Goal: Task Accomplishment & Management: Manage account settings

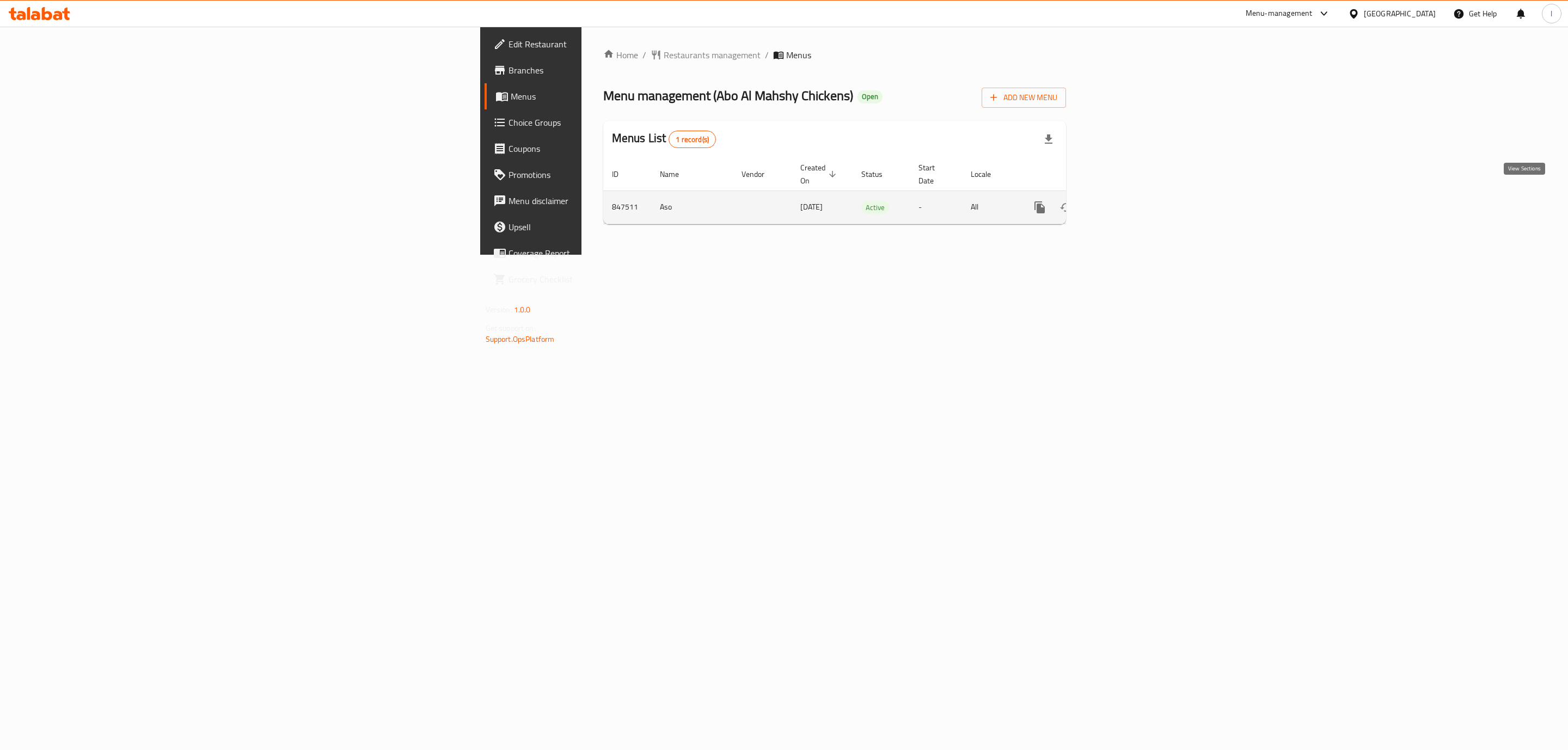
click at [1123, 203] on icon "enhanced table" at bounding box center [1118, 208] width 10 height 10
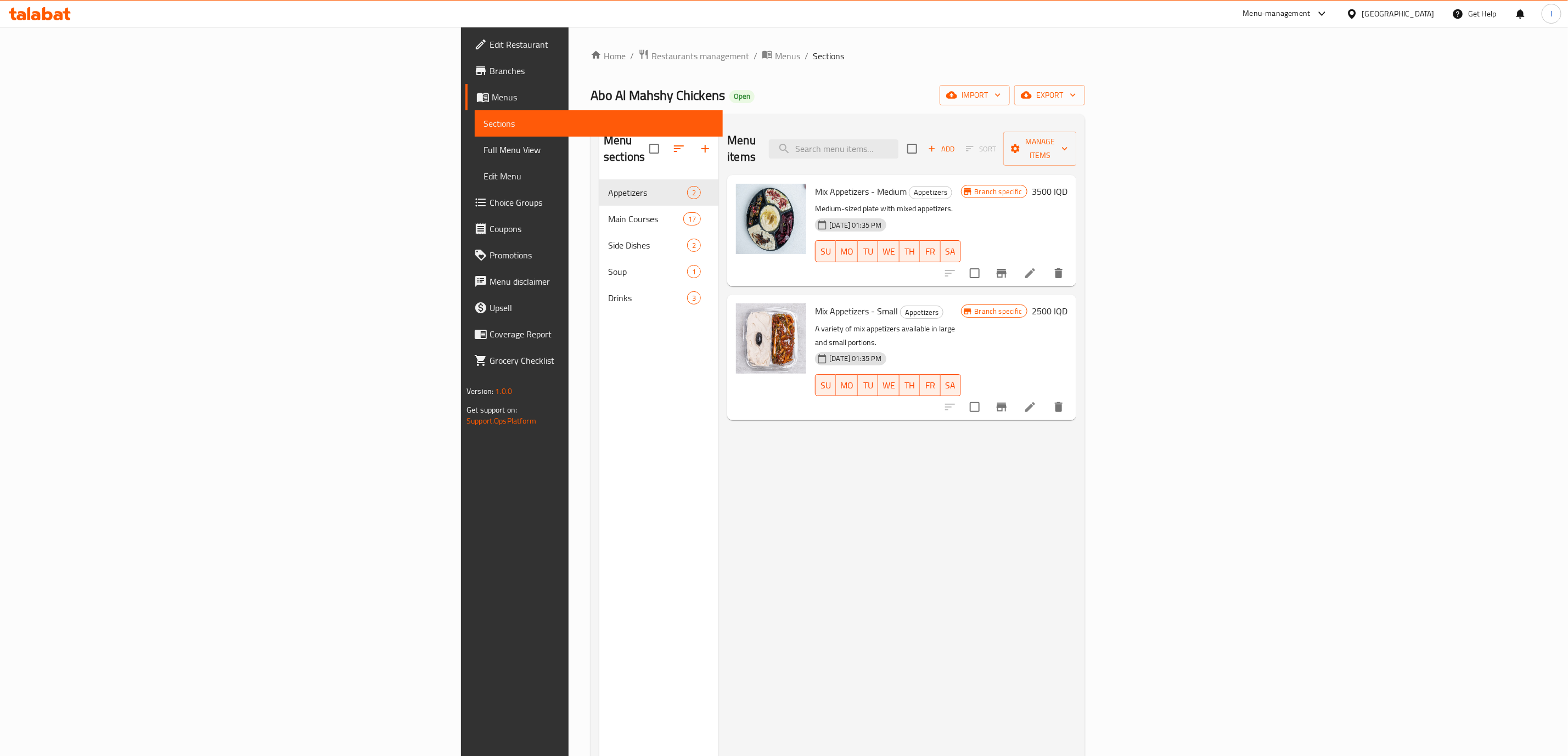
click at [484, 145] on span "Full Menu View" at bounding box center [599, 149] width 230 height 13
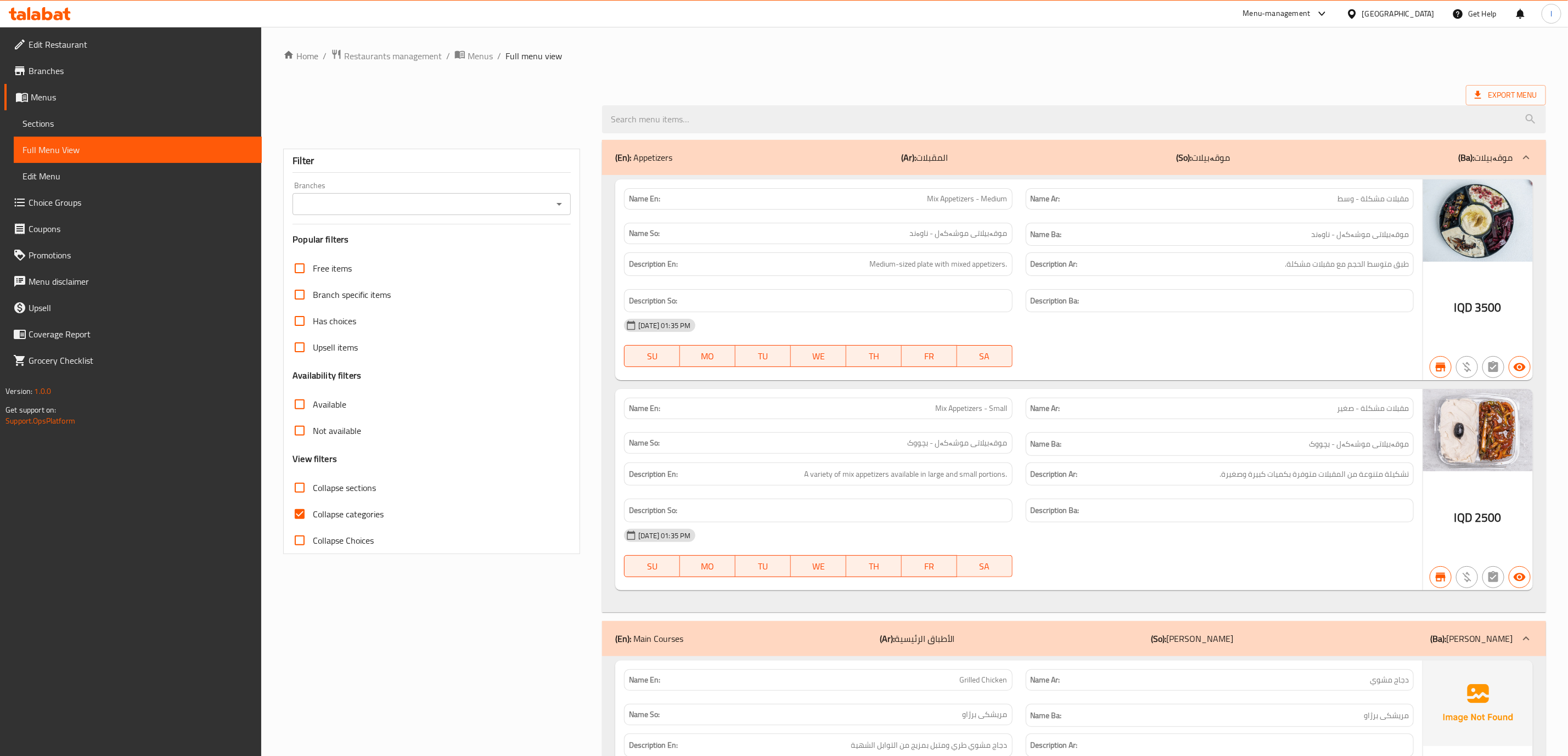
click at [46, 148] on span "Full Menu View" at bounding box center [138, 149] width 230 height 13
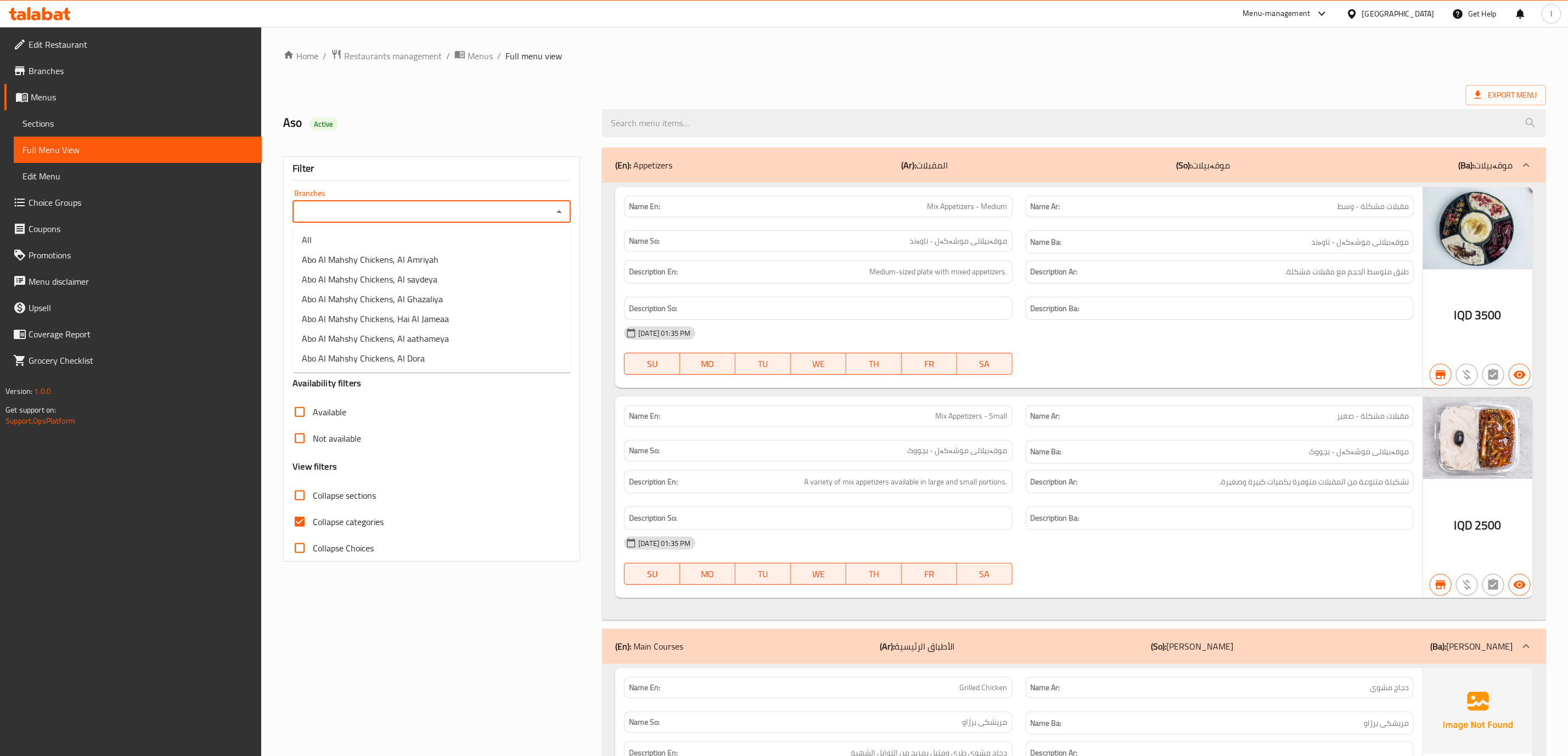
click at [438, 216] on input "Branches" at bounding box center [423, 212] width 254 height 16
click at [443, 338] on span "Abo Al Mahshy Chickens, Al aathameya" at bounding box center [376, 338] width 147 height 13
type input "Abo Al Mahshy Chickens, Al aathameya"
drag, startPoint x: 338, startPoint y: 520, endPoint x: 396, endPoint y: 515, distance: 58.2
click at [338, 521] on span "Collapse categories" at bounding box center [348, 521] width 71 height 13
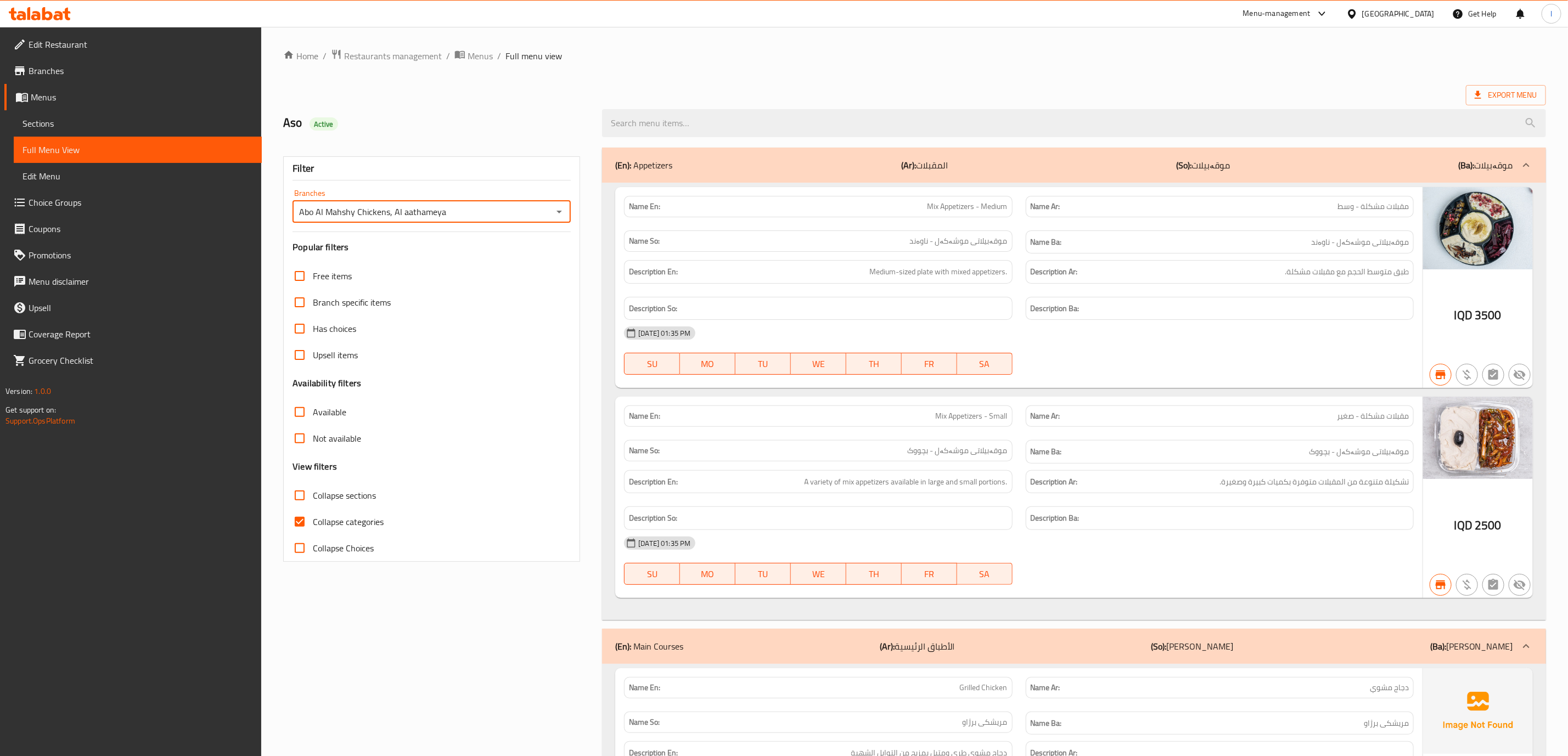
click at [313, 521] on input "Collapse categories" at bounding box center [299, 522] width 27 height 27
checkbox input "false"
click at [1058, 374] on div at bounding box center [1220, 375] width 401 height 13
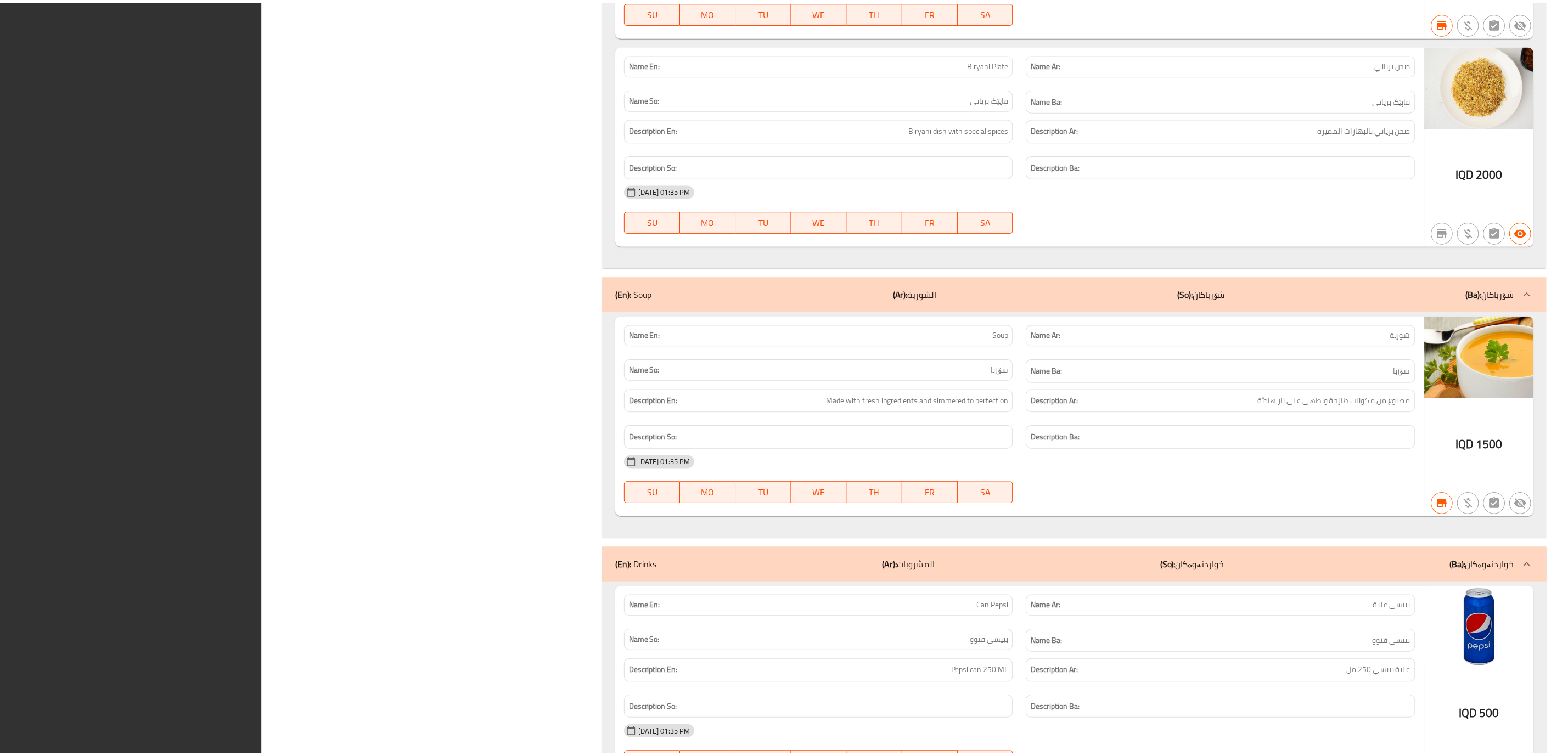
scroll to position [5039, 0]
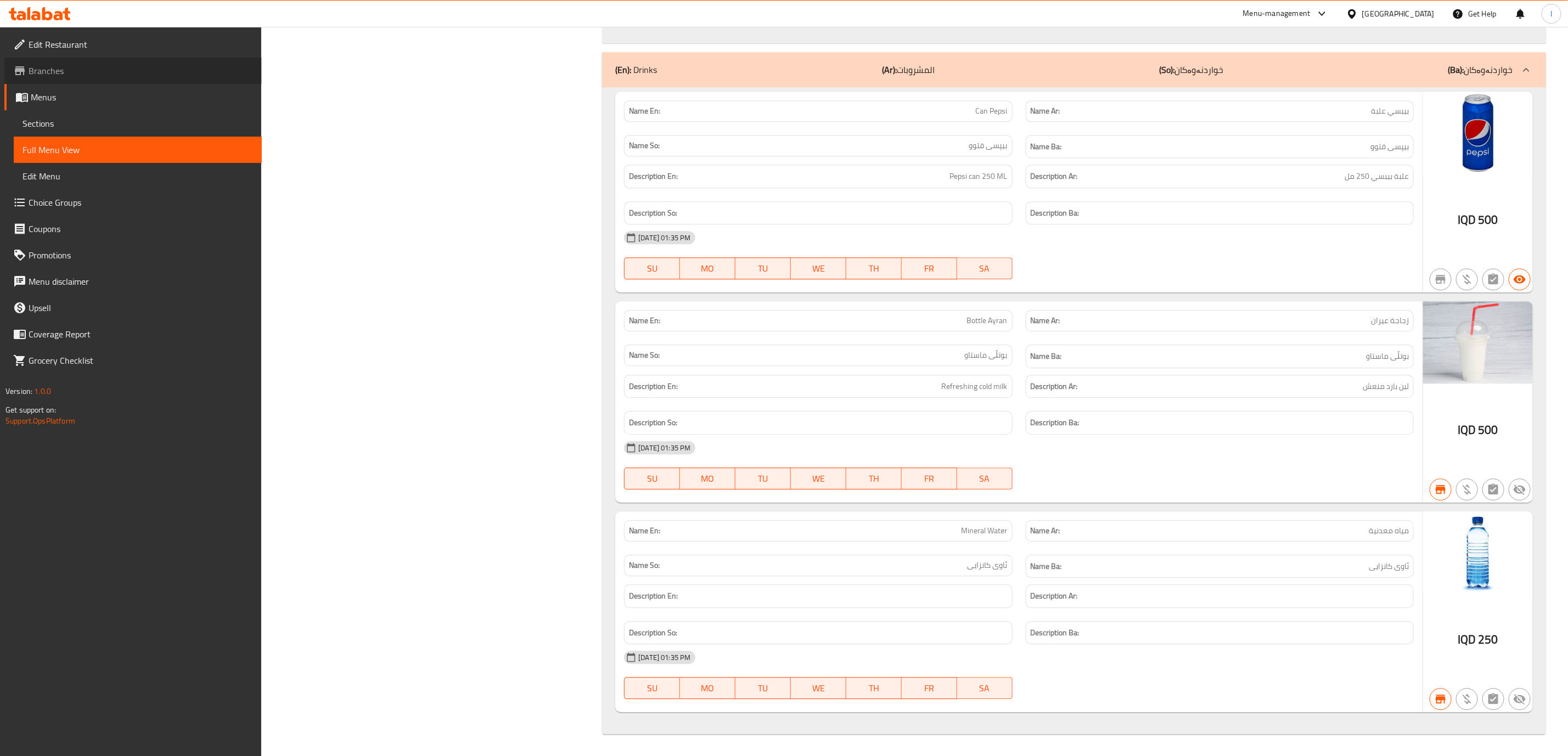
click at [64, 65] on span "Branches" at bounding box center [141, 70] width 224 height 13
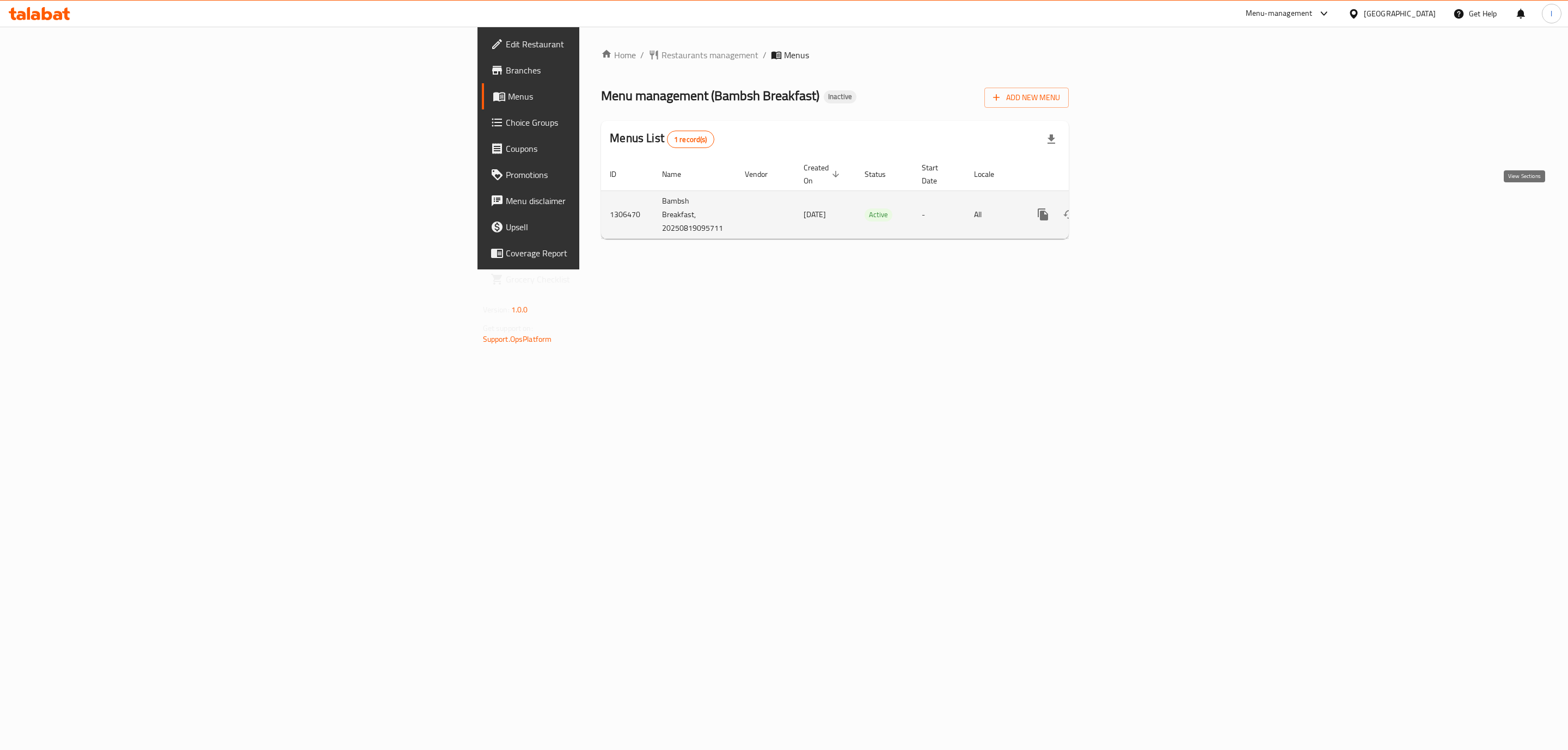
click at [1134, 202] on link "enhanced table" at bounding box center [1121, 215] width 26 height 26
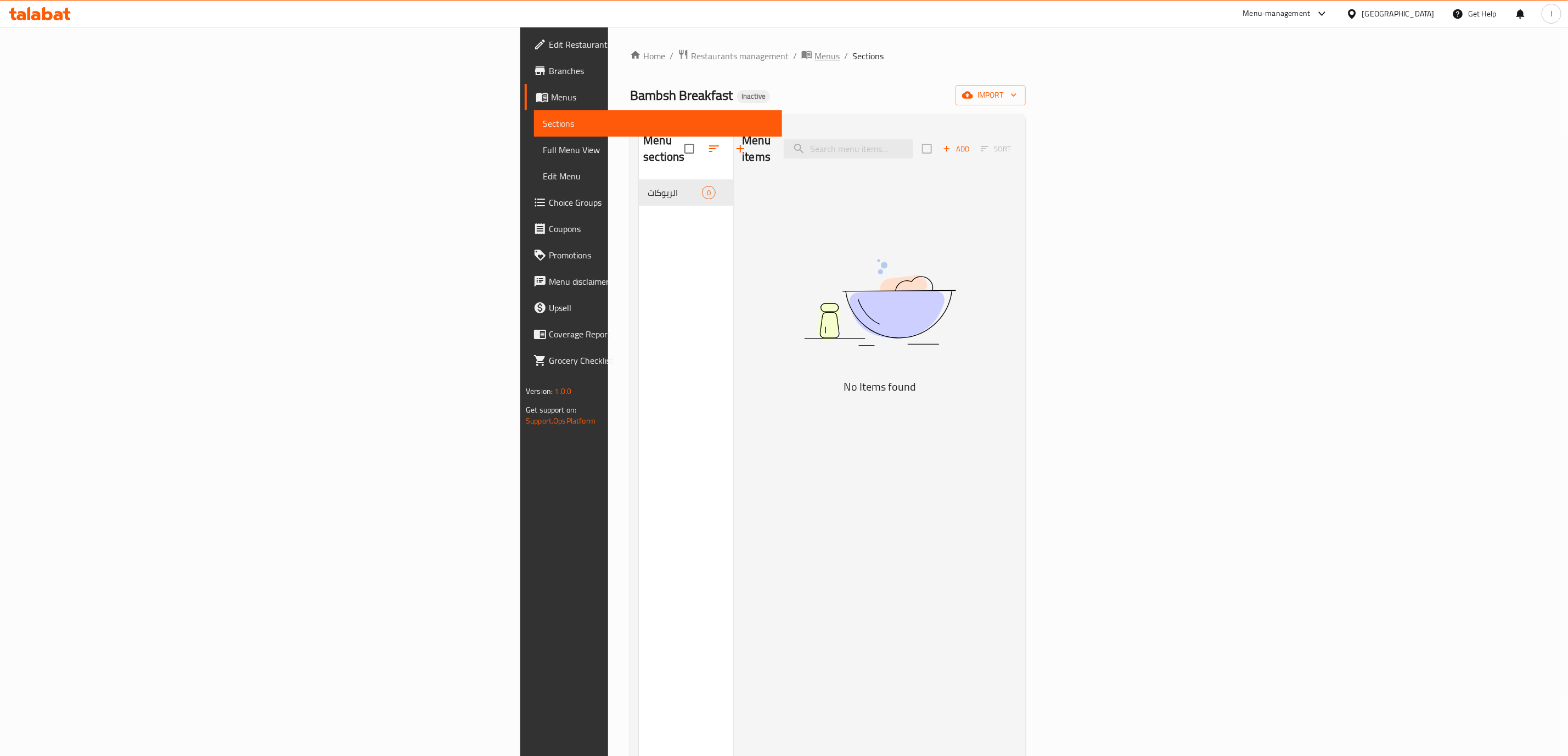
click at [815, 57] on span "Menus" at bounding box center [828, 55] width 26 height 13
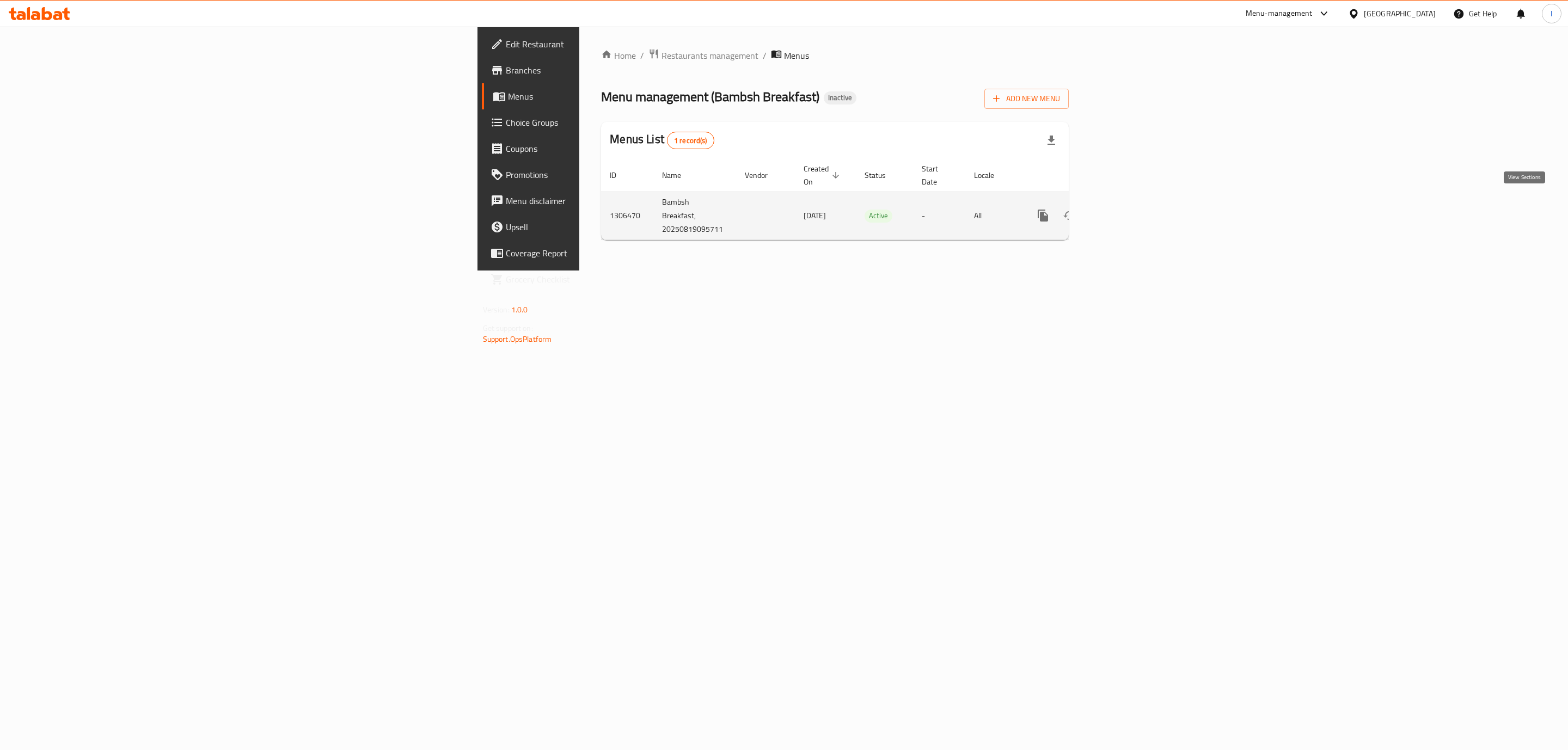
click at [1128, 209] on icon "enhanced table" at bounding box center [1120, 215] width 13 height 13
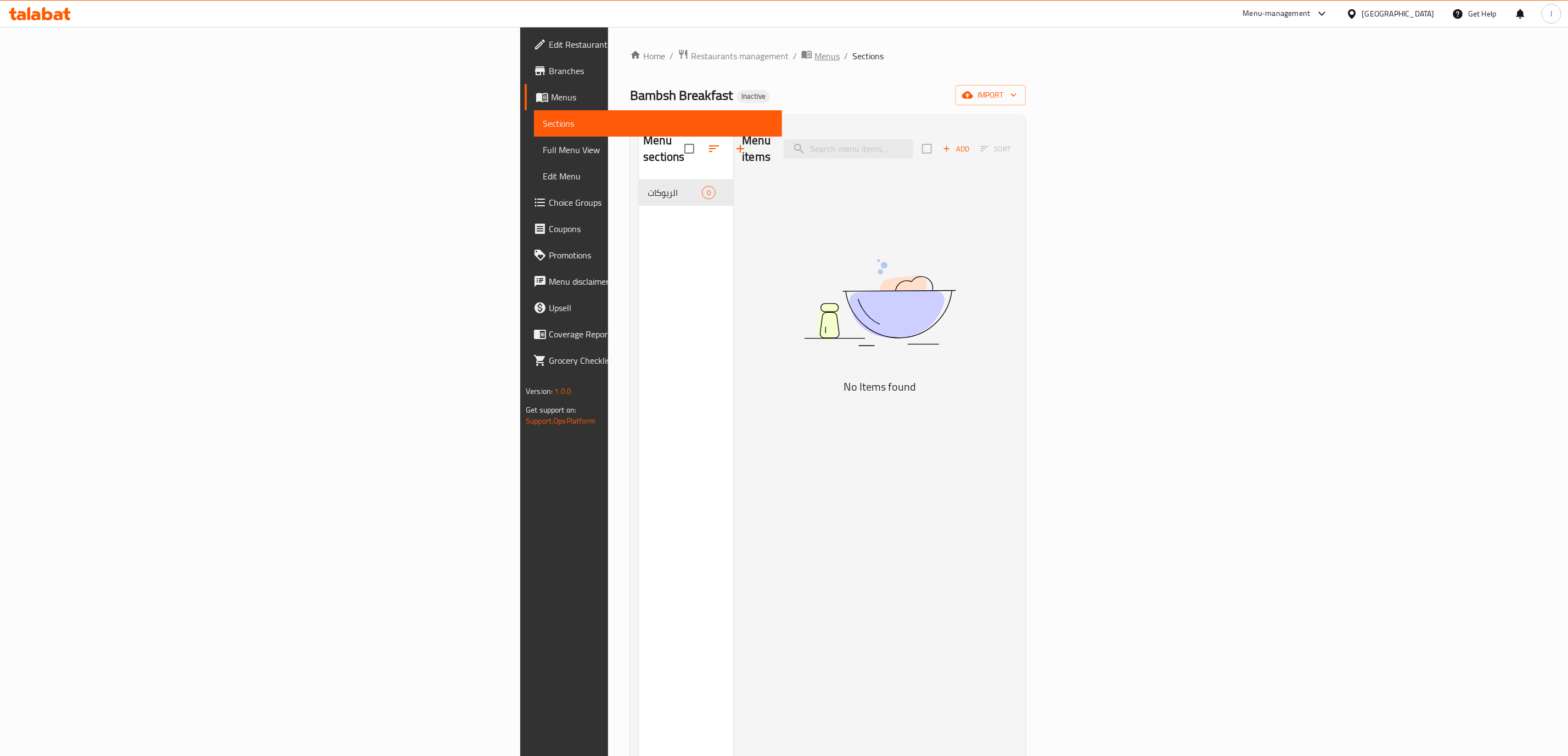
click at [815, 51] on span "Menus" at bounding box center [828, 55] width 26 height 13
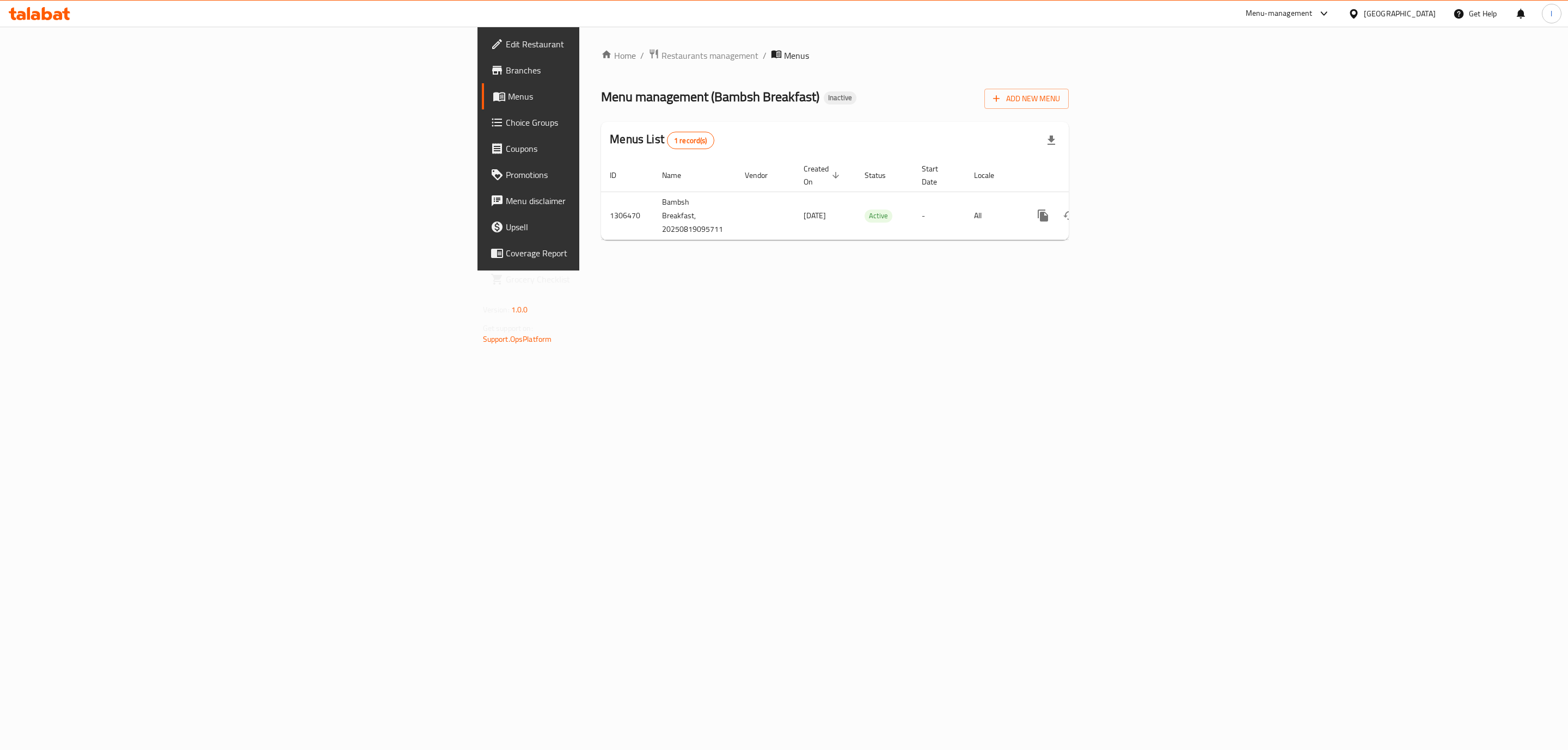
click at [51, 12] on icon at bounding box center [39, 13] width 61 height 13
click at [1143, 198] on td "enhanced table" at bounding box center [1081, 207] width 122 height 33
click at [1134, 197] on link "enhanced table" at bounding box center [1120, 207] width 26 height 26
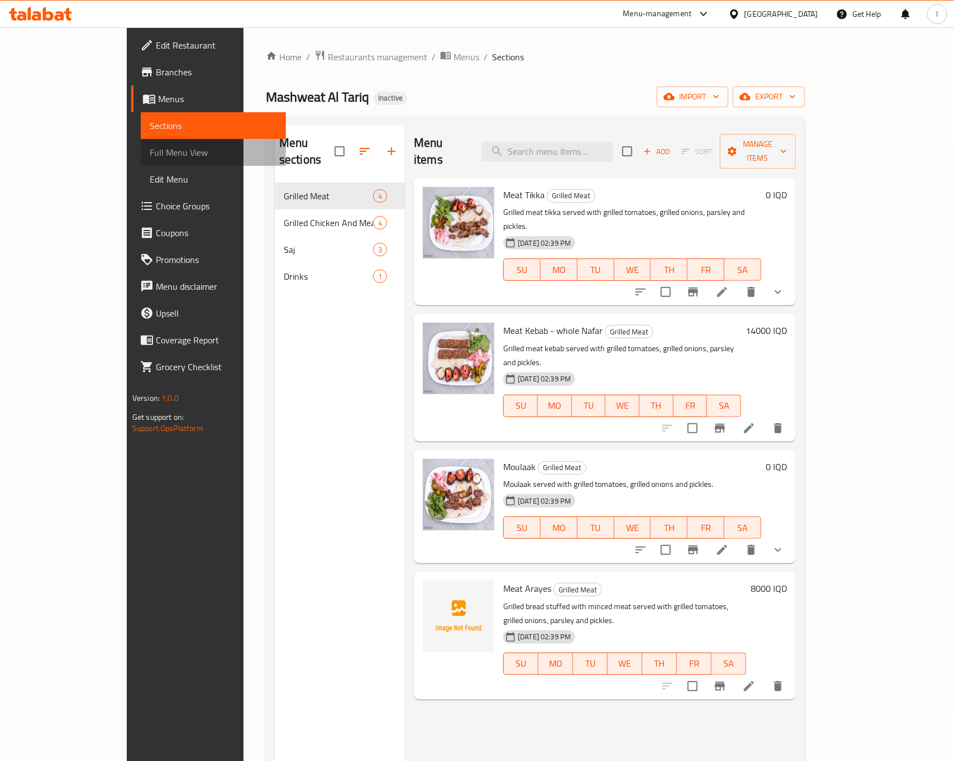
click at [141, 145] on link "Full Menu View" at bounding box center [213, 152] width 145 height 27
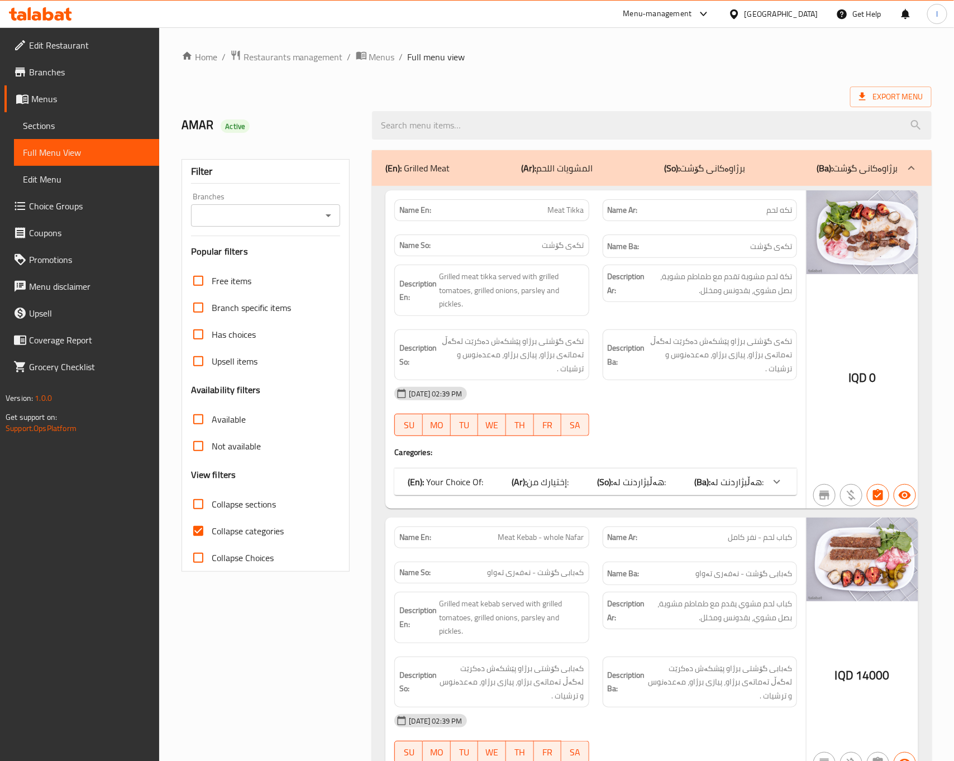
click at [233, 221] on input "Branches" at bounding box center [256, 216] width 124 height 16
click at [294, 211] on input "Branches" at bounding box center [256, 216] width 124 height 16
click at [298, 265] on span "Mashweat Al Tariq, palestine st" at bounding box center [264, 270] width 131 height 27
type input "Mashweat Al Tariq, palestine st"
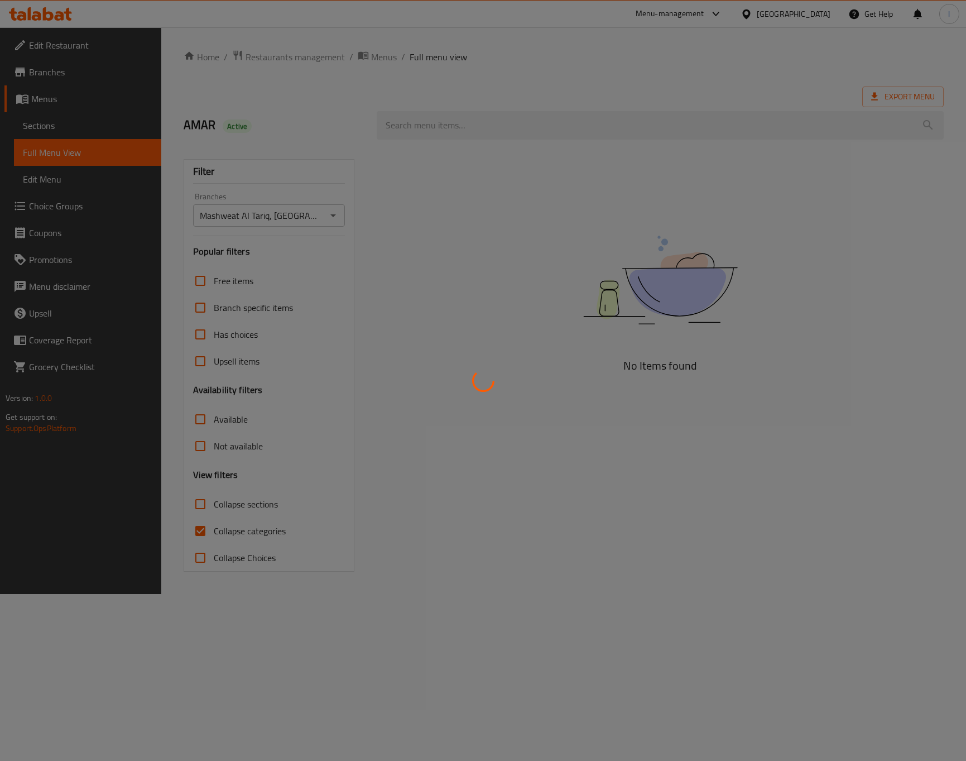
drag, startPoint x: 245, startPoint y: 506, endPoint x: 283, endPoint y: 426, distance: 88.9
click at [252, 491] on div at bounding box center [483, 380] width 966 height 761
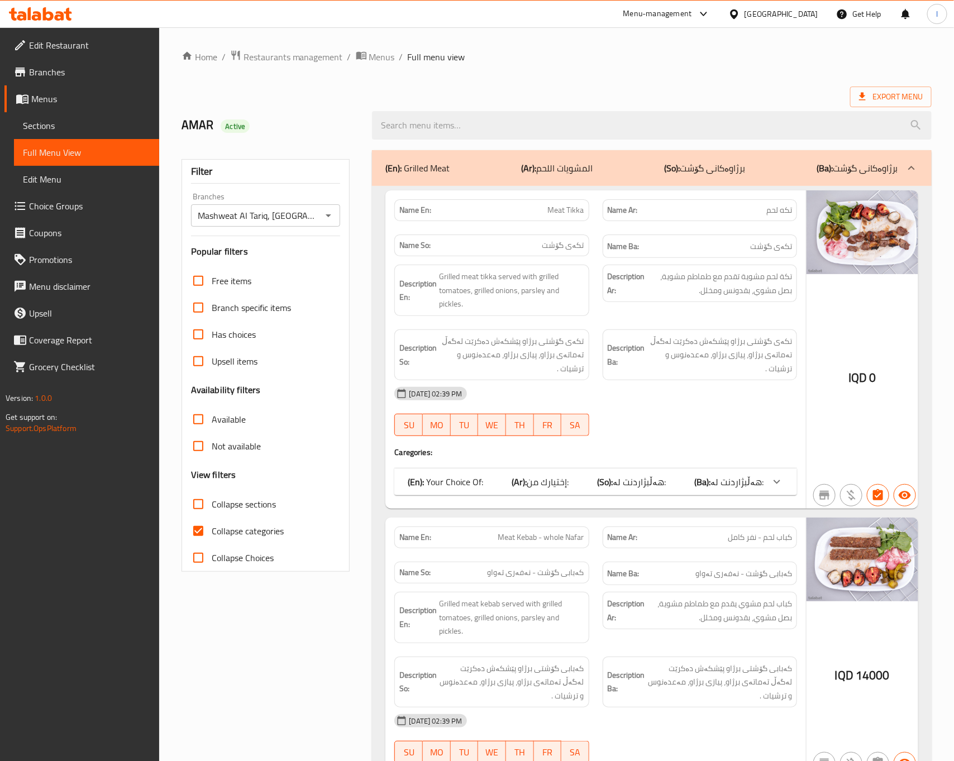
click at [228, 533] on span "Collapse categories" at bounding box center [248, 530] width 72 height 13
click at [212, 533] on input "Collapse categories" at bounding box center [198, 531] width 27 height 27
checkbox input "false"
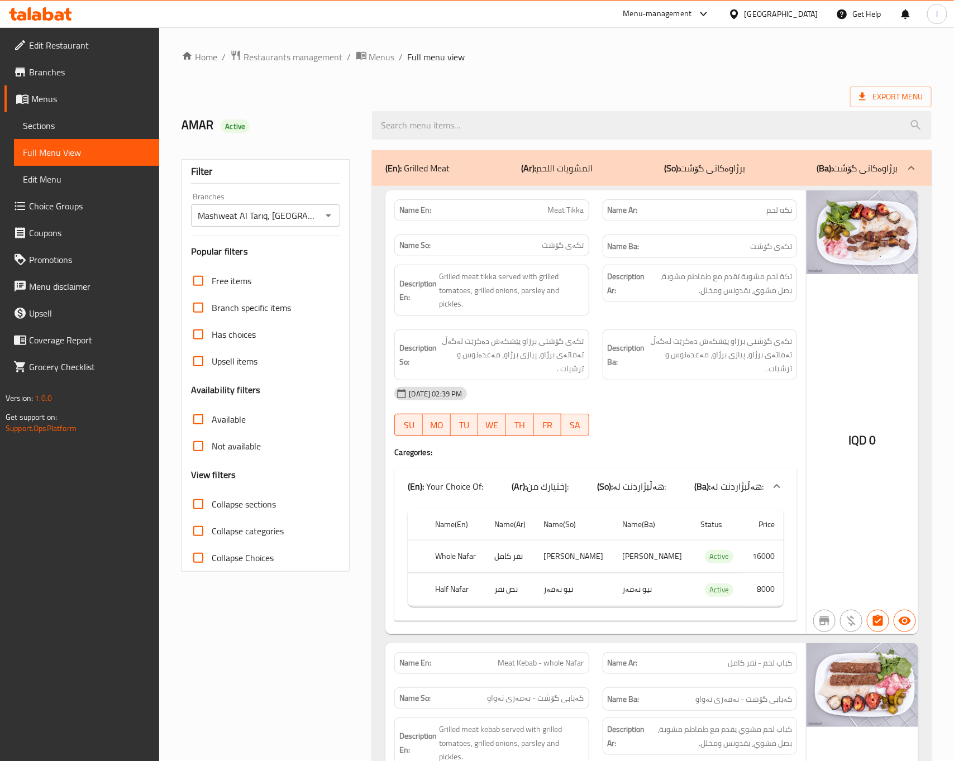
click at [245, 497] on span "Collapse sections" at bounding box center [244, 503] width 64 height 13
click at [212, 497] on input "Collapse sections" at bounding box center [198, 504] width 27 height 27
checkbox input "true"
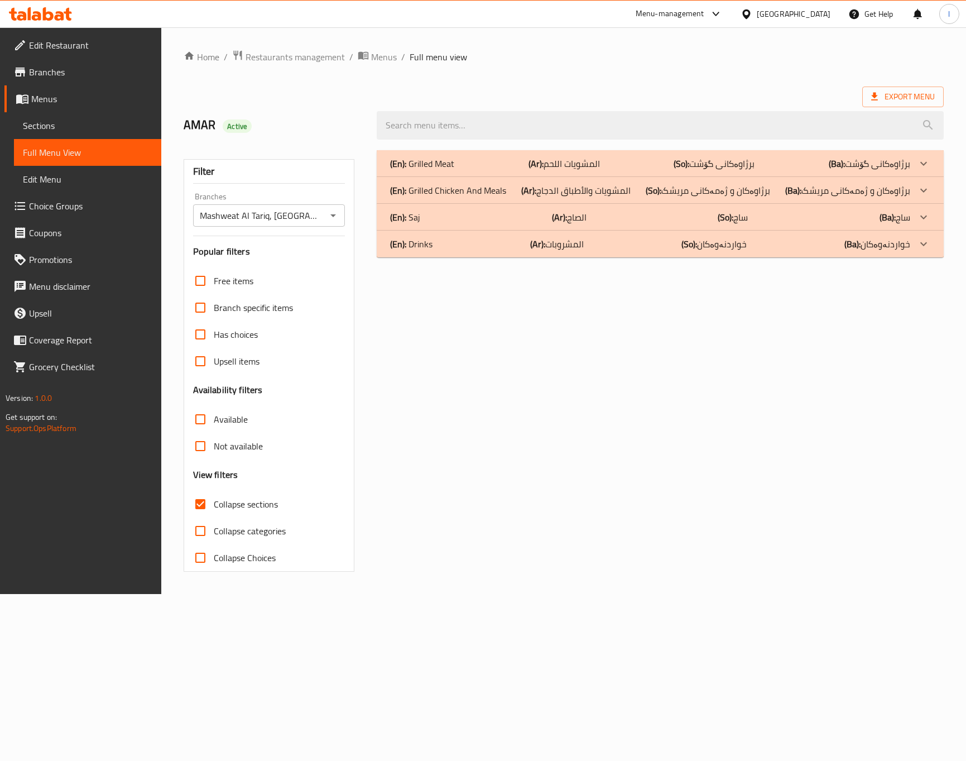
click at [568, 169] on p "(Ar): المشويات اللحم" at bounding box center [564, 163] width 71 height 13
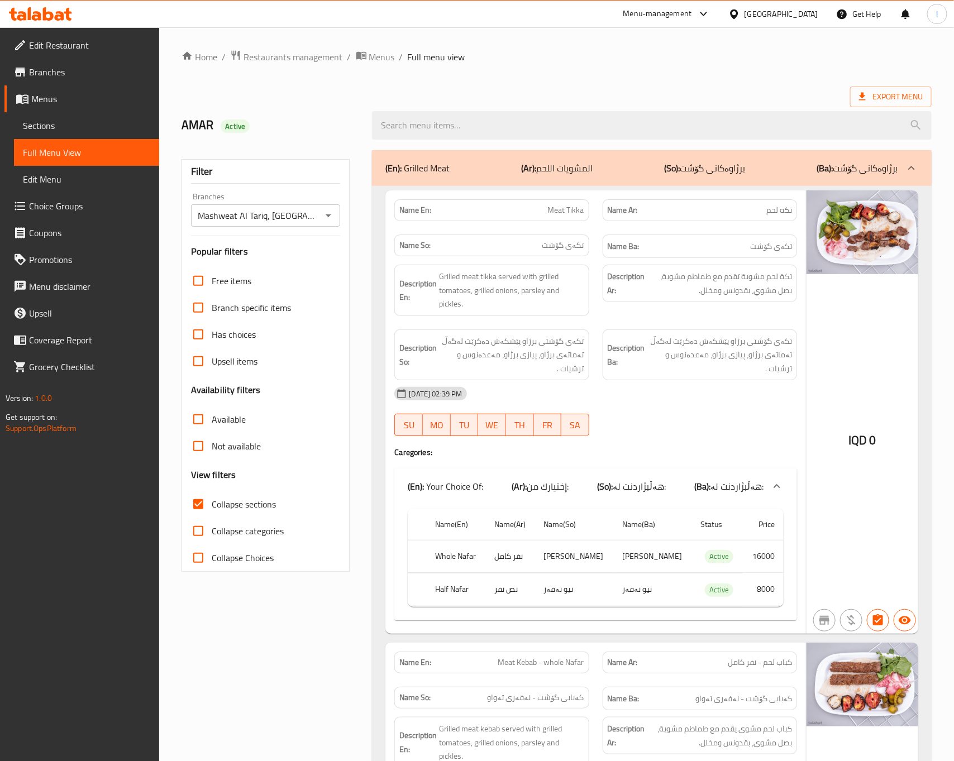
click at [673, 425] on div "19-08-2025 02:39 PM SU MO TU WE TH FR SA" at bounding box center [594, 411] width 415 height 63
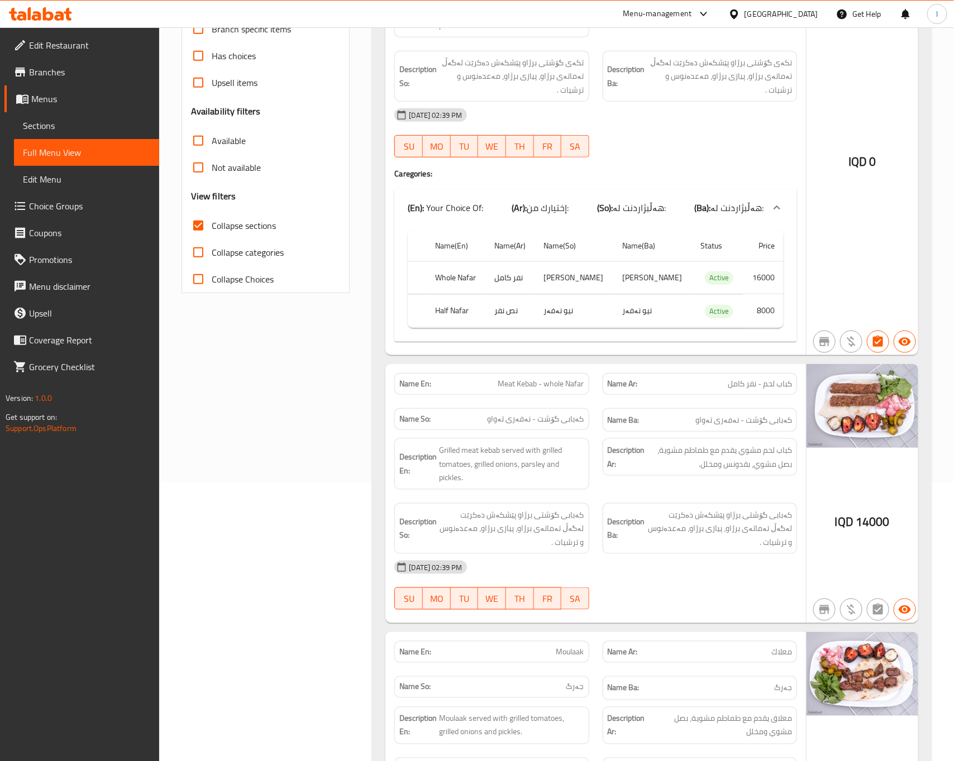
click at [667, 401] on div "Name Ar: كباب لحم - نفر كامل" at bounding box center [700, 383] width 208 height 35
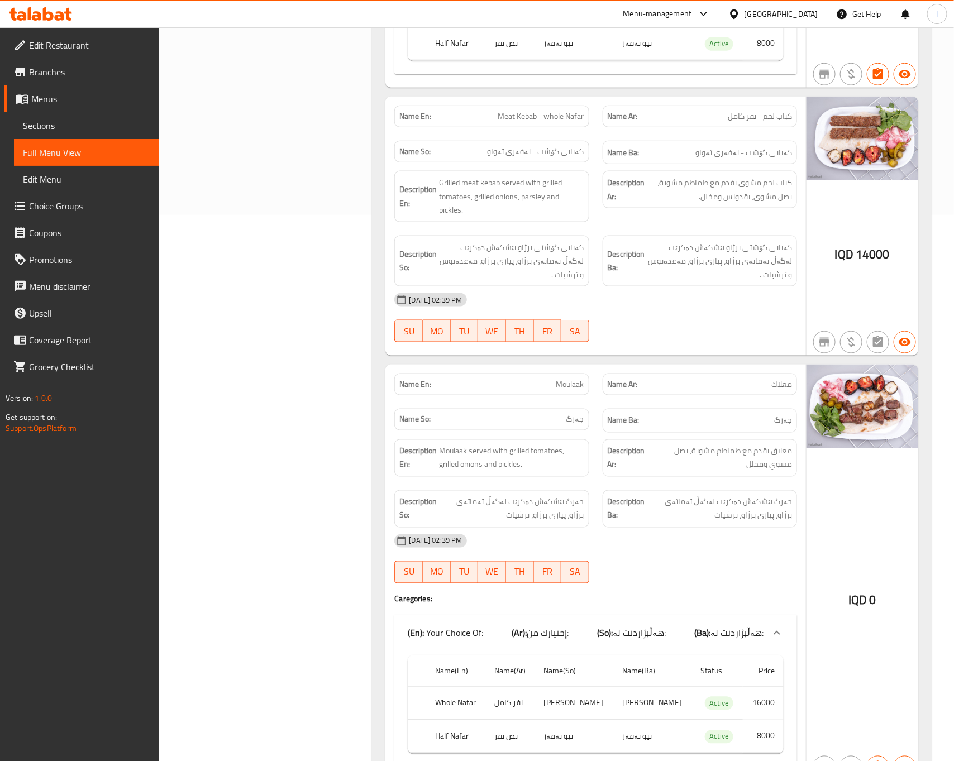
scroll to position [558, 0]
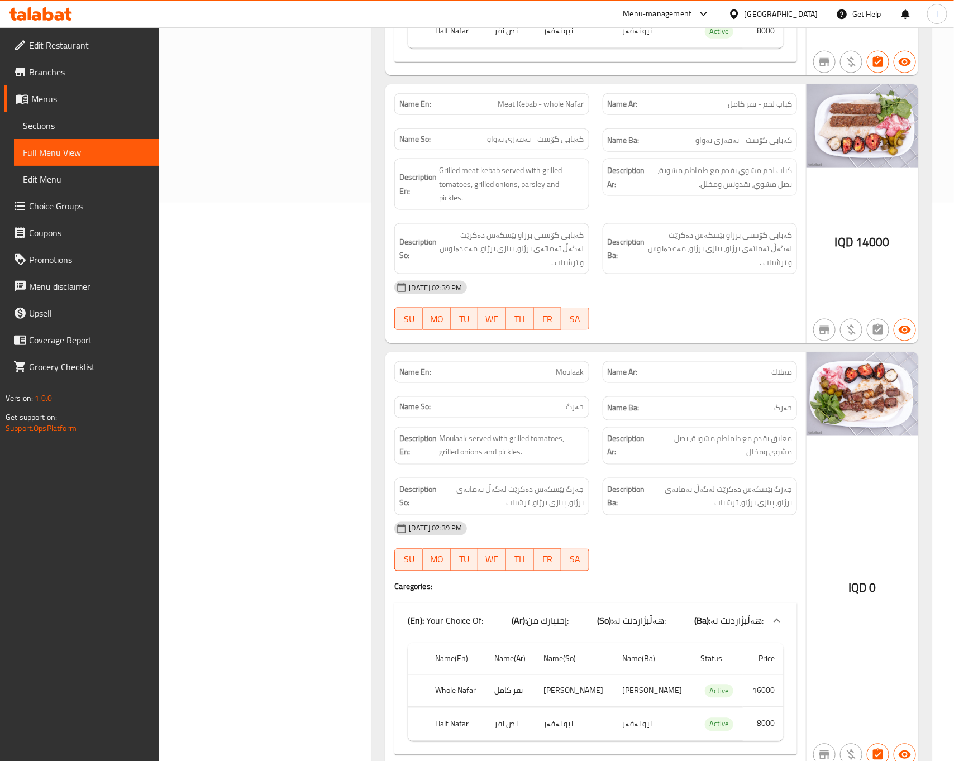
click at [676, 327] on div "19-08-2025 02:39 PM SU MO TU WE TH FR SA" at bounding box center [594, 305] width 415 height 63
click at [500, 363] on div "Name En: Moulaak" at bounding box center [491, 372] width 208 height 35
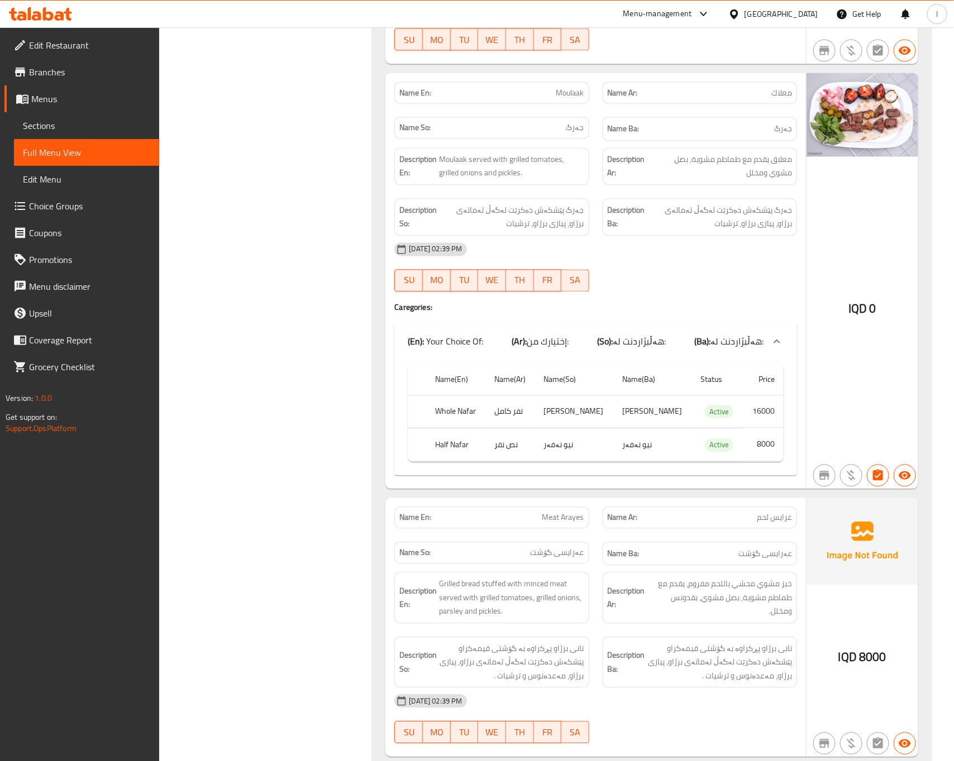
click at [301, 155] on div "Filter Branches Mashweat Al Tariq, palestine st Branches Popular filters Free i…" at bounding box center [270, 90] width 191 height 1569
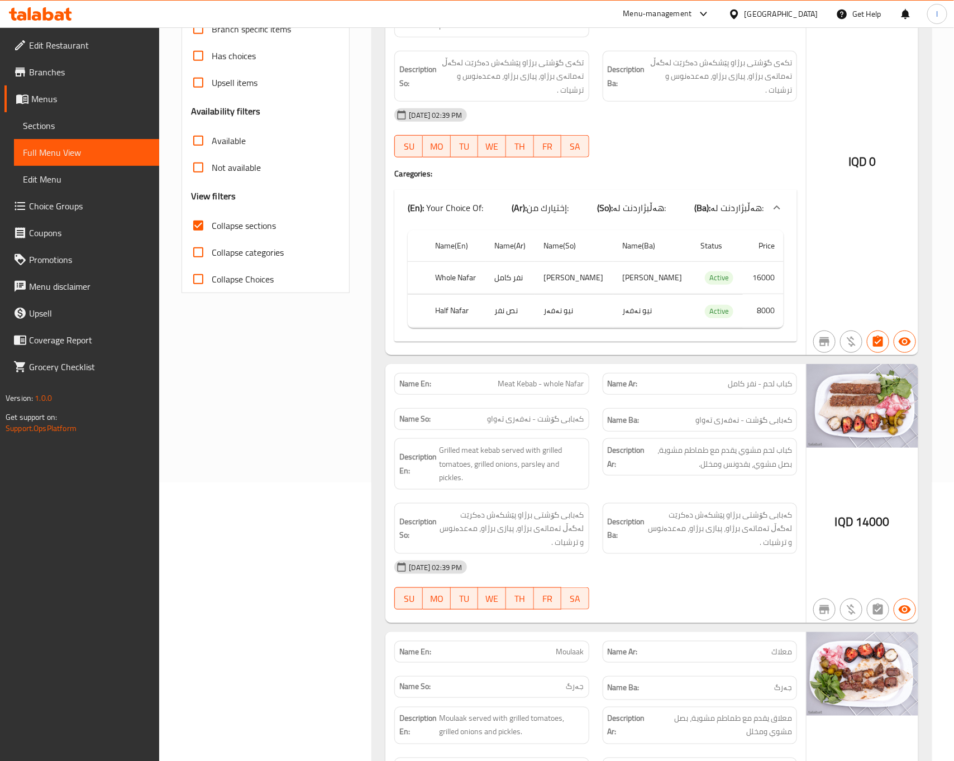
scroll to position [558, 0]
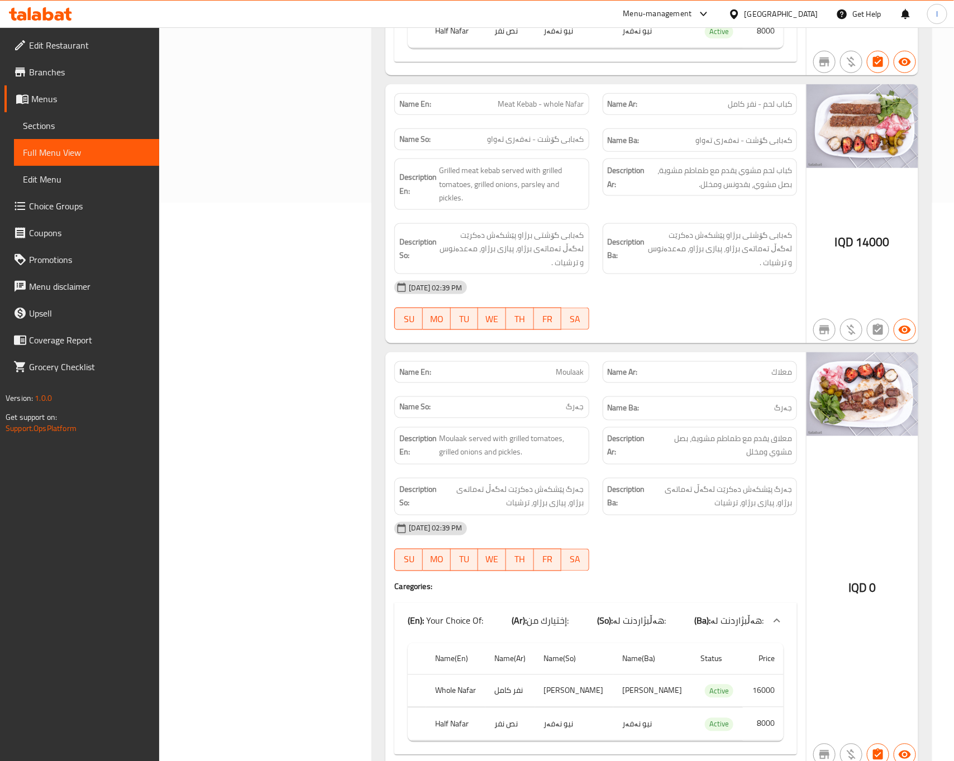
click at [270, 156] on div "Filter Branches Mashweat Al Tariq, palestine st Branches Popular filters Free i…" at bounding box center [270, 369] width 191 height 1569
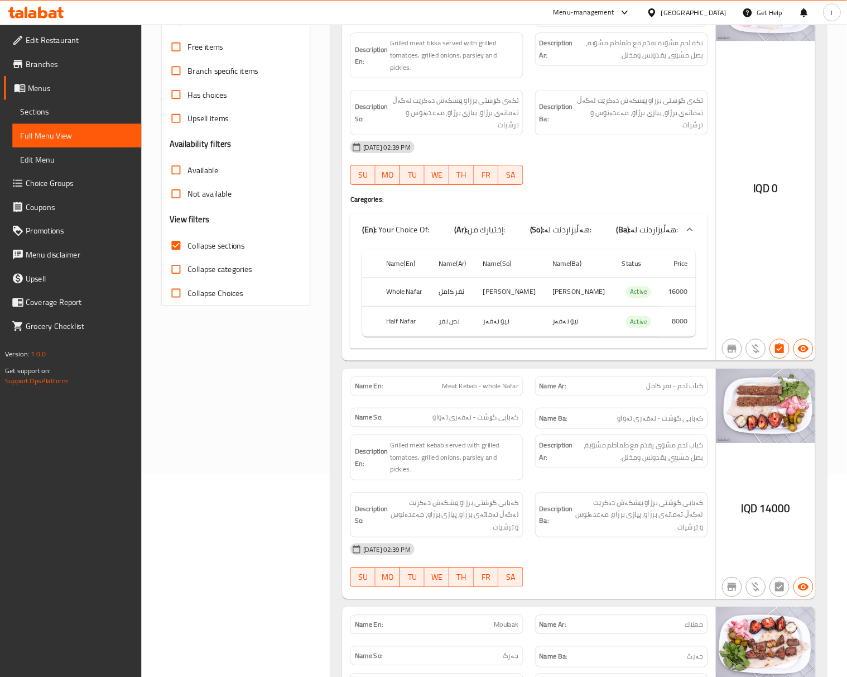
scroll to position [0, 0]
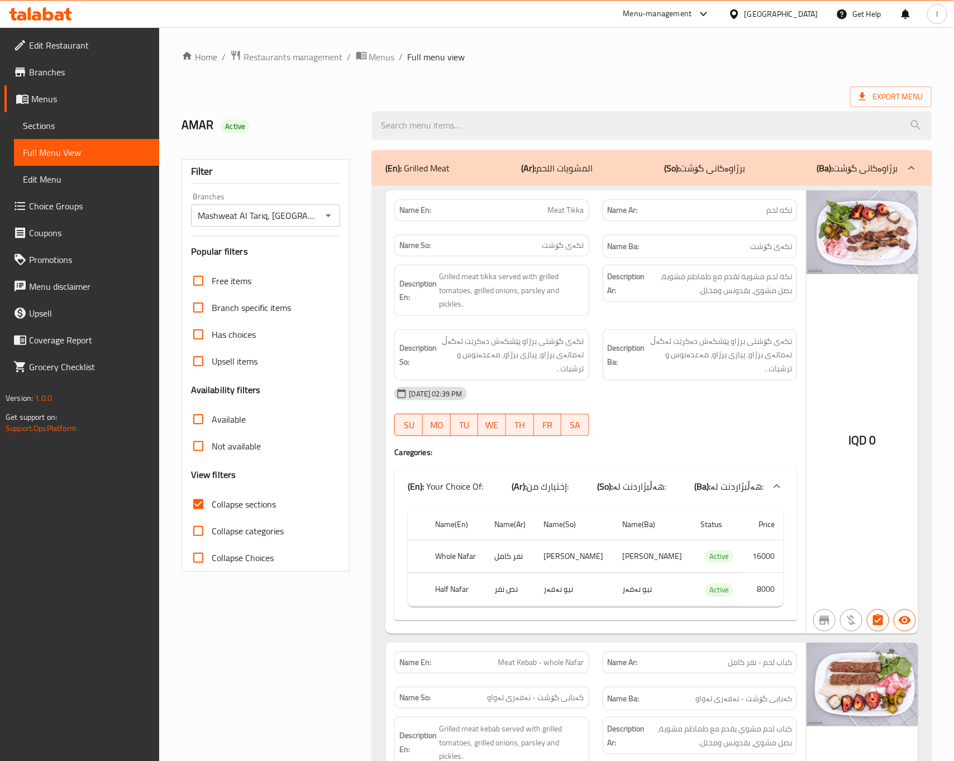
click at [747, 158] on div "(En): Grilled Meat (Ar): المشويات اللحم (So): برژاوەکانی گۆشت (Ba): برژاوەکانی …" at bounding box center [651, 168] width 559 height 36
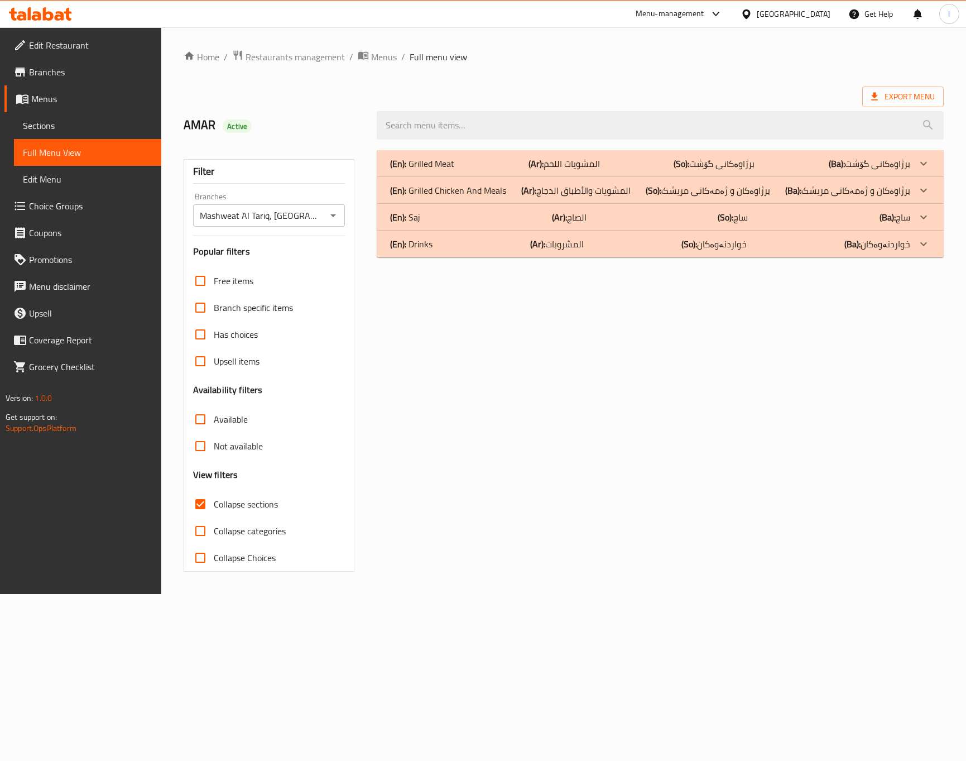
click at [600, 170] on p "(Ar): المشويات والأطباق الدجاج" at bounding box center [564, 163] width 71 height 13
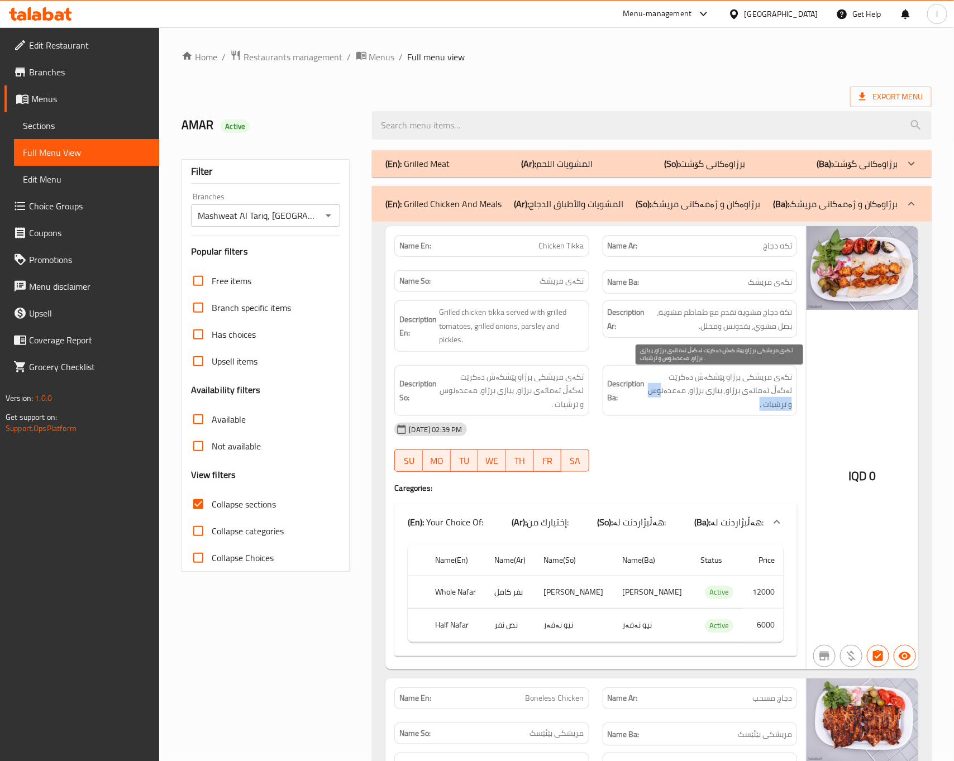
click at [692, 400] on span "تکەی مریشکی برژاو پێشکەش دەکرێت لەگەڵ تەماتەی برژاو، پیازی برژاو، مەعدەنوس و تر…" at bounding box center [719, 390] width 145 height 41
click at [662, 451] on div "19-08-2025 02:39 PM SU MO TU WE TH FR SA" at bounding box center [594, 447] width 415 height 63
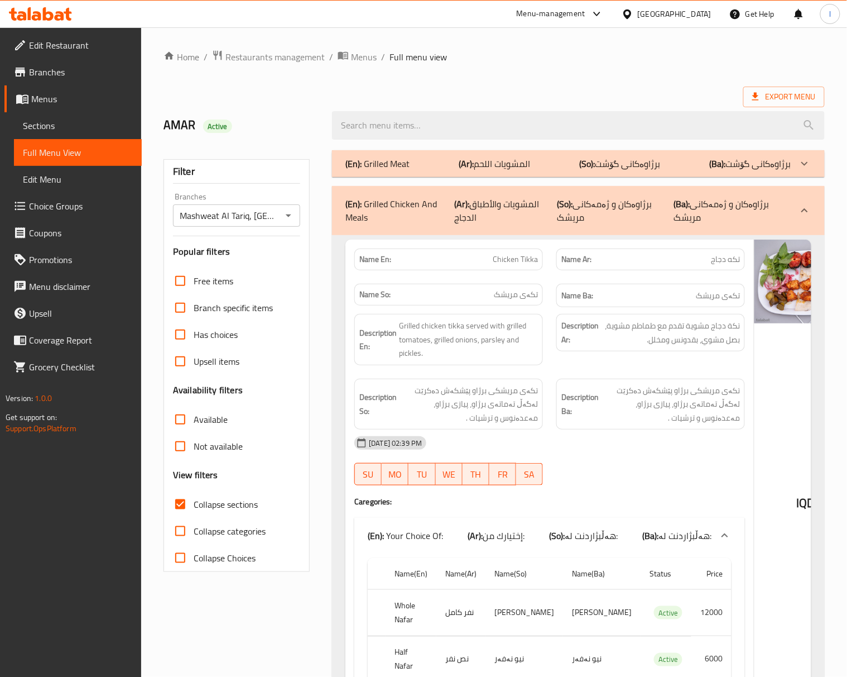
click at [562, 404] on strong "Description Ba:" at bounding box center [580, 403] width 37 height 27
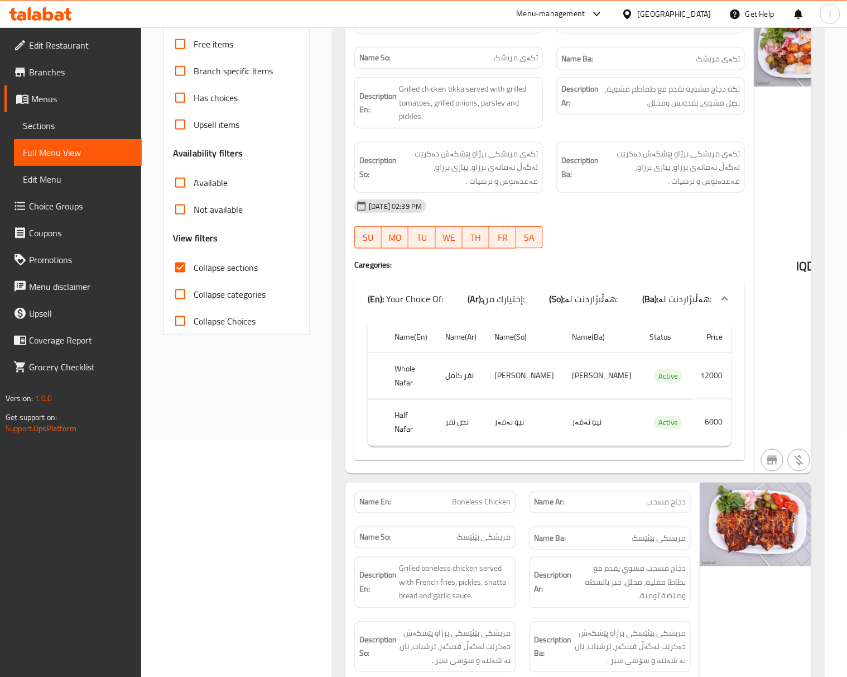
scroll to position [248, 0]
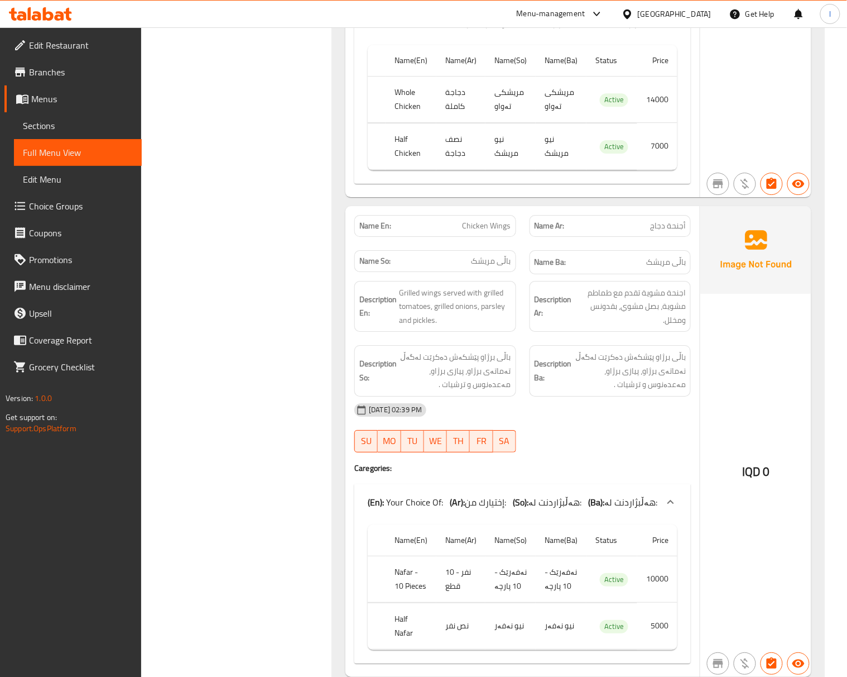
scroll to position [1241, 0]
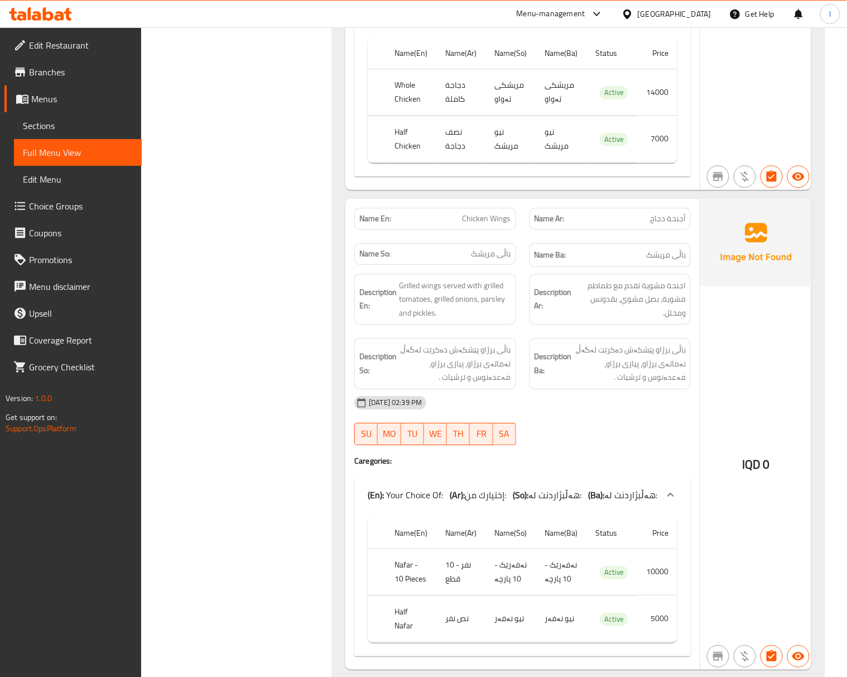
scroll to position [992, 0]
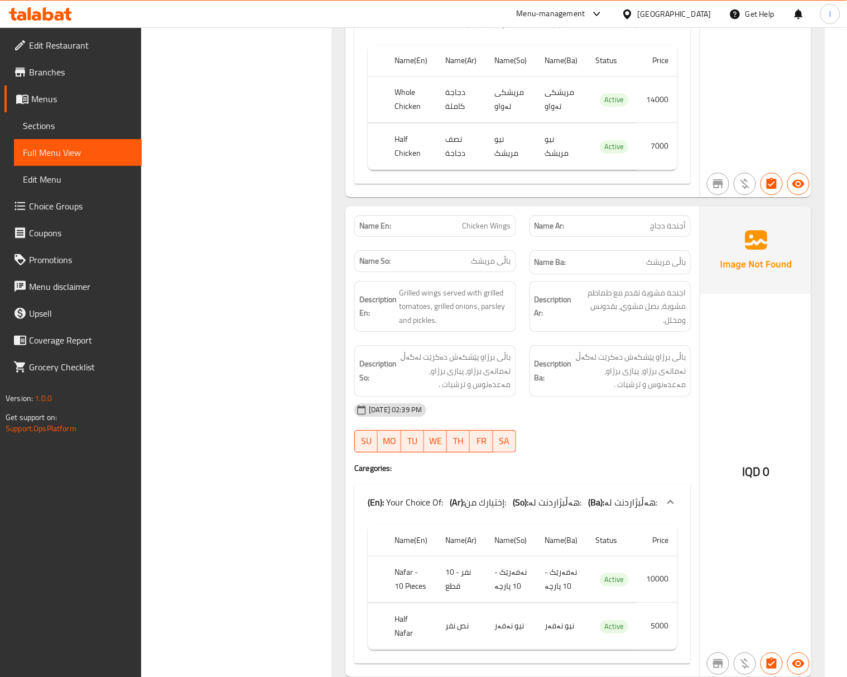
click at [309, 353] on div "Filter Branches Mashweat Al Tariq, palestine st Branches Popular filters Free i…" at bounding box center [241, 107] width 169 height 1913
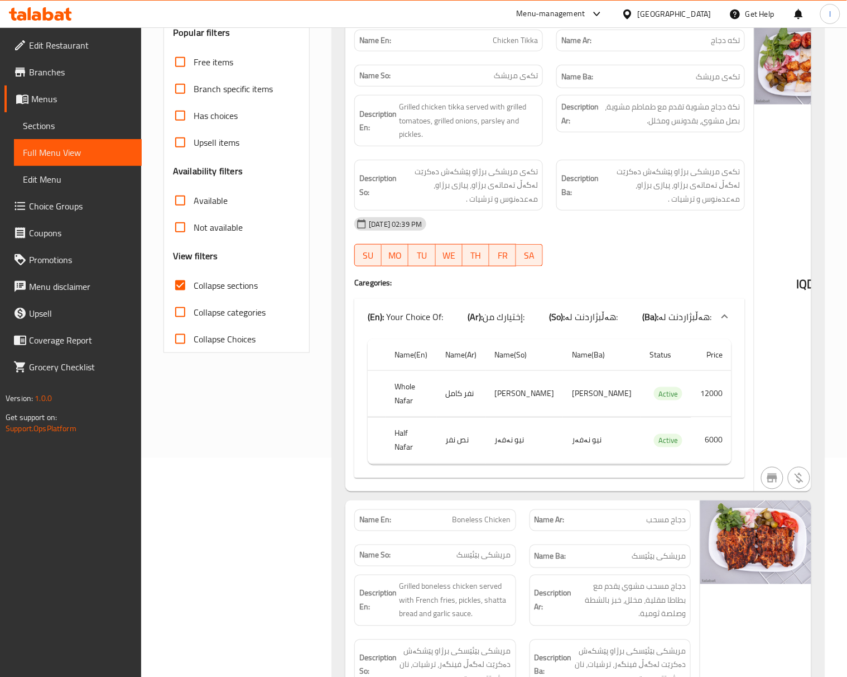
scroll to position [0, 0]
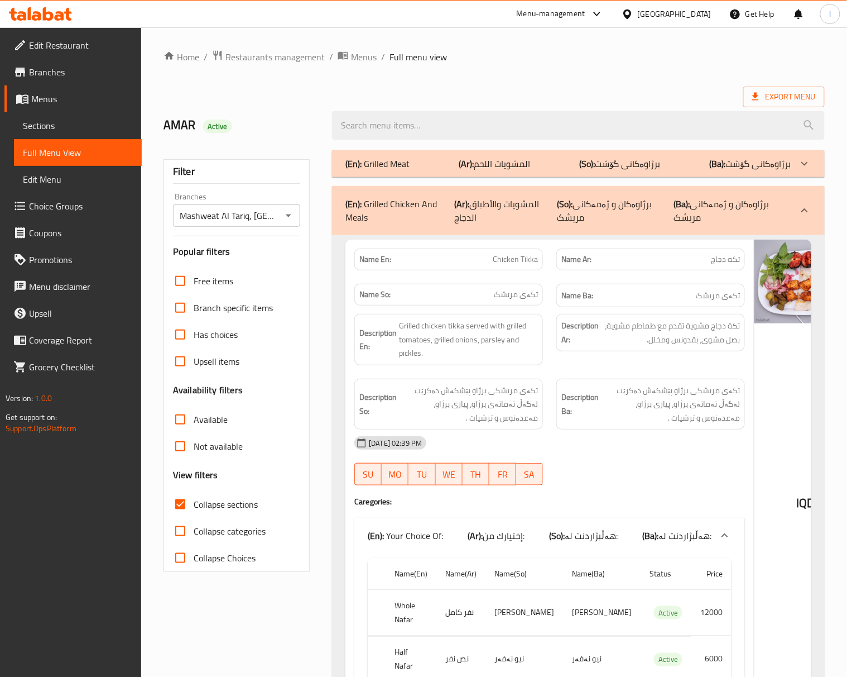
click at [513, 363] on div "Description En: Grilled chicken tikka served with grilled tomatoes, grilled oni…" at bounding box center [449, 339] width 189 height 51
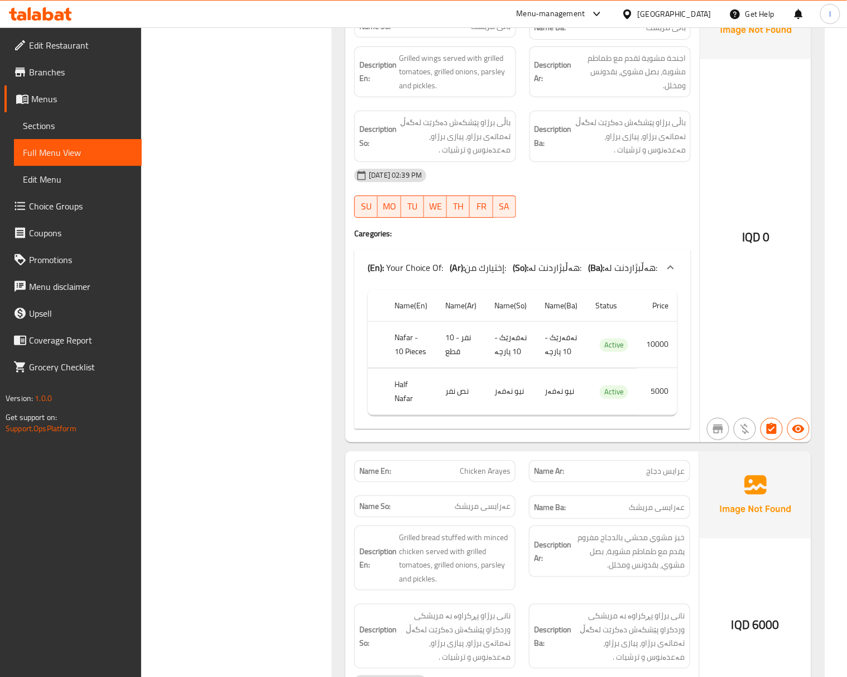
scroll to position [1241, 0]
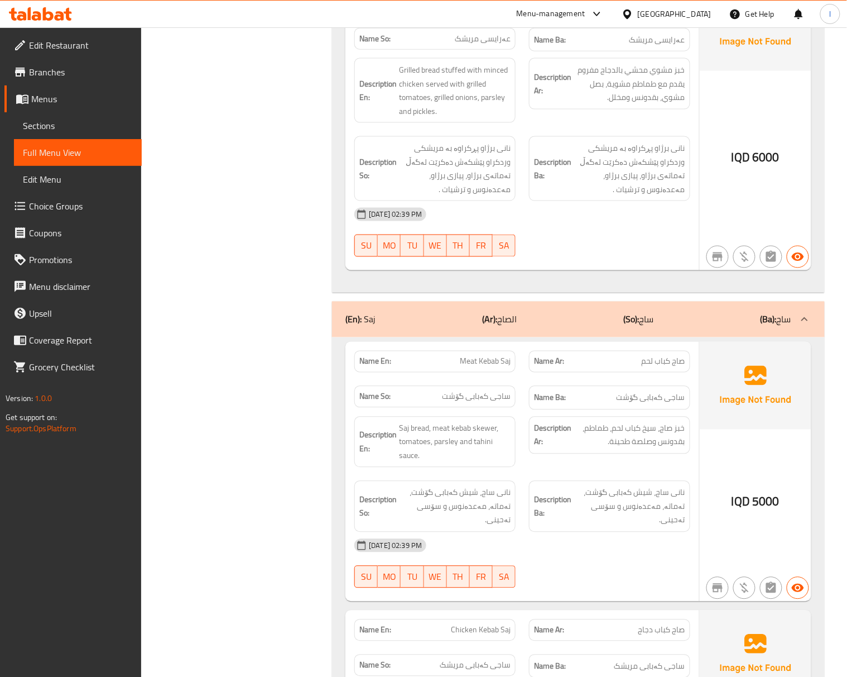
scroll to position [1900, 0]
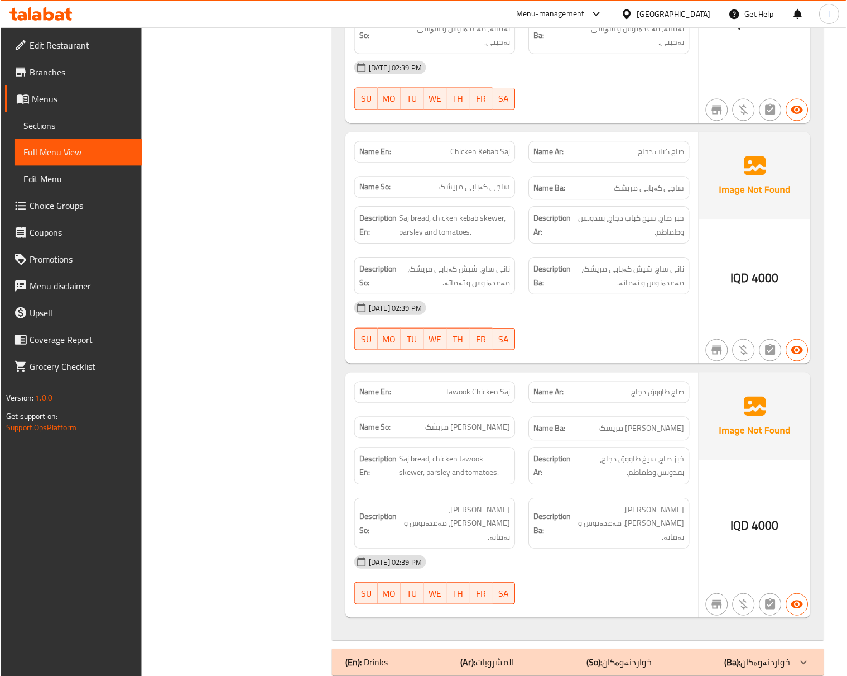
scroll to position [2194, 0]
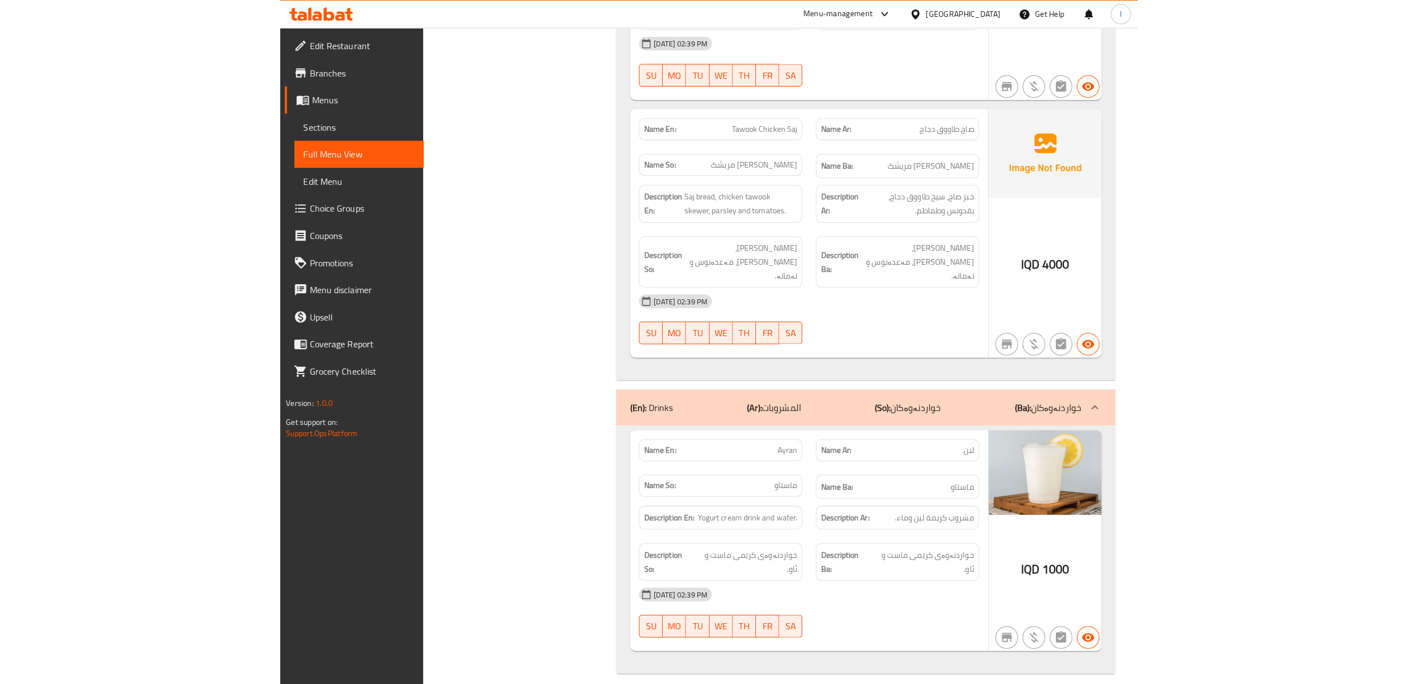
scroll to position [2047, 0]
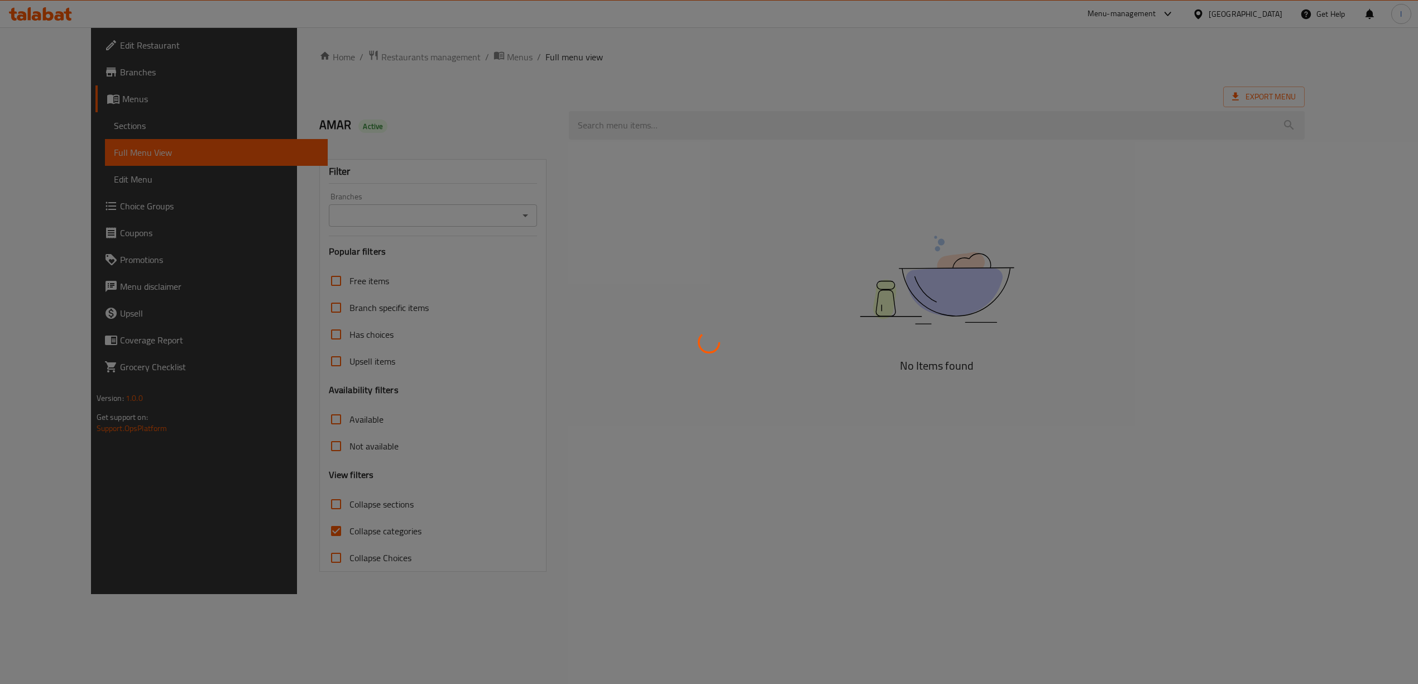
click at [386, 213] on div at bounding box center [709, 342] width 1418 height 684
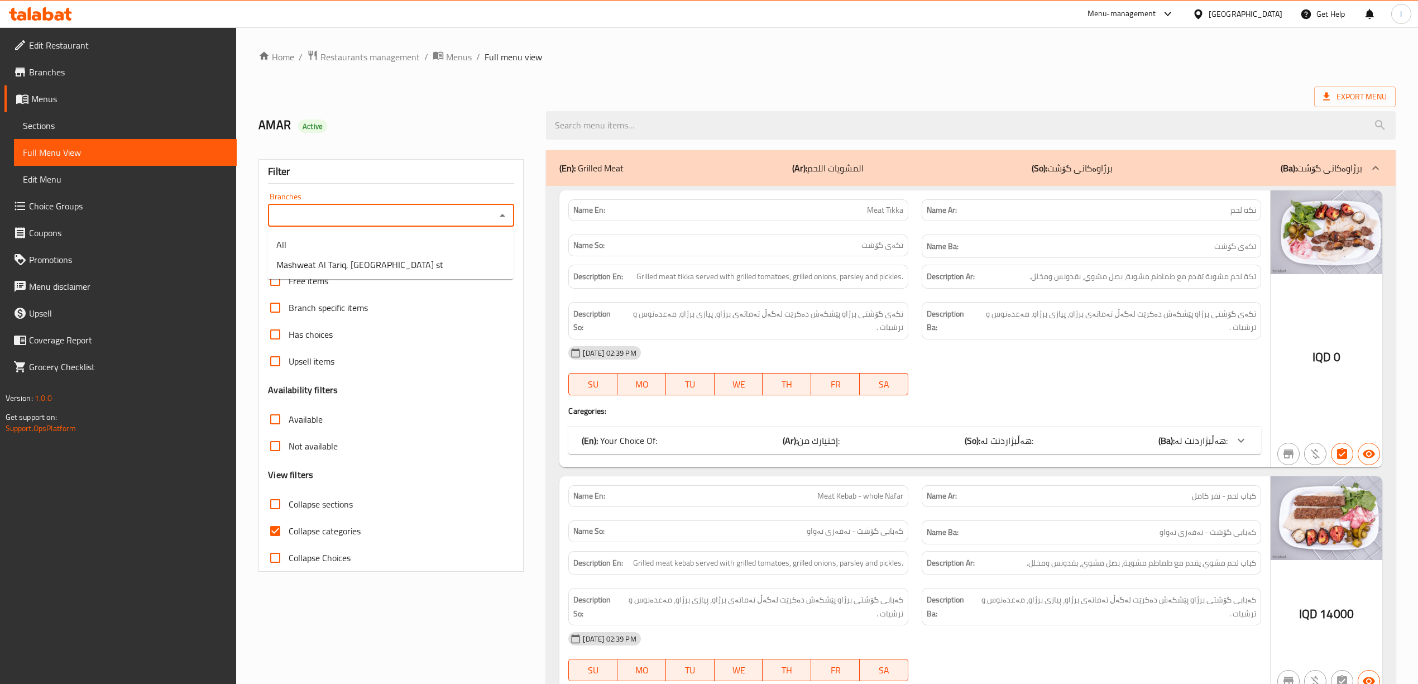
click at [391, 210] on input "Branches" at bounding box center [381, 216] width 221 height 16
click at [360, 224] on div "Branches" at bounding box center [391, 215] width 246 height 22
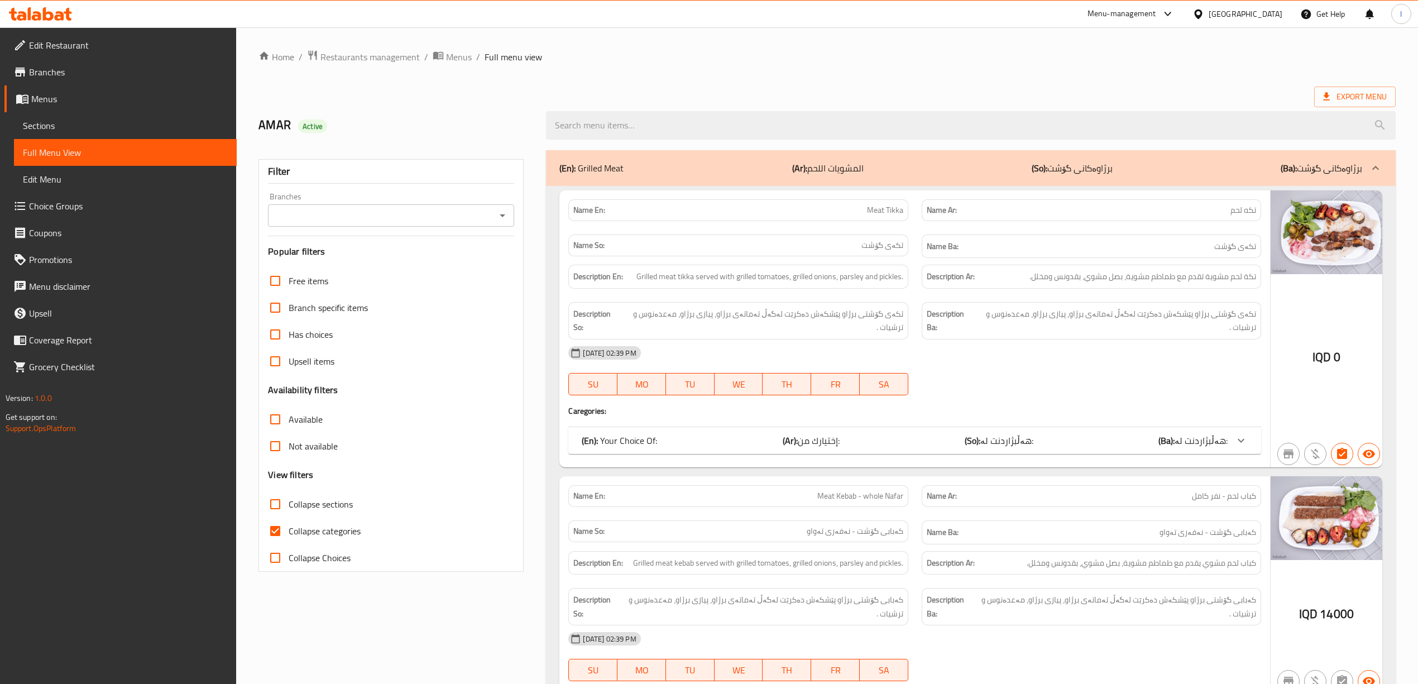
drag, startPoint x: 349, startPoint y: 287, endPoint x: 371, endPoint y: 269, distance: 28.1
click at [364, 272] on div "Free items" at bounding box center [391, 280] width 246 height 27
click at [473, 210] on input "Branches" at bounding box center [381, 216] width 221 height 16
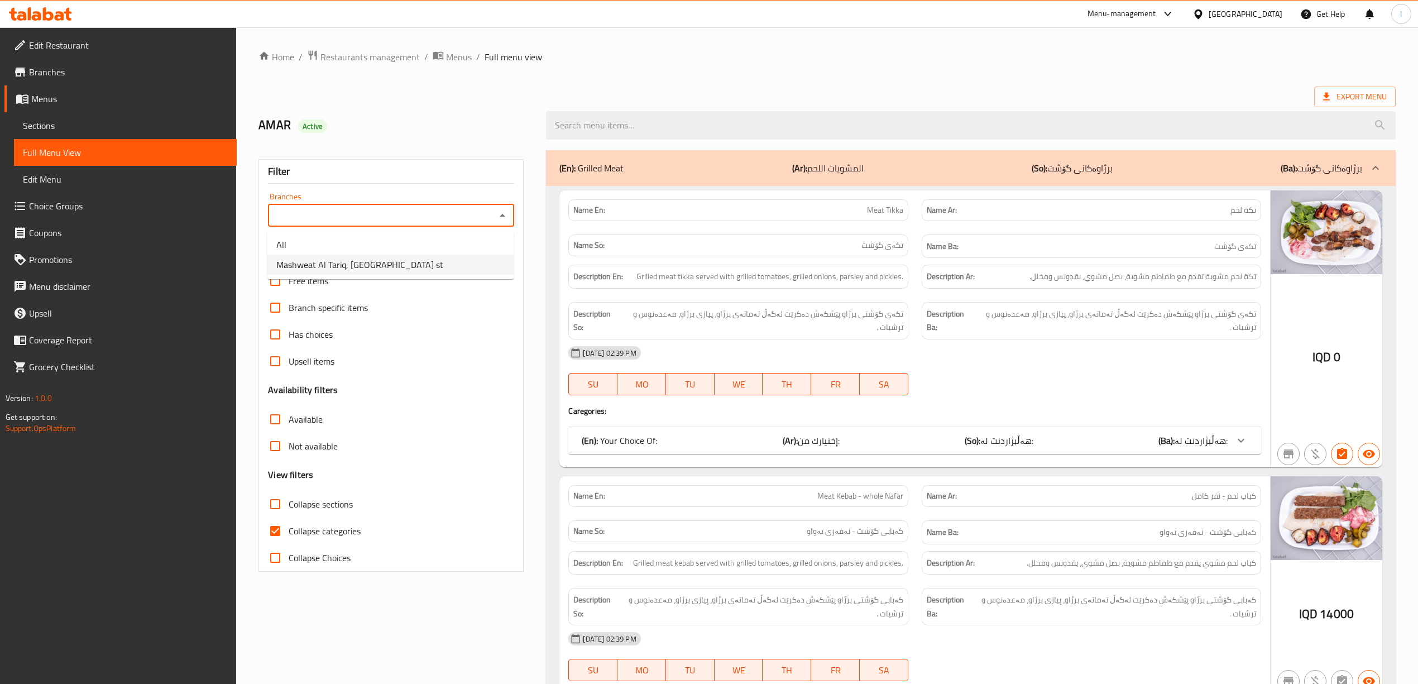
click at [460, 258] on li "Mashweat Al Tariq, palestine st" at bounding box center [390, 265] width 246 height 20
type input "Mashweat Al Tariq, palestine st"
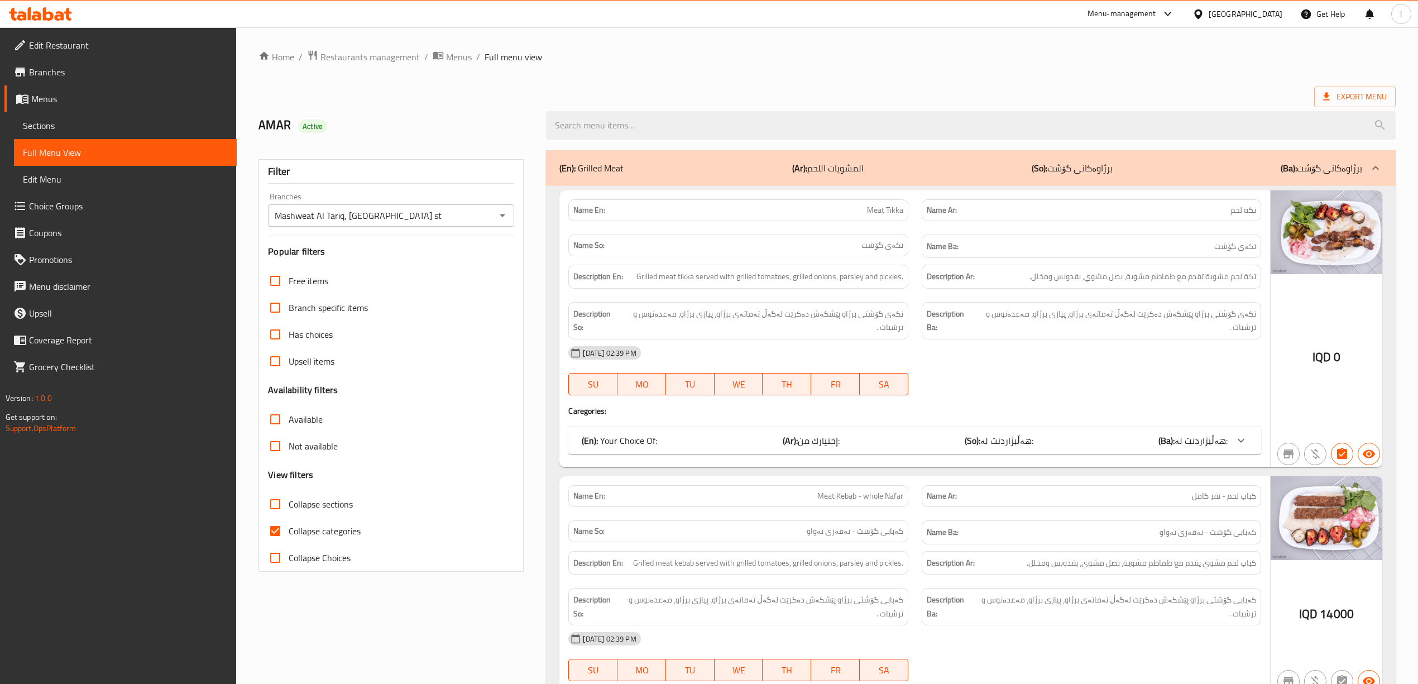
click at [332, 531] on span "Collapse categories" at bounding box center [325, 530] width 72 height 13
click at [289, 531] on input "Collapse categories" at bounding box center [275, 531] width 27 height 27
checkbox input "false"
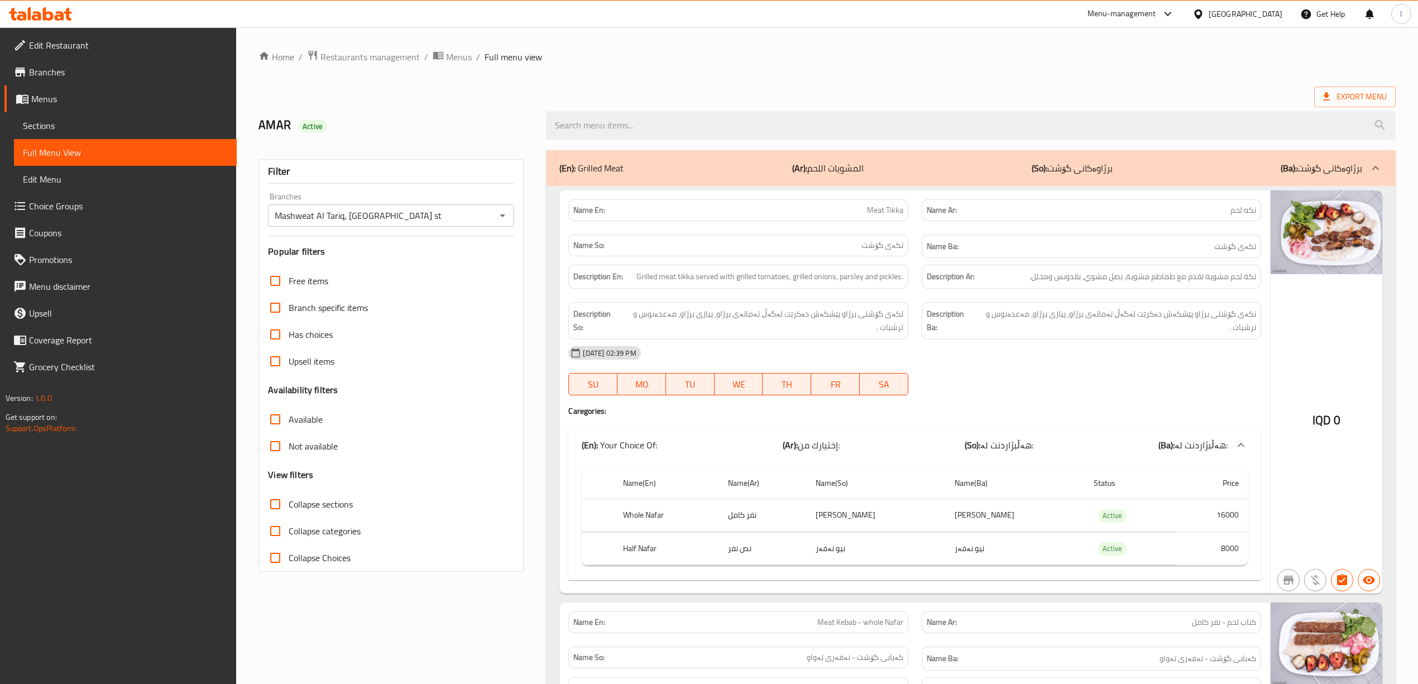
click at [347, 507] on span "Collapse sections" at bounding box center [321, 503] width 64 height 13
click at [289, 507] on input "Collapse sections" at bounding box center [275, 504] width 27 height 27
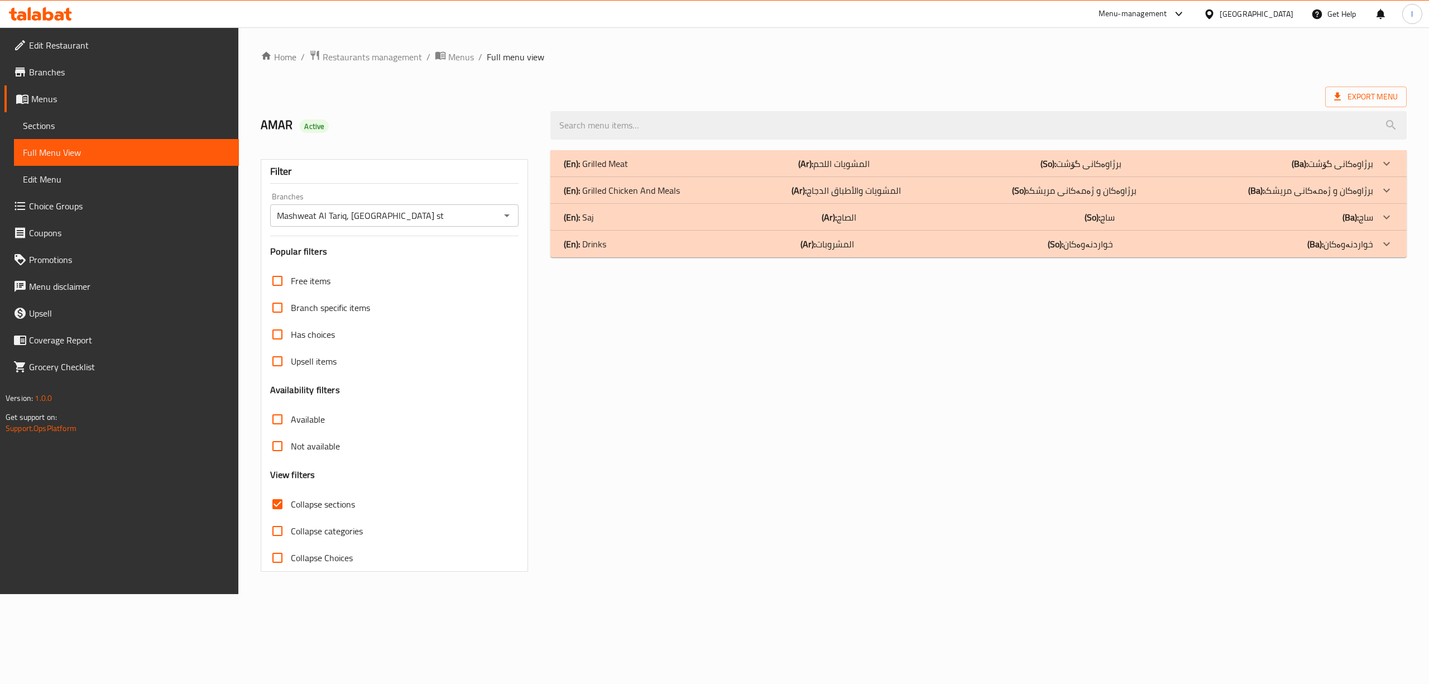
click at [347, 507] on span "Collapse sections" at bounding box center [323, 503] width 64 height 13
click at [291, 507] on input "Collapse sections" at bounding box center [277, 504] width 27 height 27
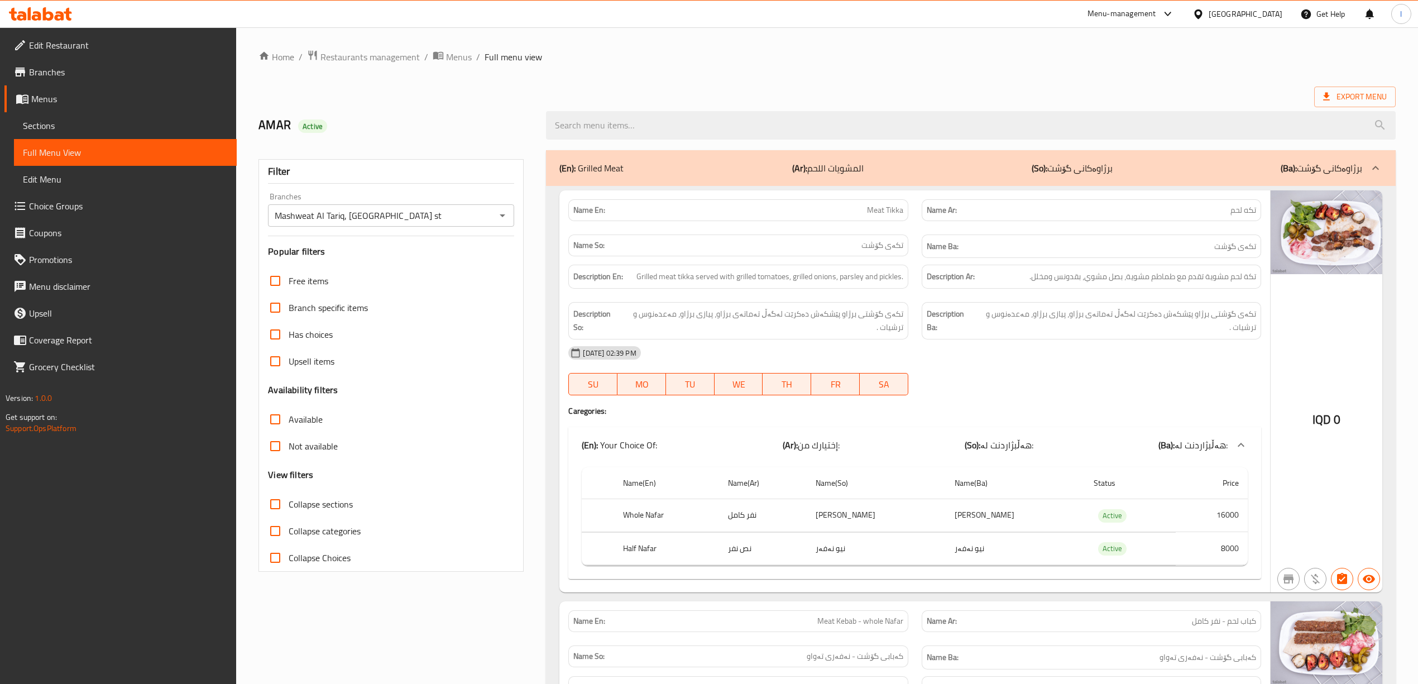
click at [353, 506] on span "Collapse sections" at bounding box center [321, 503] width 64 height 13
click at [289, 506] on input "Collapse sections" at bounding box center [275, 504] width 27 height 27
checkbox input "true"
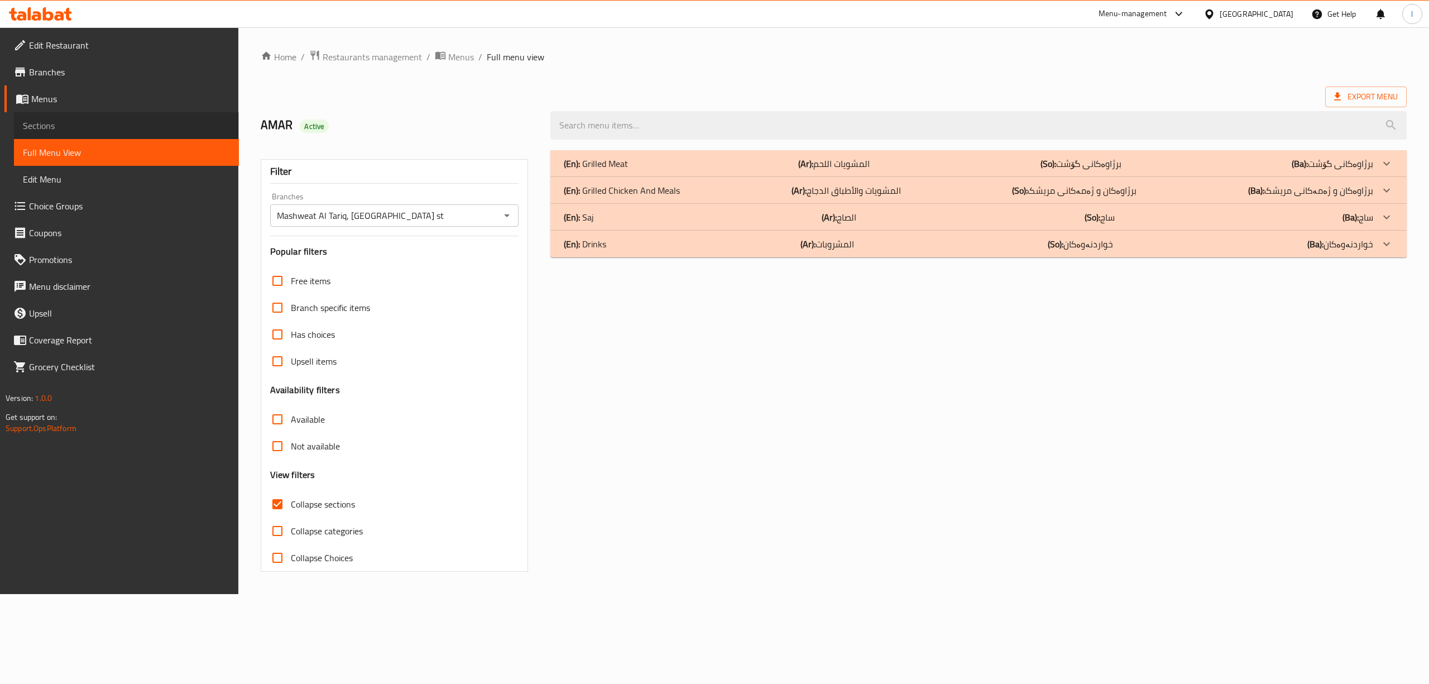
click at [103, 125] on span "Sections" at bounding box center [126, 125] width 207 height 13
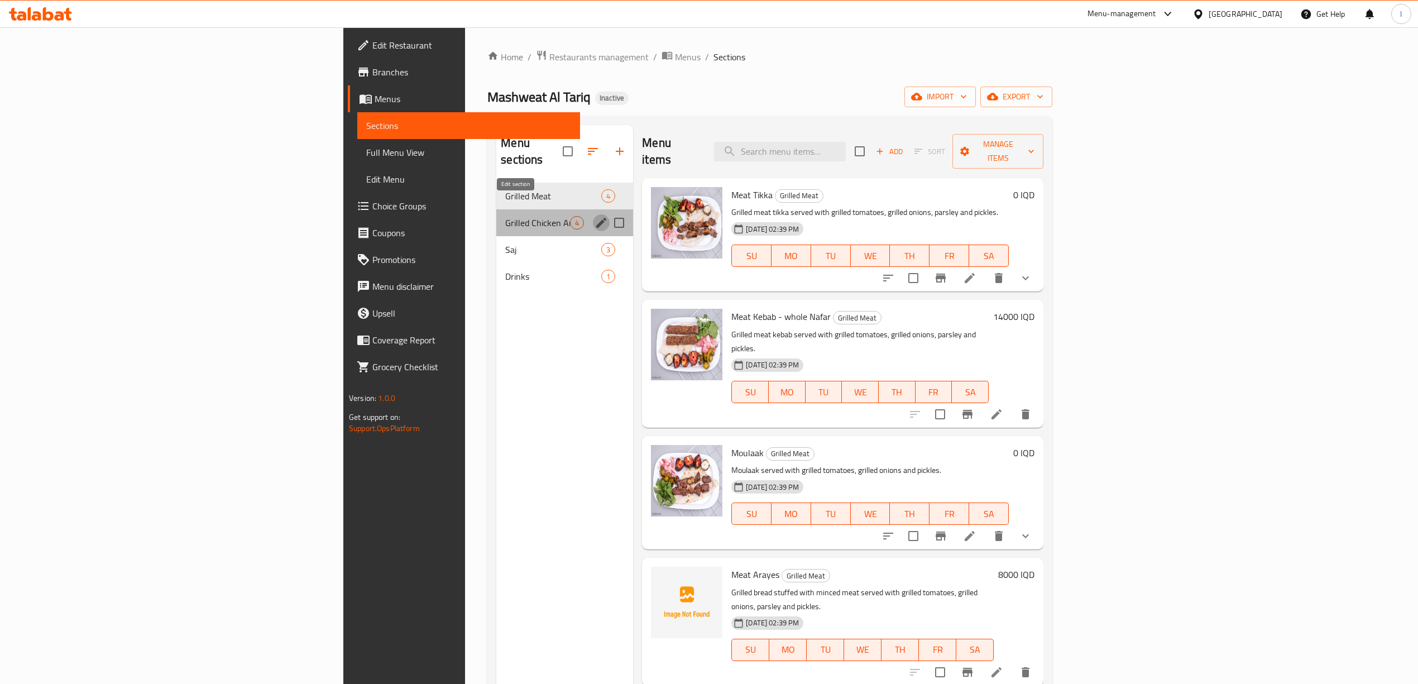
click at [595, 216] on icon "edit" at bounding box center [601, 222] width 13 height 13
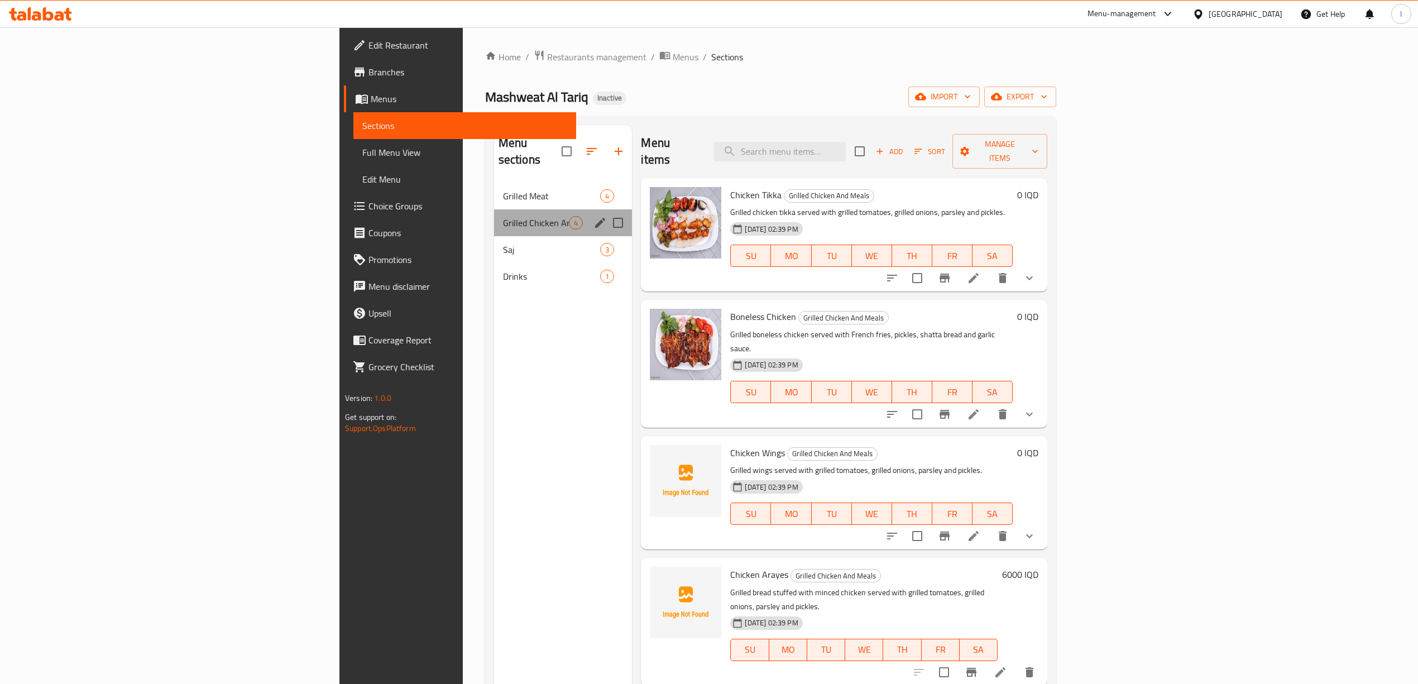
click at [592, 214] on div "Menu sections" at bounding box center [600, 222] width 17 height 17
click at [593, 216] on icon "edit" at bounding box center [599, 222] width 13 height 13
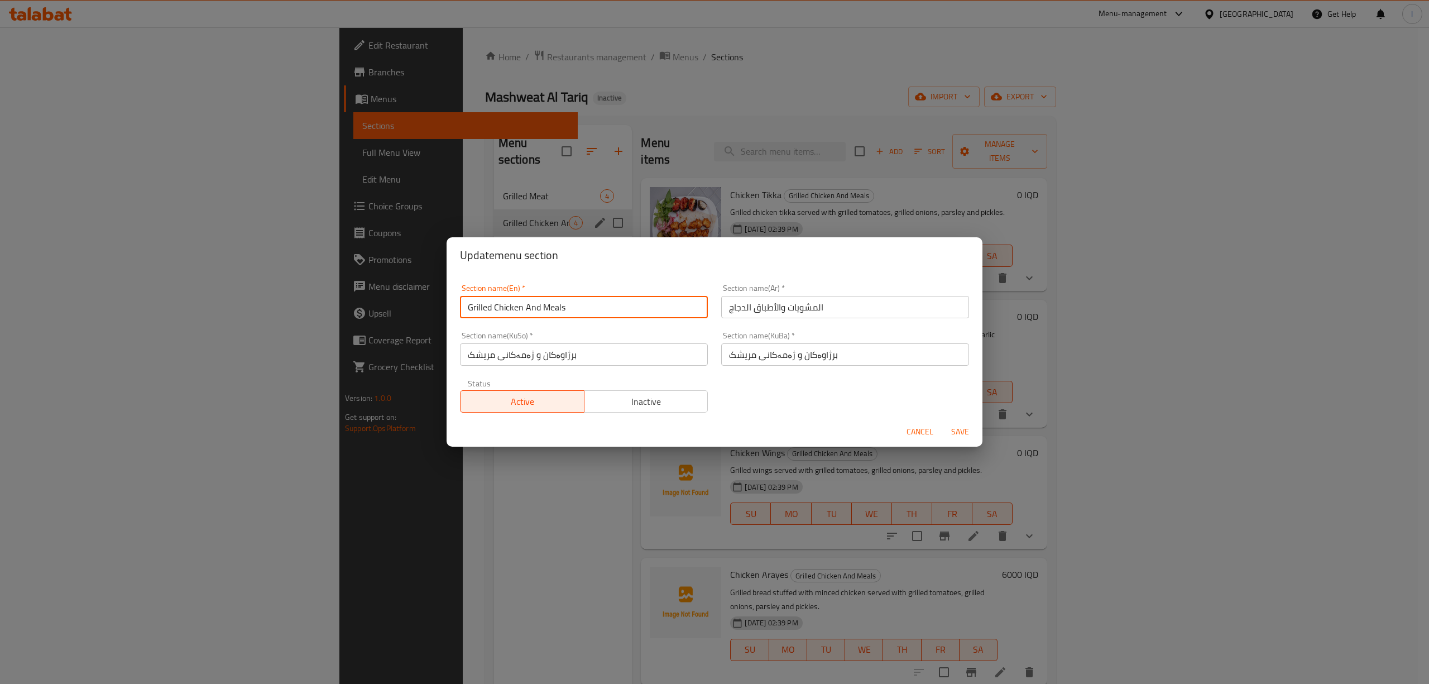
click at [508, 309] on input "Grilled Chicken And Meals" at bounding box center [584, 307] width 248 height 22
click at [534, 307] on input "Grilled Chicken And Meals" at bounding box center [584, 307] width 248 height 22
click at [571, 307] on input "Grilled And Meals" at bounding box center [584, 307] width 248 height 22
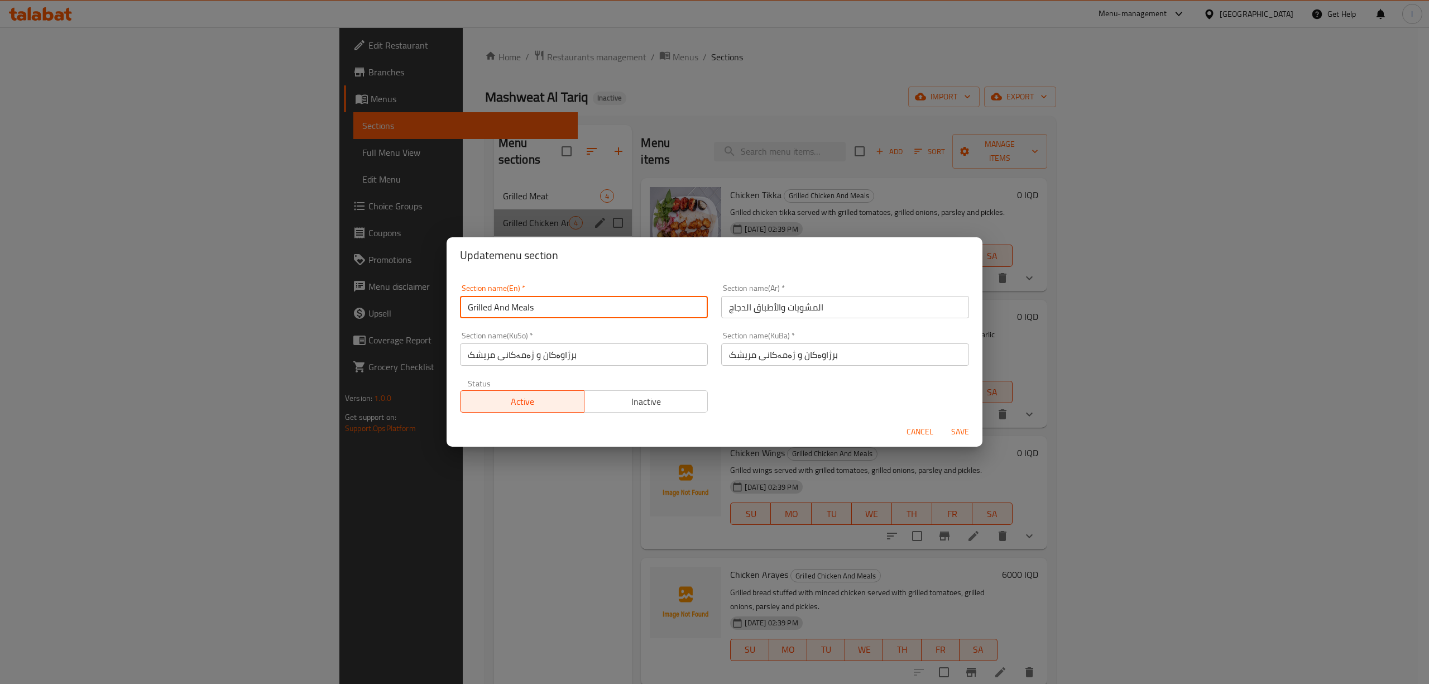
click at [511, 308] on input "Grilled And Meals" at bounding box center [584, 307] width 248 height 22
paste input "Chicken"
type input "Grilled And Chicken Meals"
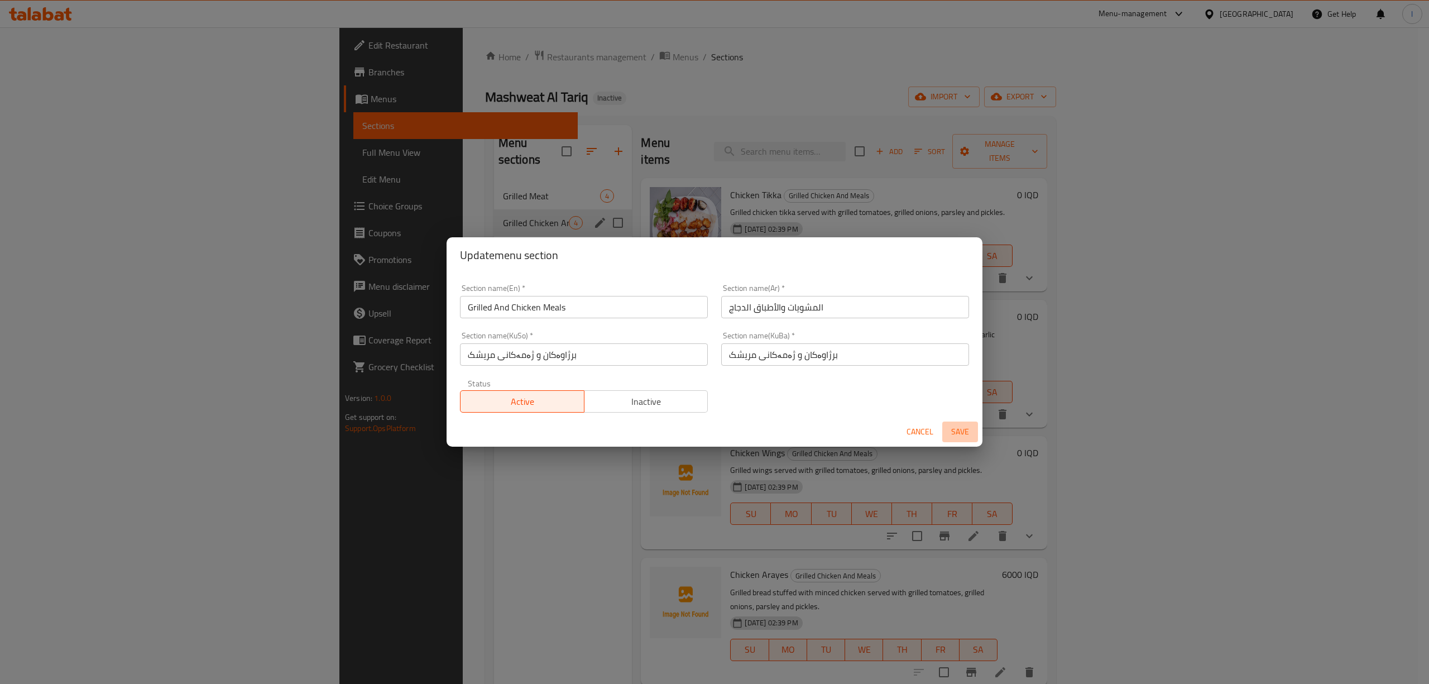
click at [961, 427] on span "Save" at bounding box center [960, 432] width 27 height 14
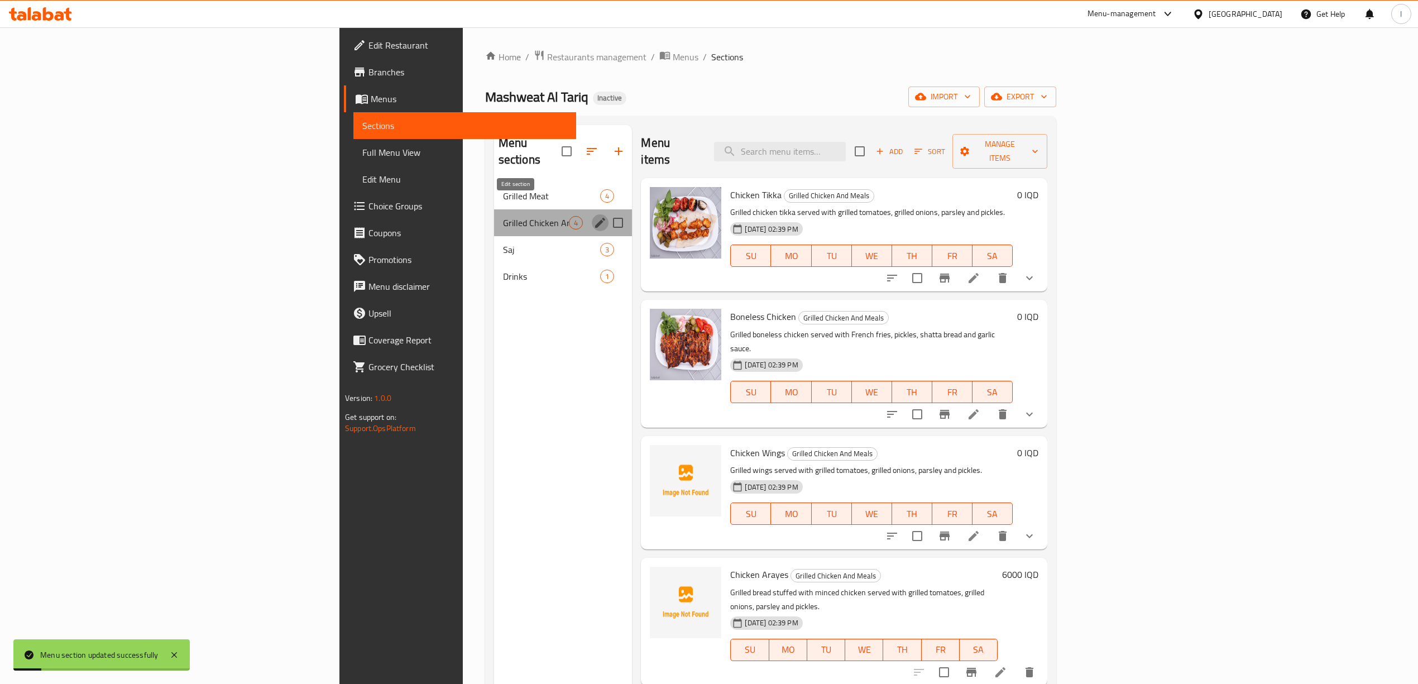
click at [593, 216] on icon "edit" at bounding box center [599, 222] width 13 height 13
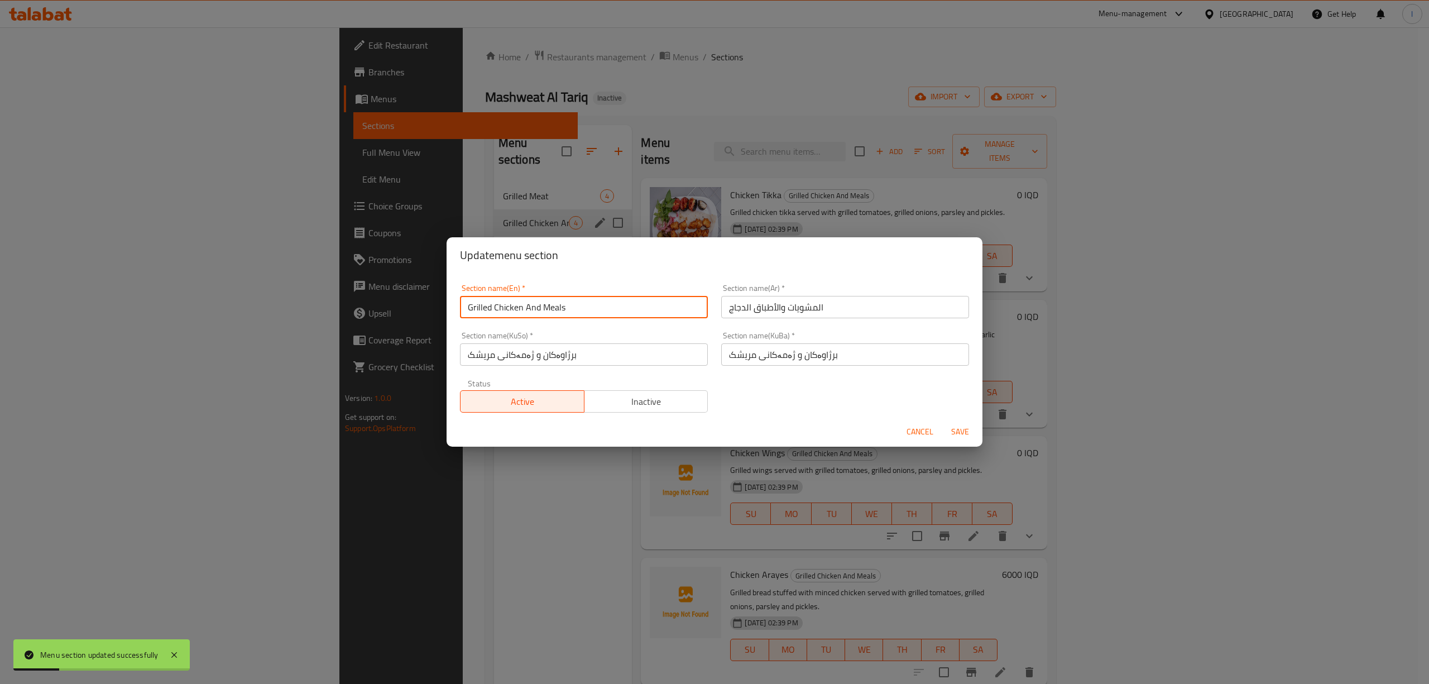
click at [613, 313] on input "Grilled Chicken And Meals" at bounding box center [584, 307] width 248 height 22
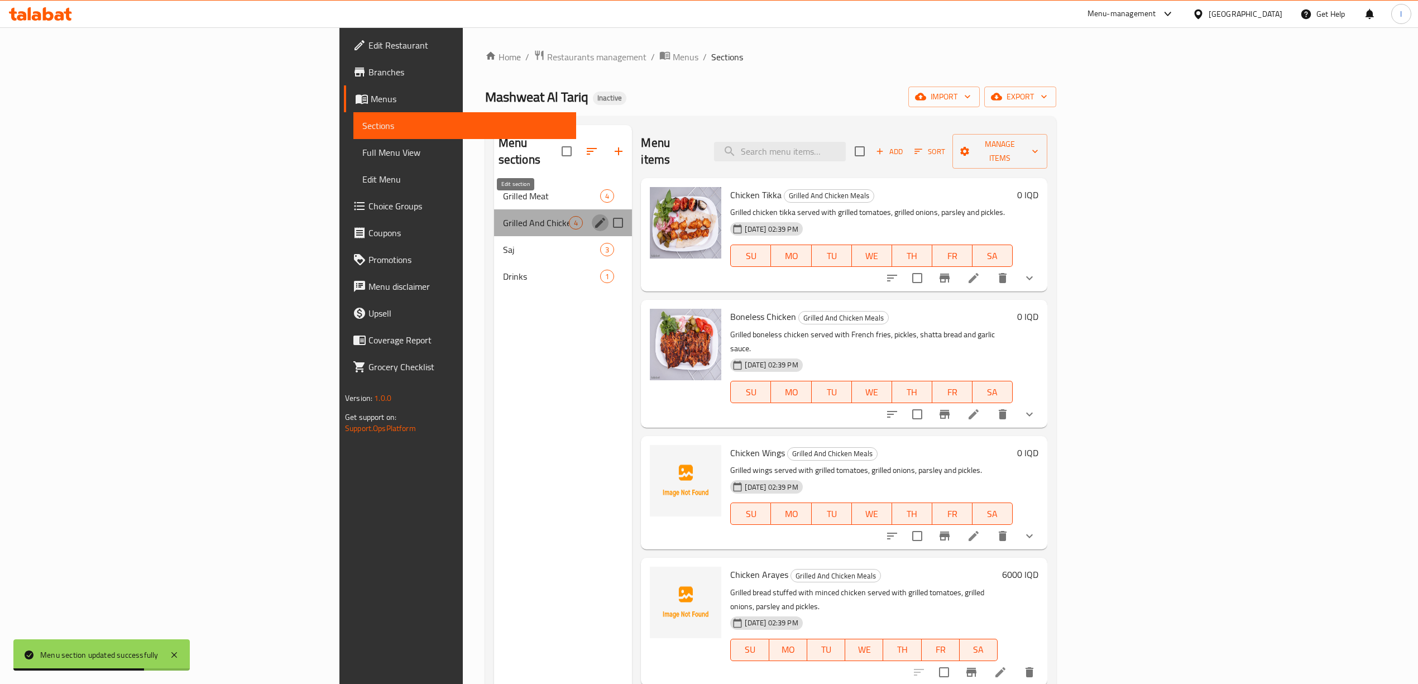
click at [595, 218] on icon "edit" at bounding box center [600, 223] width 10 height 10
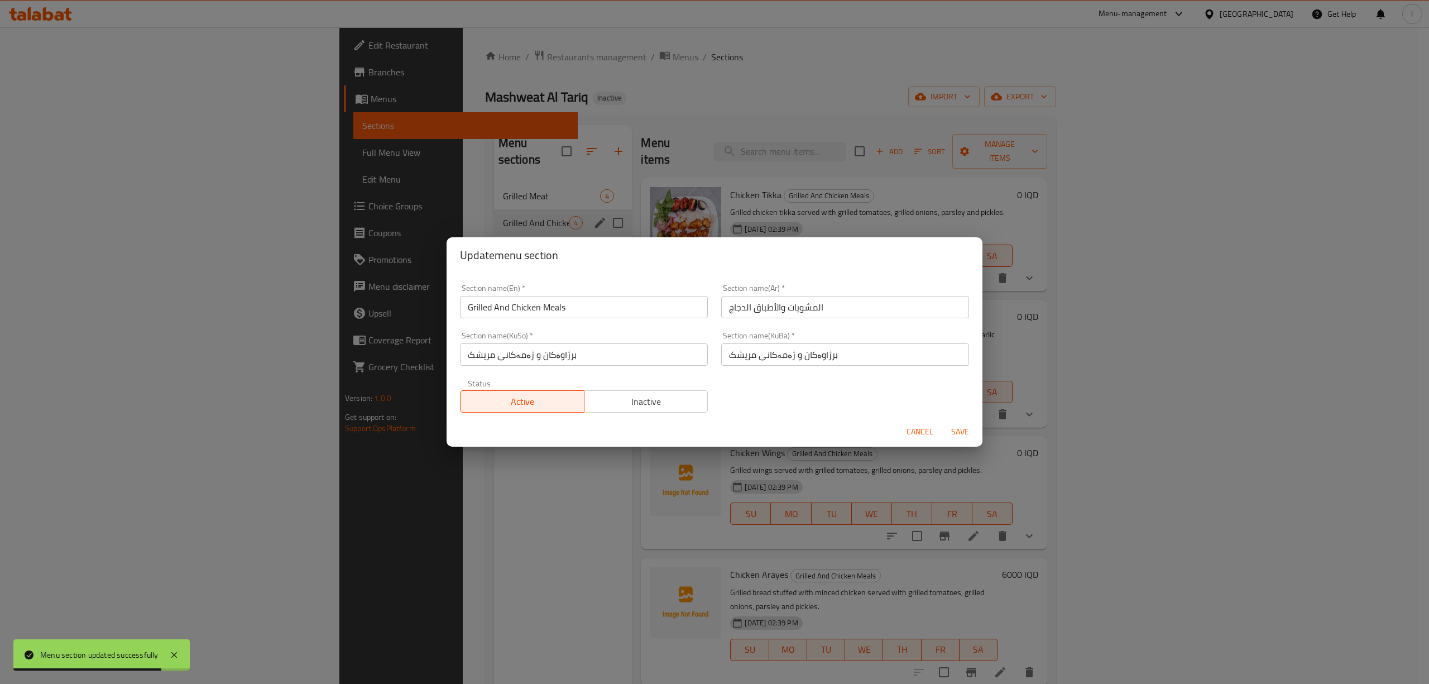
click at [477, 312] on input "Grilled And Chicken Meals" at bounding box center [584, 307] width 248 height 22
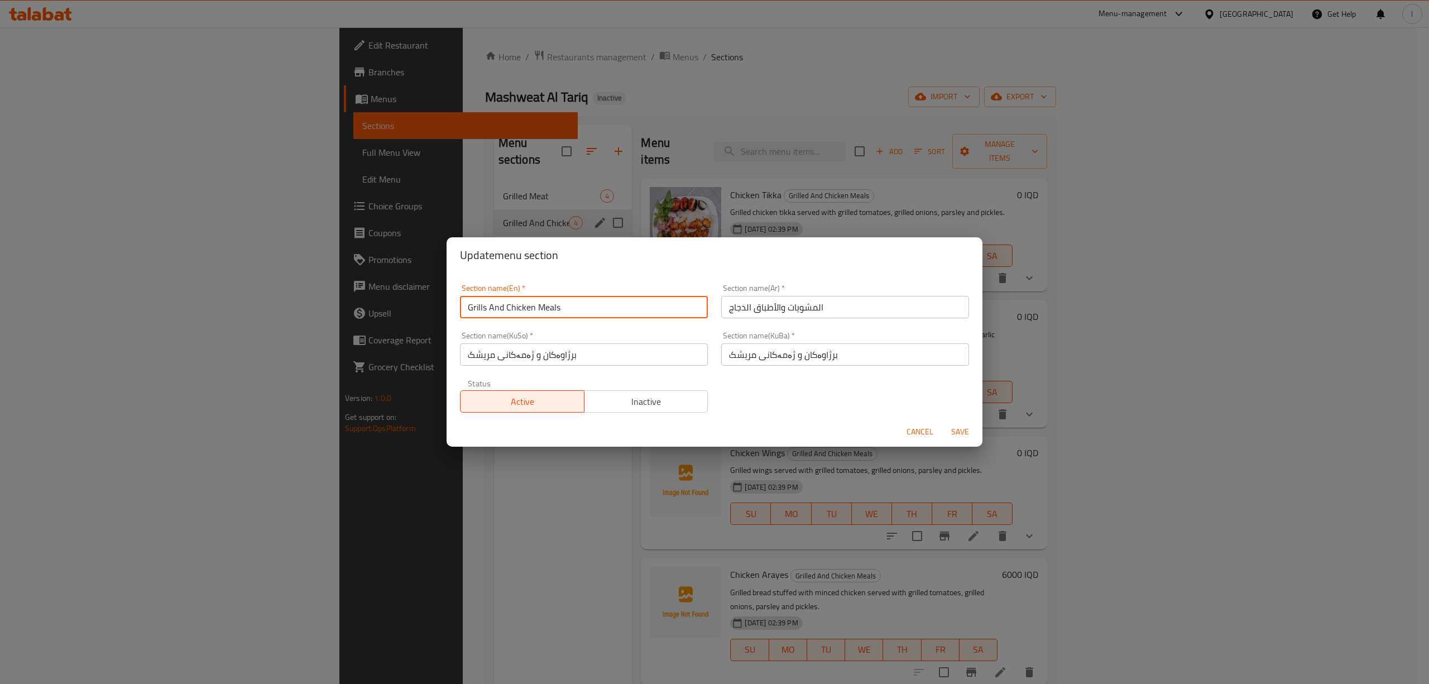
type input "Grills And Chicken Meals"
click at [957, 436] on span "Save" at bounding box center [960, 432] width 27 height 14
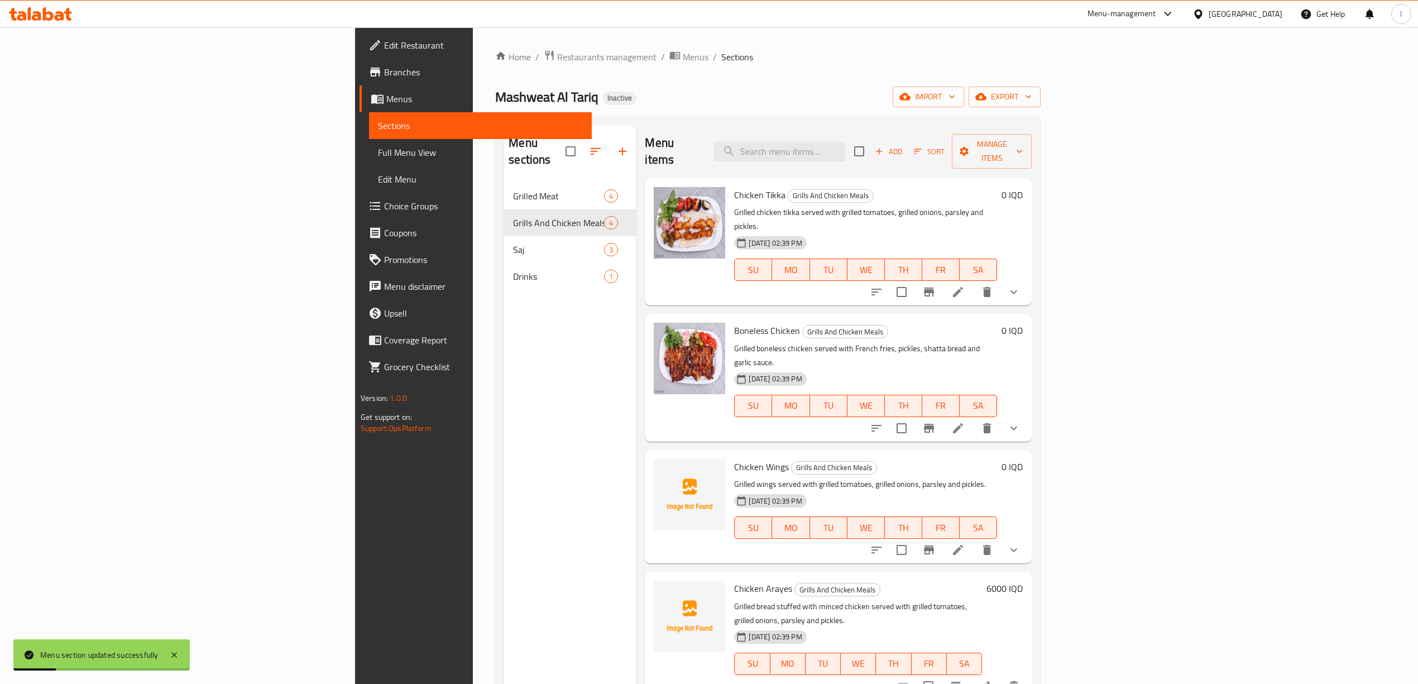
click at [369, 145] on link "Full Menu View" at bounding box center [480, 152] width 223 height 27
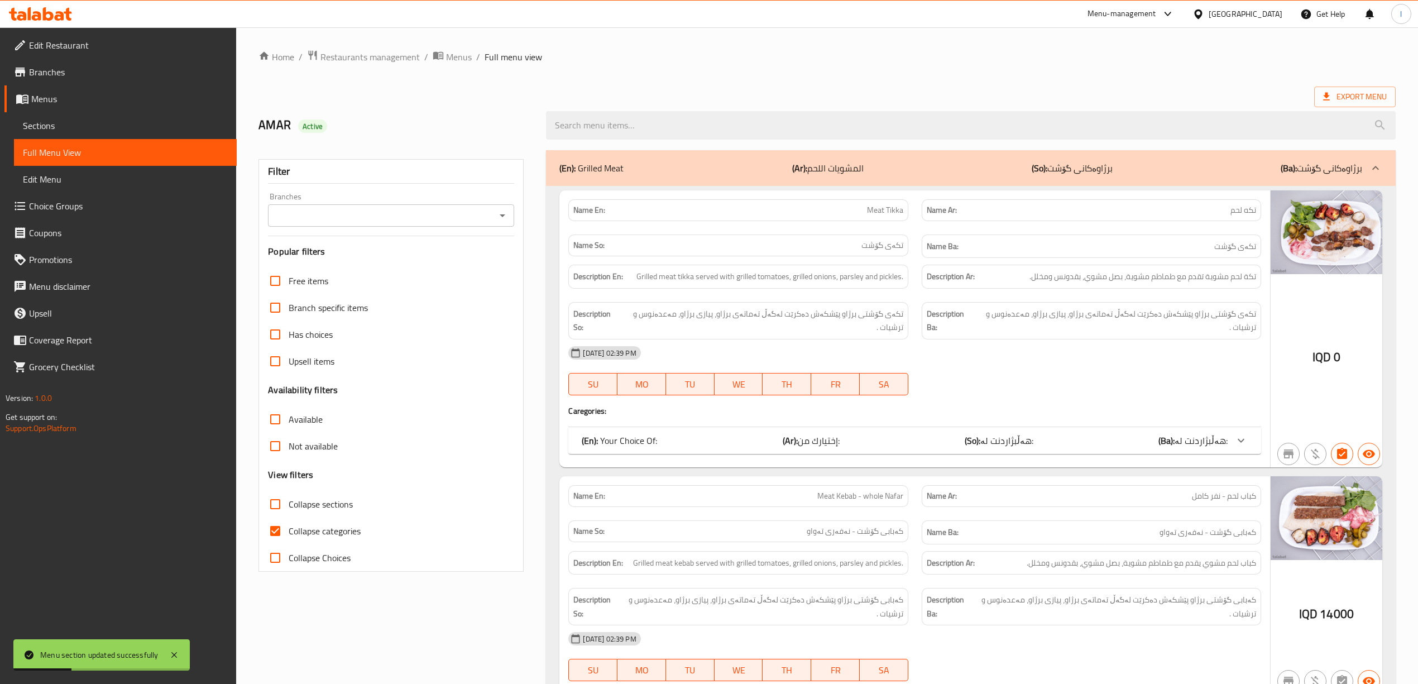
click at [365, 227] on div "Branches" at bounding box center [391, 215] width 246 height 22
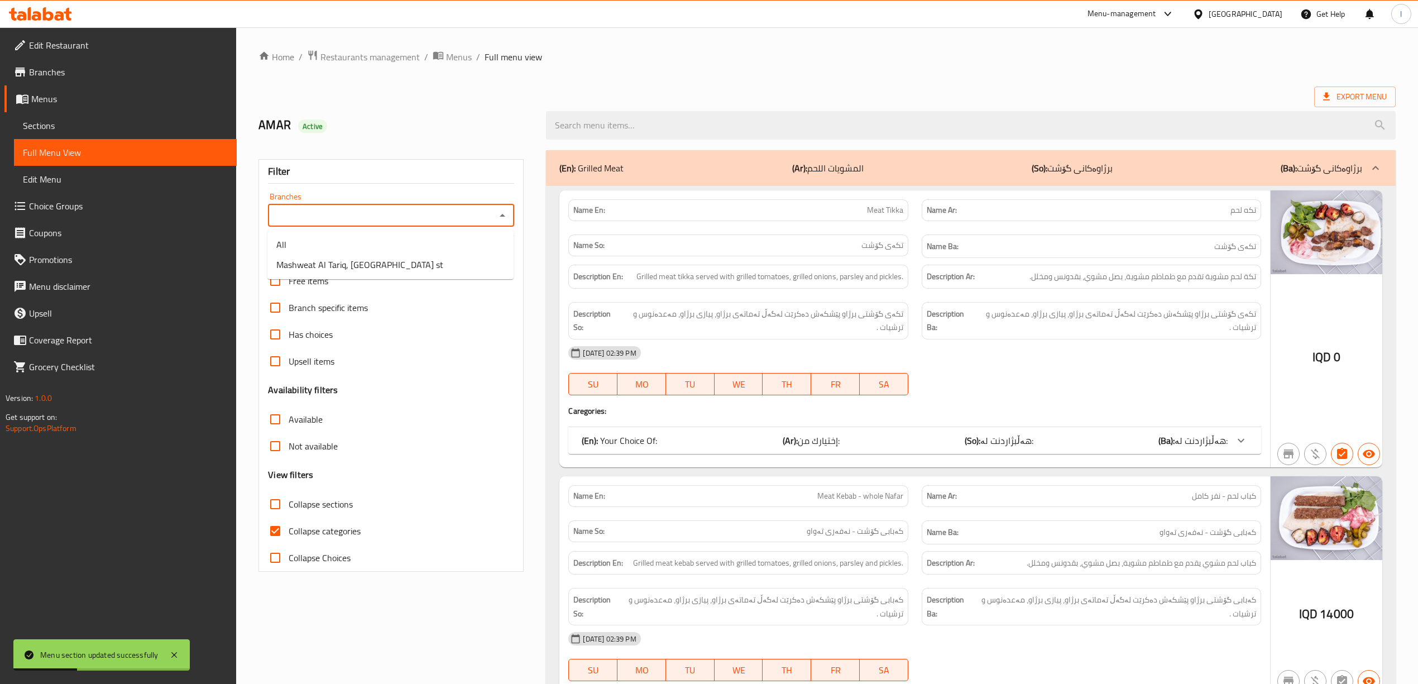
click at [373, 220] on input "Branches" at bounding box center [381, 216] width 221 height 16
click at [358, 248] on li "All" at bounding box center [390, 244] width 246 height 20
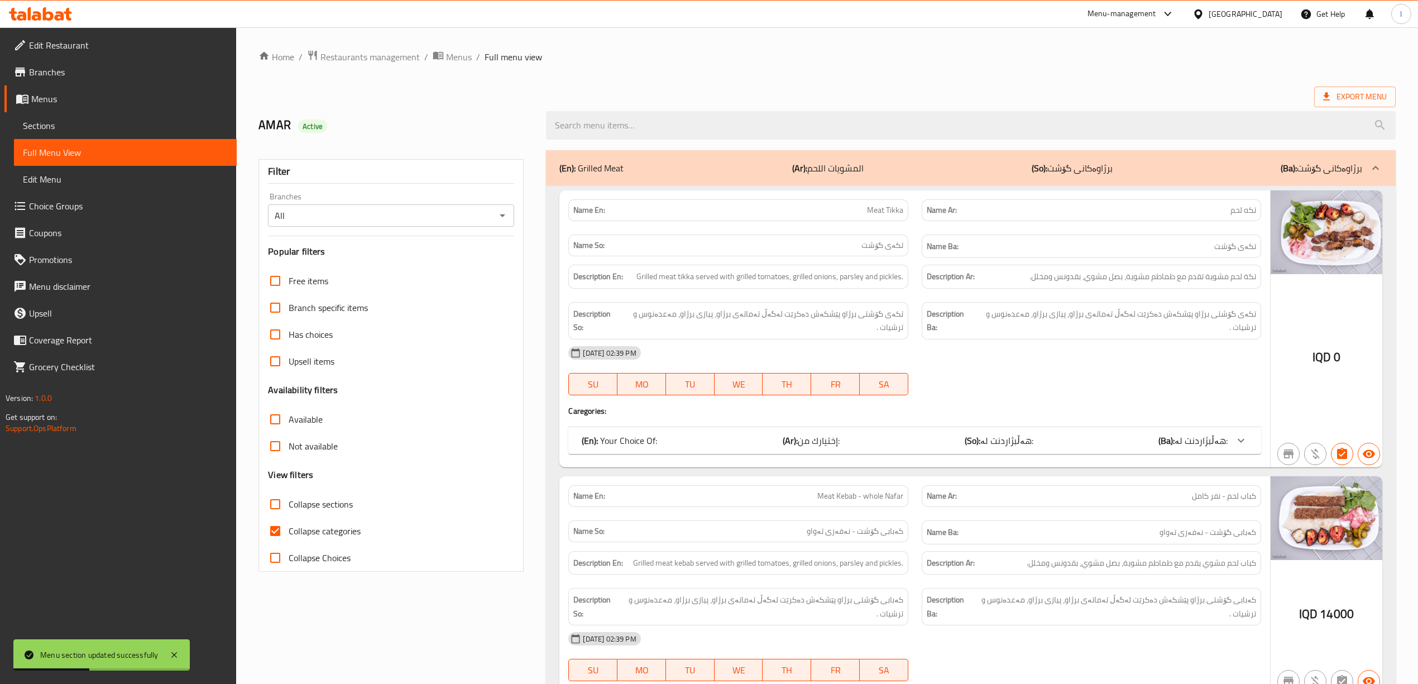
click at [353, 262] on div "Filter Branches All Branches Popular filters Free items Branch specific items H…" at bounding box center [390, 365] width 265 height 413
click at [398, 208] on input "All" at bounding box center [381, 216] width 221 height 16
click at [503, 215] on icon "Open" at bounding box center [502, 215] width 13 height 13
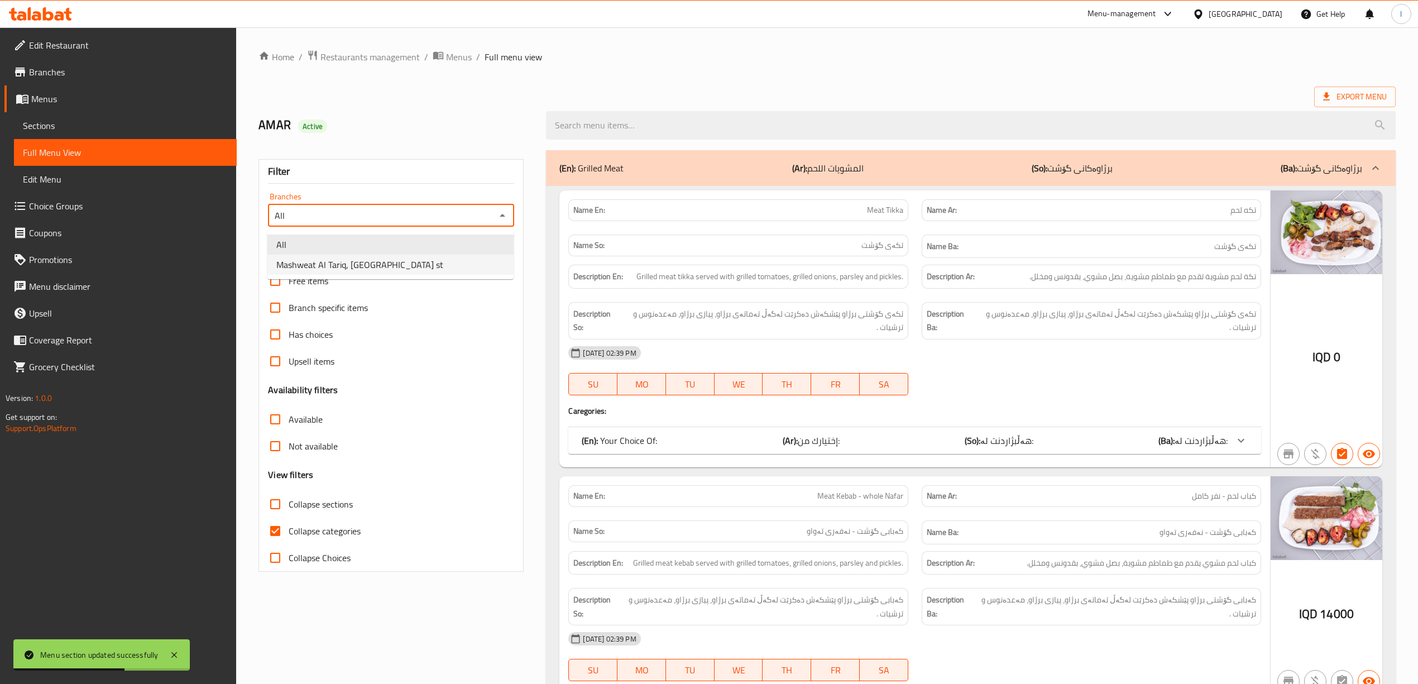
drag, startPoint x: 485, startPoint y: 252, endPoint x: 478, endPoint y: 265, distance: 14.0
click at [478, 265] on ul "All Mashweat Al Tariq, palestine st" at bounding box center [390, 254] width 246 height 49
click at [478, 265] on li "Mashweat Al Tariq, palestine st" at bounding box center [390, 265] width 246 height 20
type input "Mashweat Al Tariq, palestine st"
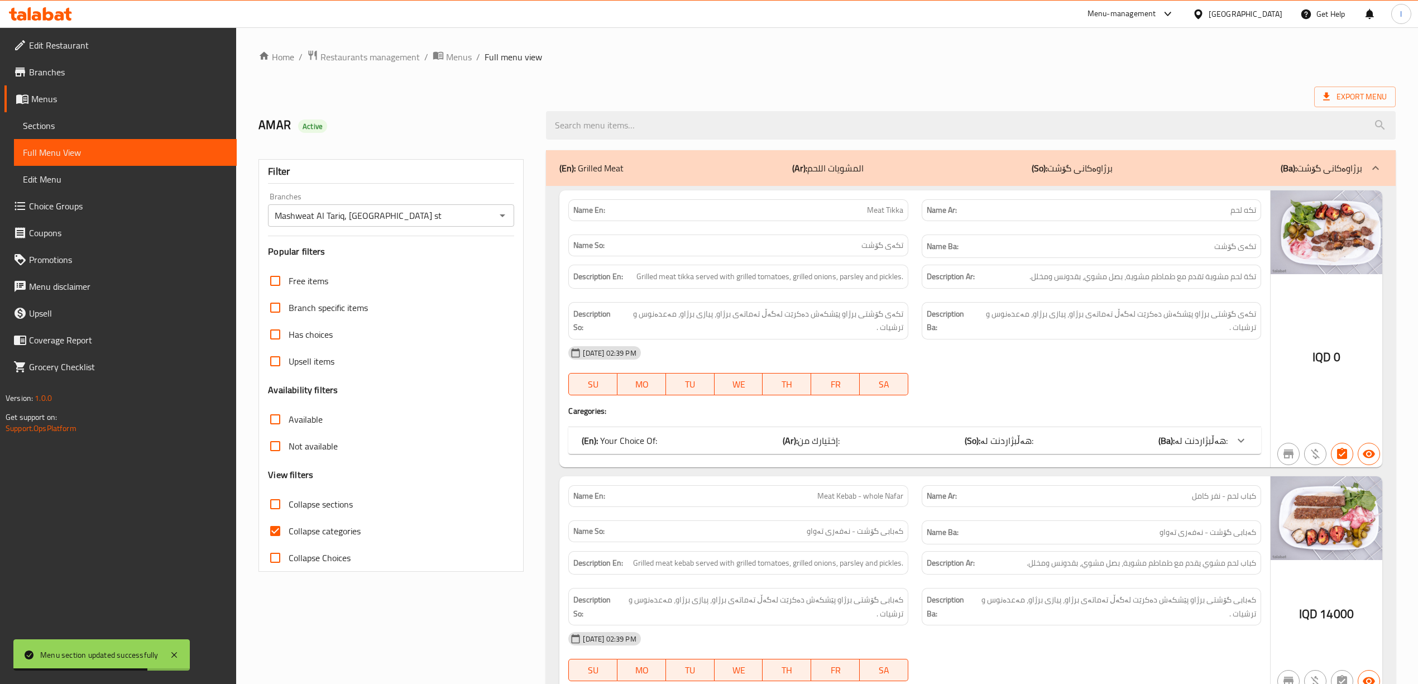
click at [311, 534] on span "Collapse categories" at bounding box center [325, 530] width 72 height 13
click at [289, 534] on input "Collapse categories" at bounding box center [275, 531] width 27 height 27
checkbox input "false"
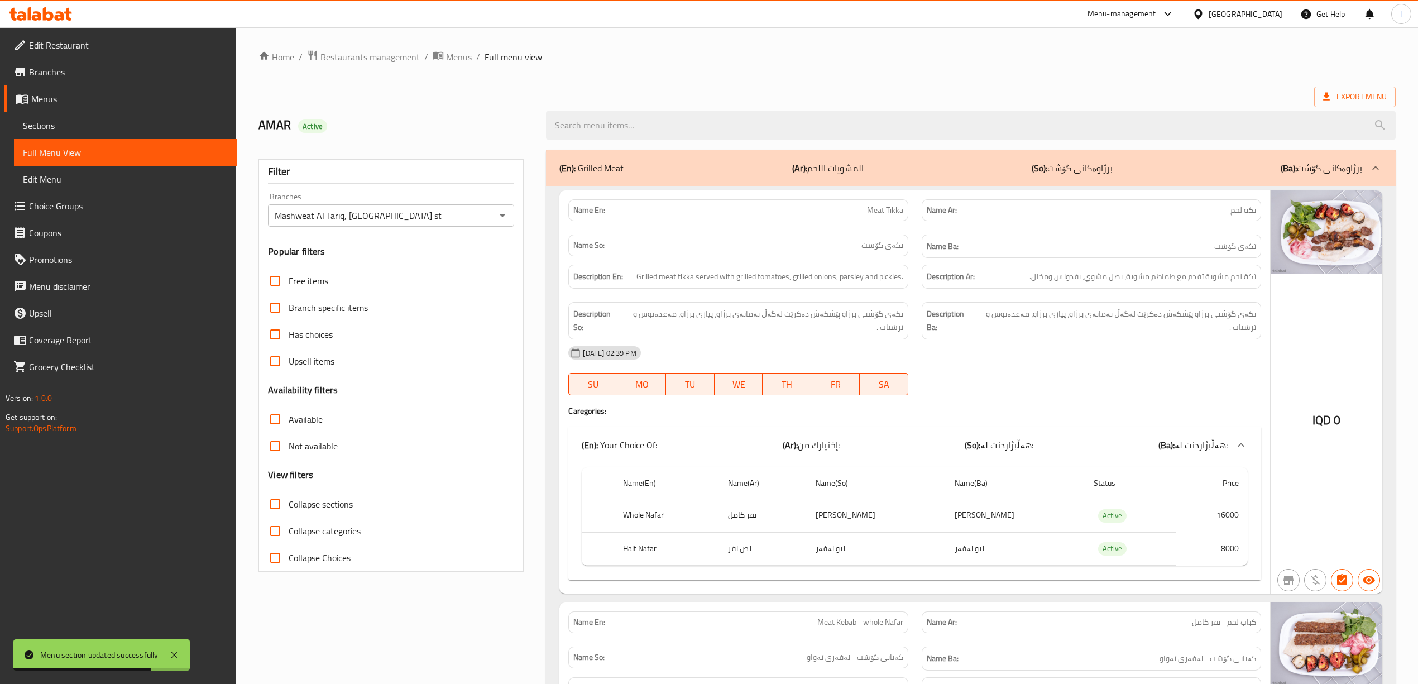
click at [337, 501] on span "Collapse sections" at bounding box center [321, 503] width 64 height 13
click at [289, 501] on input "Collapse sections" at bounding box center [275, 504] width 27 height 27
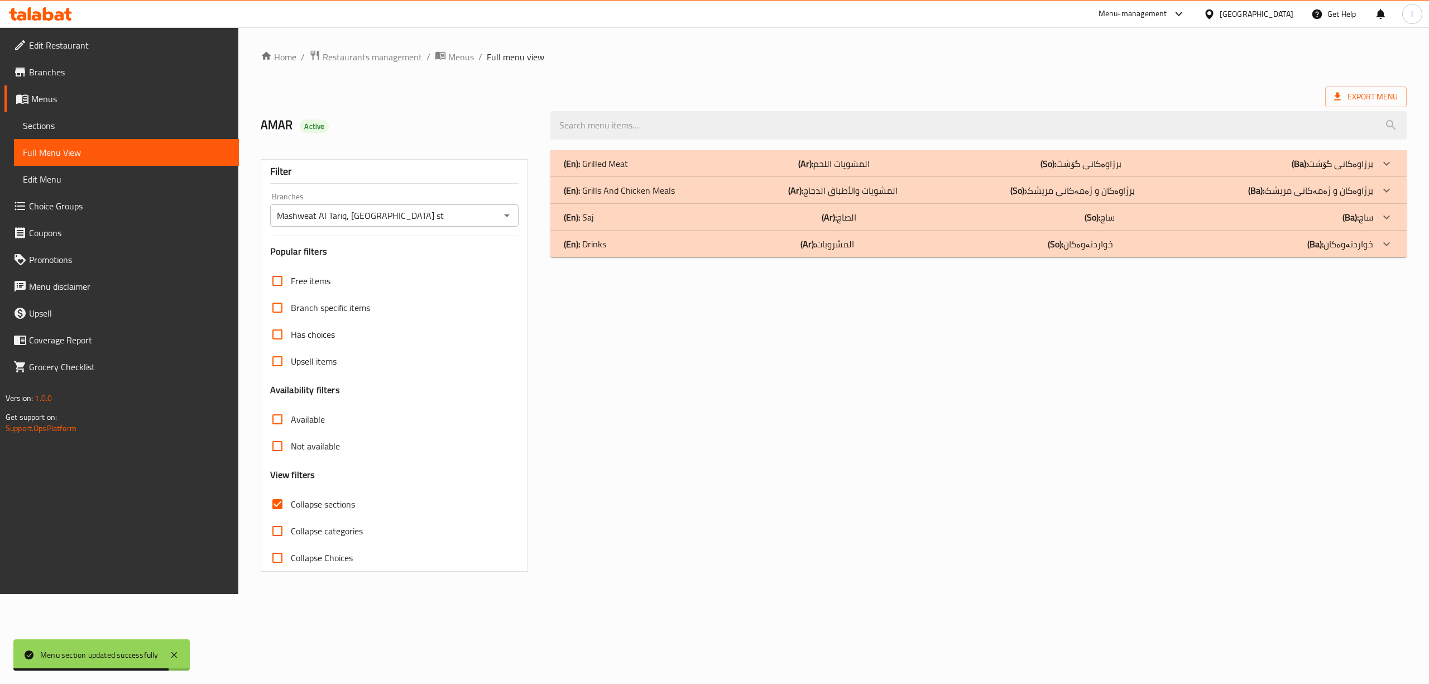
click at [337, 501] on span "Collapse sections" at bounding box center [323, 503] width 64 height 13
click at [291, 501] on input "Collapse sections" at bounding box center [277, 504] width 27 height 27
checkbox input "false"
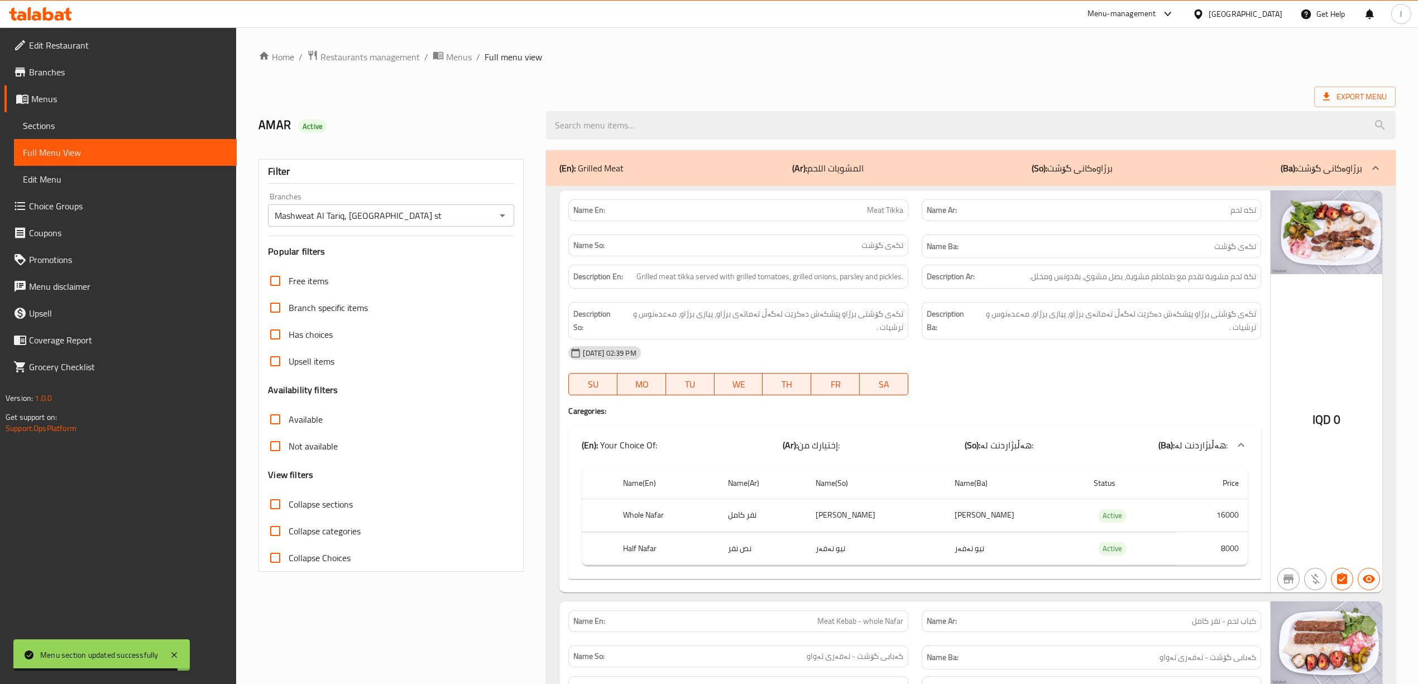
click at [1133, 286] on div "Description Ar: تكة لحم مشوية تقدم مع طماطم مشوية، بصل مشوي، بقدونس ومخلل." at bounding box center [1091, 277] width 339 height 24
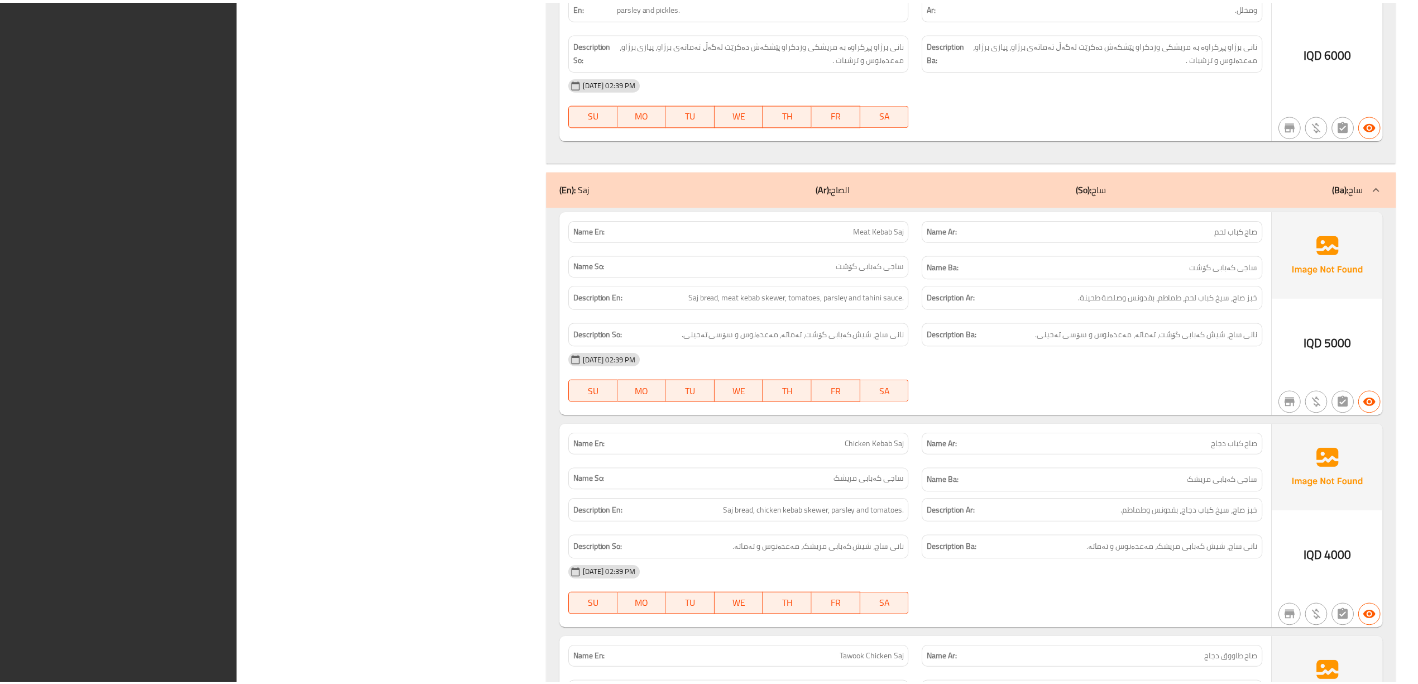
scroll to position [3359, 0]
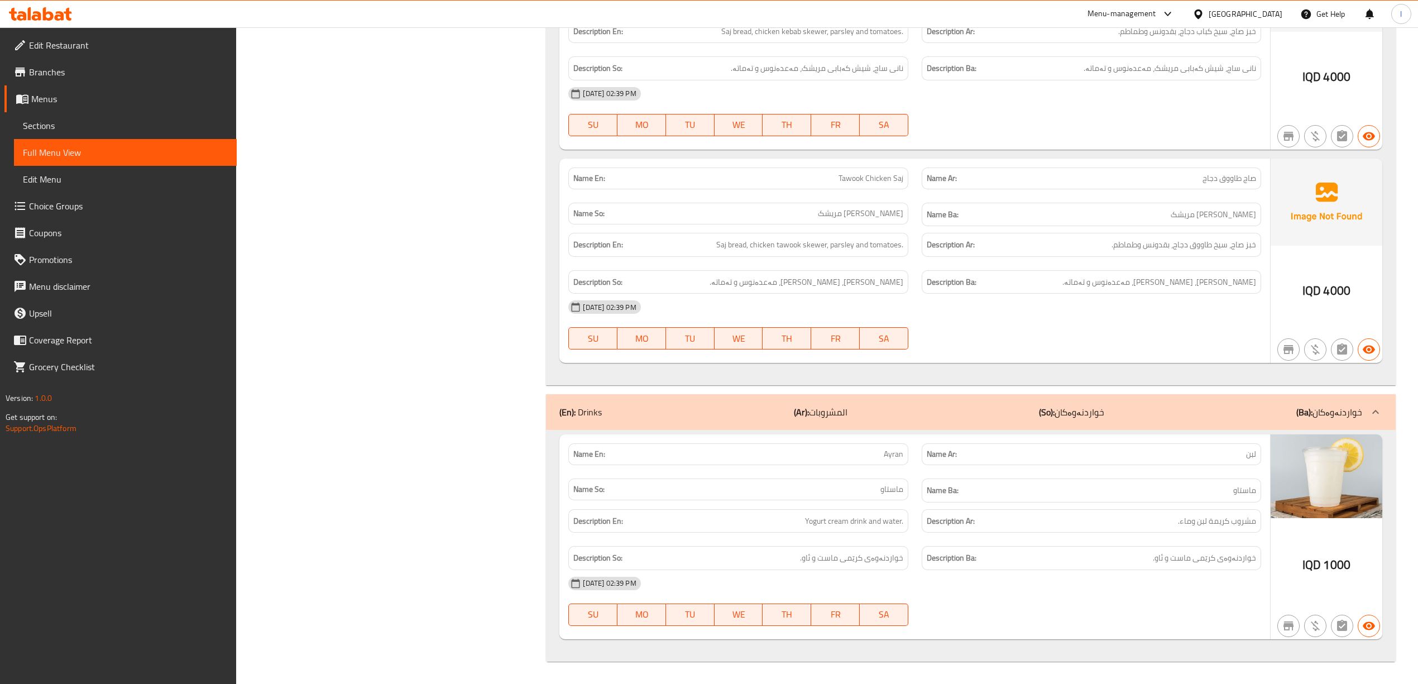
click at [78, 41] on span "Edit Restaurant" at bounding box center [128, 45] width 199 height 13
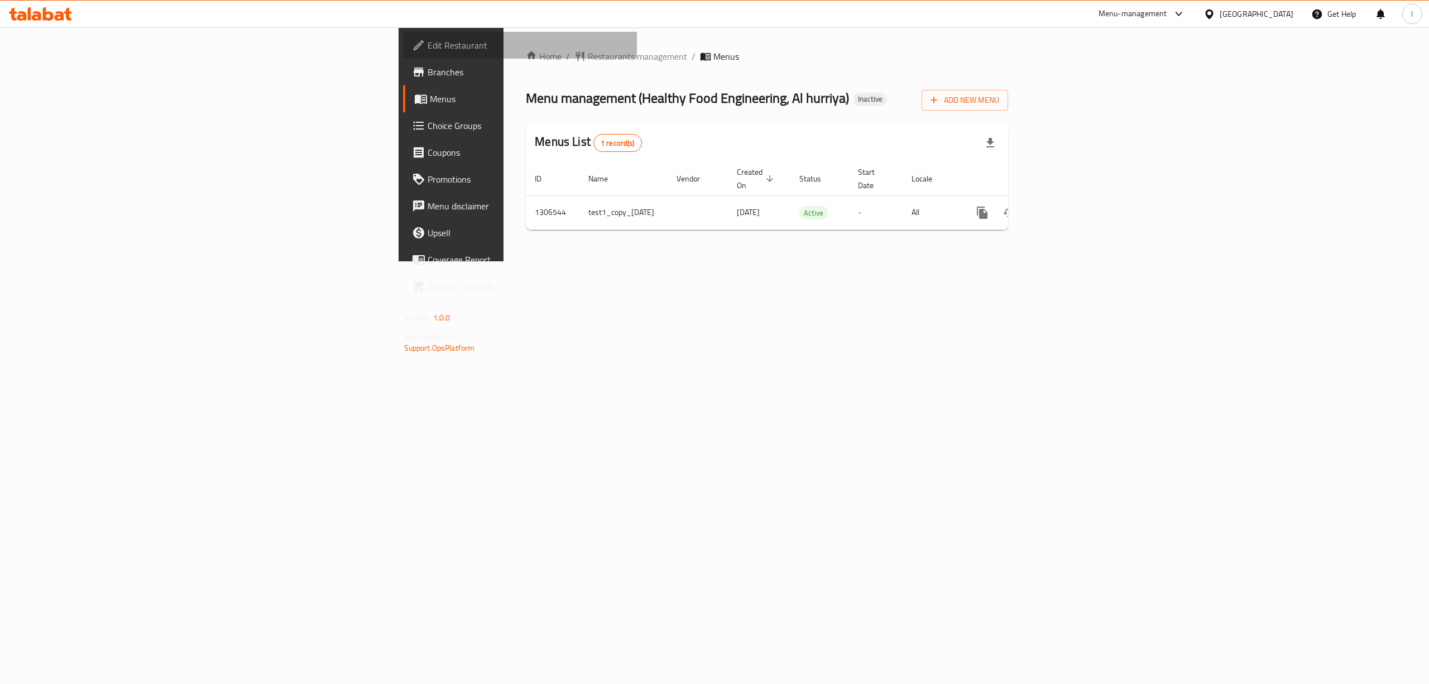
click at [428, 43] on span "Edit Restaurant" at bounding box center [528, 45] width 201 height 13
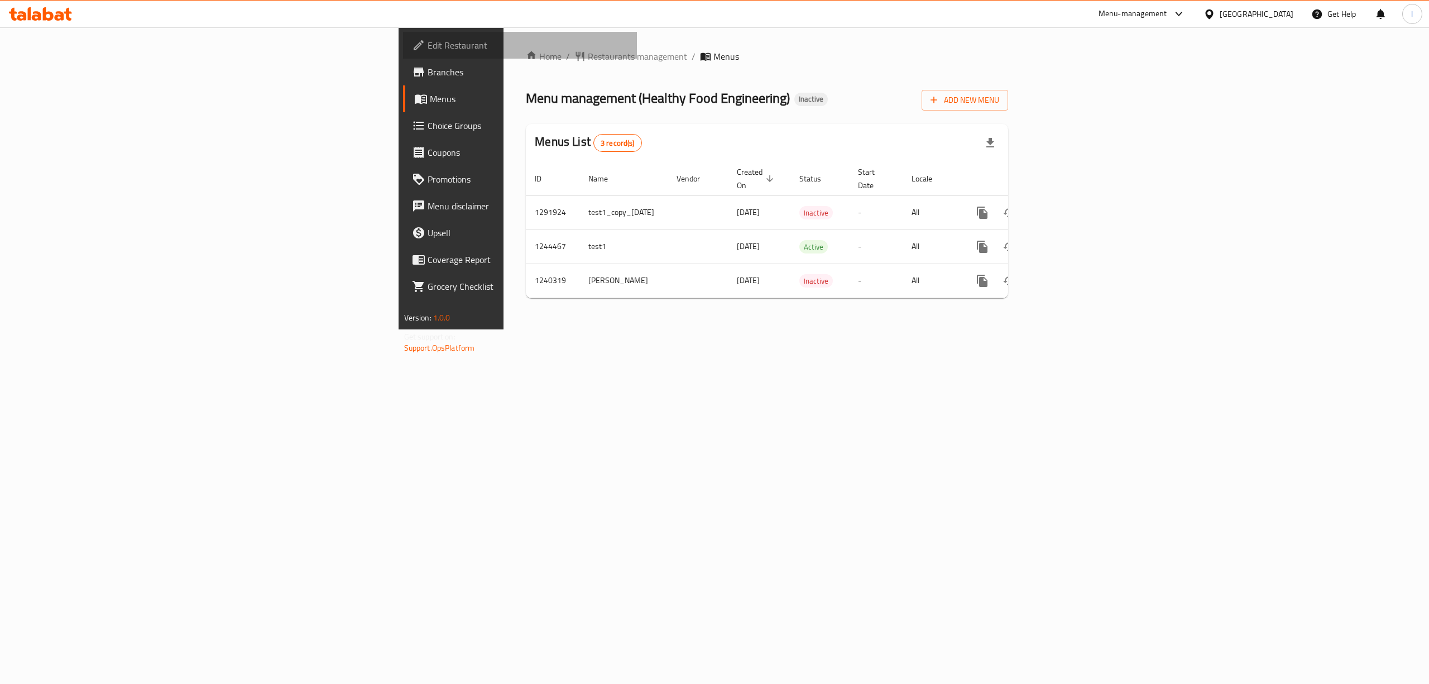
click at [428, 40] on span "Edit Restaurant" at bounding box center [528, 45] width 201 height 13
click at [1070, 240] on icon "enhanced table" at bounding box center [1062, 246] width 13 height 13
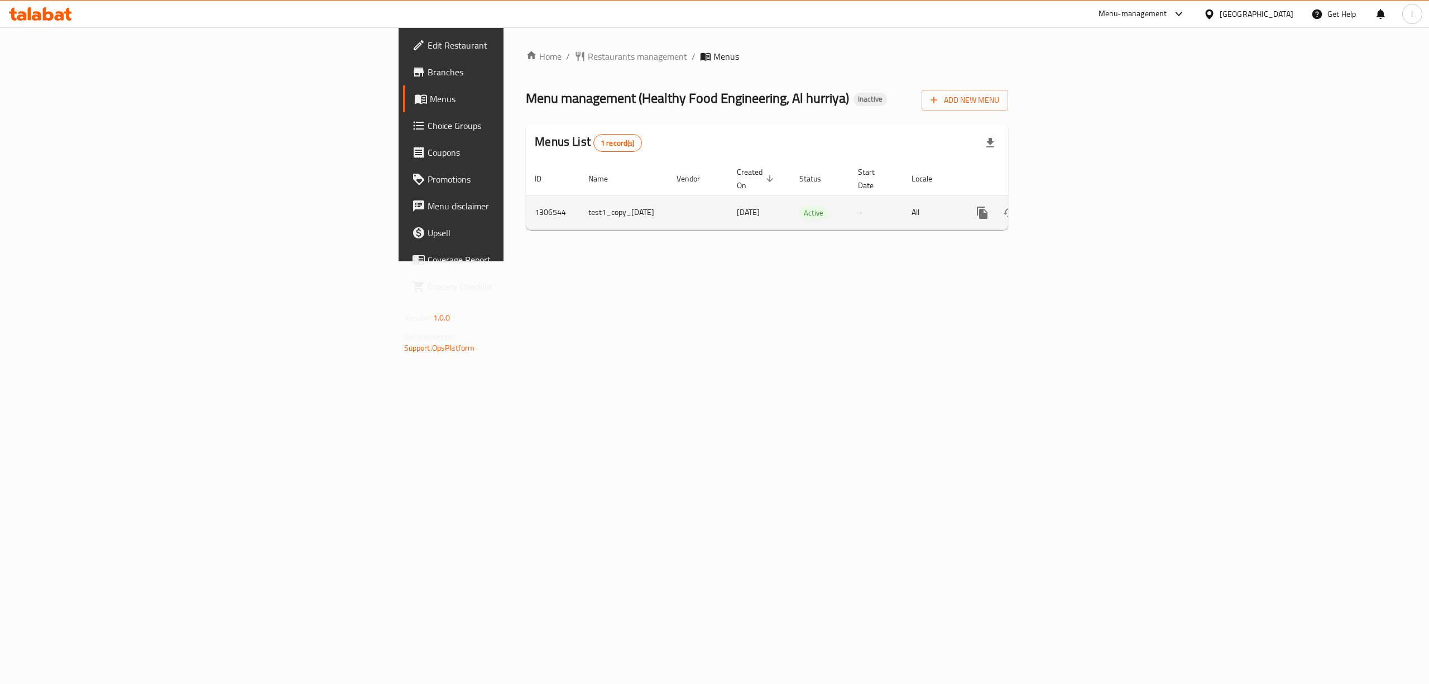
click at [1076, 207] on link "enhanced table" at bounding box center [1063, 212] width 27 height 27
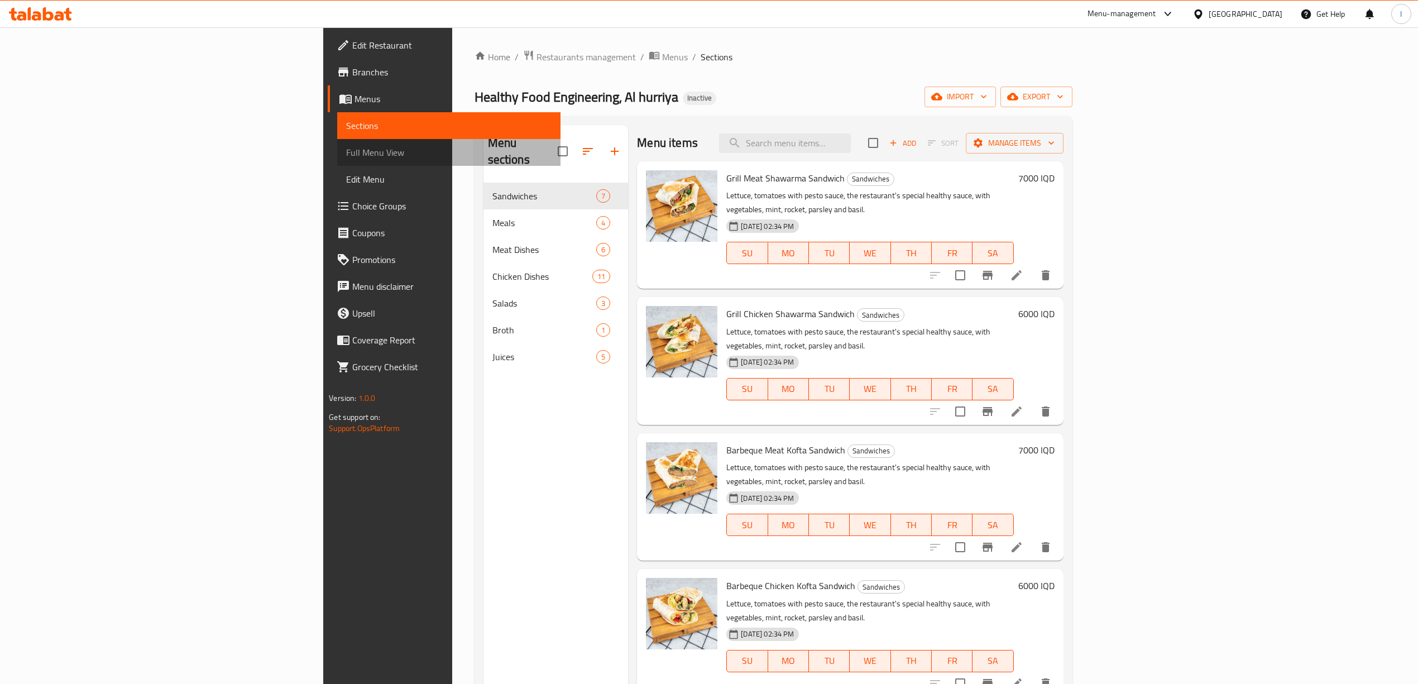
click at [346, 157] on span "Full Menu View" at bounding box center [448, 152] width 205 height 13
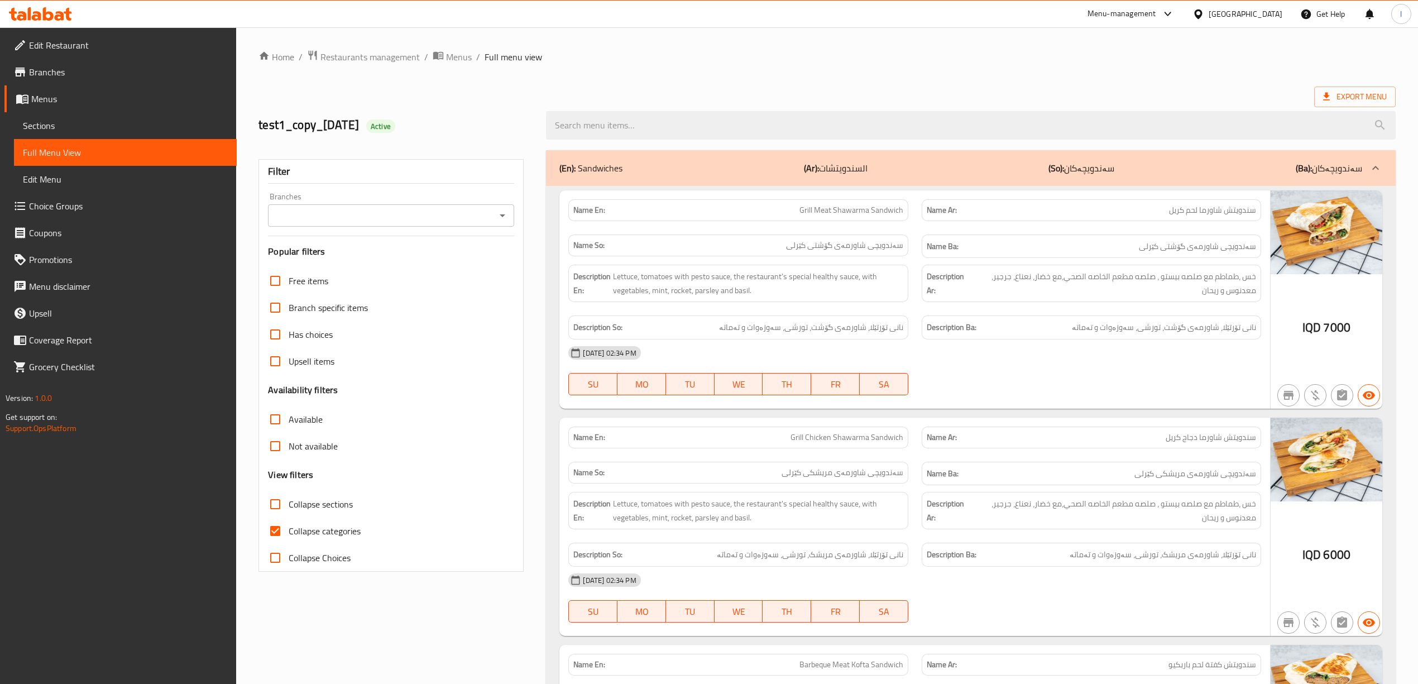
click at [515, 214] on div "Filter Branches Branches Popular filters Free items Branch specific items Has c…" at bounding box center [390, 365] width 265 height 413
click at [507, 215] on icon "Open" at bounding box center [502, 215] width 13 height 13
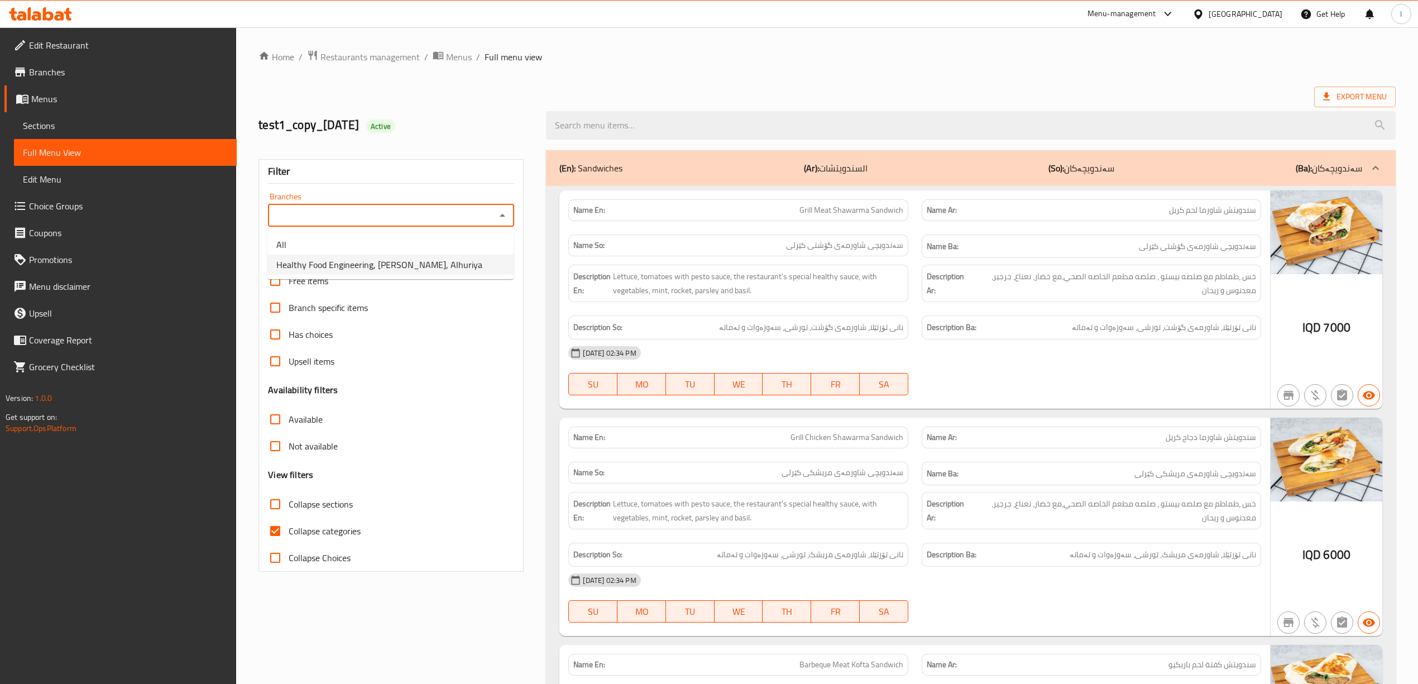
click at [477, 265] on li "Healthy Food Engineering, Al hurriya, Alhuriya" at bounding box center [390, 265] width 246 height 20
type input "Healthy Food Engineering, Al hurriya, Alhuriya"
click at [326, 530] on span "Collapse categories" at bounding box center [325, 530] width 72 height 13
click at [289, 530] on input "Collapse categories" at bounding box center [275, 531] width 27 height 27
checkbox input "false"
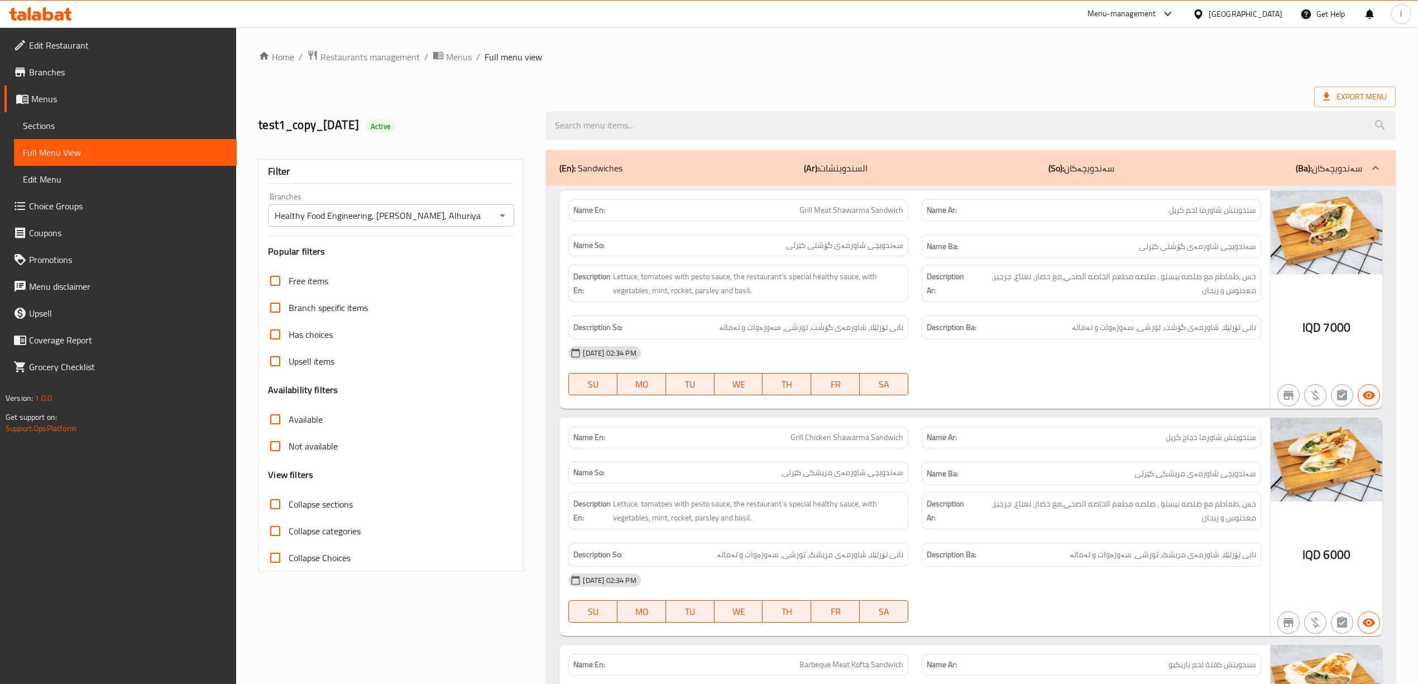
click at [326, 500] on span "Collapse sections" at bounding box center [321, 503] width 64 height 13
click at [289, 500] on input "Collapse sections" at bounding box center [275, 504] width 27 height 27
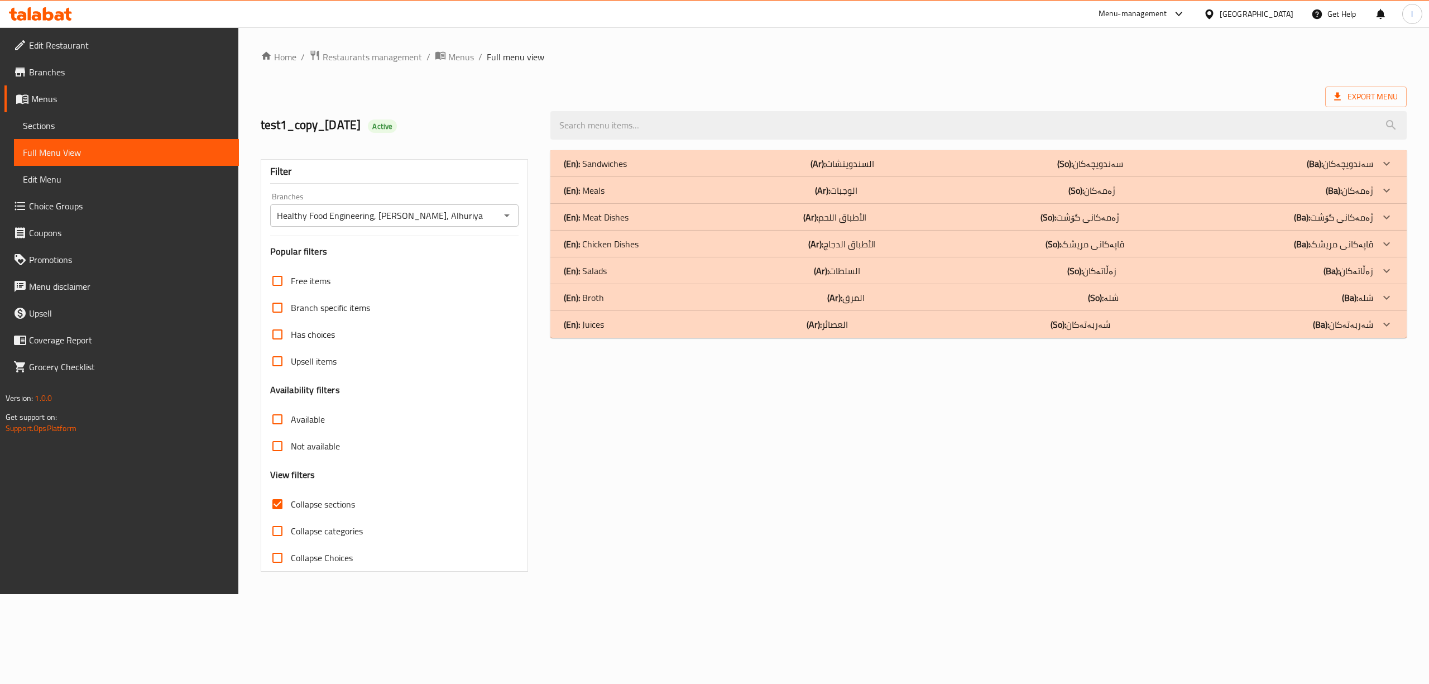
click at [316, 507] on span "Collapse sections" at bounding box center [323, 503] width 64 height 13
click at [291, 507] on input "Collapse sections" at bounding box center [277, 504] width 27 height 27
checkbox input "false"
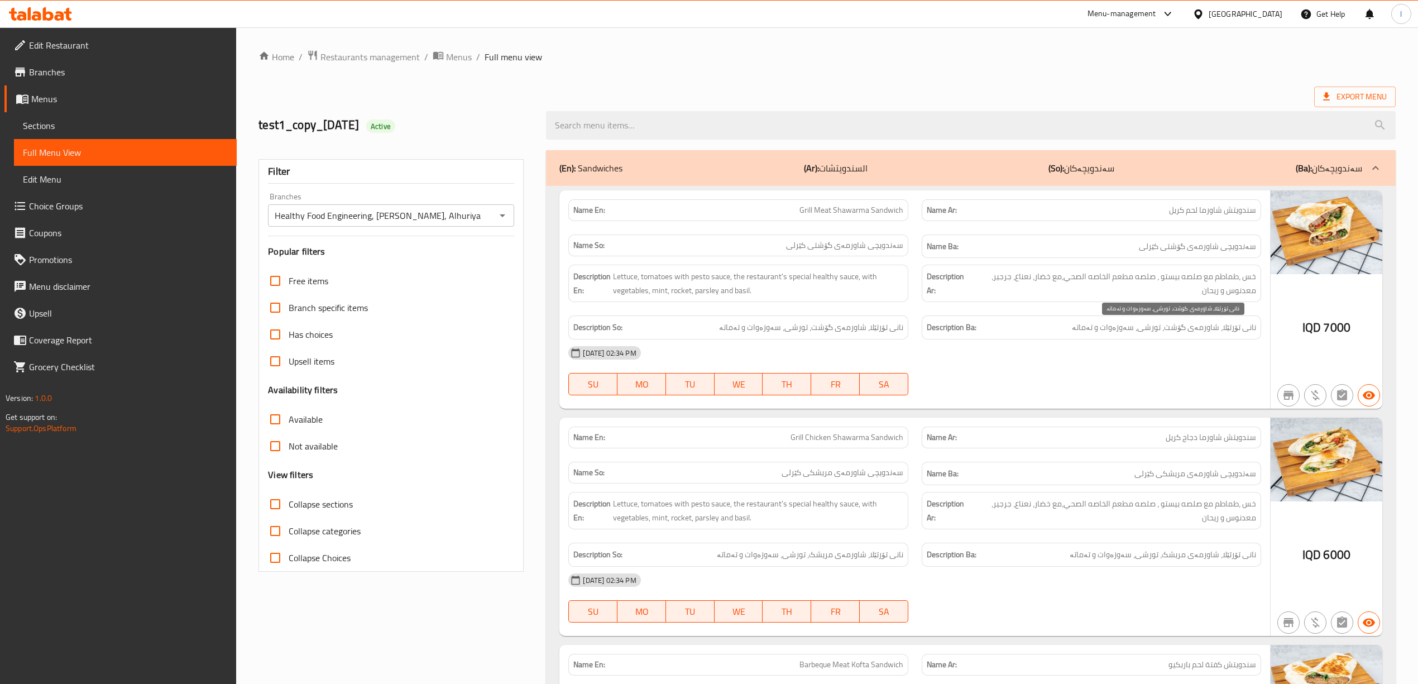
click at [1117, 328] on span "نانی تۆرتێلا، شاورمەی گۆشت، تورشی، سەوزەوات و تەماتە" at bounding box center [1164, 327] width 184 height 14
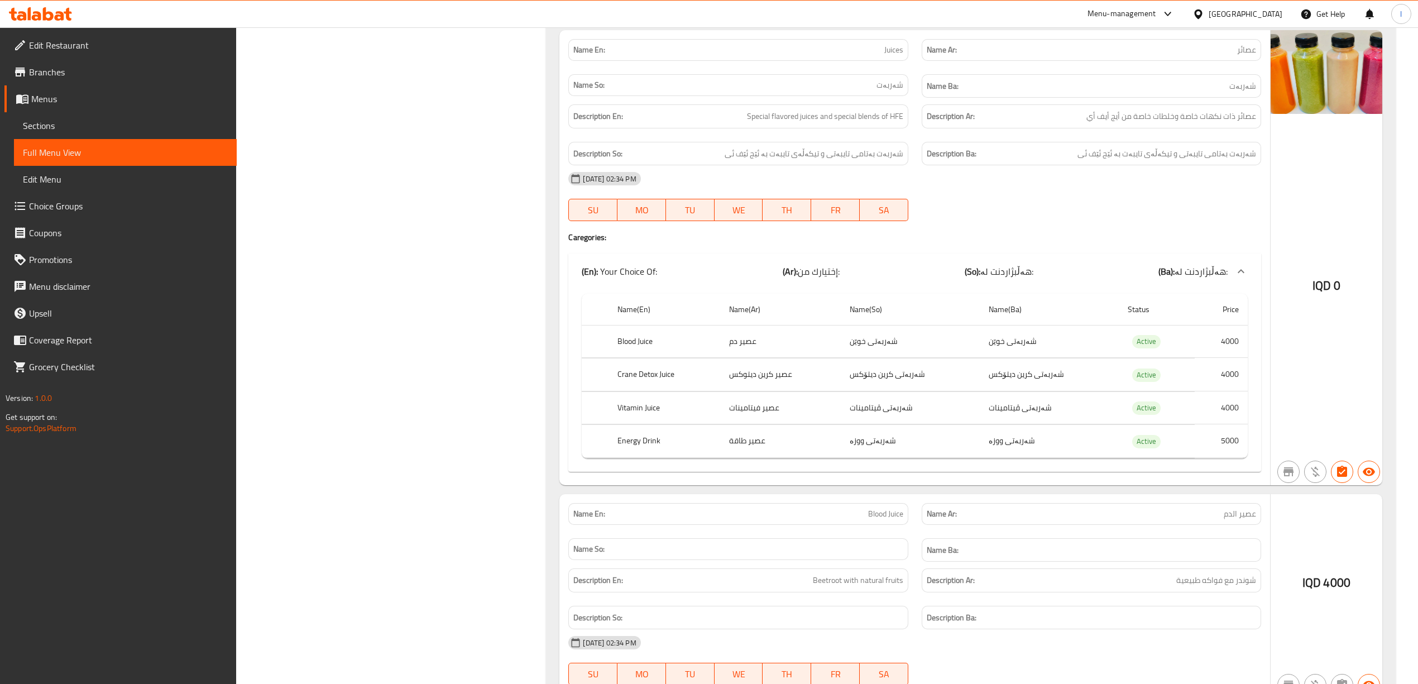
scroll to position [7258, 0]
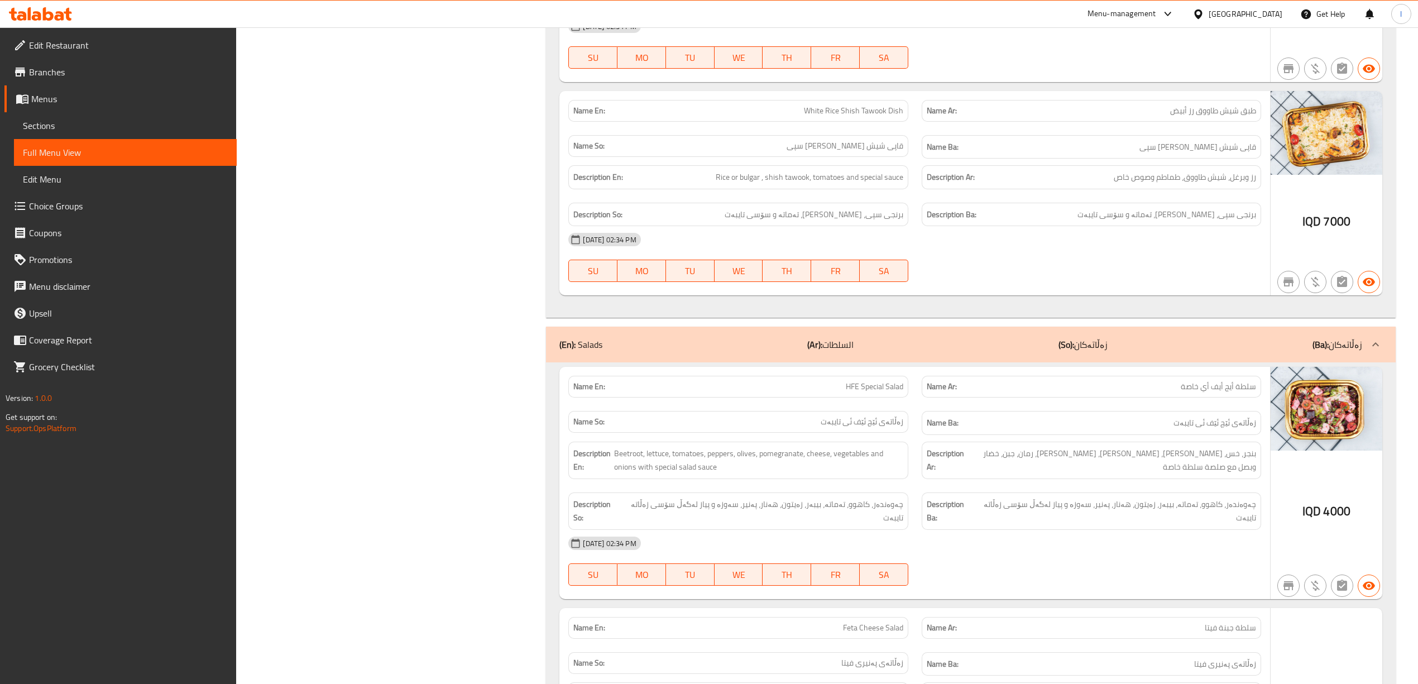
scroll to position [6017, 0]
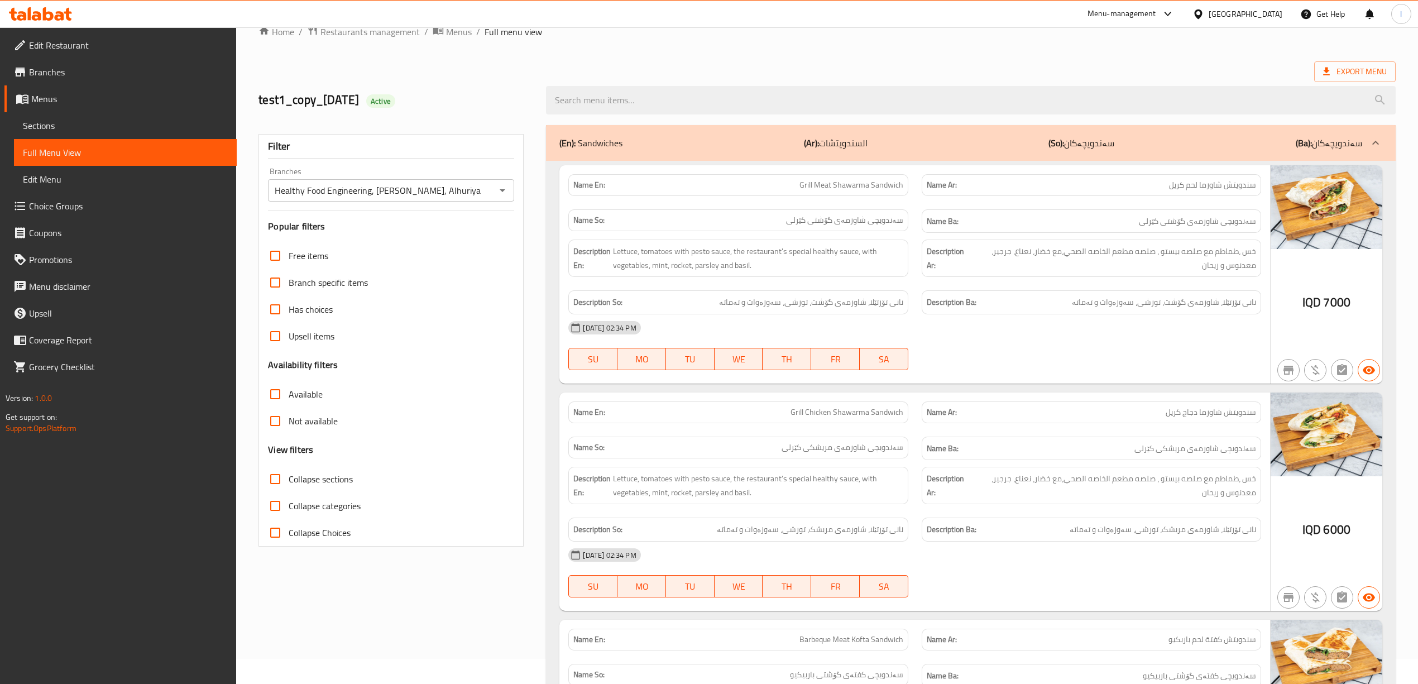
scroll to position [0, 0]
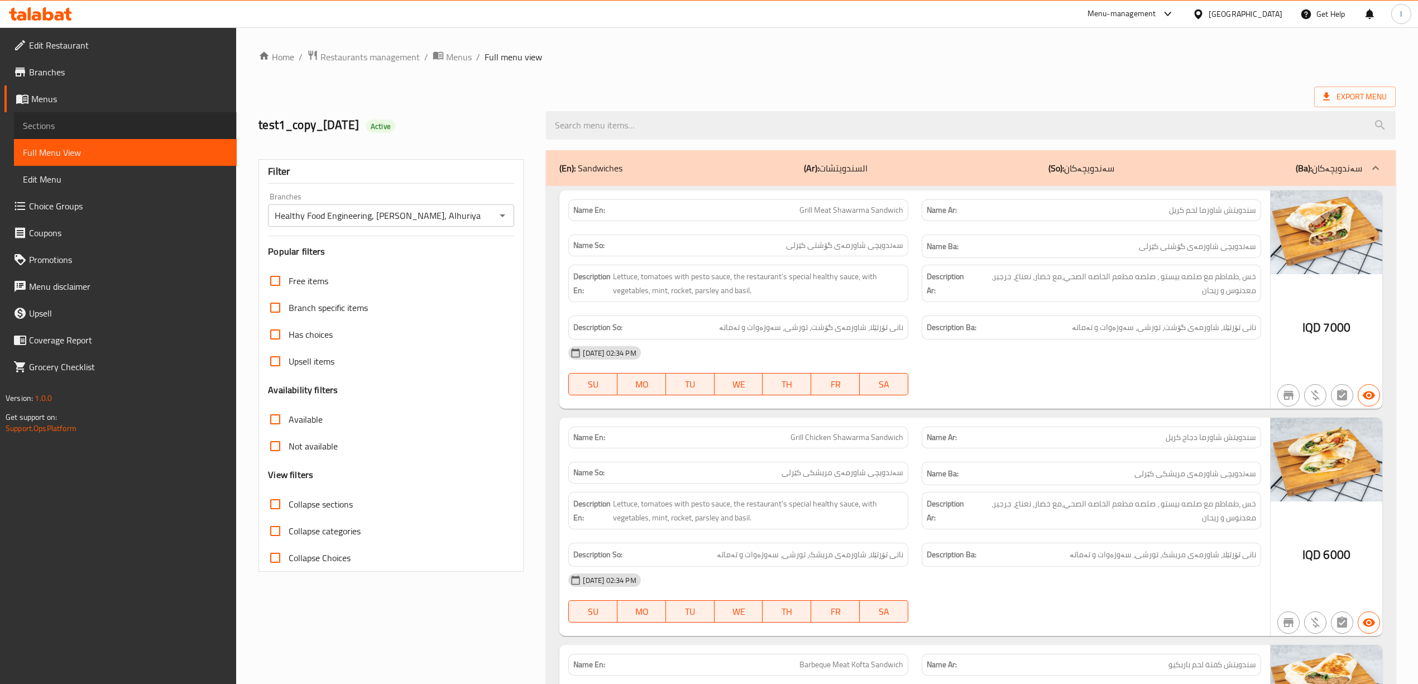
click at [132, 133] on link "Sections" at bounding box center [125, 125] width 223 height 27
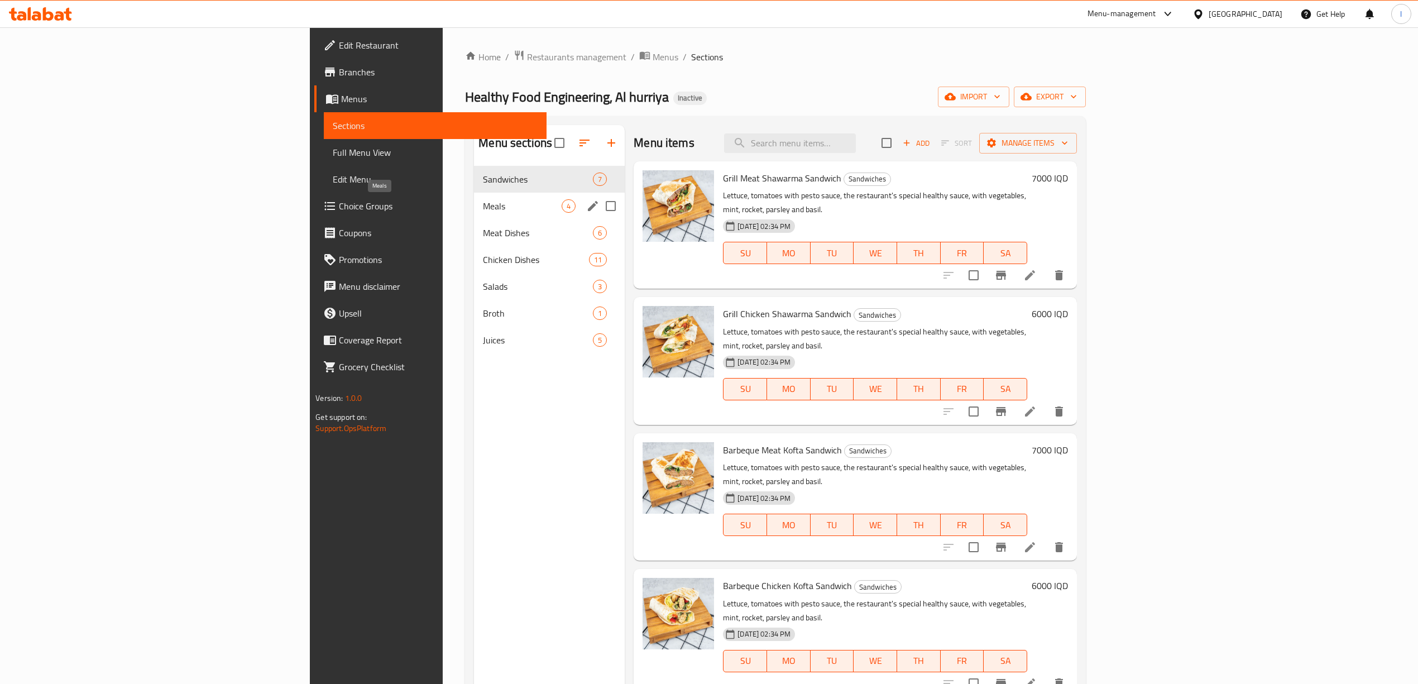
click at [483, 204] on span "Meals" at bounding box center [522, 205] width 79 height 13
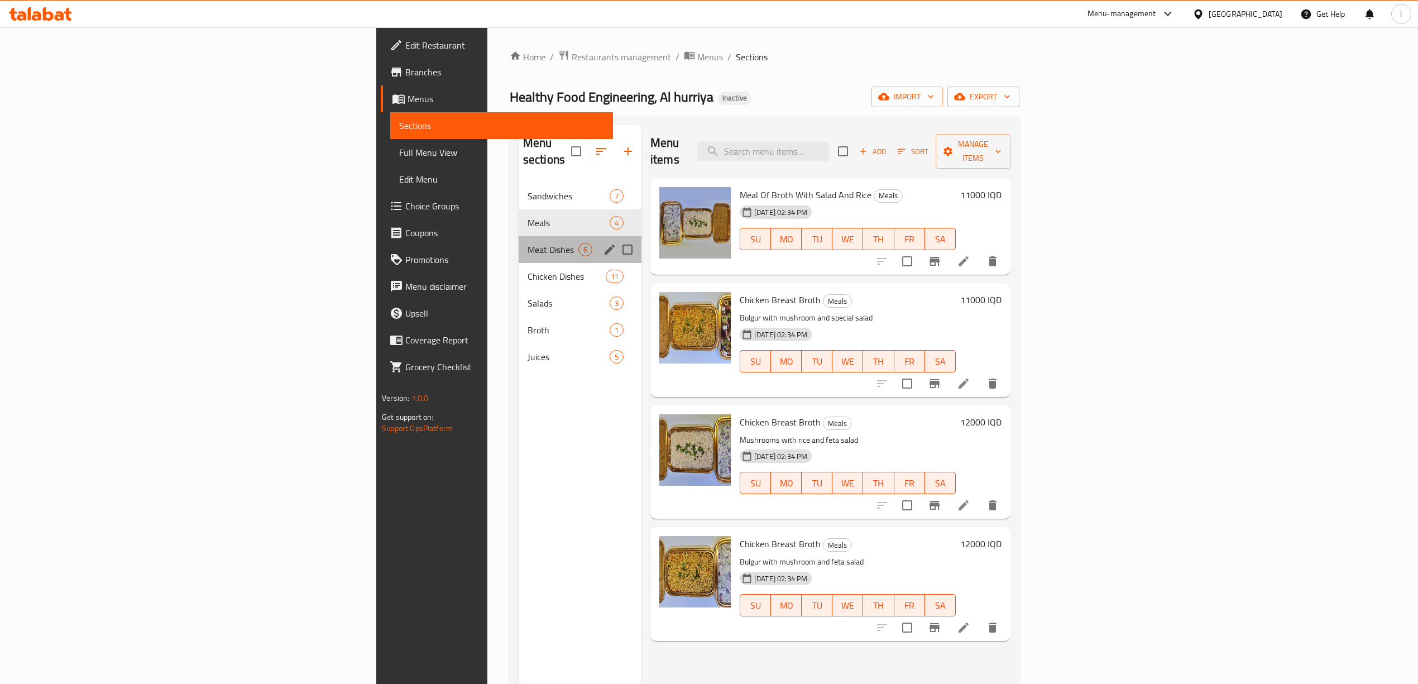
click at [519, 236] on div "Meat Dishes 6" at bounding box center [580, 249] width 123 height 27
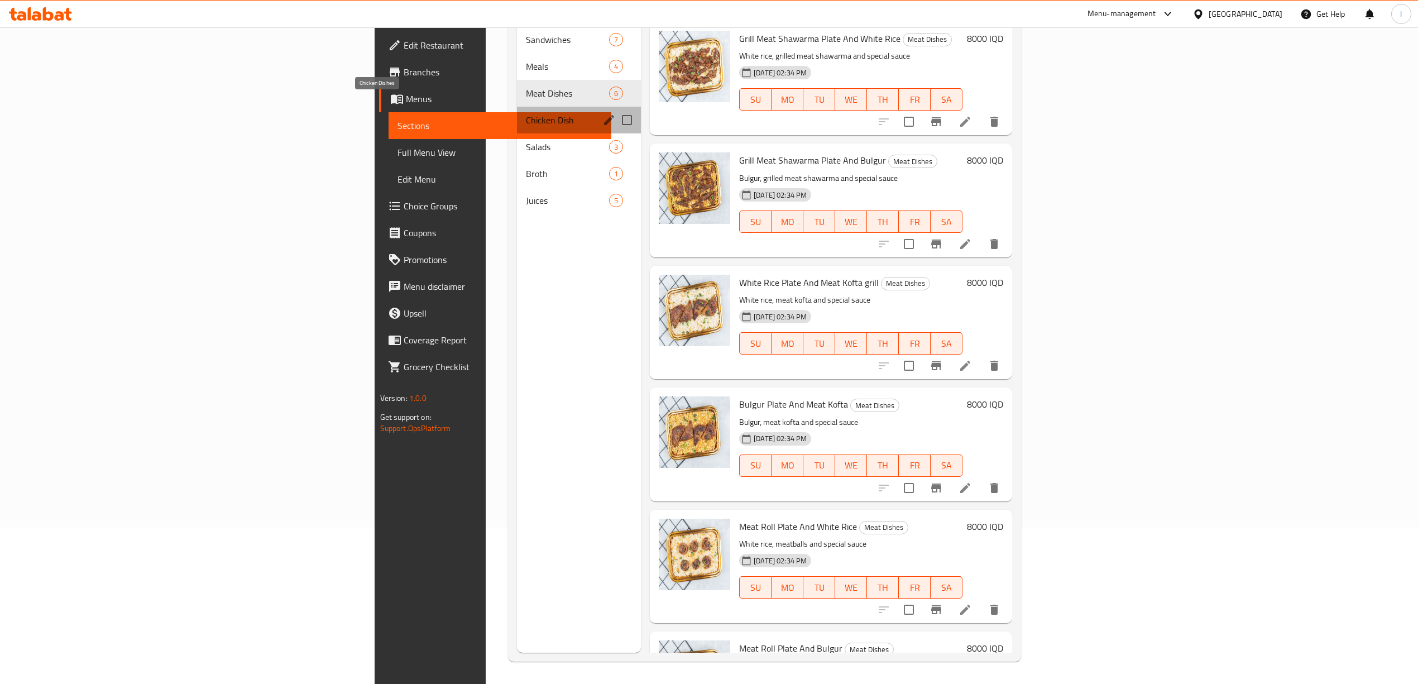
click at [526, 113] on span "Chicken Dishes" at bounding box center [549, 119] width 47 height 13
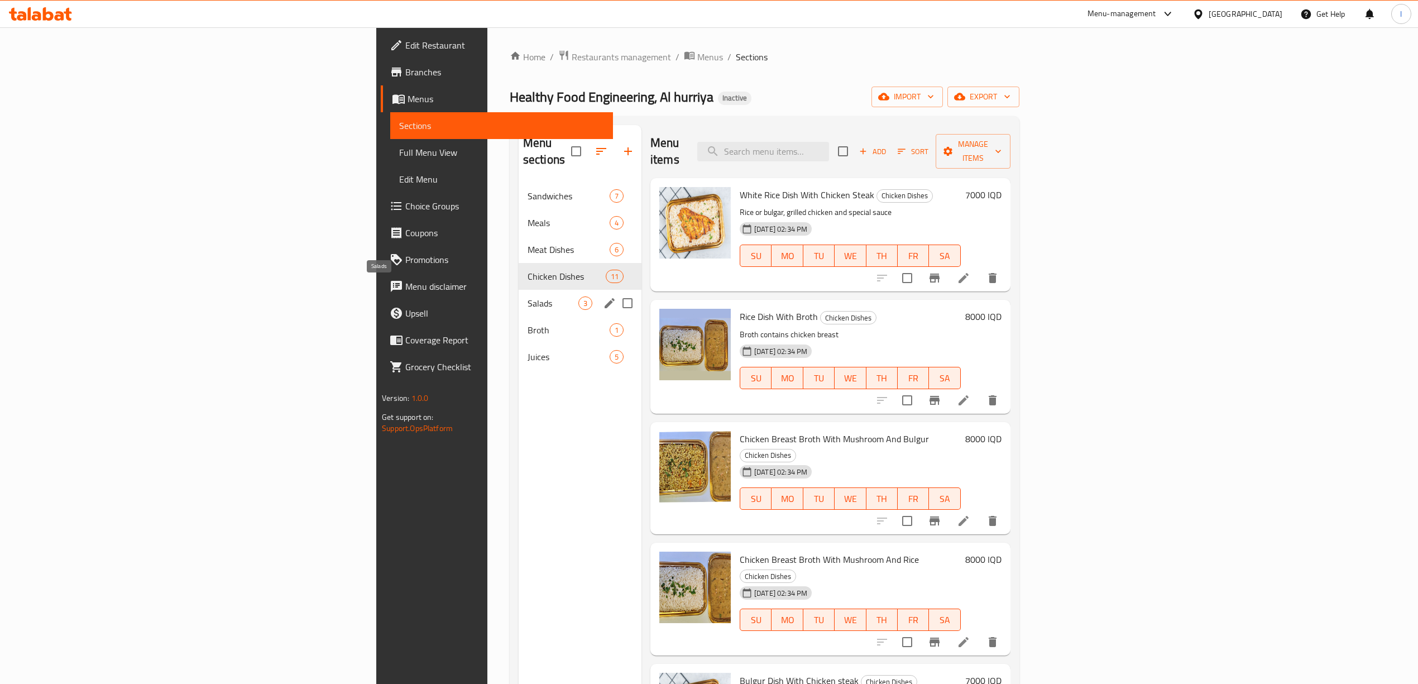
click at [528, 296] on span "Salads" at bounding box center [553, 302] width 51 height 13
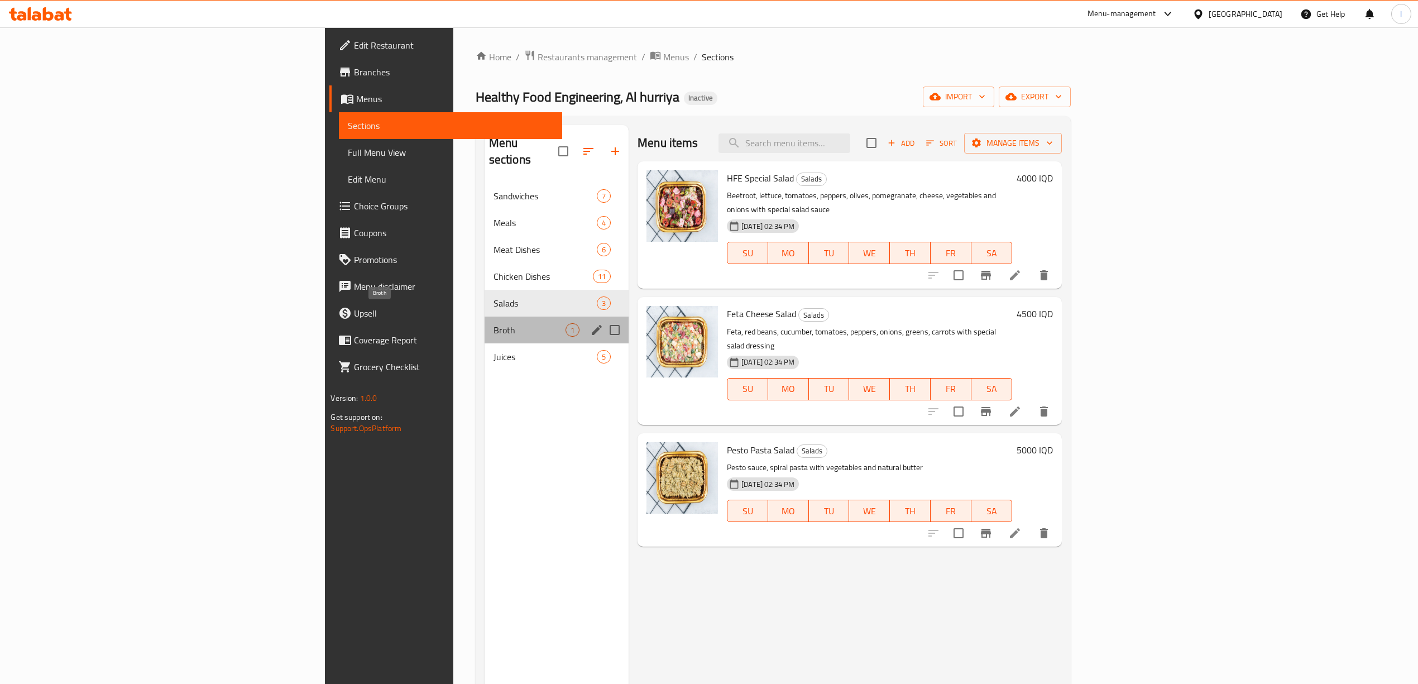
click at [494, 323] on span "Broth" at bounding box center [530, 329] width 72 height 13
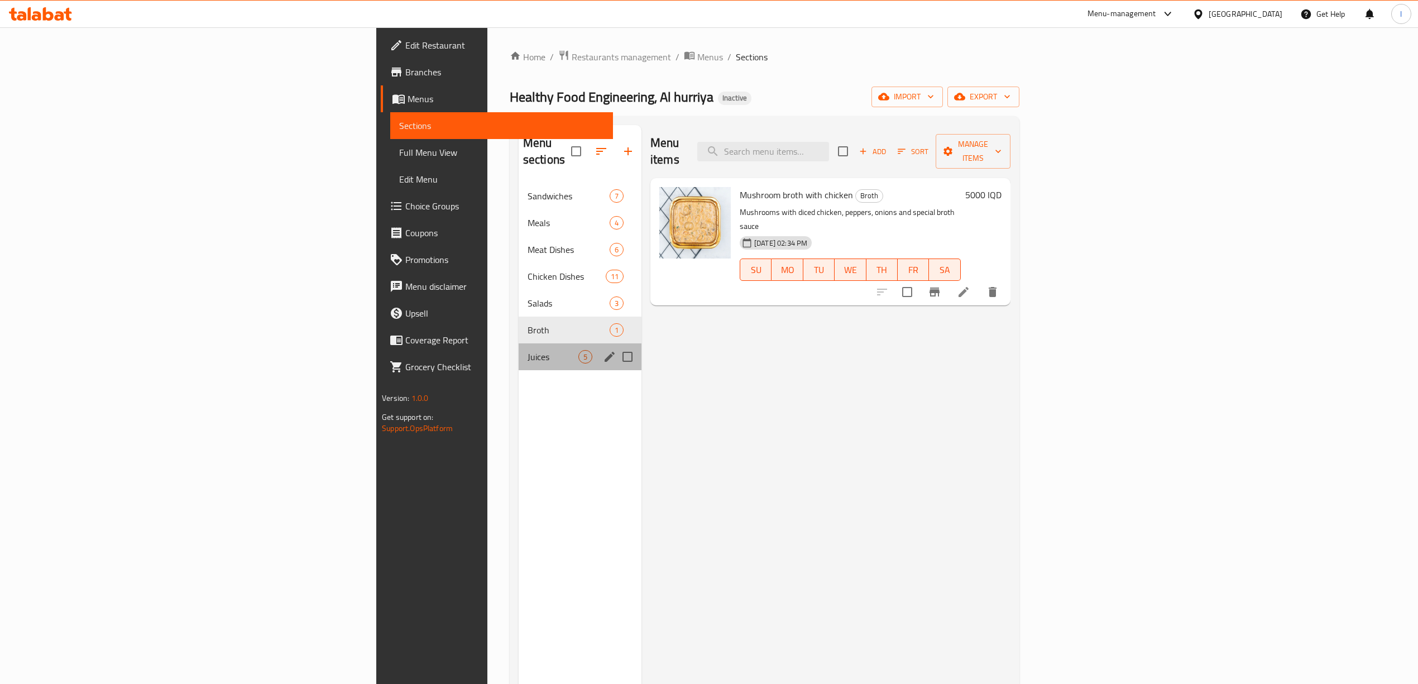
click at [519, 343] on div "Juices 5" at bounding box center [580, 356] width 123 height 27
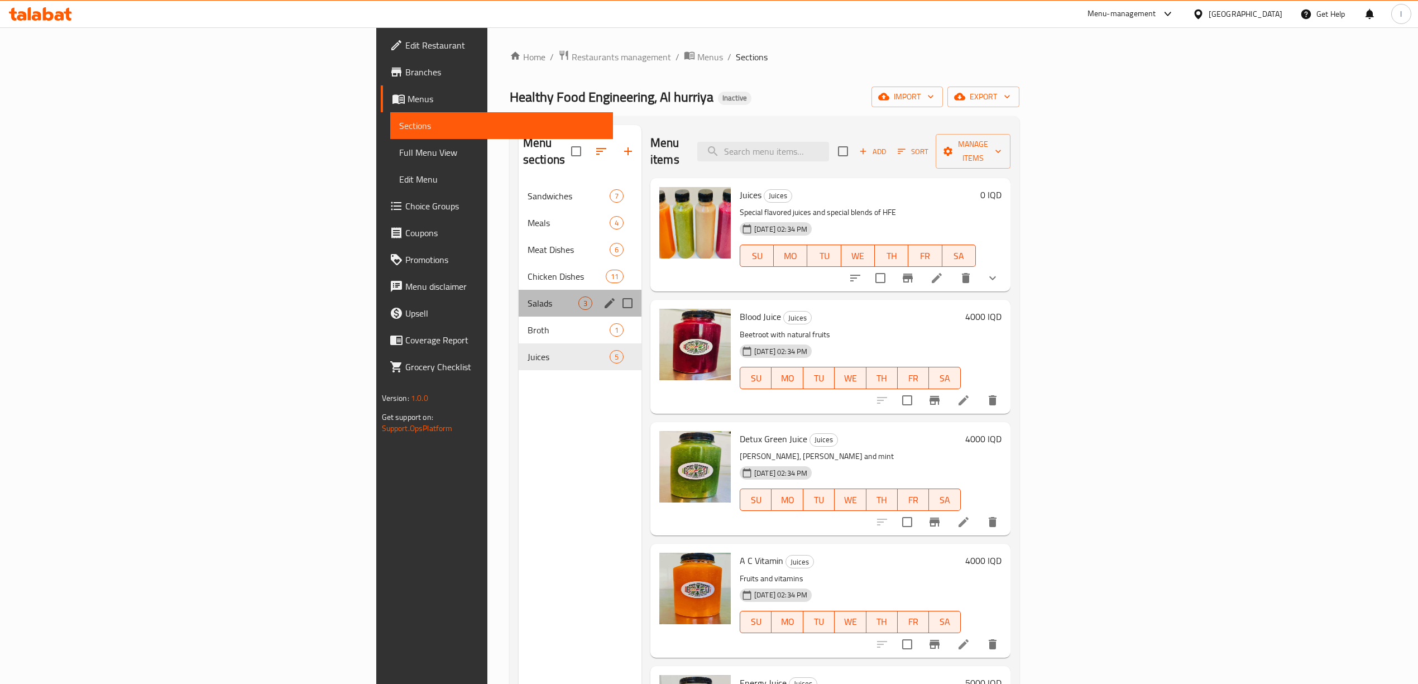
click at [519, 296] on div "Salads 3" at bounding box center [580, 303] width 123 height 27
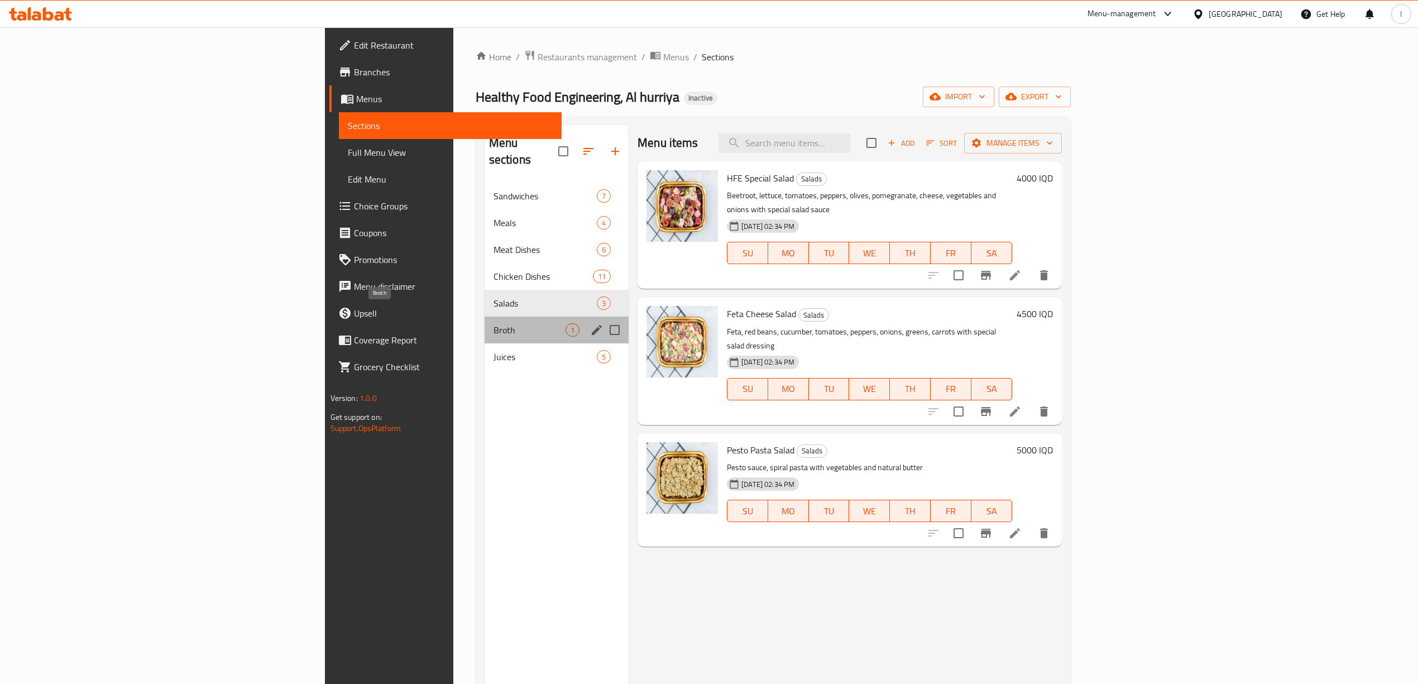
click at [494, 323] on span "Broth" at bounding box center [530, 329] width 72 height 13
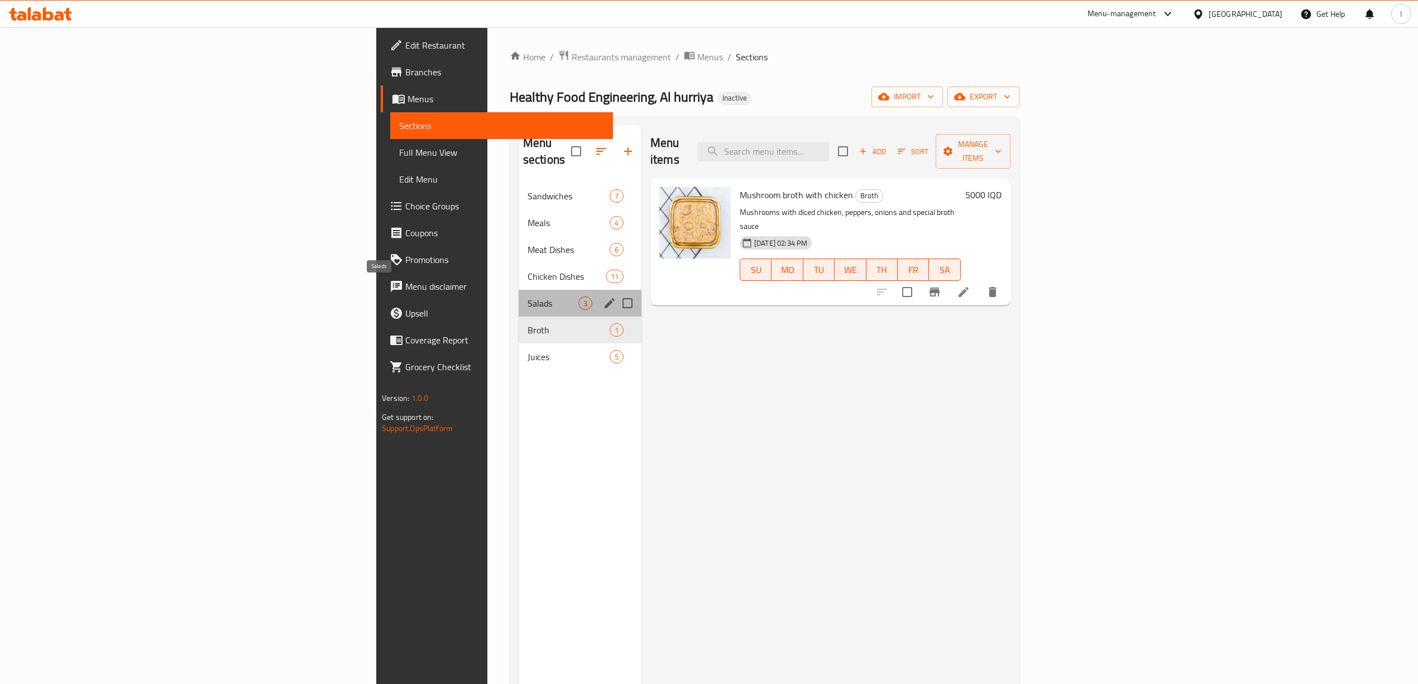
click at [528, 296] on span "Salads" at bounding box center [553, 302] width 51 height 13
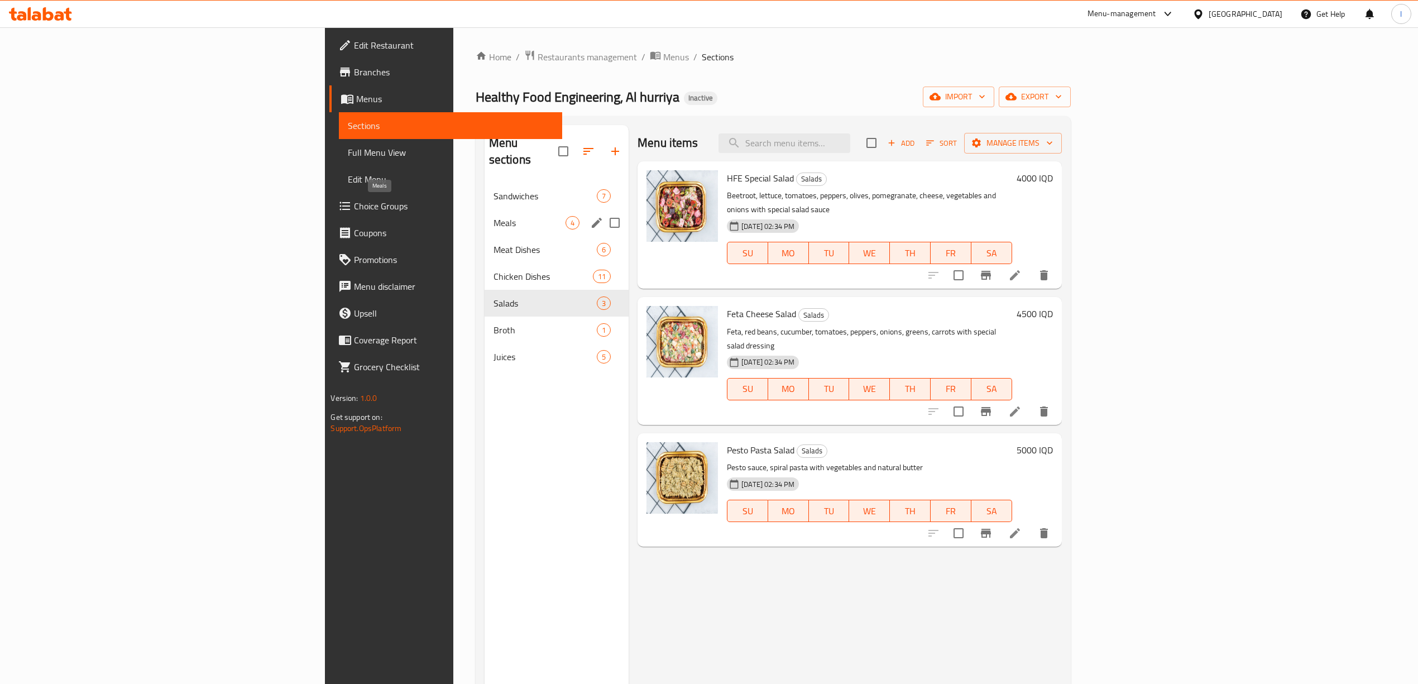
click at [494, 216] on span "Meals" at bounding box center [530, 222] width 72 height 13
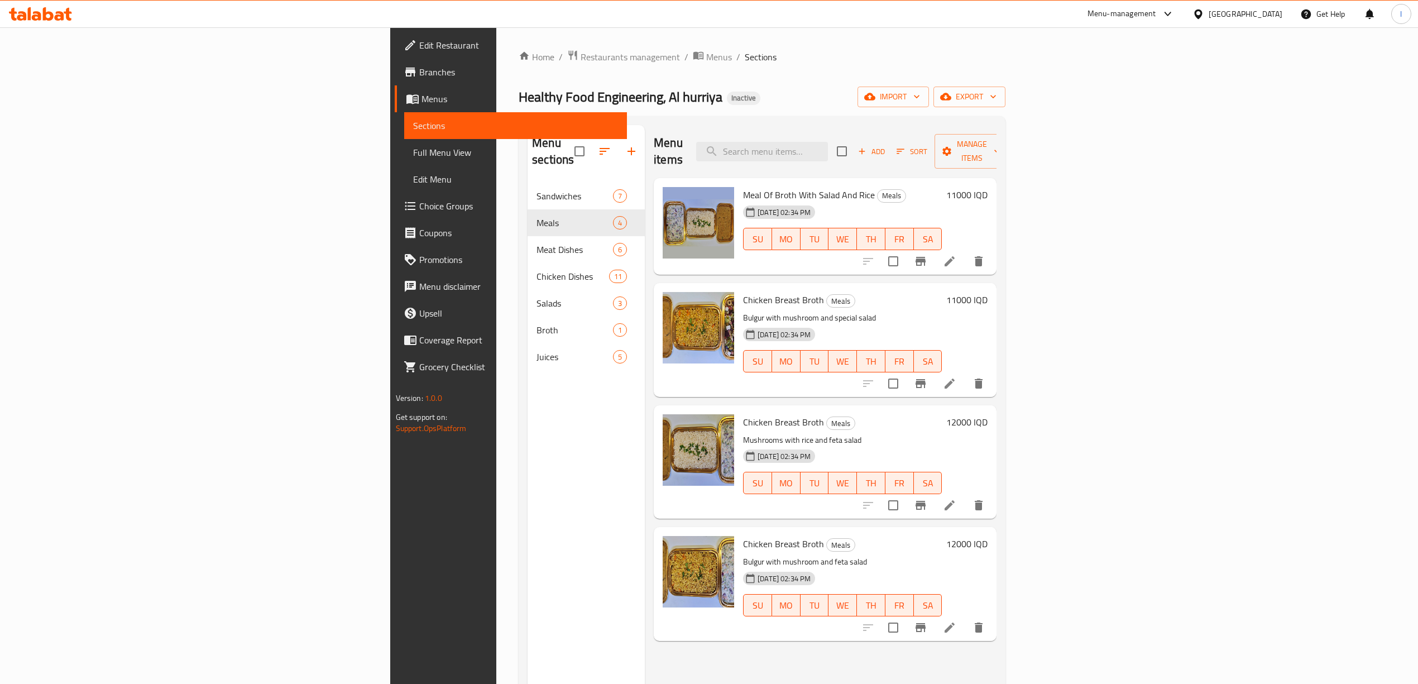
click at [52, 20] on icon at bounding box center [40, 13] width 63 height 13
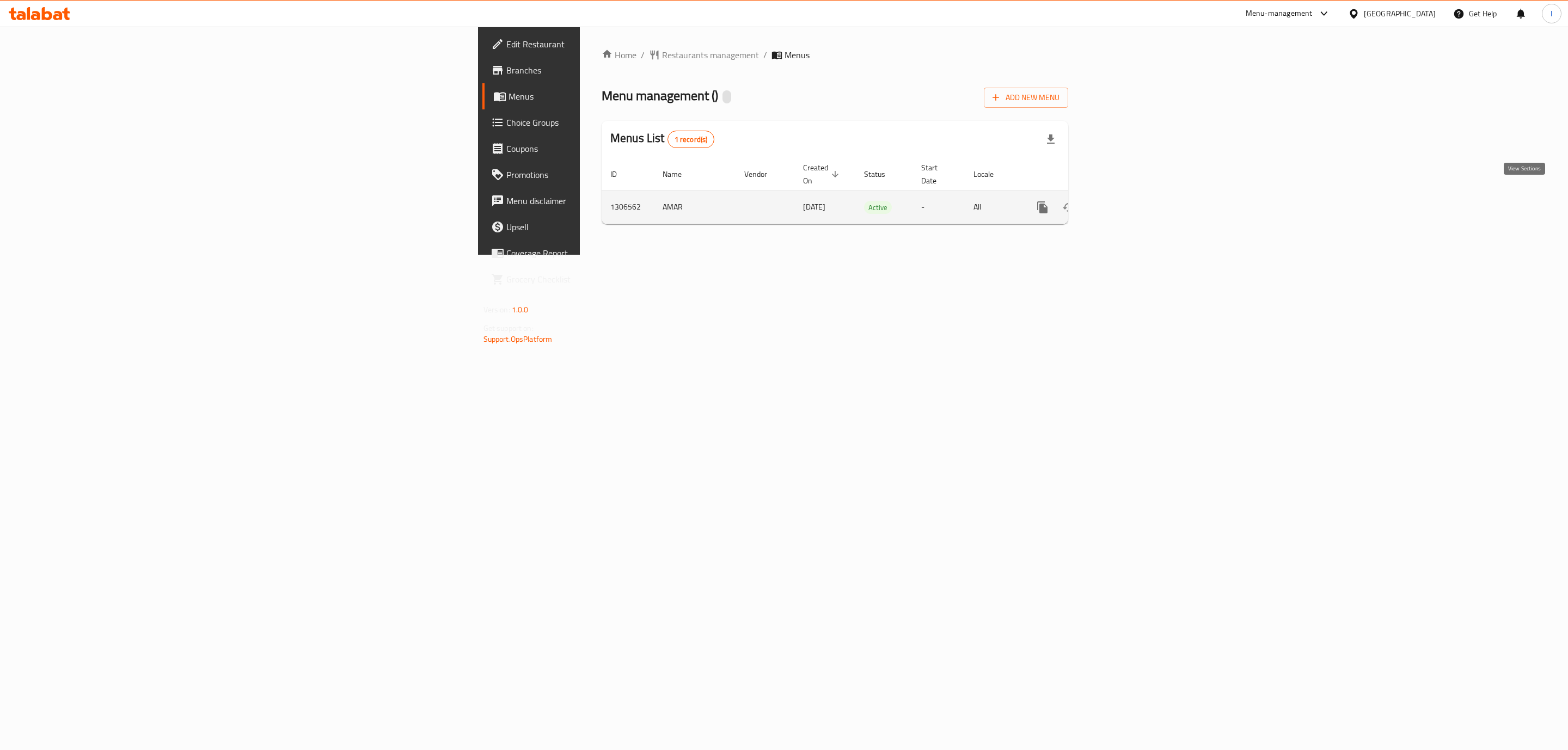
click at [1127, 201] on icon "enhanced table" at bounding box center [1120, 207] width 13 height 13
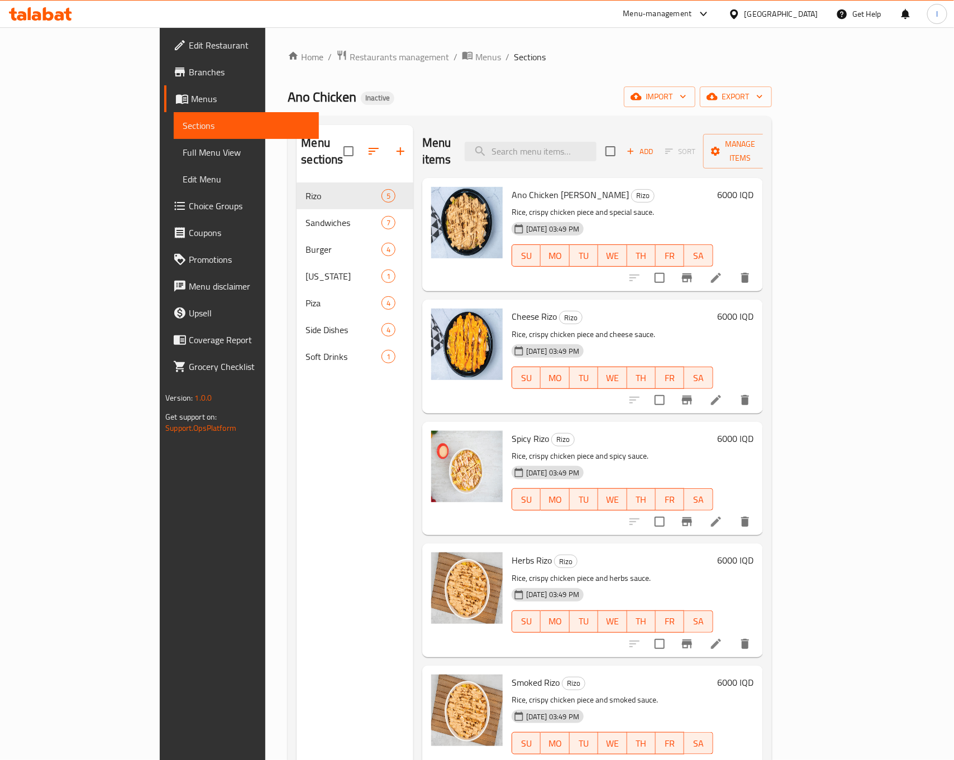
click at [183, 153] on span "Full Menu View" at bounding box center [246, 152] width 127 height 13
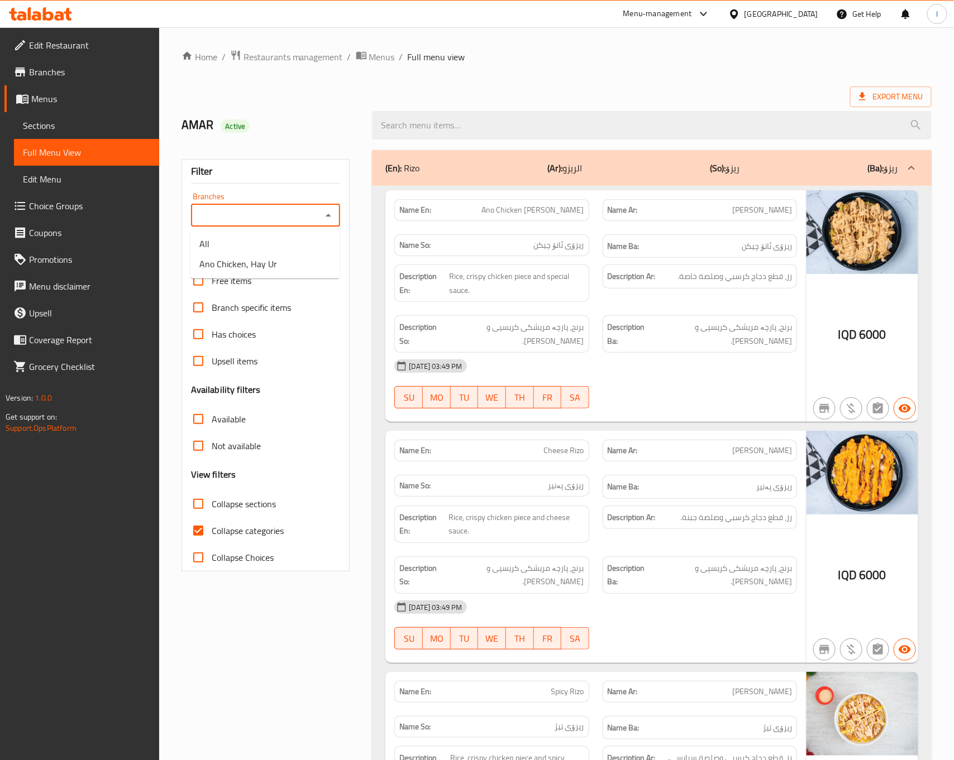
click at [310, 222] on input "Branches" at bounding box center [256, 216] width 124 height 16
drag, startPoint x: 270, startPoint y: 247, endPoint x: 256, endPoint y: 275, distance: 31.7
click at [256, 275] on ul "All Ano Chicken, Hay Ur" at bounding box center [264, 253] width 149 height 49
click at [256, 270] on span "Ano Chicken, Hay Ur" at bounding box center [238, 263] width 78 height 13
type input "Ano Chicken, Hay Ur"
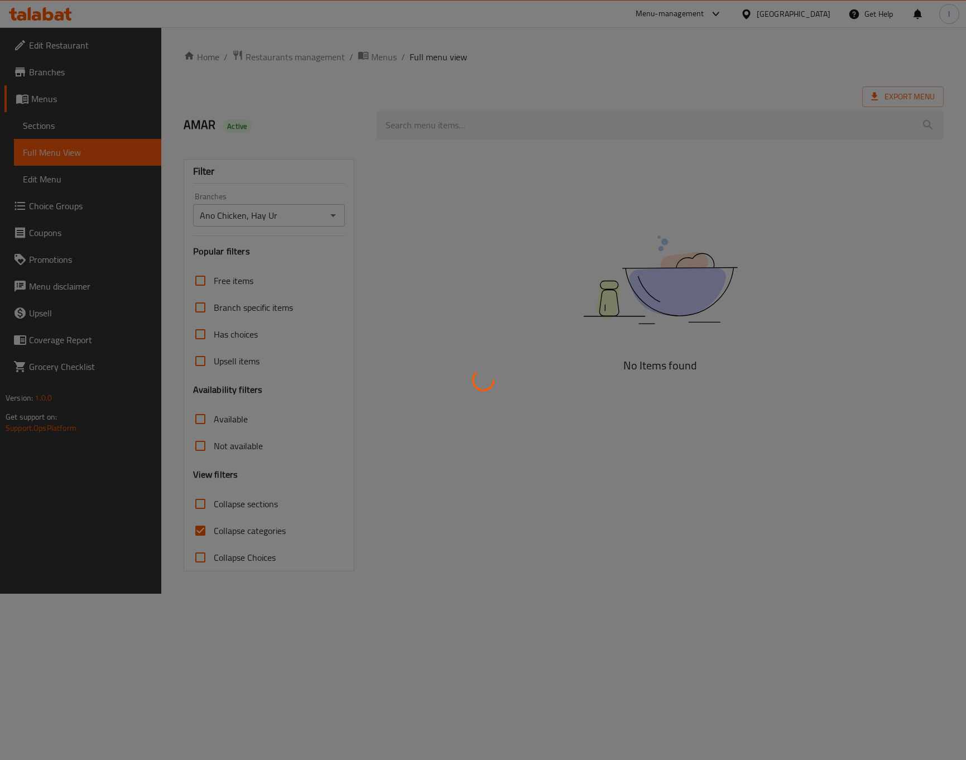
click at [232, 503] on div at bounding box center [483, 380] width 966 height 760
click at [230, 504] on div at bounding box center [483, 380] width 966 height 760
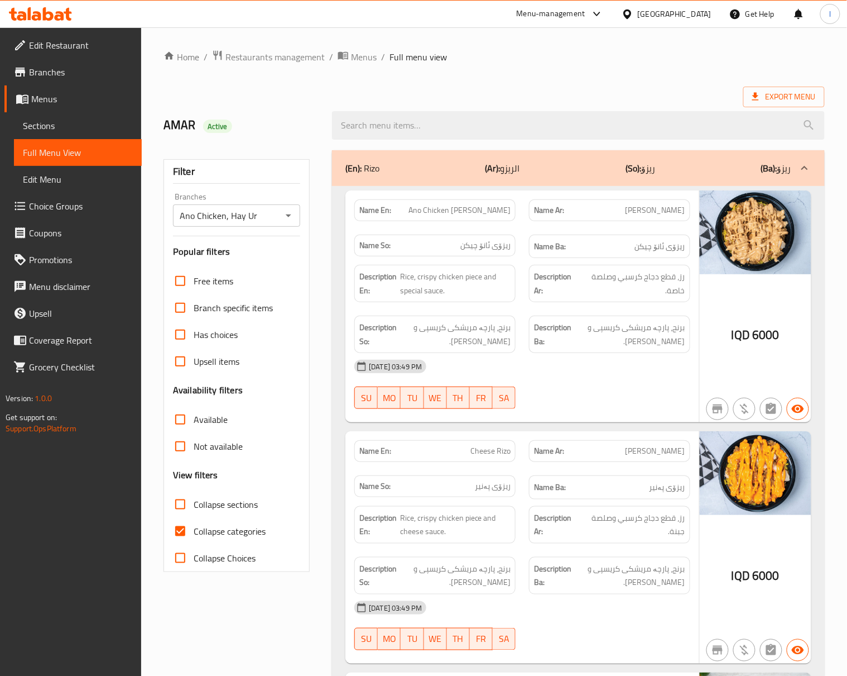
click at [233, 538] on span "Collapse categories" at bounding box center [230, 530] width 72 height 13
click at [194, 538] on input "Collapse categories" at bounding box center [180, 531] width 27 height 27
checkbox input "false"
click at [245, 487] on div "Free items Branch specific items Has choices Upsell items Availability filters …" at bounding box center [236, 419] width 127 height 304
click at [242, 501] on span "Collapse sections" at bounding box center [226, 503] width 64 height 13
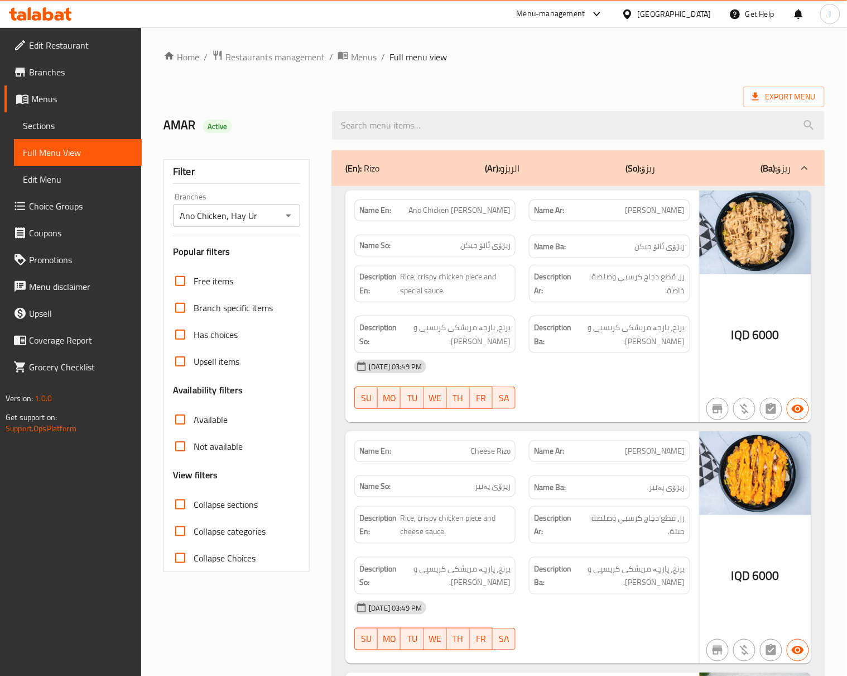
click at [194, 501] on input "Collapse sections" at bounding box center [180, 504] width 27 height 27
checkbox input "true"
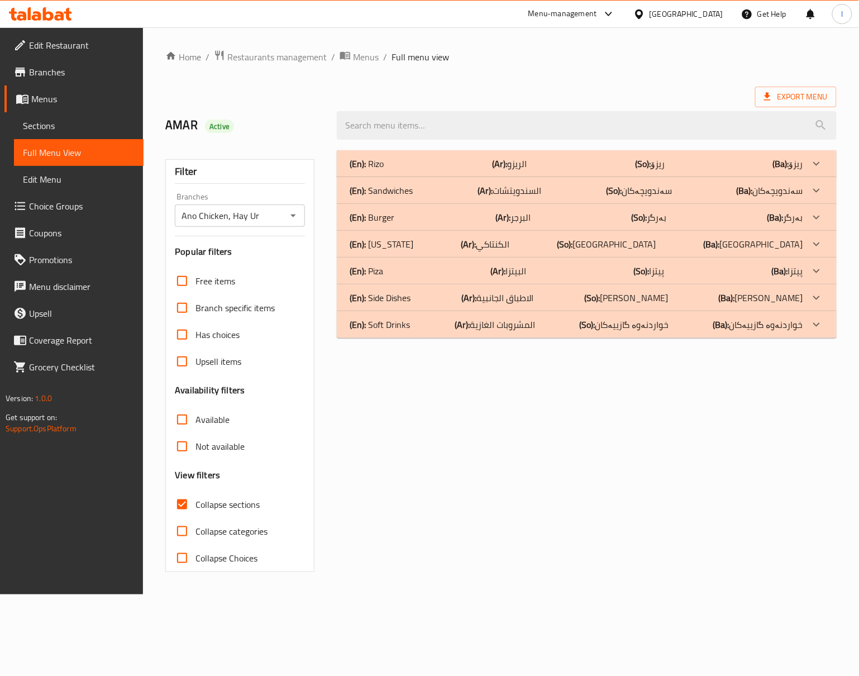
click at [384, 170] on p "(En): Soft Drinks" at bounding box center [367, 163] width 34 height 13
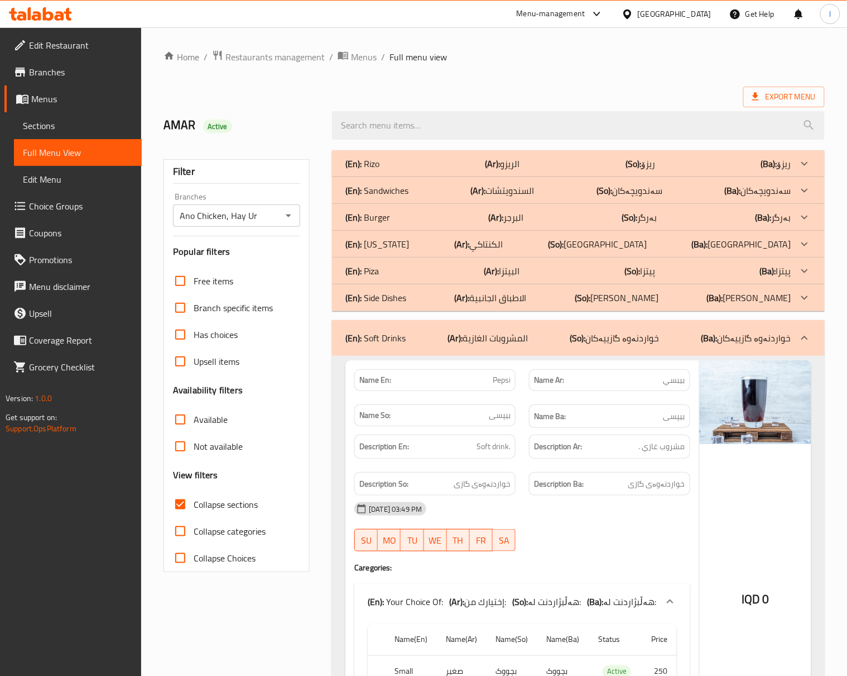
click at [559, 427] on div "Name Ba: بیپسی" at bounding box center [609, 416] width 161 height 24
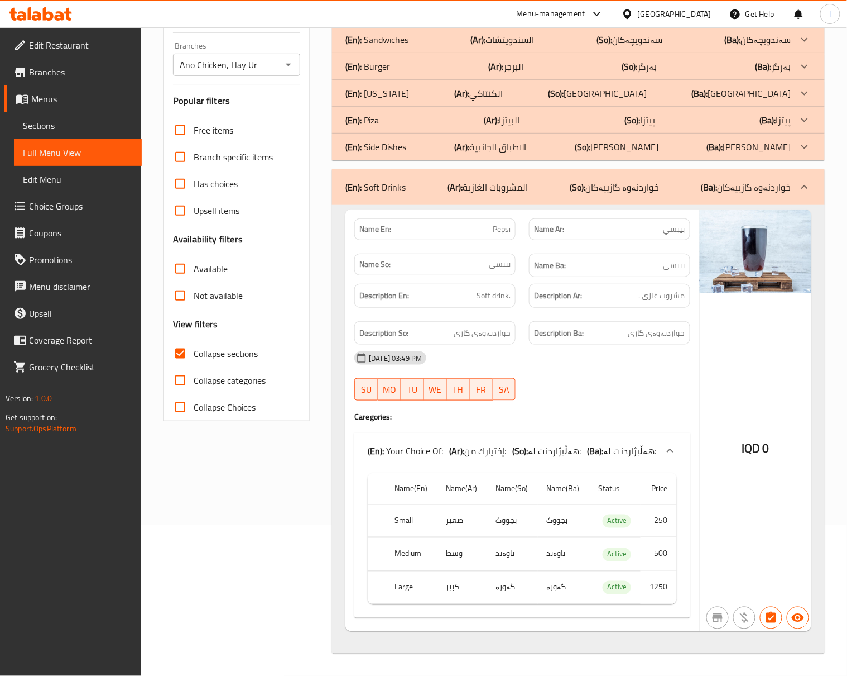
click at [585, 323] on div "Description Ba: خواردنەوەی گازی" at bounding box center [609, 333] width 161 height 24
click at [586, 179] on b "(So):" at bounding box center [579, 187] width 16 height 17
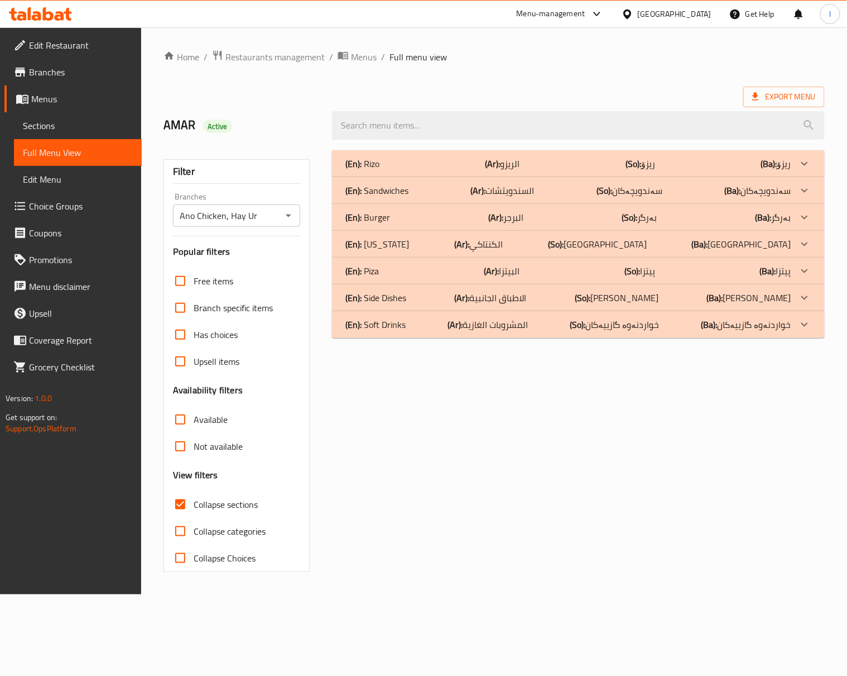
scroll to position [0, 0]
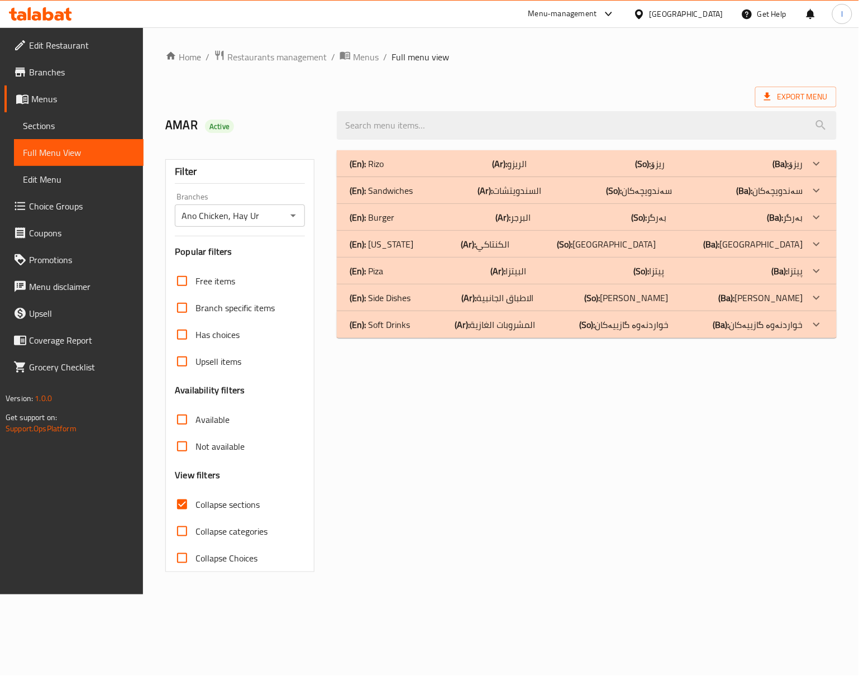
click at [526, 170] on p "(Ar): الاطباق الجانبية" at bounding box center [509, 163] width 35 height 13
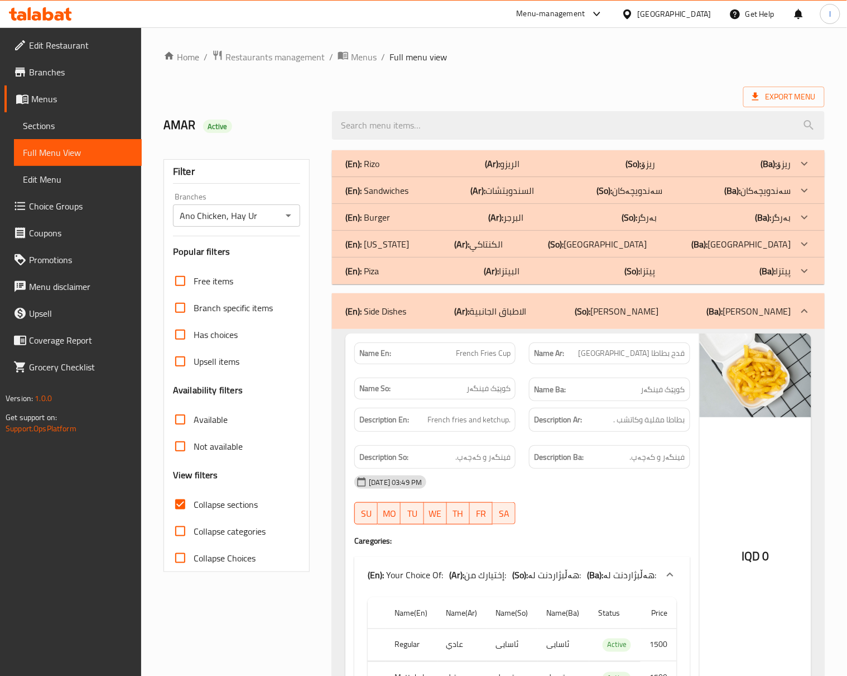
click at [626, 457] on h6 "Description Ba: فینگەر و کەچەپ." at bounding box center [609, 457] width 151 height 14
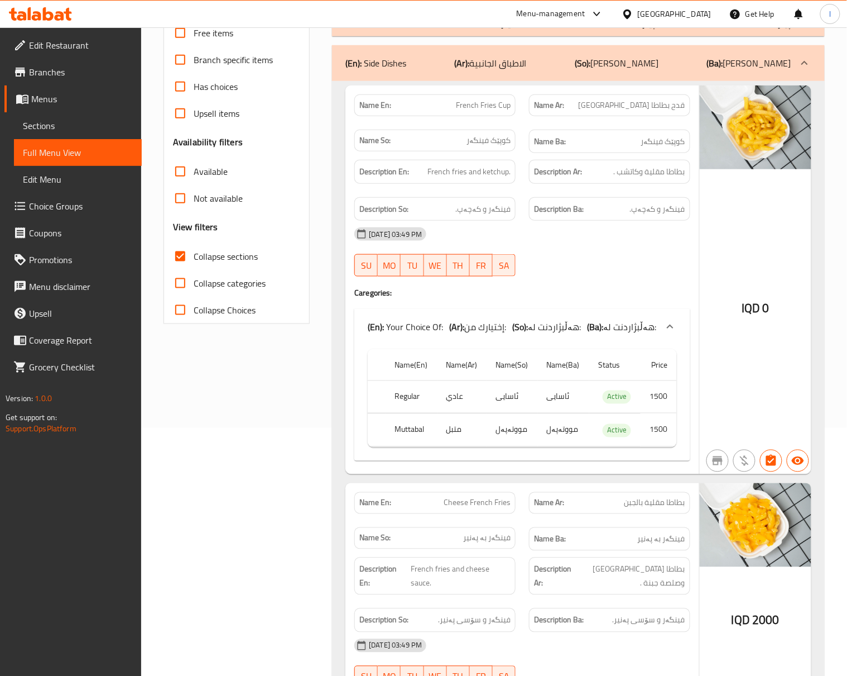
click at [285, 452] on div "Filter Branches Ano Chicken, Hay Ur Branches Popular filters Free items Branch …" at bounding box center [241, 551] width 169 height 1311
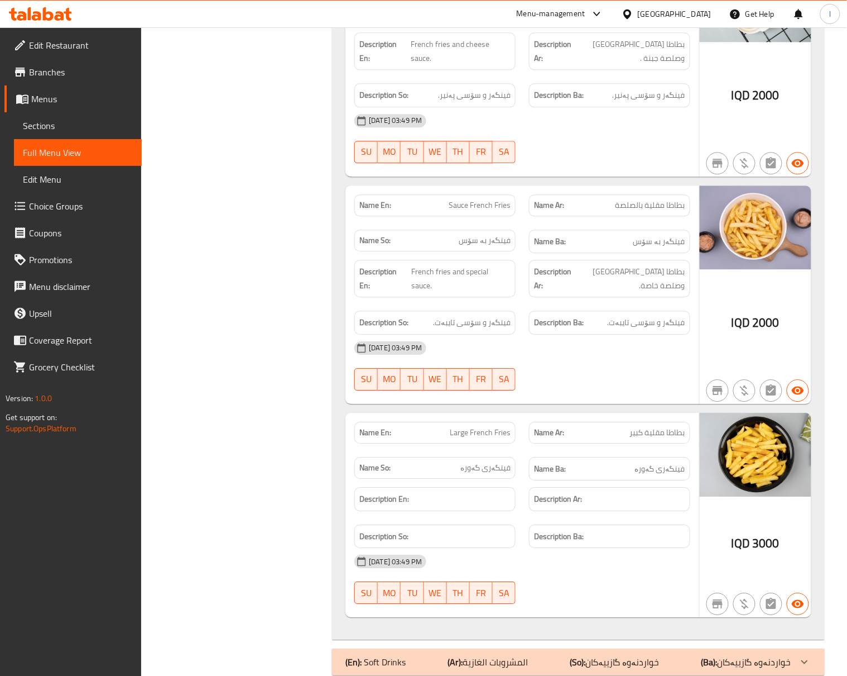
scroll to position [788, 0]
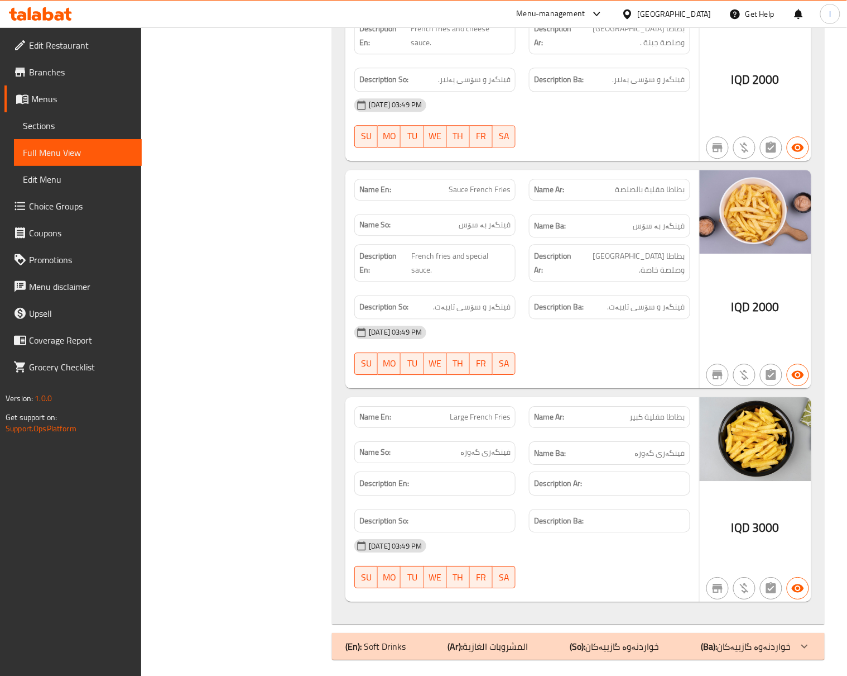
click at [298, 418] on div "Filter Branches Ano Chicken, Hay Ur Branches Popular filters Free items Branch …" at bounding box center [241, 10] width 169 height 1311
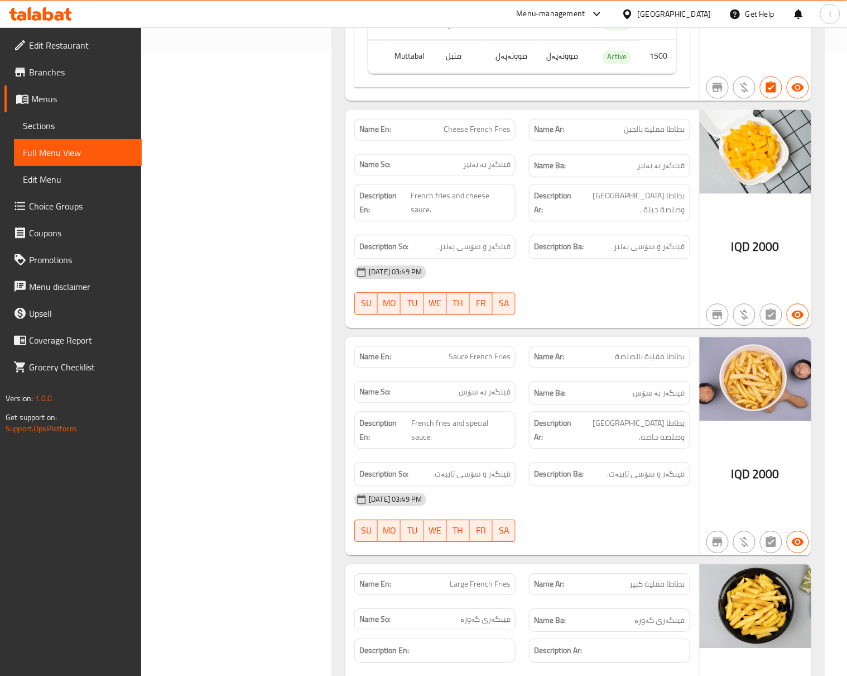
scroll to position [626, 0]
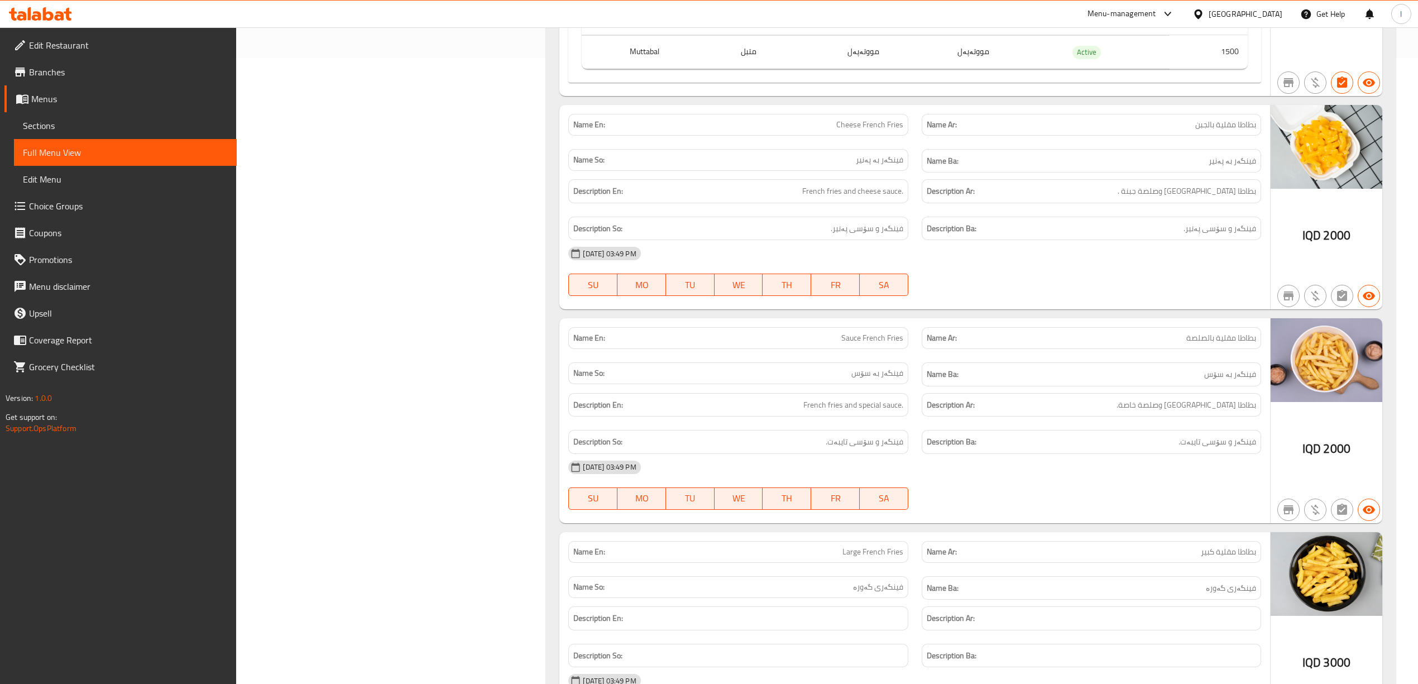
click at [1092, 411] on h6 "Description Ar: بطاطا مقلية وصلصة خاصة." at bounding box center [1091, 405] width 329 height 14
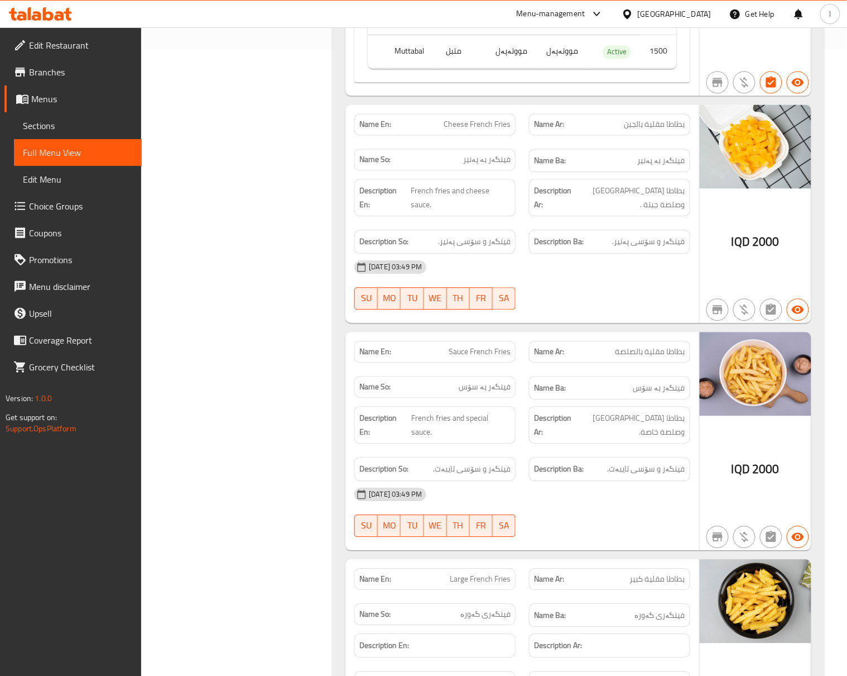
click at [706, 323] on div at bounding box center [718, 309] width 27 height 27
click at [625, 393] on h6 "Name Ba: فینگەر بە سۆس" at bounding box center [609, 388] width 151 height 14
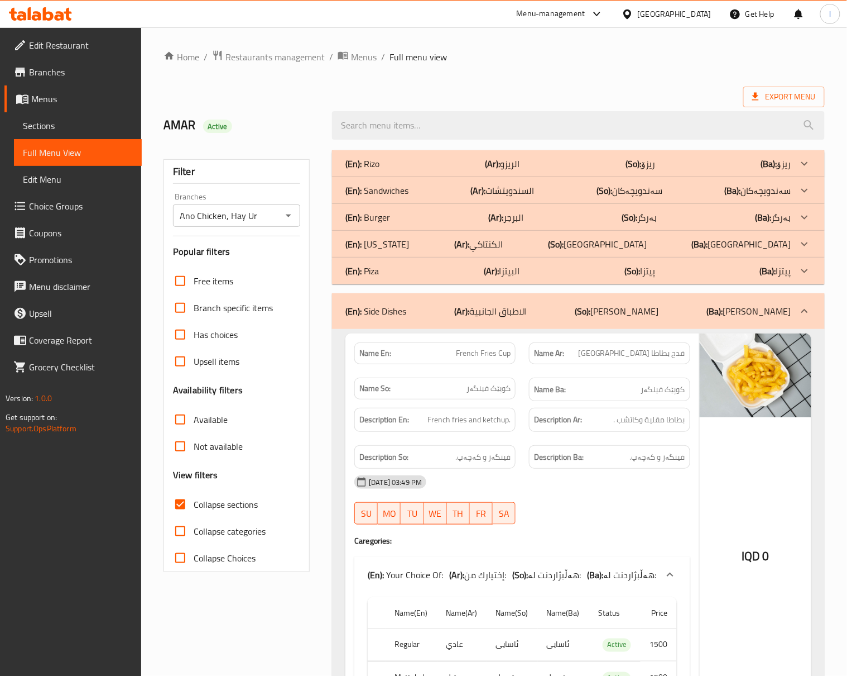
click at [630, 311] on p "(So): ژەمە لاوەکییەکان" at bounding box center [617, 310] width 84 height 13
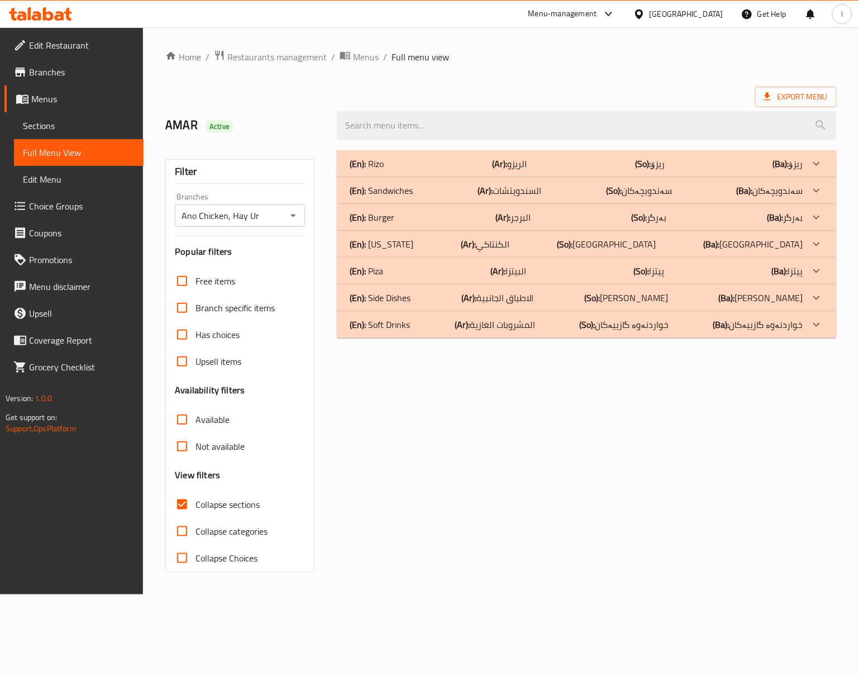
click at [644, 177] on div "(En): Kentucky (Ar): الكنتاكي (So): کنتاکی (Ba): کنتاکی" at bounding box center [587, 163] width 500 height 27
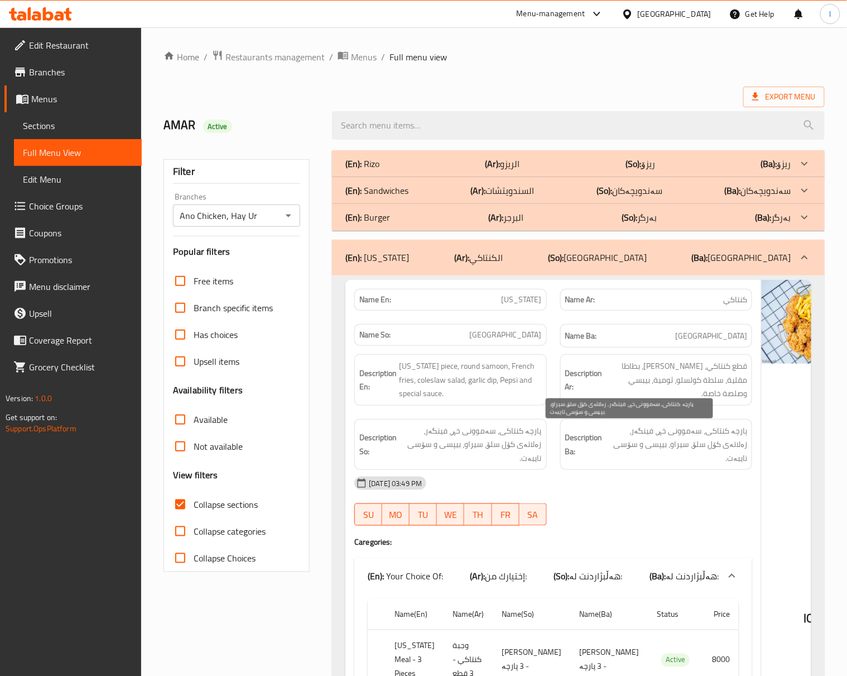
click at [679, 463] on span "پارچە کنتاکی، سەموونی خڕ، فینگەر، زەلاتەی کۆل سلۆ، سیراو، بیپسی و سۆسی تایبەت." at bounding box center [676, 444] width 143 height 41
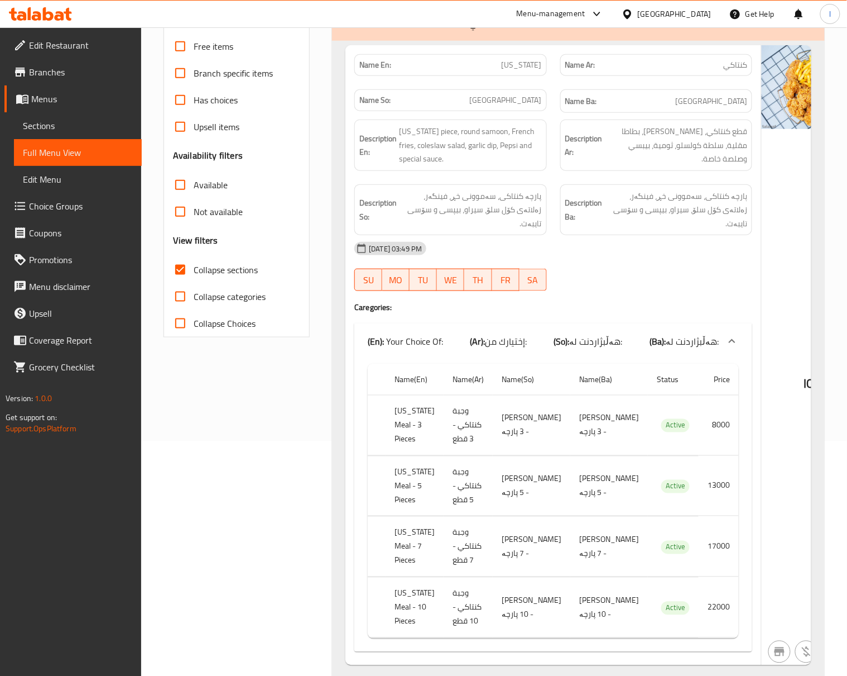
scroll to position [248, 0]
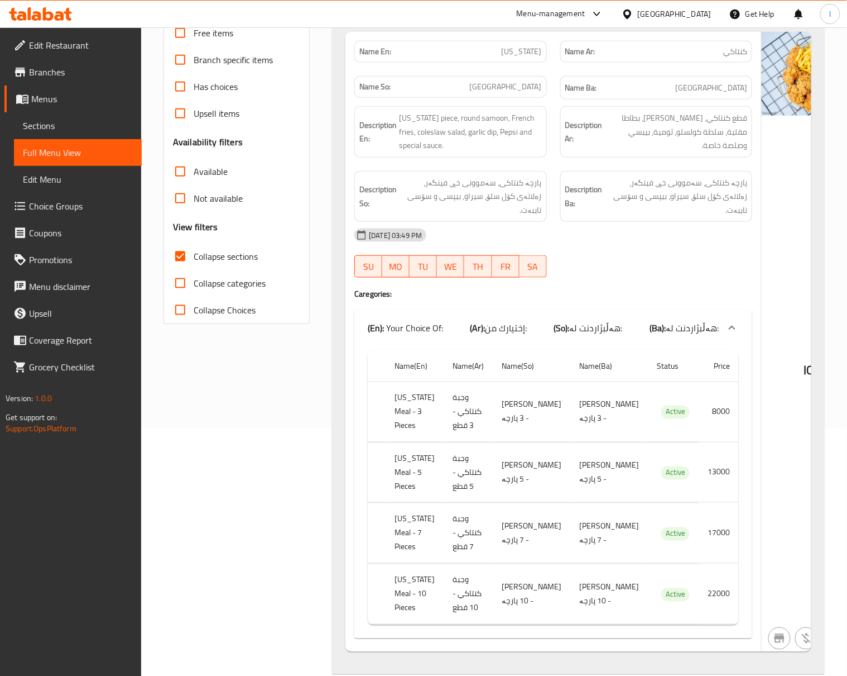
click at [582, 257] on div "19-08-2025 03:49 PM SU MO TU WE TH FR SA" at bounding box center [553, 253] width 411 height 63
click at [586, 262] on div "19-08-2025 03:49 PM SU MO TU WE TH FR SA" at bounding box center [553, 253] width 411 height 63
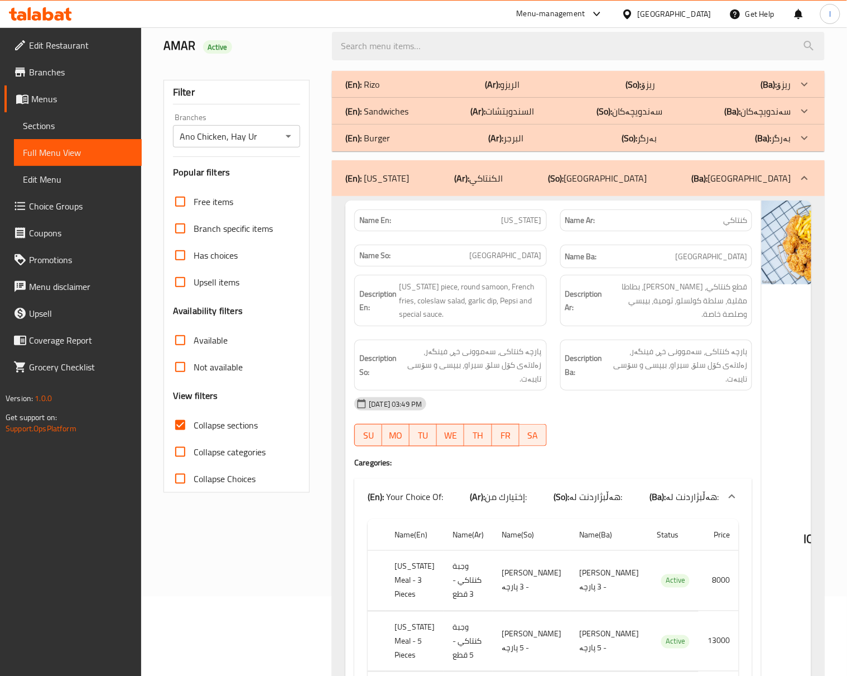
scroll to position [0, 0]
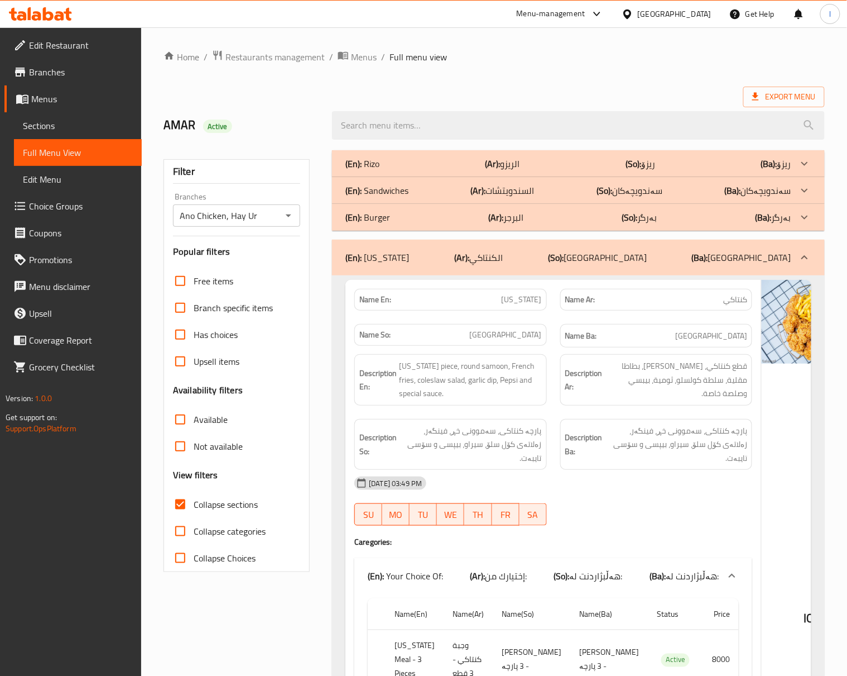
click at [564, 256] on b "(So):" at bounding box center [556, 257] width 16 height 17
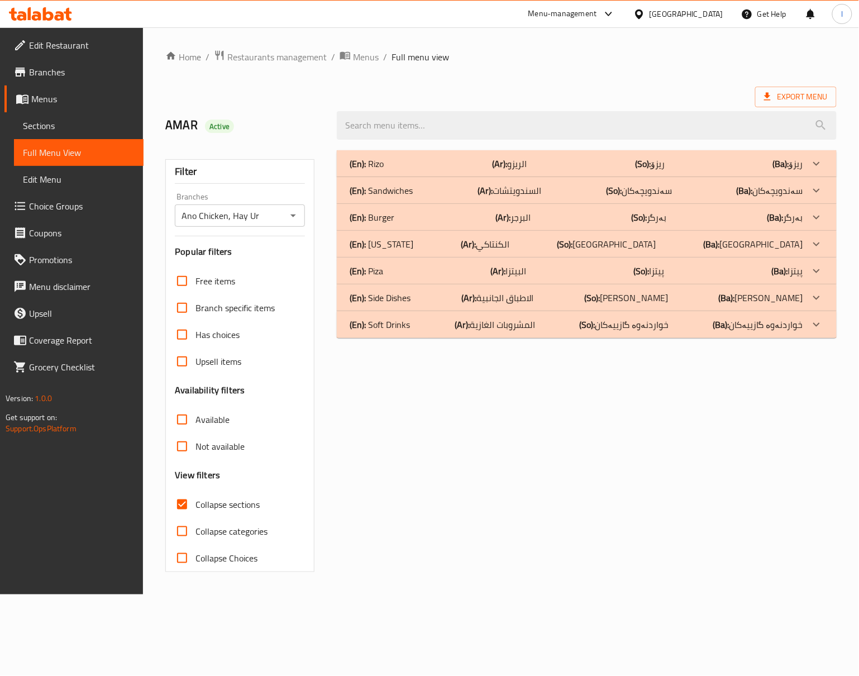
click at [537, 170] on div "(En): Piza (Ar): البيتزا (So): پیتزا (Ba): پیتزا" at bounding box center [576, 163] width 453 height 13
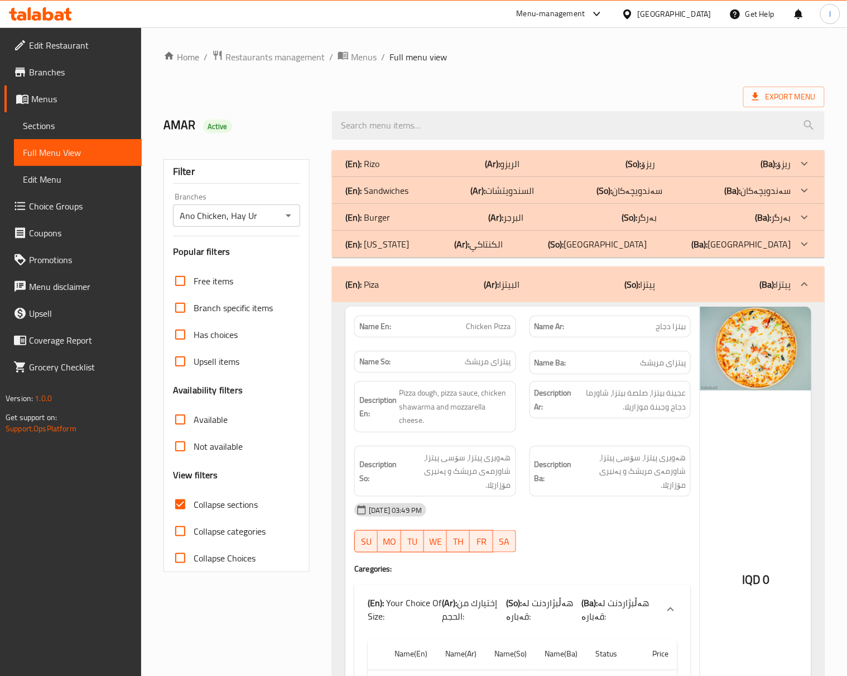
click at [583, 373] on div "Name Ba: پیتزای مریشک" at bounding box center [611, 363] width 162 height 24
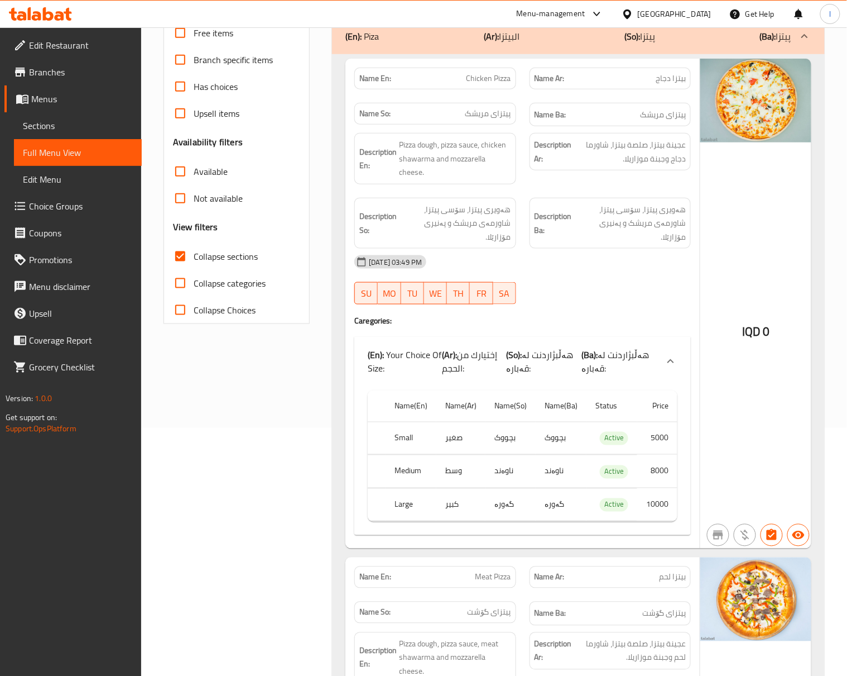
click at [581, 261] on div "19-08-2025 03:49 PM" at bounding box center [523, 261] width 350 height 27
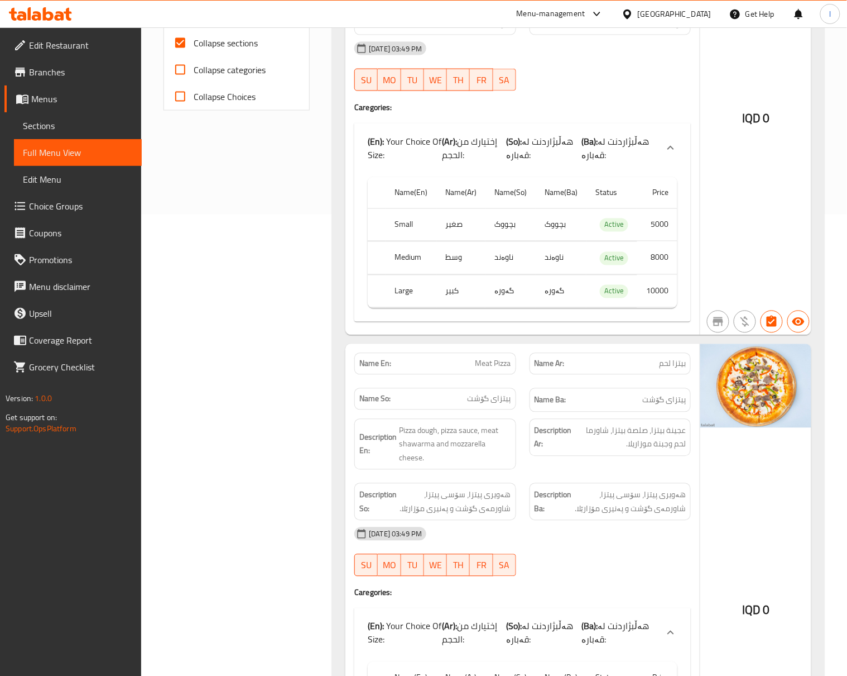
scroll to position [496, 0]
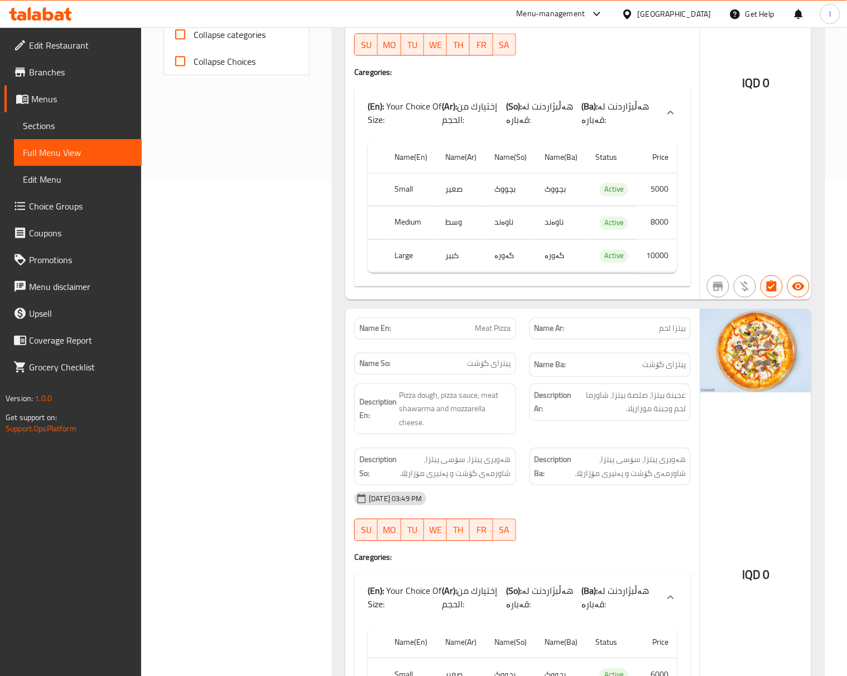
click at [477, 377] on div "Description En: Pizza dough, pizza sauce, meat shawarma and mozzarella cheese." at bounding box center [435, 409] width 175 height 65
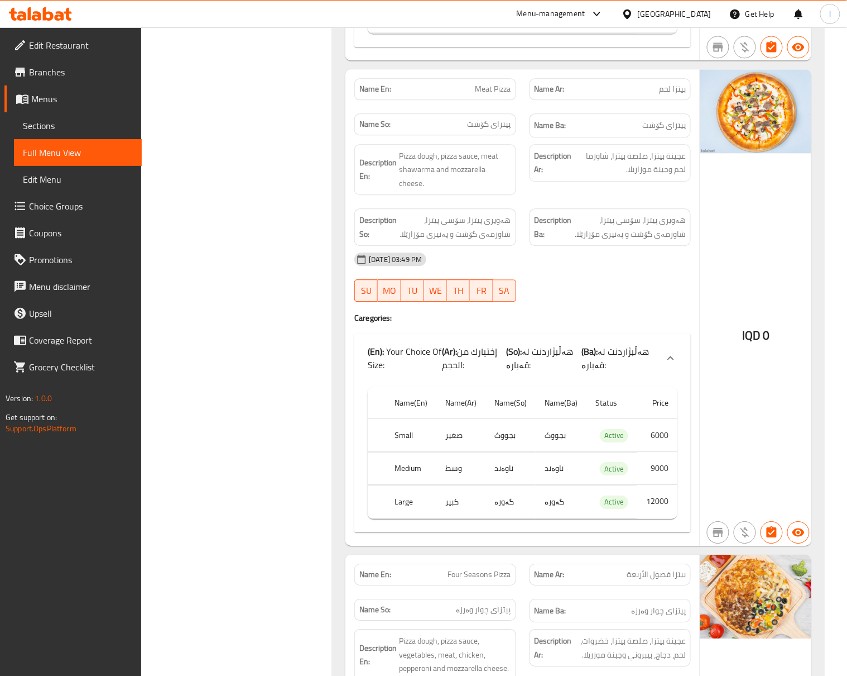
scroll to position [744, 0]
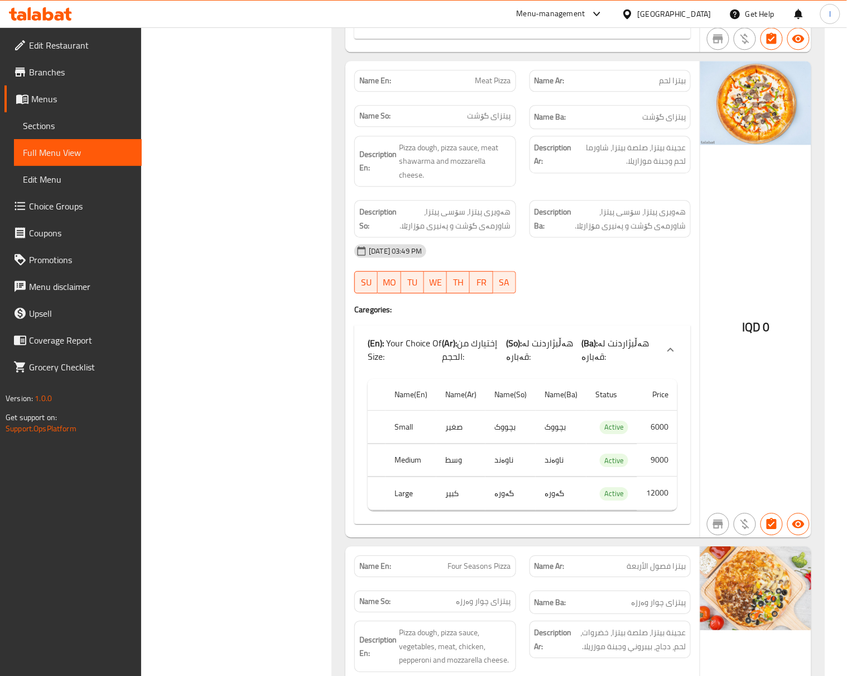
click at [576, 249] on div "19-08-2025 03:49 PM" at bounding box center [523, 250] width 350 height 27
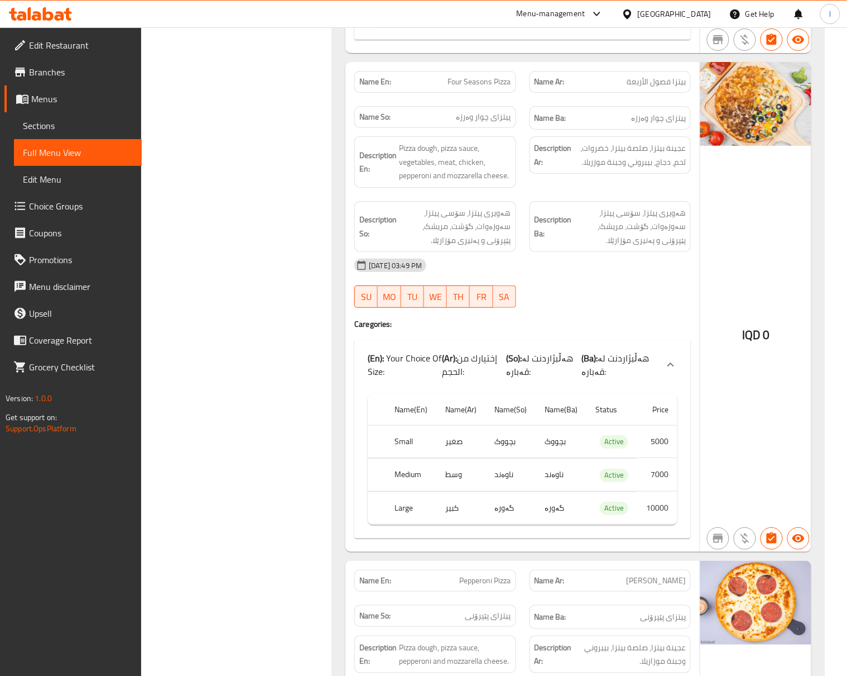
scroll to position [1241, 0]
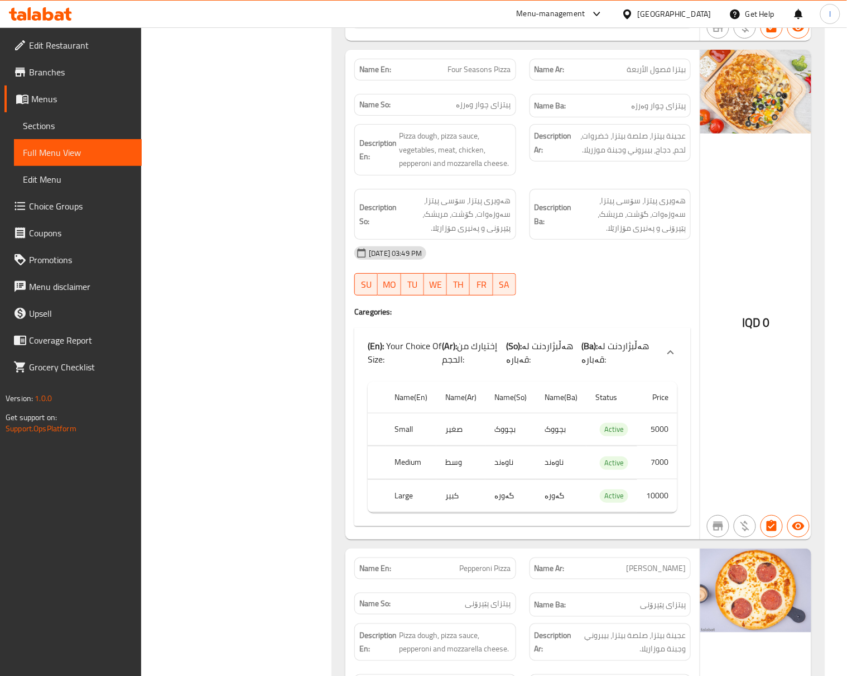
click at [653, 266] on div "19-08-2025 03:49 PM SU MO TU WE TH FR SA" at bounding box center [523, 271] width 350 height 63
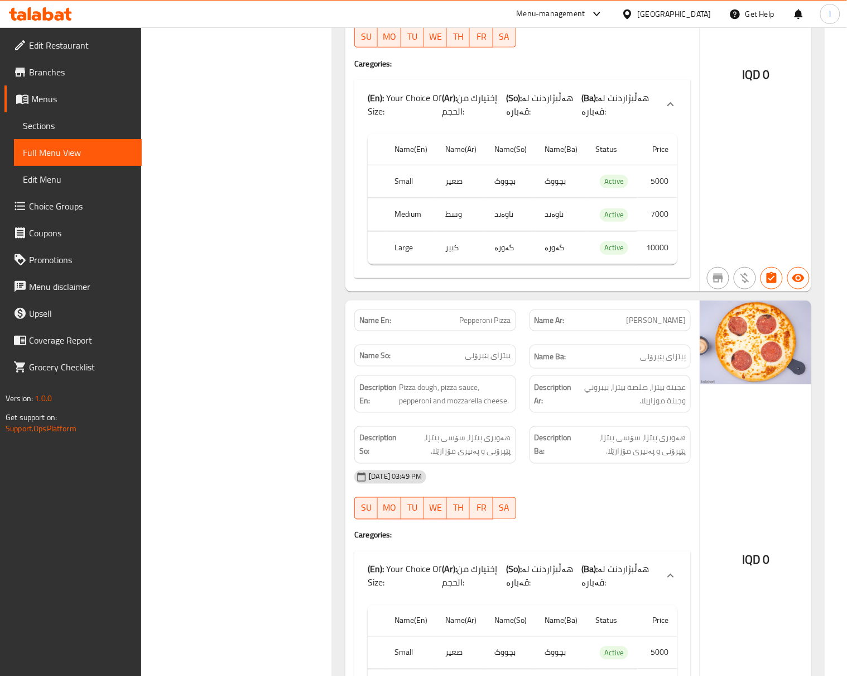
scroll to position [1683, 0]
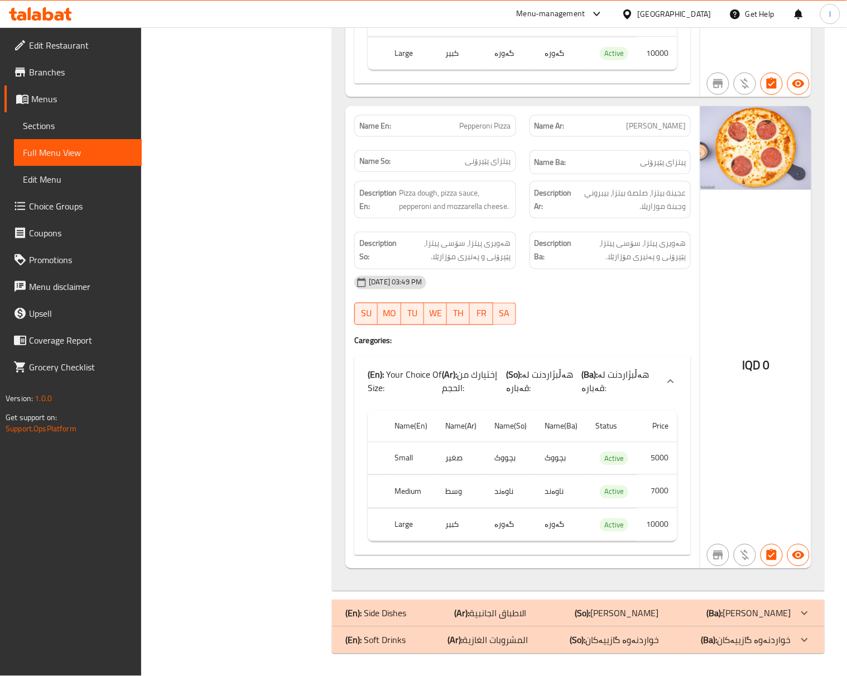
click at [594, 274] on div "19-08-2025 03:49 PM" at bounding box center [523, 282] width 350 height 27
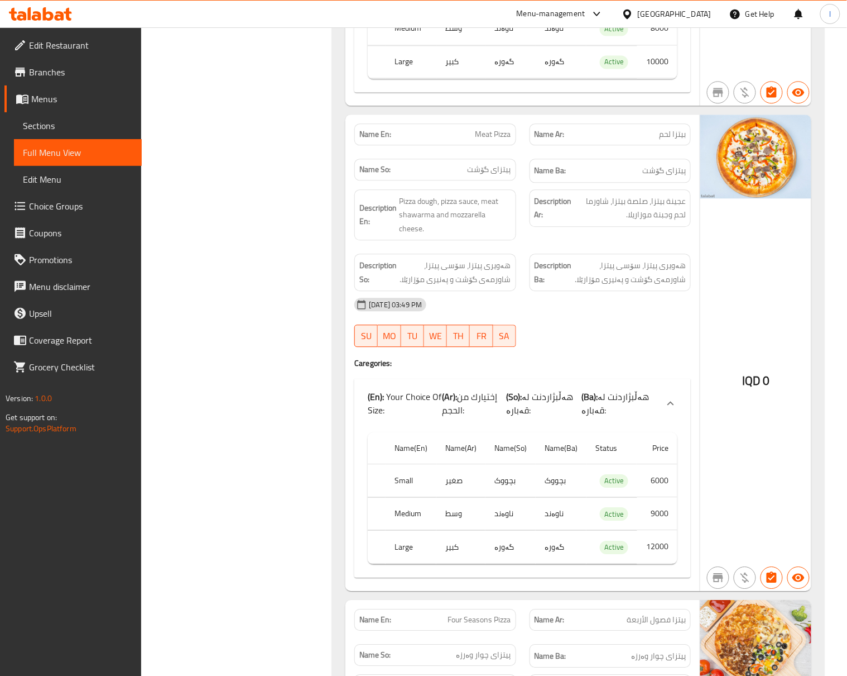
scroll to position [194, 0]
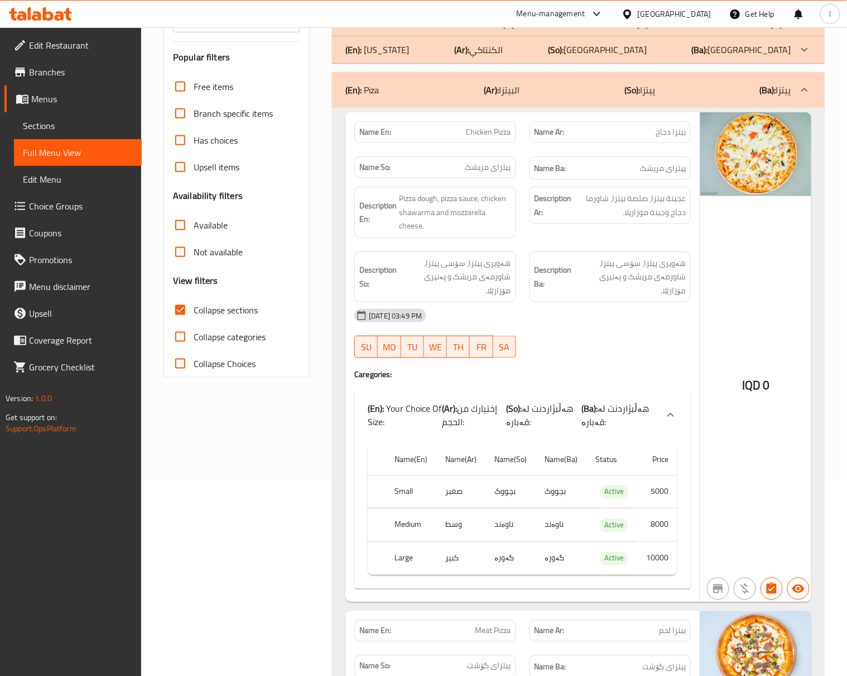
click at [659, 76] on div "(En): Piza (Ar): البيتزا (So): پیتزا (Ba): پیتزا" at bounding box center [578, 90] width 493 height 36
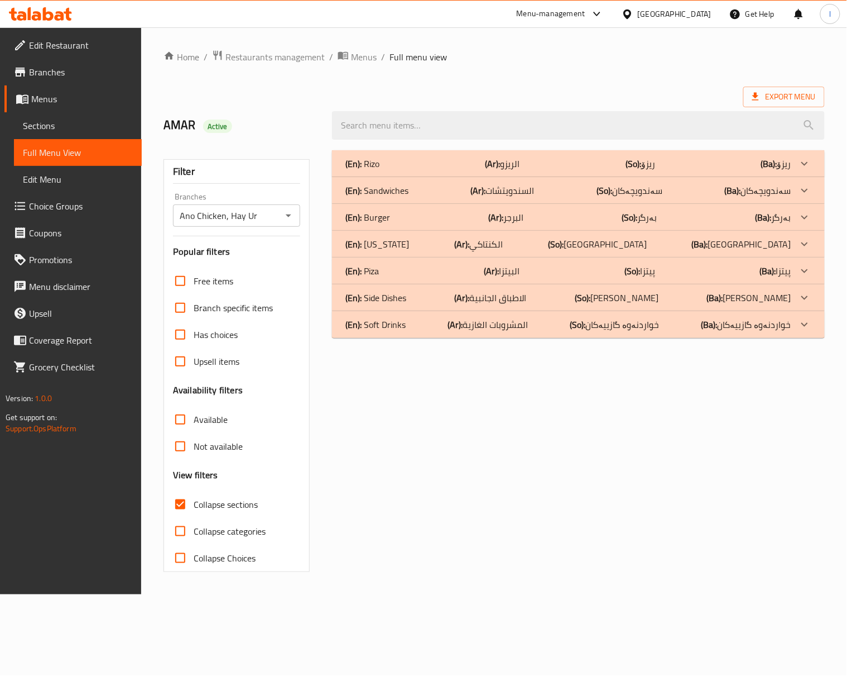
scroll to position [0, 0]
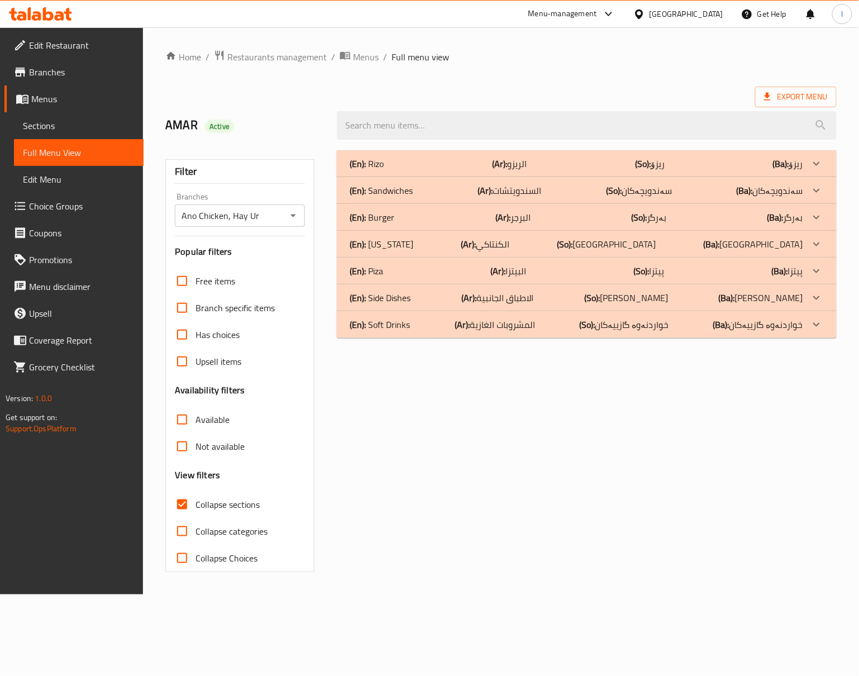
click at [394, 177] on div "(En): Burger (Ar): البرجر (So): بەرگر (Ba): بەرگر" at bounding box center [587, 163] width 500 height 27
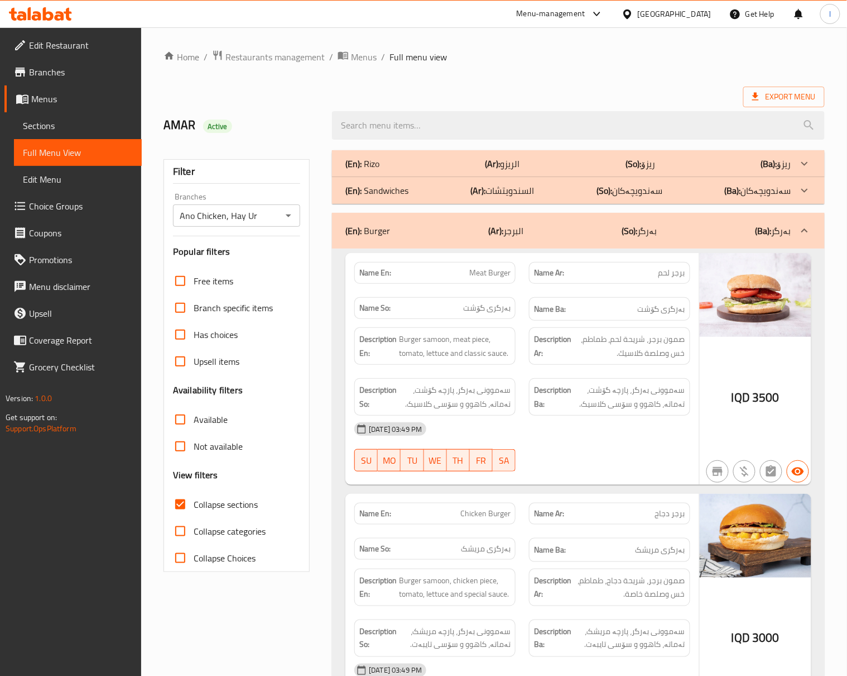
click at [637, 338] on span "صمون برجر، شريحة لحم، طماطم، خس وصلصة كلاسيك." at bounding box center [630, 345] width 112 height 27
click at [626, 478] on div at bounding box center [610, 470] width 175 height 13
click at [577, 440] on div "19-08-2025 03:49 PM" at bounding box center [522, 428] width 349 height 27
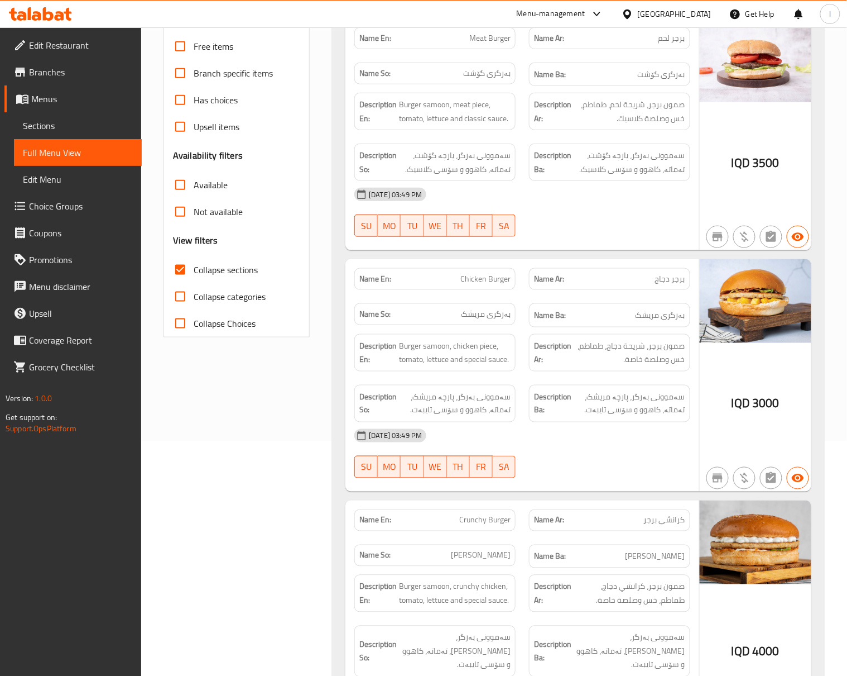
scroll to position [248, 0]
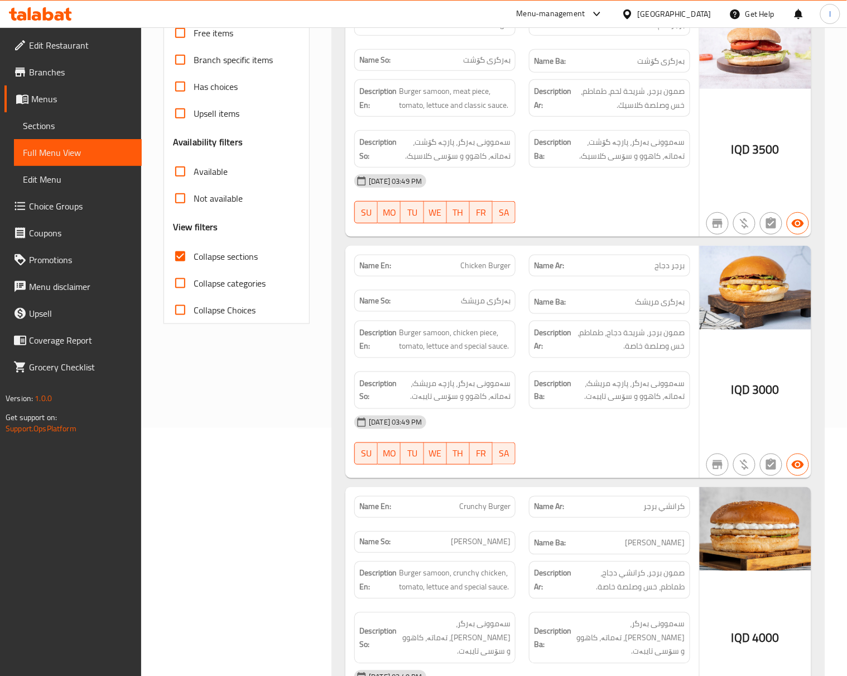
click at [313, 420] on div "Filter Branches Ano Chicken, Hay Ur Branches Popular filters Free items Branch …" at bounding box center [241, 521] width 169 height 1251
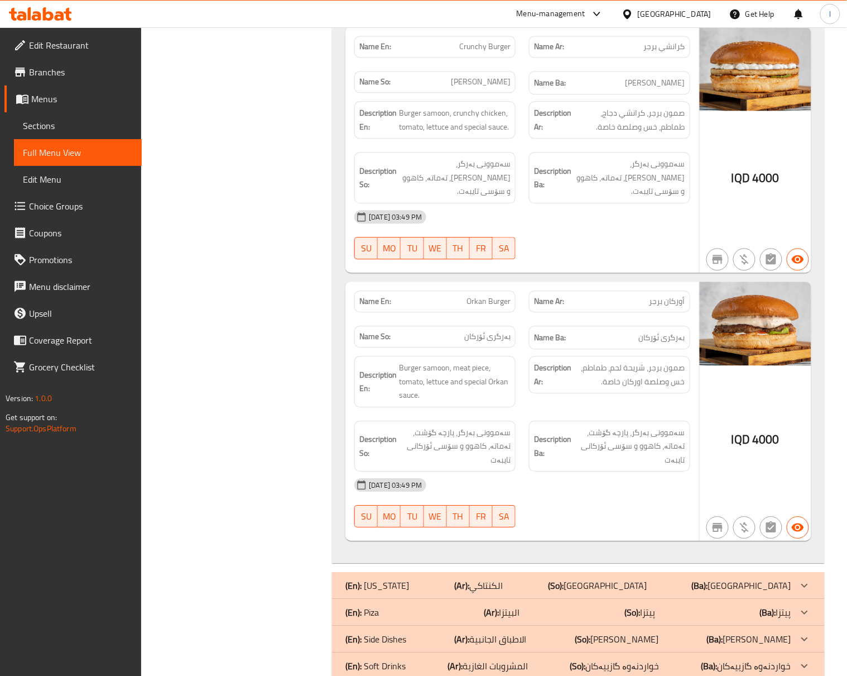
scroll to position [726, 0]
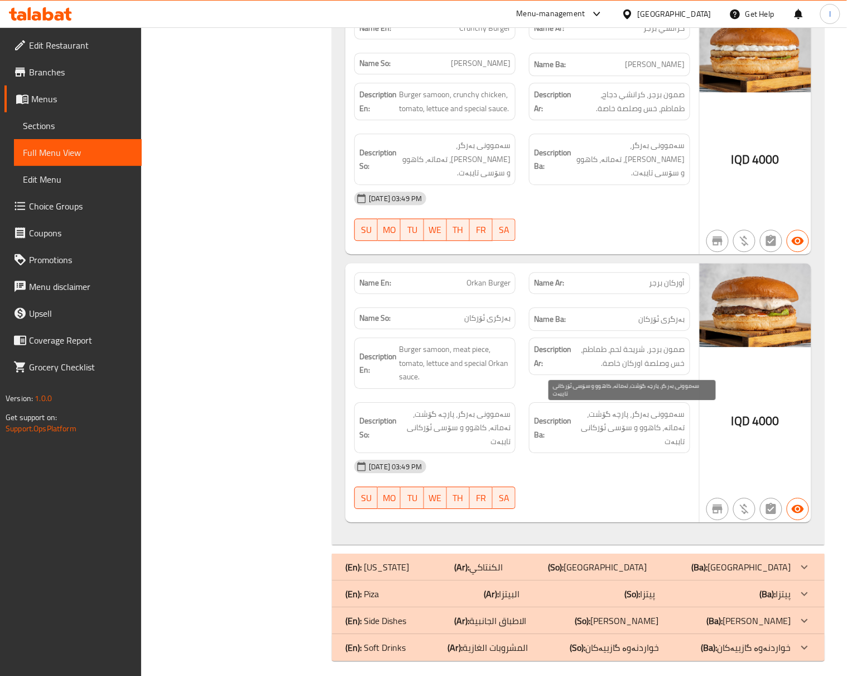
click at [581, 407] on span "سەموونی بەرگر، پارچە گۆشت، تەماتە، کاهوو و سۆسی ئۆرکانی تایبەت" at bounding box center [630, 427] width 112 height 41
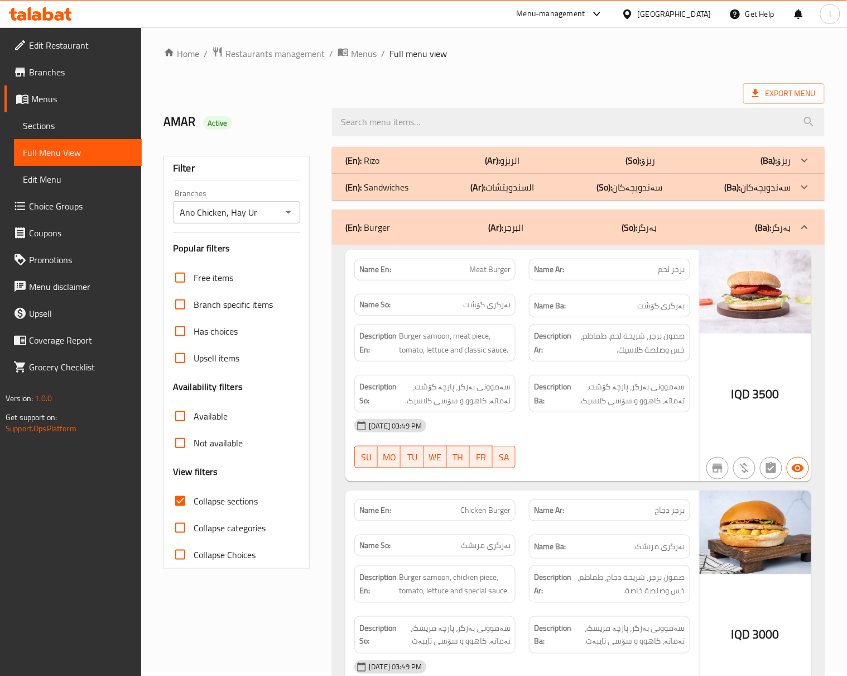
scroll to position [0, 0]
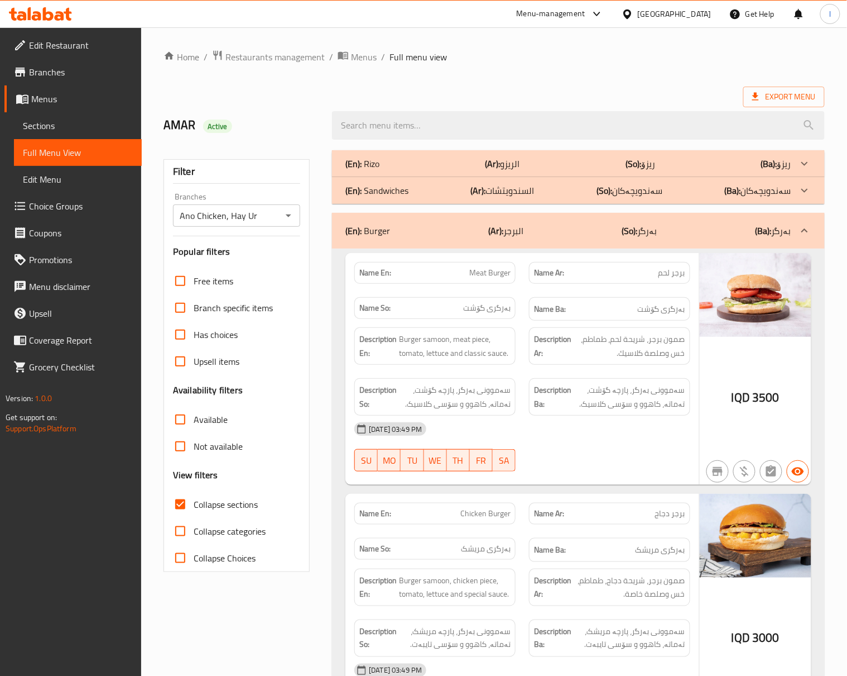
click at [684, 235] on div "(En): Burger (Ar): البرجر (So): بەرگر (Ba): بەرگر" at bounding box center [569, 230] width 446 height 13
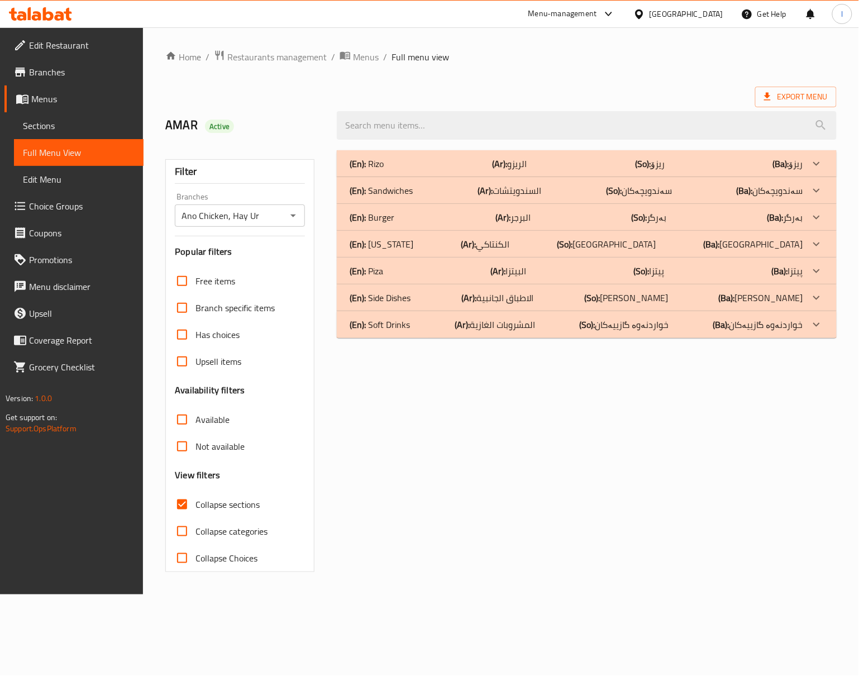
click at [647, 170] on p "(So): سەندویچەکان" at bounding box center [650, 163] width 30 height 13
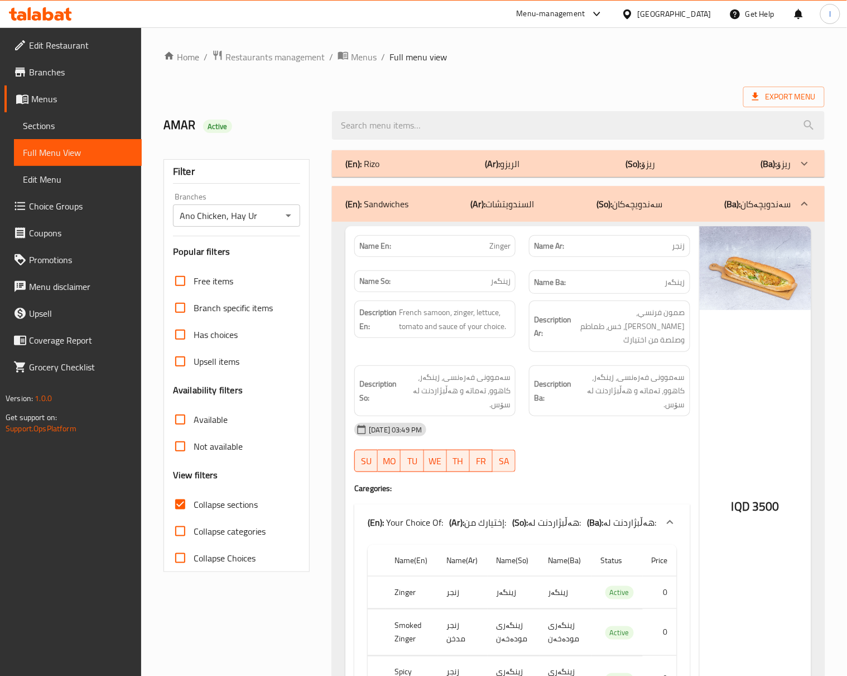
click at [614, 465] on div at bounding box center [610, 471] width 175 height 13
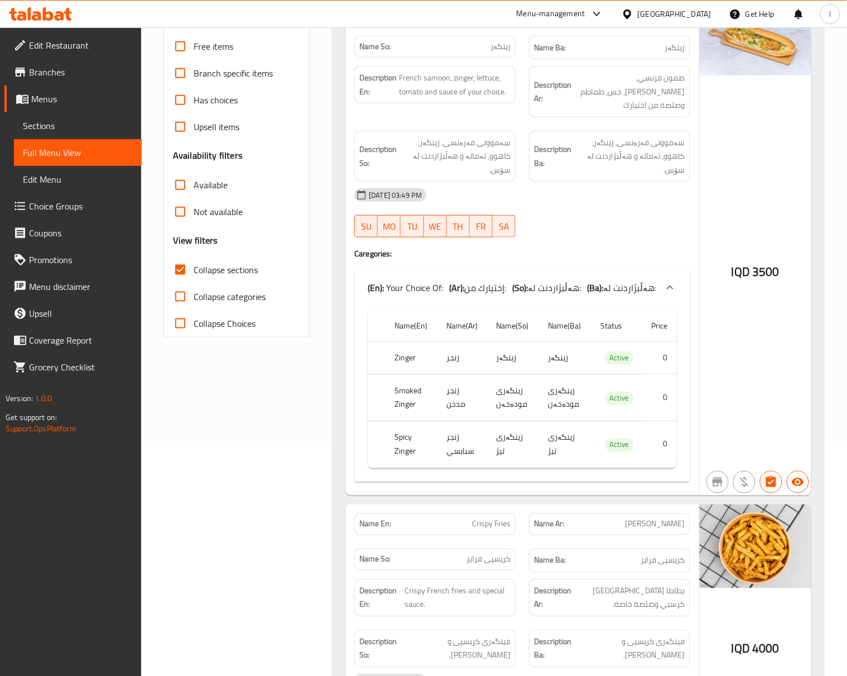
scroll to position [248, 0]
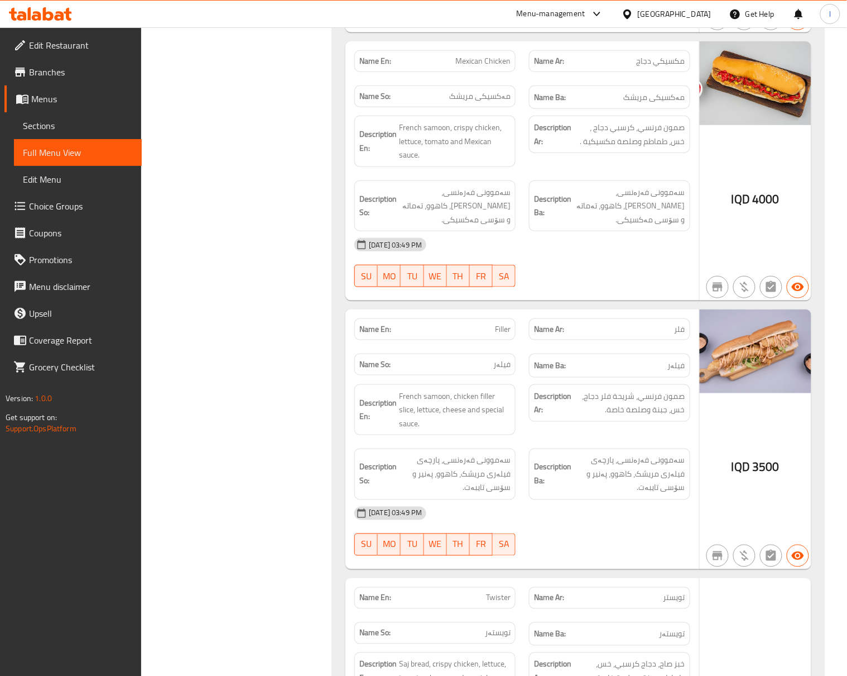
scroll to position [1488, 0]
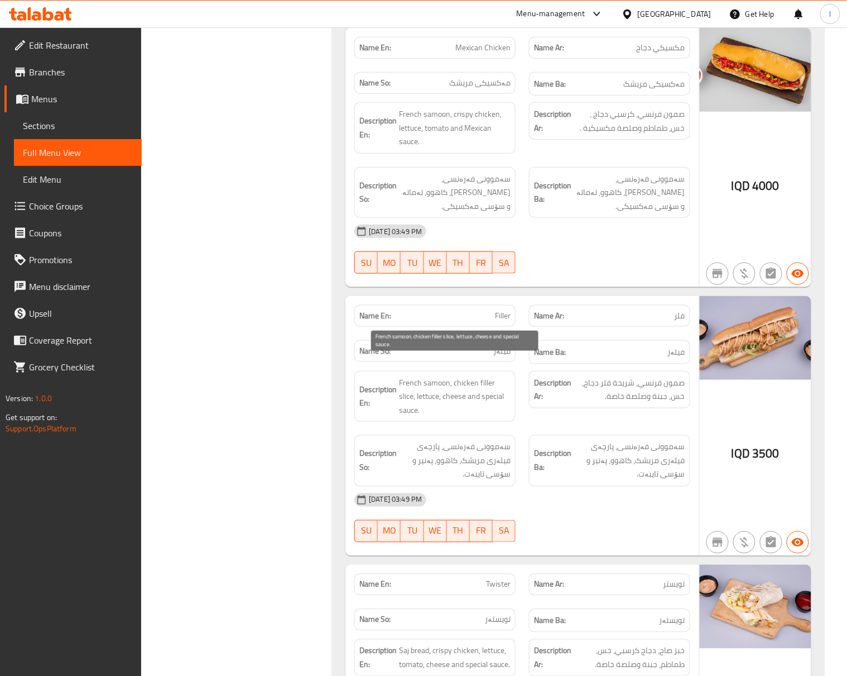
click at [434, 390] on span "French samoon, chicken filler slice, lettuce, cheese and special sauce." at bounding box center [455, 396] width 112 height 41
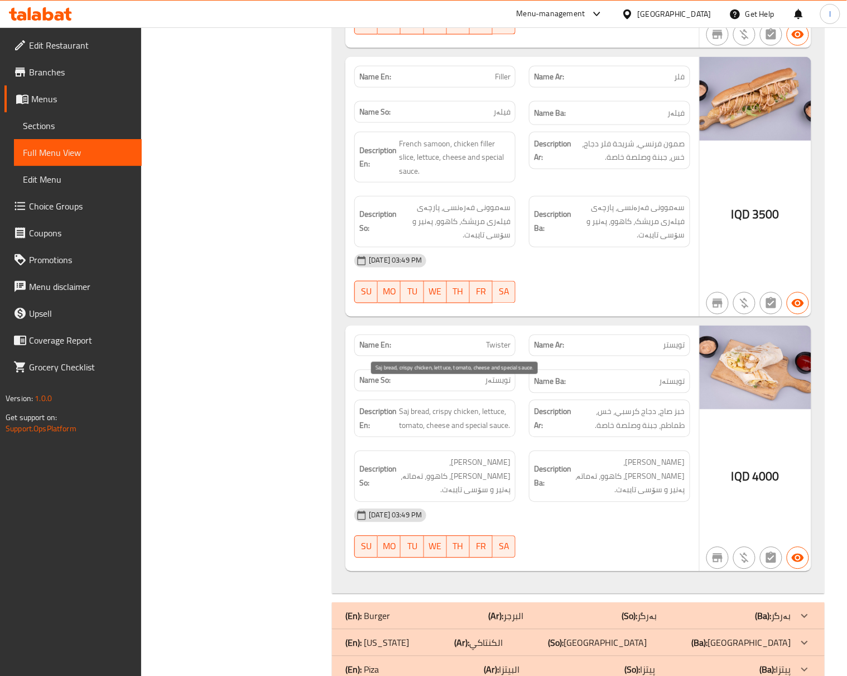
scroll to position [1736, 0]
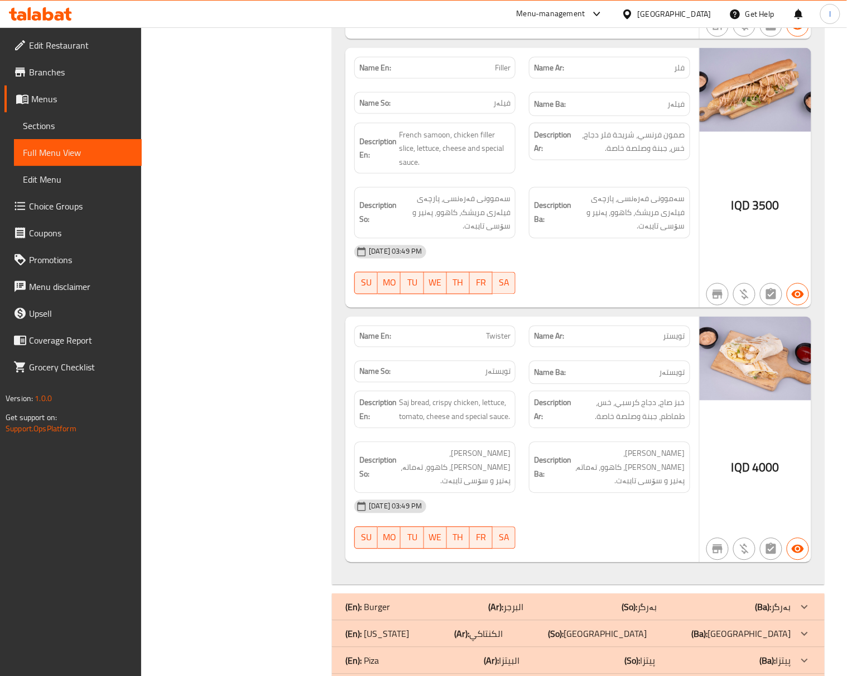
click at [590, 161] on div "Description Ar: صمون فرنسي، شريحة فلر دجاج، خس، جبنة وصلصة خاصة." at bounding box center [610, 148] width 175 height 65
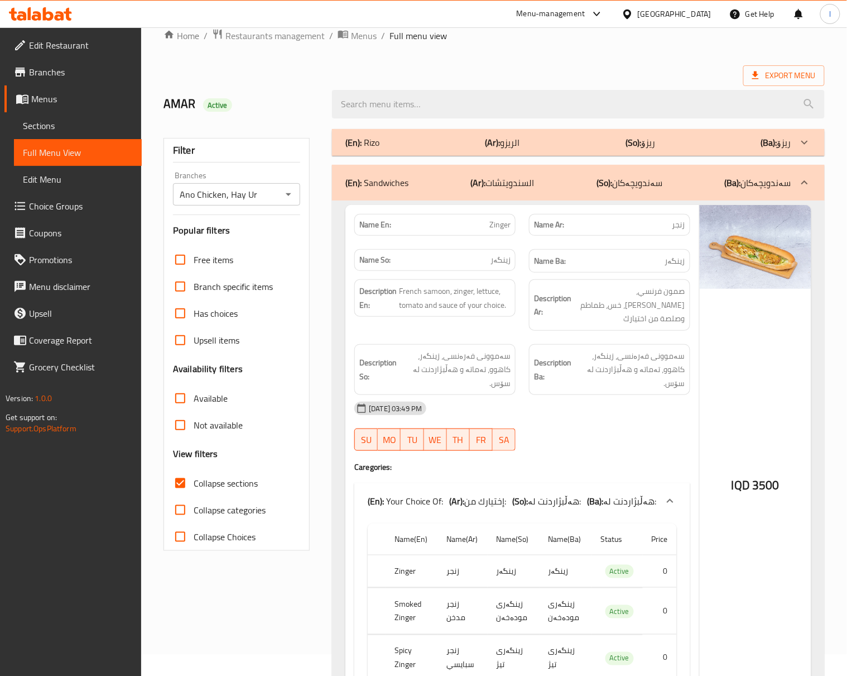
scroll to position [0, 0]
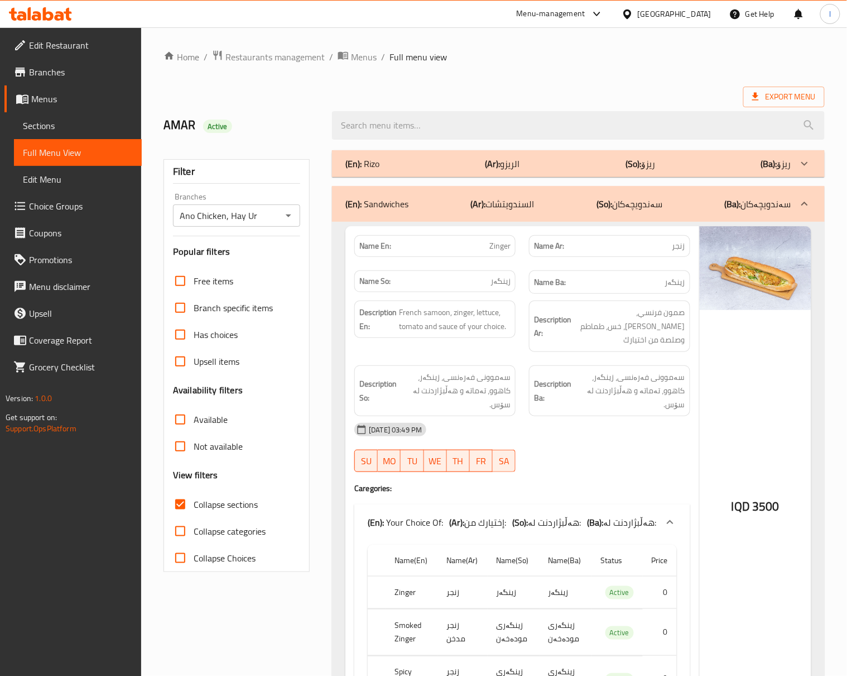
click at [713, 202] on div "(En): Sandwiches (Ar): السندويتشات (So): سەندویچەکان (Ba): سەندویچەکان" at bounding box center [569, 203] width 446 height 13
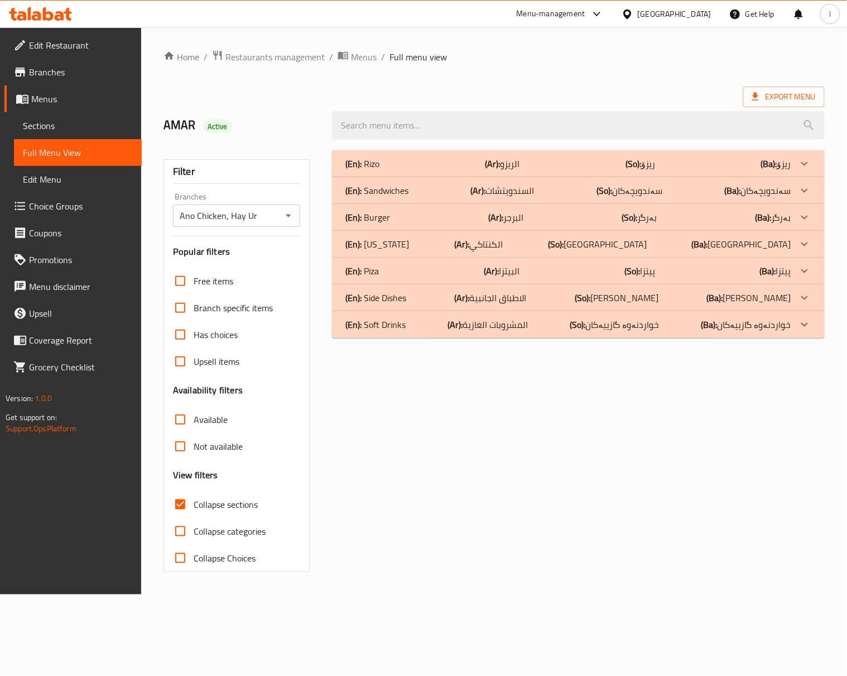
click at [688, 168] on div "(En): Rizo (Ar): الريزو (So): ریزۆ (Ba): ریزۆ" at bounding box center [569, 163] width 446 height 13
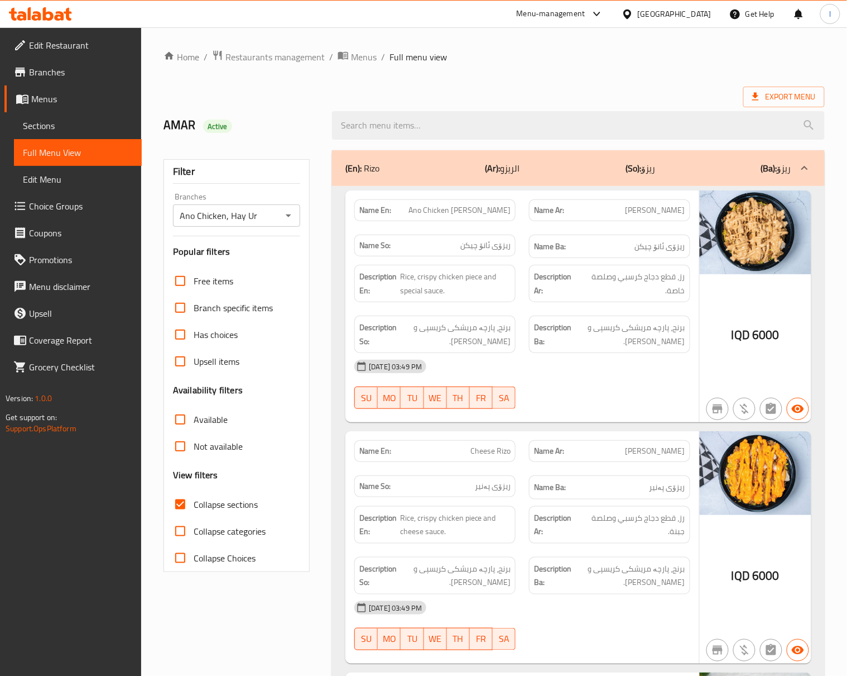
click at [626, 309] on div "Description Ar: رز، قطع دجاج كرسبي وصلصة خاصة." at bounding box center [610, 283] width 175 height 51
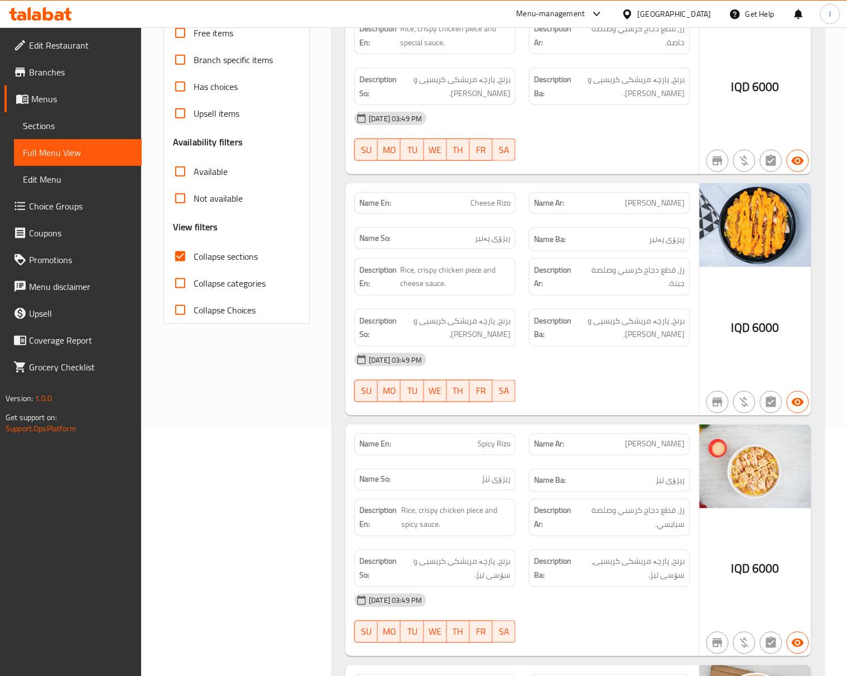
click at [276, 414] on div "Filter Branches Ano Chicken, Hay Ur Branches Popular filters Free items Branch …" at bounding box center [241, 617] width 169 height 1442
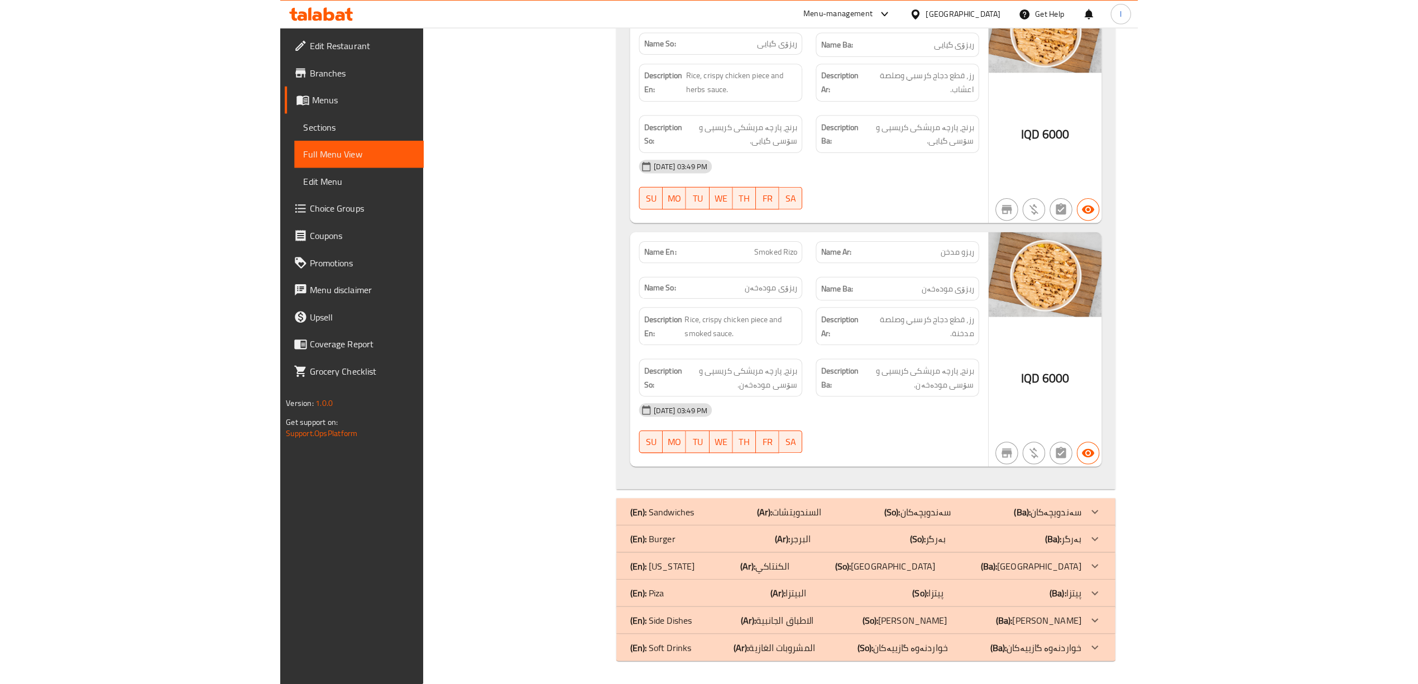
scroll to position [787, 0]
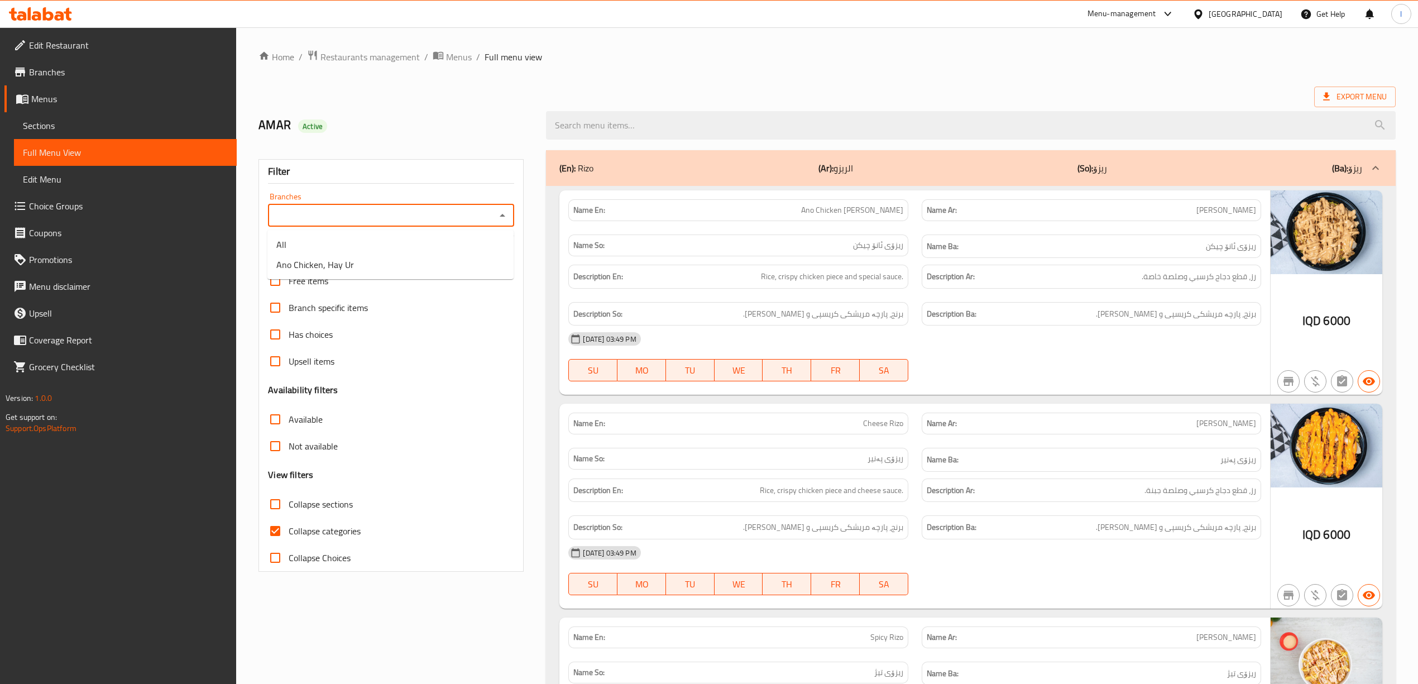
click at [443, 219] on input "Branches" at bounding box center [381, 216] width 221 height 16
click at [307, 273] on li "Ano Chicken, Hay Ur" at bounding box center [390, 265] width 246 height 20
type input "Ano Chicken, Hay Ur"
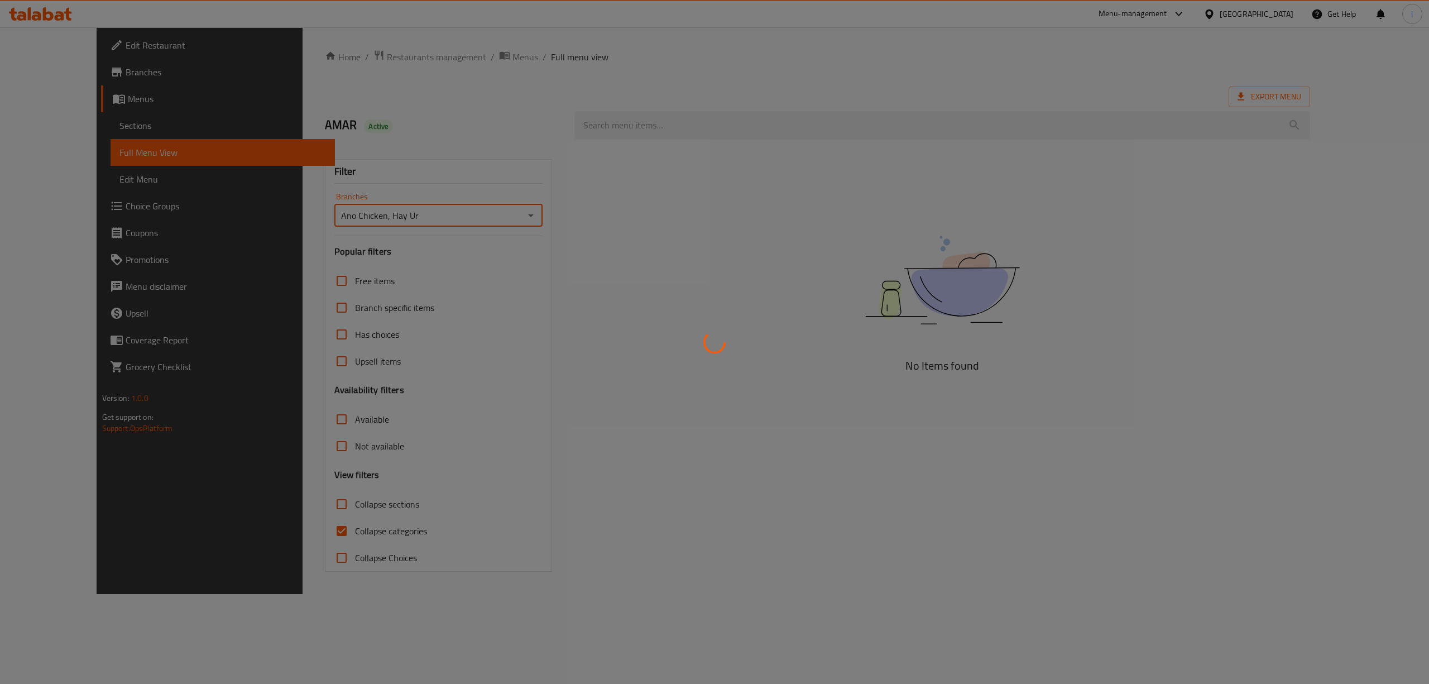
click at [299, 537] on div at bounding box center [714, 342] width 1429 height 684
click at [299, 530] on div at bounding box center [714, 342] width 1429 height 684
click at [286, 531] on div at bounding box center [714, 342] width 1429 height 684
click at [282, 533] on div at bounding box center [714, 342] width 1429 height 684
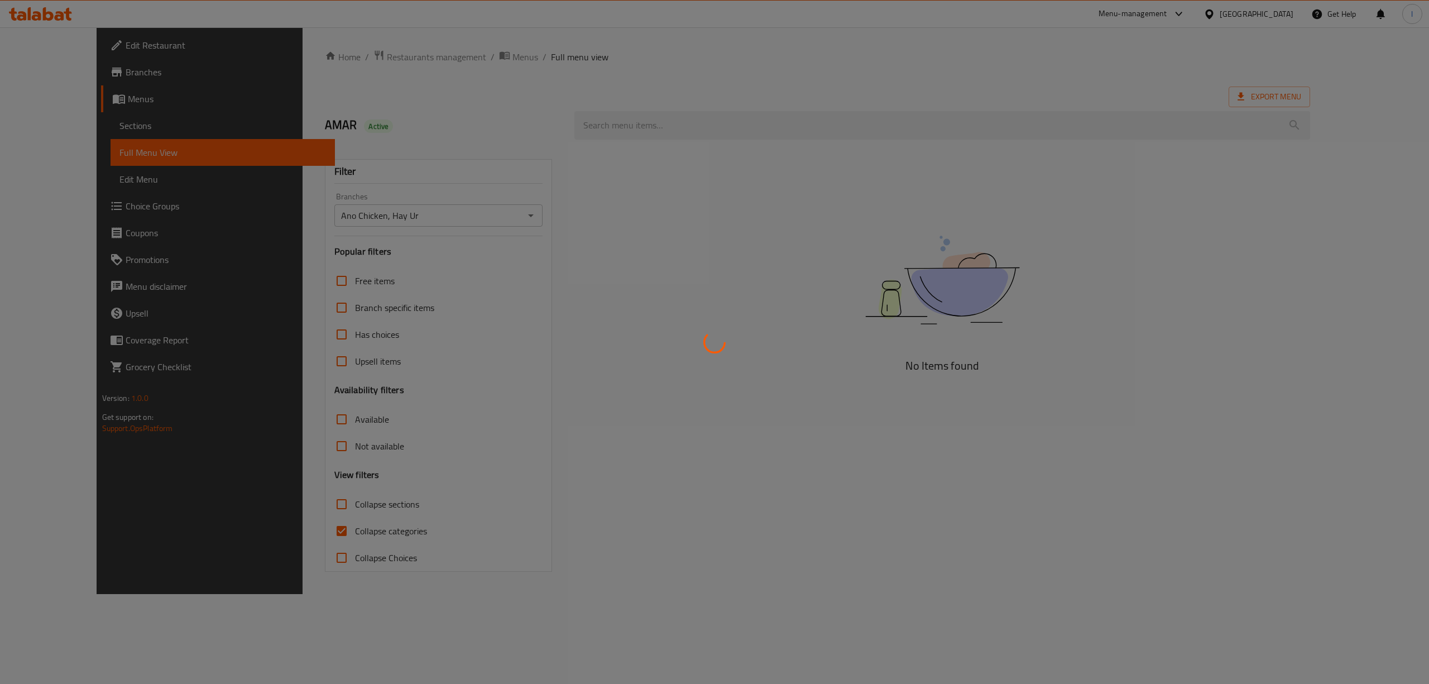
click at [282, 533] on div at bounding box center [714, 342] width 1429 height 684
click at [301, 534] on div at bounding box center [714, 342] width 1429 height 684
click at [322, 532] on div at bounding box center [714, 342] width 1429 height 684
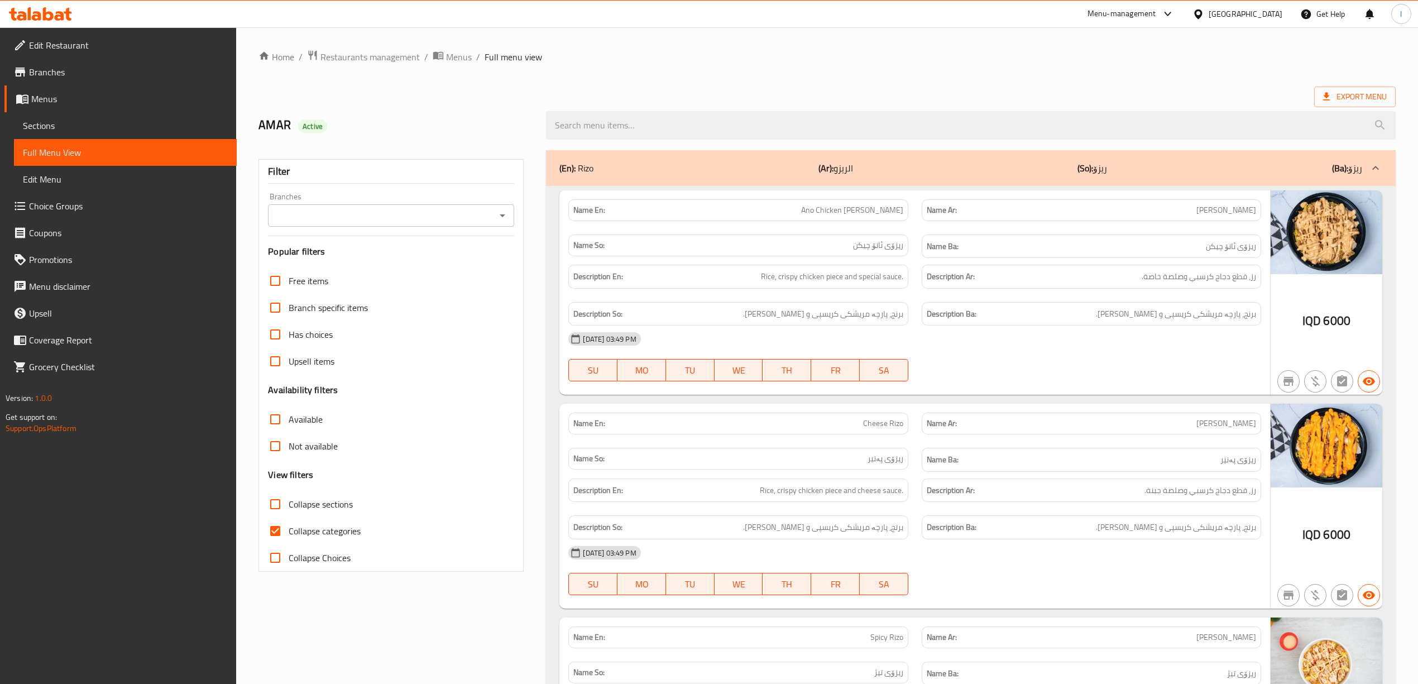
click at [324, 545] on label "Collapse Choices" at bounding box center [306, 557] width 89 height 27
click at [289, 545] on input "Collapse Choices" at bounding box center [275, 557] width 27 height 27
checkbox input "true"
click at [343, 507] on span "Collapse sections" at bounding box center [321, 503] width 64 height 13
click at [289, 507] on input "Collapse sections" at bounding box center [275, 504] width 27 height 27
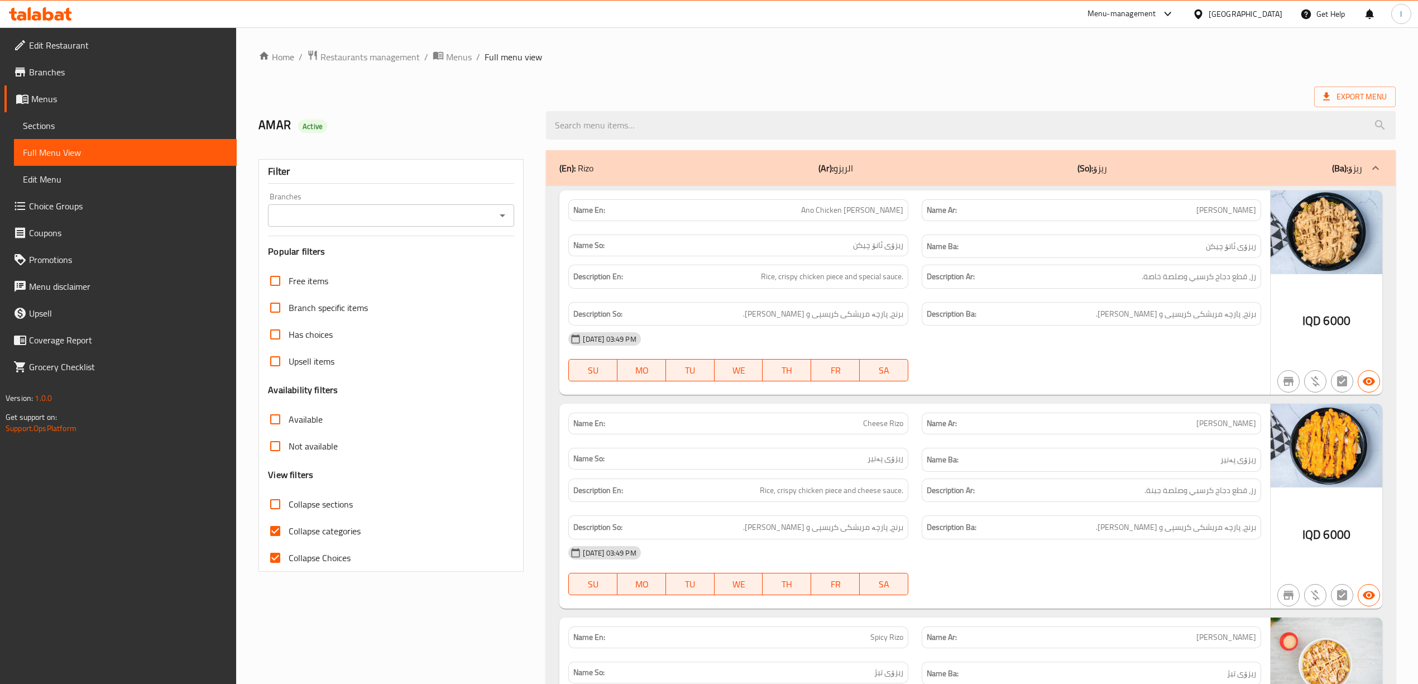
checkbox input "true"
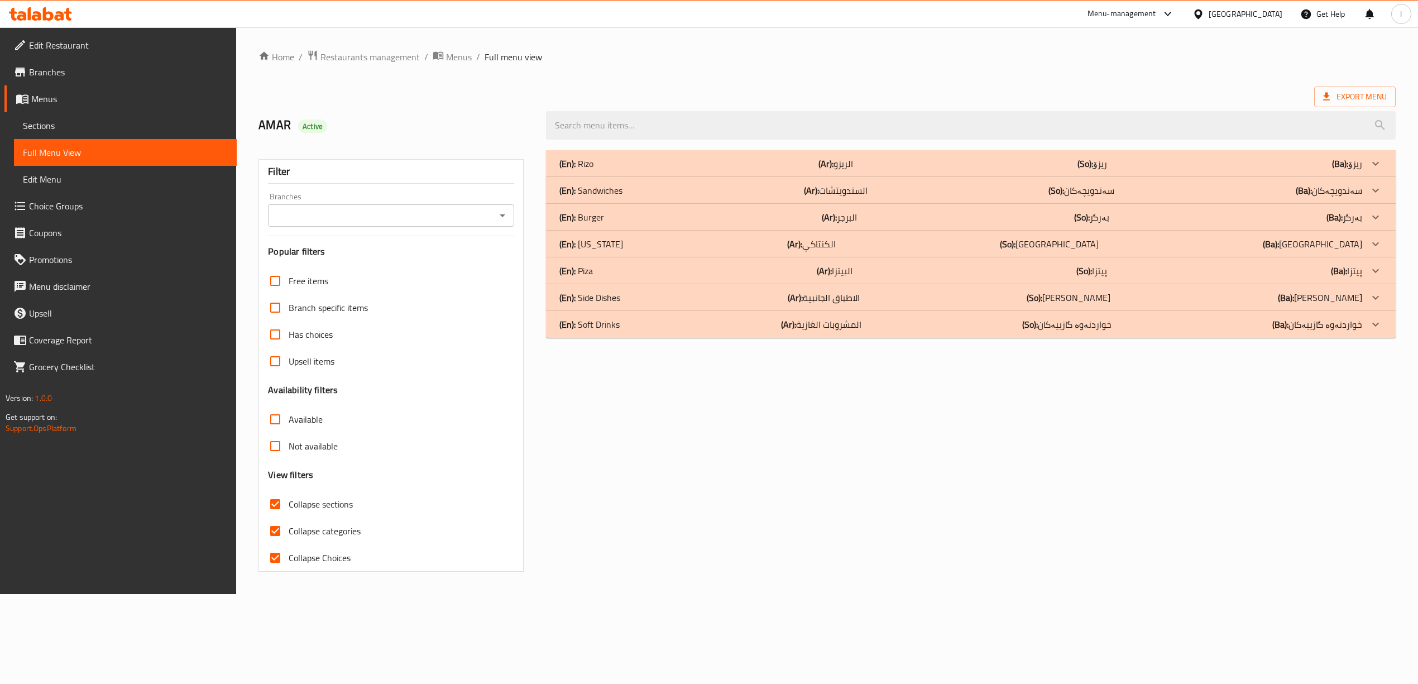
click at [336, 551] on span "Collapse Choices" at bounding box center [320, 557] width 62 height 13
click at [289, 550] on input "Collapse Choices" at bounding box center [275, 557] width 27 height 27
checkbox input "false"
click at [336, 540] on label "Collapse categories" at bounding box center [313, 531] width 99 height 27
click at [291, 540] on input "Collapse categories" at bounding box center [277, 531] width 27 height 27
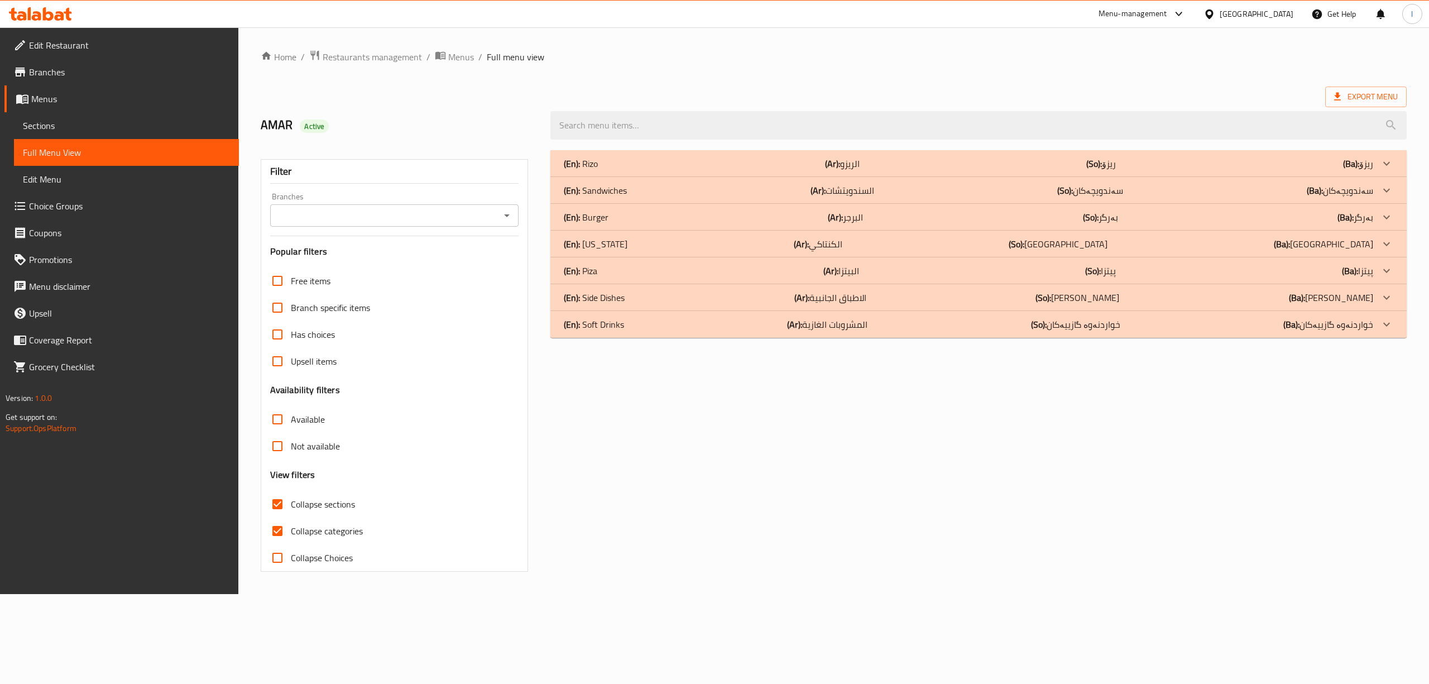
checkbox input "false"
click at [461, 193] on div "Branches Branches" at bounding box center [394, 210] width 248 height 34
click at [442, 215] on input "Branches" at bounding box center [385, 216] width 223 height 16
click at [460, 198] on div "Branches Branches" at bounding box center [394, 210] width 248 height 34
click at [449, 214] on input "Branches" at bounding box center [385, 216] width 223 height 16
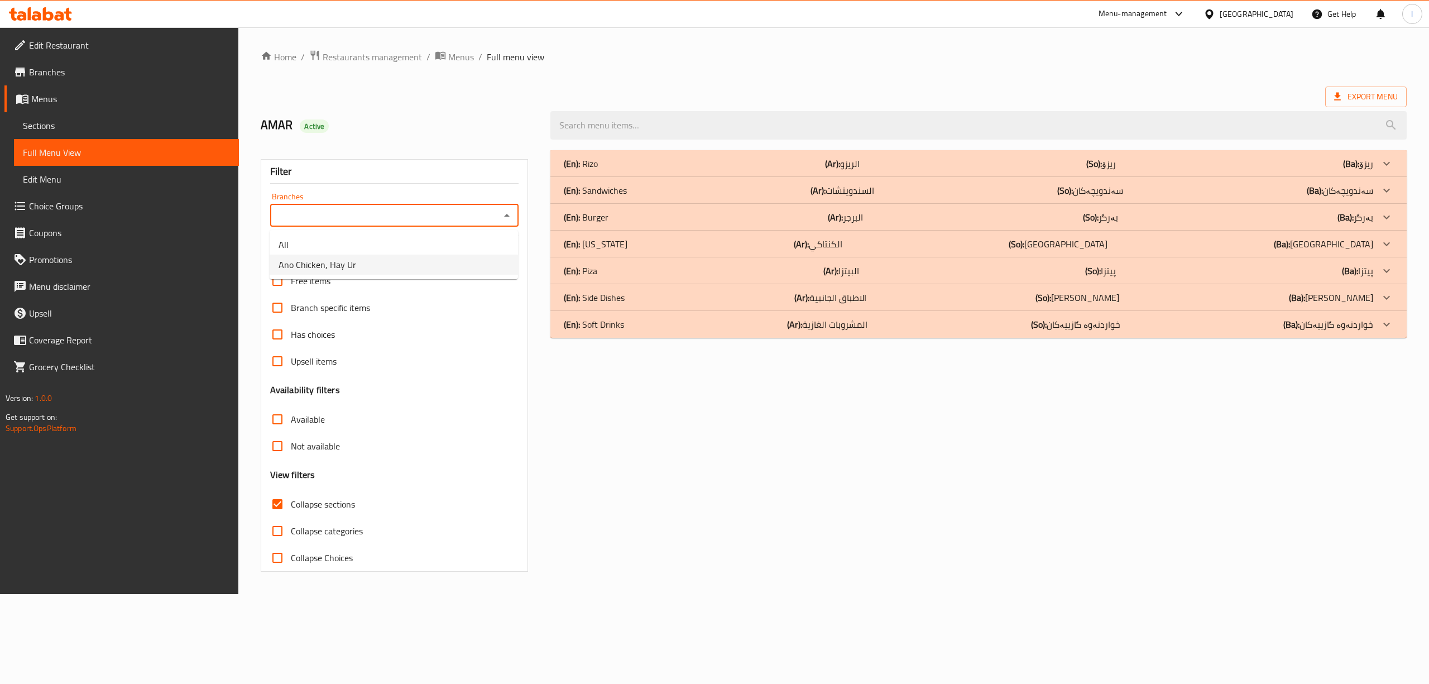
click at [425, 257] on li "Ano Chicken, Hay Ur" at bounding box center [394, 265] width 248 height 20
type input "Ano Chicken, Hay Ur"
drag, startPoint x: 315, startPoint y: 505, endPoint x: 313, endPoint y: 510, distance: 6.0
click at [313, 510] on span "Collapse sections" at bounding box center [323, 503] width 64 height 13
click at [295, 505] on span "Collapse sections" at bounding box center [323, 503] width 64 height 13
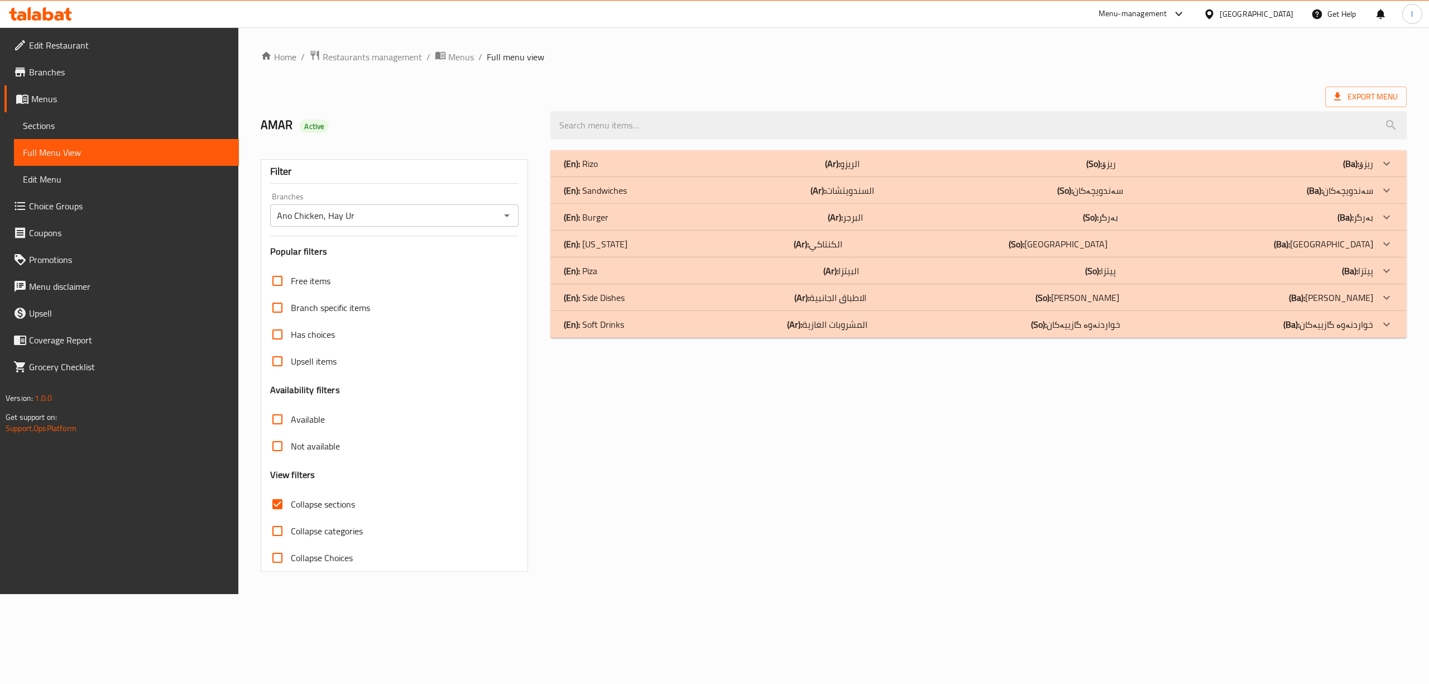
click at [291, 505] on input "Collapse sections" at bounding box center [277, 504] width 27 height 27
checkbox input "false"
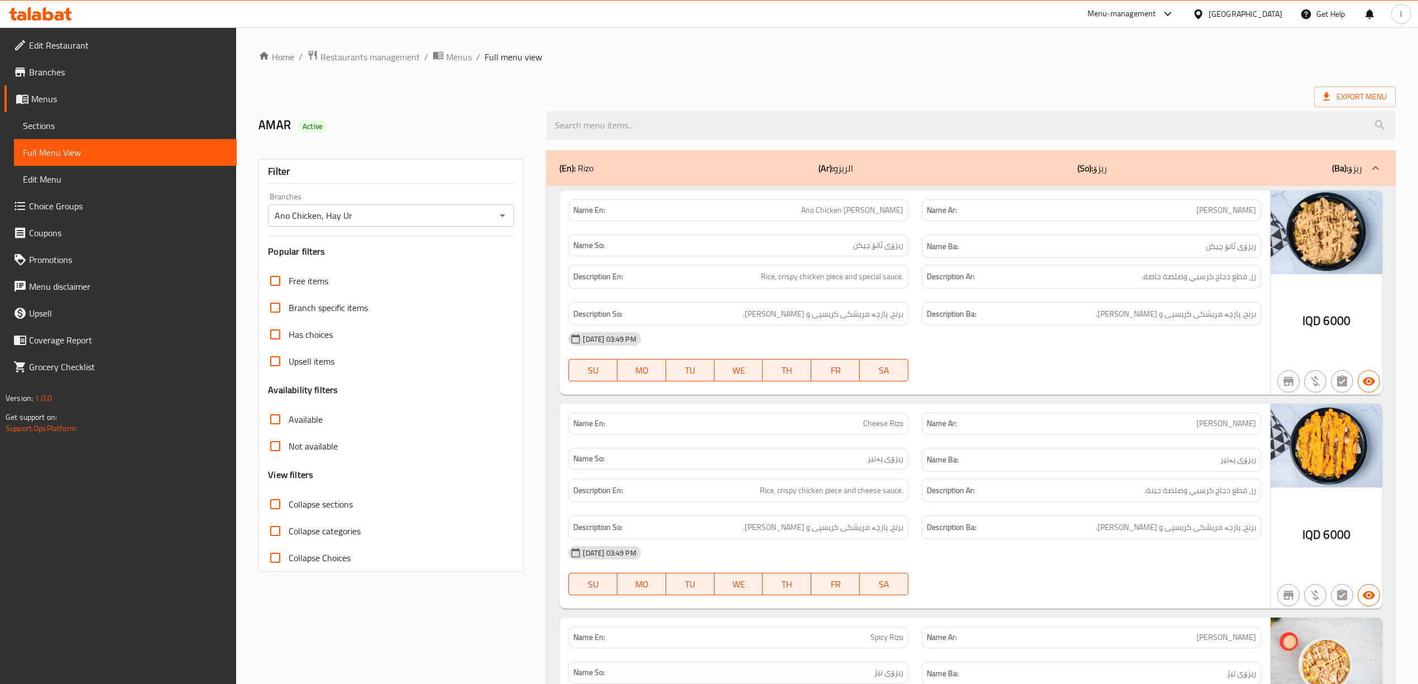
click at [1258, 272] on div "Description Ar: رز، قطع دجاج كرسبي وصلصة خاصة." at bounding box center [1091, 277] width 339 height 24
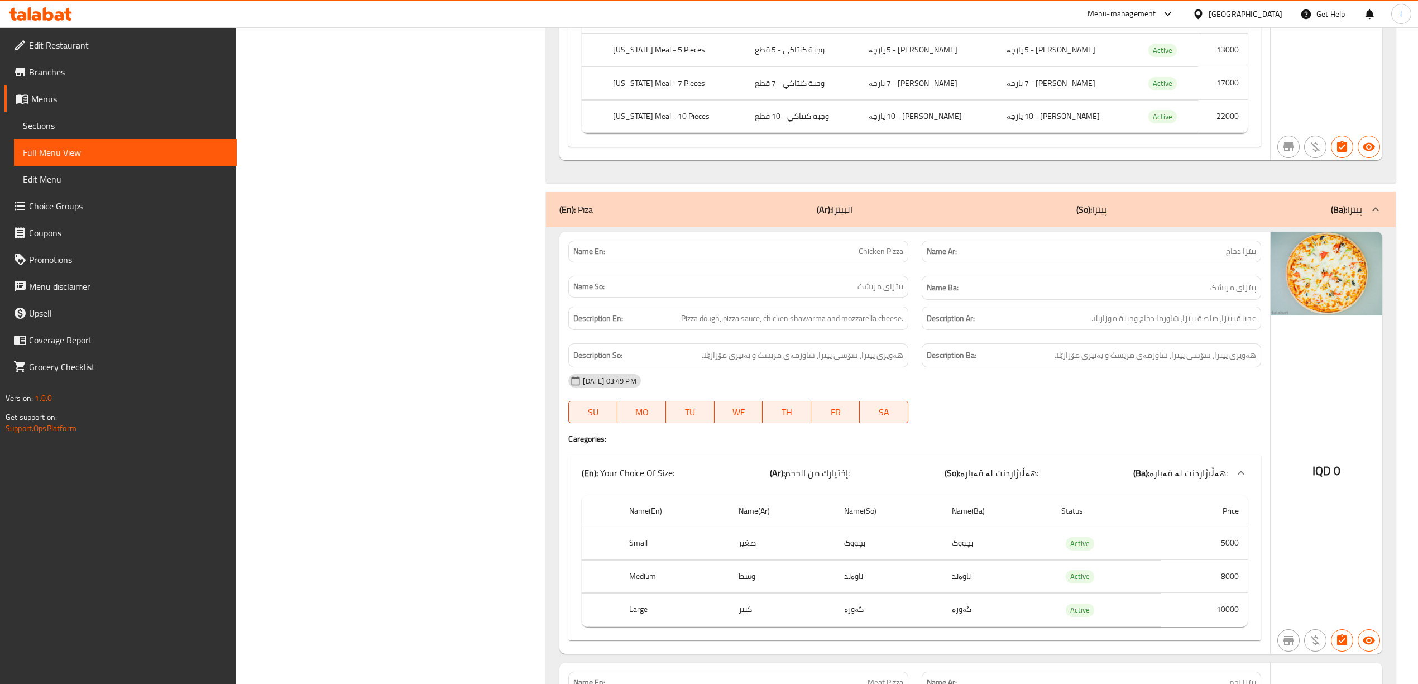
scroll to position [4323, 0]
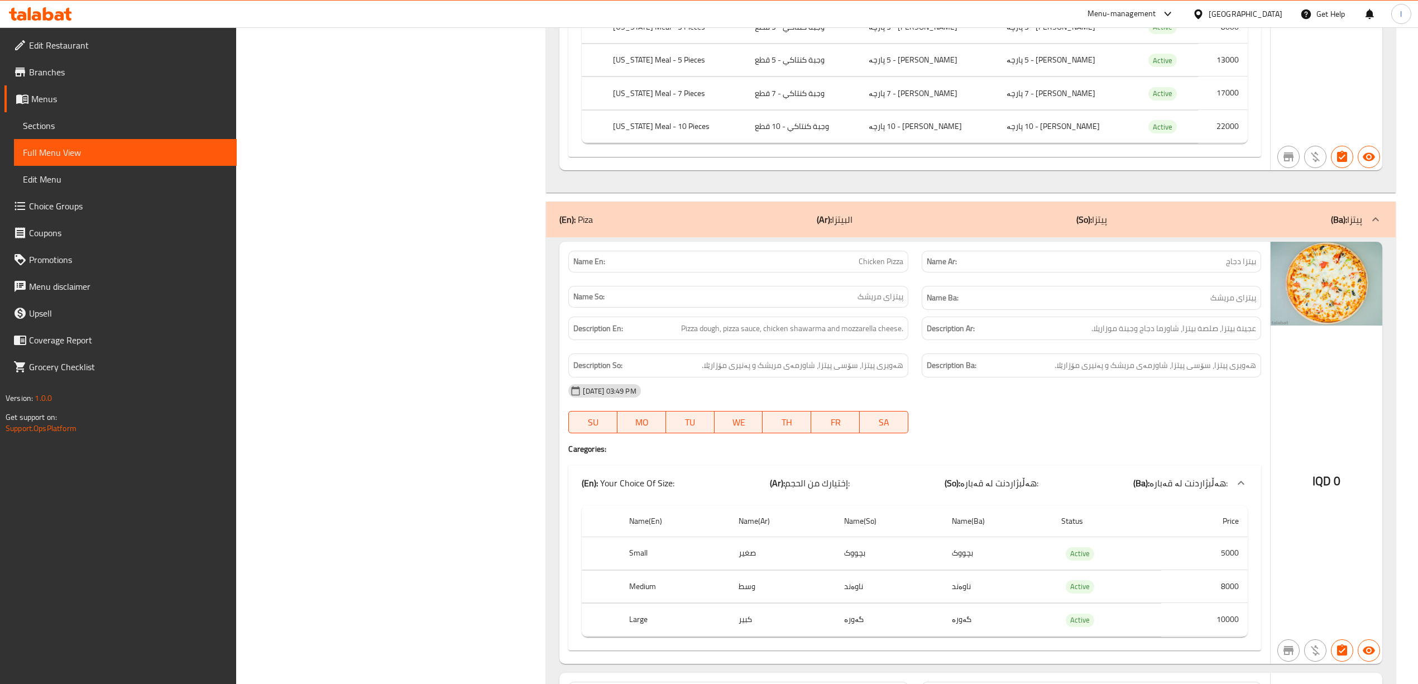
drag, startPoint x: 1284, startPoint y: 235, endPoint x: 1278, endPoint y: 244, distance: 10.8
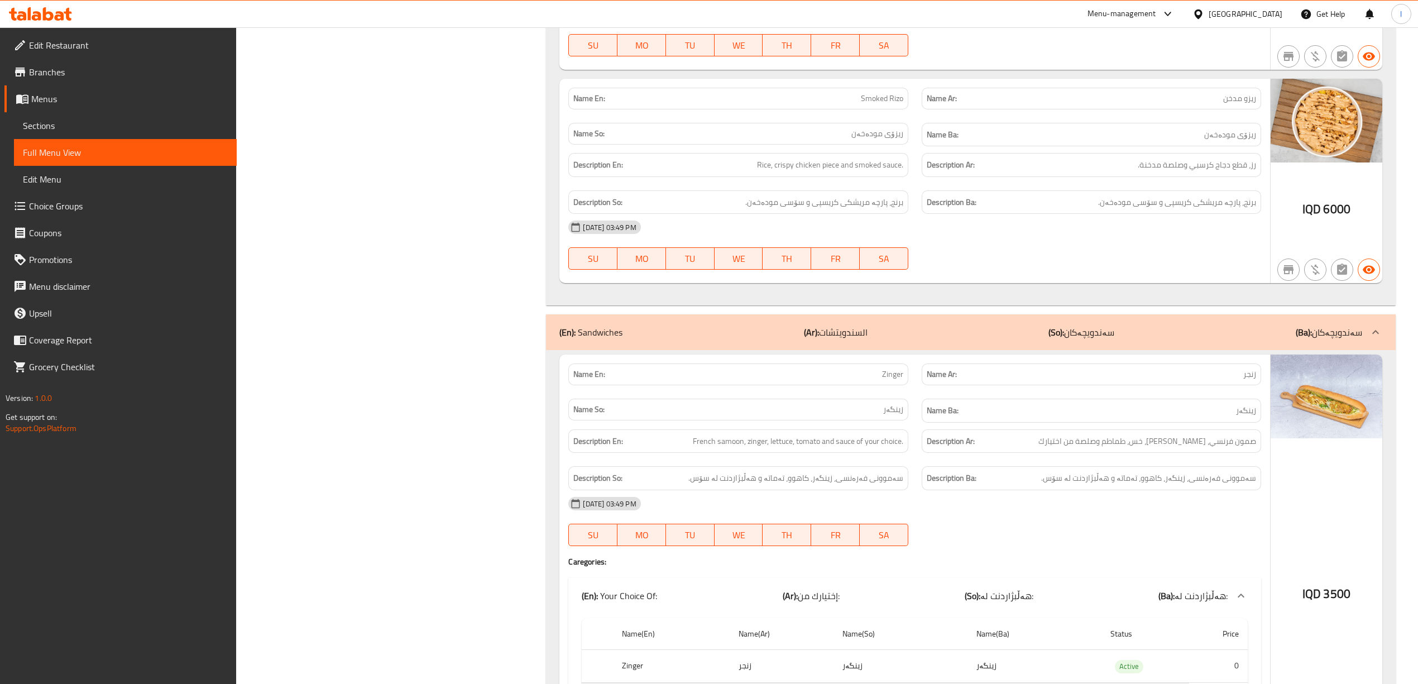
scroll to position [849, 0]
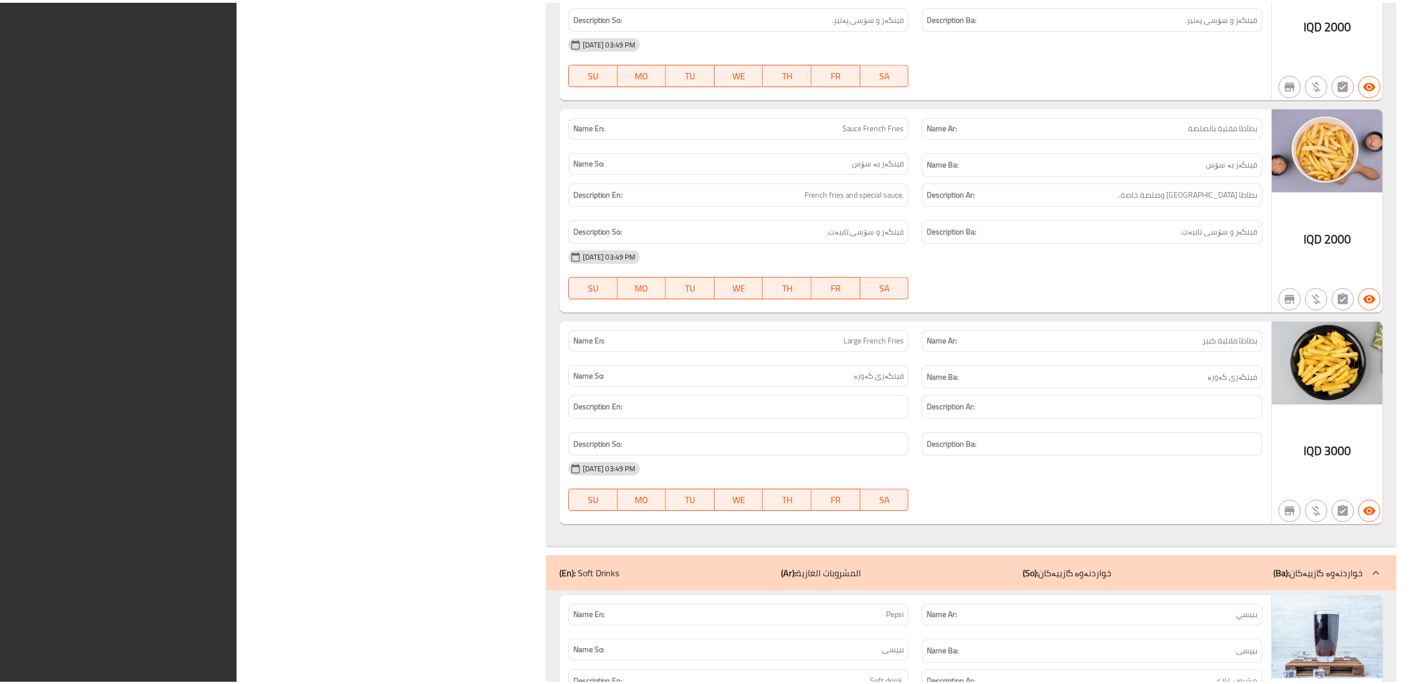
scroll to position [7301, 0]
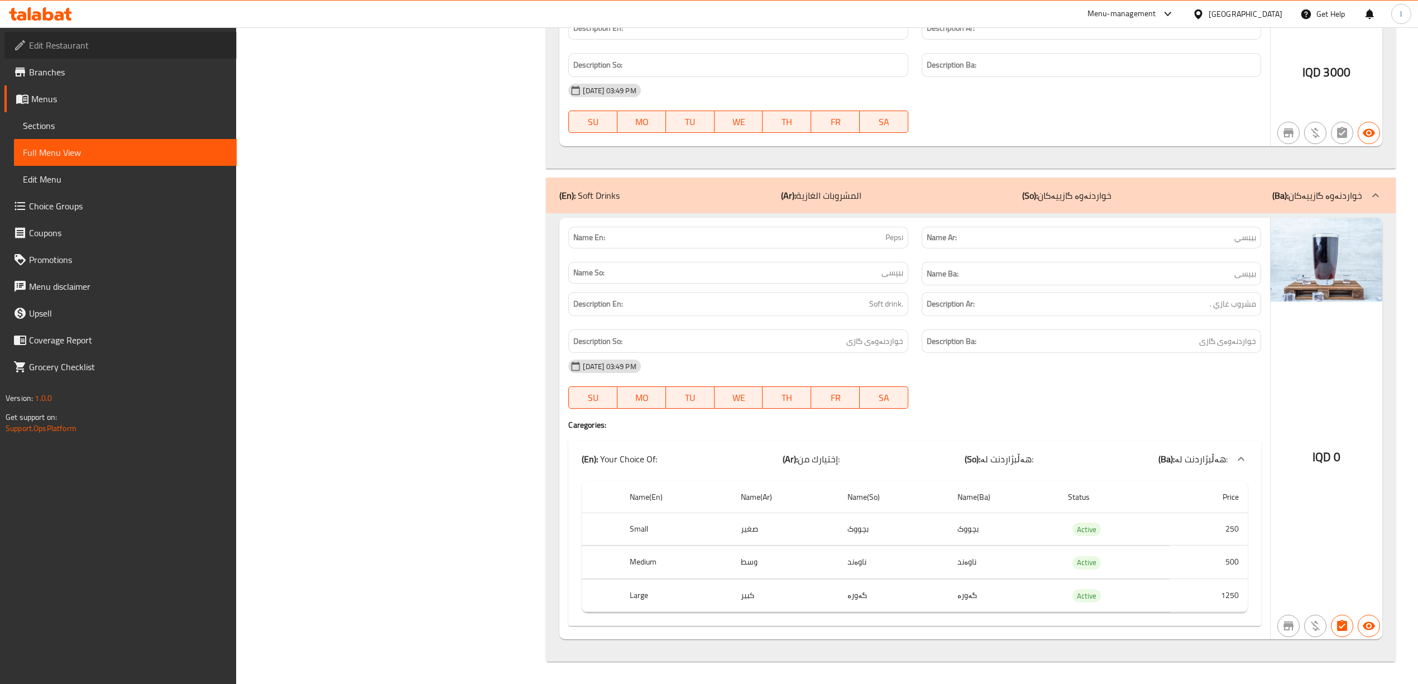
click at [46, 51] on span "Edit Restaurant" at bounding box center [128, 45] width 199 height 13
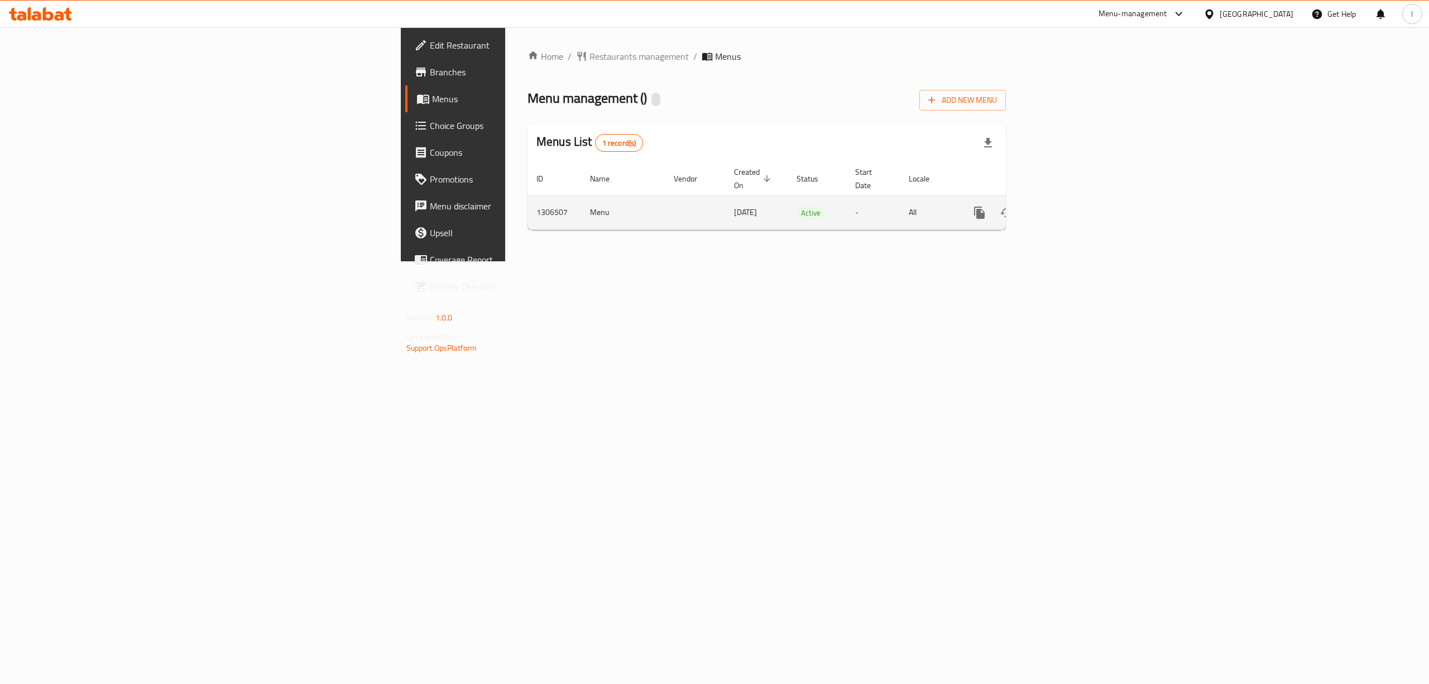
drag, startPoint x: 1378, startPoint y: 181, endPoint x: 1387, endPoint y: 199, distance: 19.7
click at [1083, 185] on table "ID Name Vendor Created On sorted descending Status Start Date Locale Actions 13…" at bounding box center [805, 196] width 555 height 68
click at [1067, 206] on icon "enhanced table" at bounding box center [1059, 212] width 13 height 13
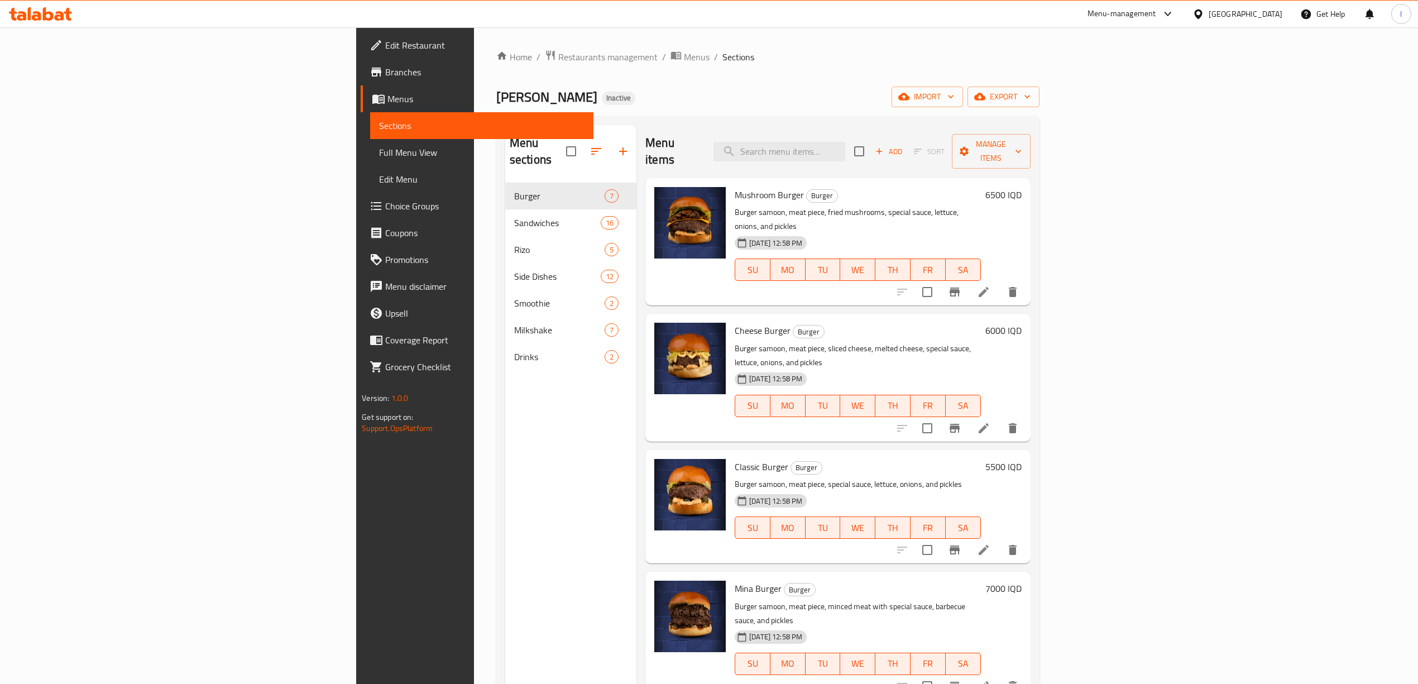
drag, startPoint x: 817, startPoint y: 164, endPoint x: 767, endPoint y: 157, distance: 50.7
click at [817, 178] on div "Mushroom Burger Burger Burger samoon, meat piece, fried mushrooms, special sauc…" at bounding box center [837, 241] width 385 height 127
click at [379, 147] on span "Full Menu View" at bounding box center [481, 152] width 205 height 13
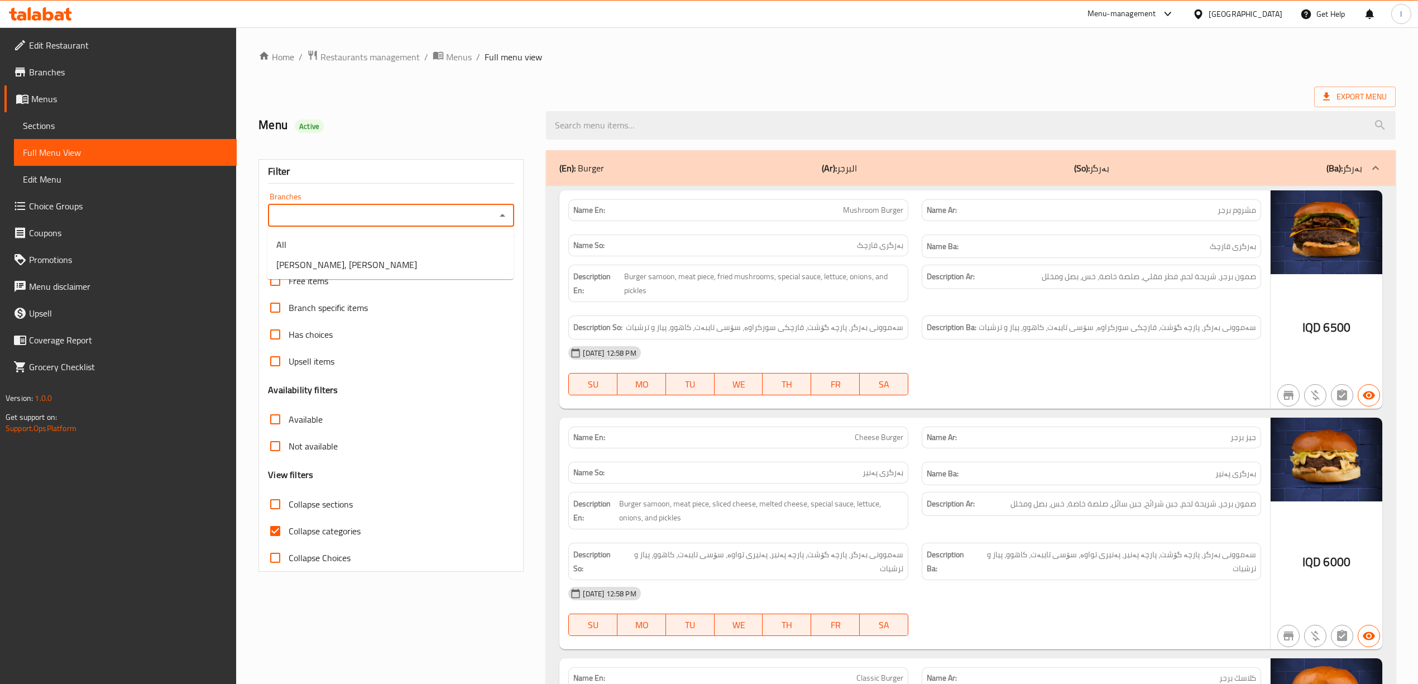
click at [487, 215] on input "Branches" at bounding box center [381, 216] width 221 height 16
click at [433, 270] on li "[PERSON_NAME], [PERSON_NAME]" at bounding box center [390, 265] width 246 height 20
type input "[PERSON_NAME], [PERSON_NAME]"
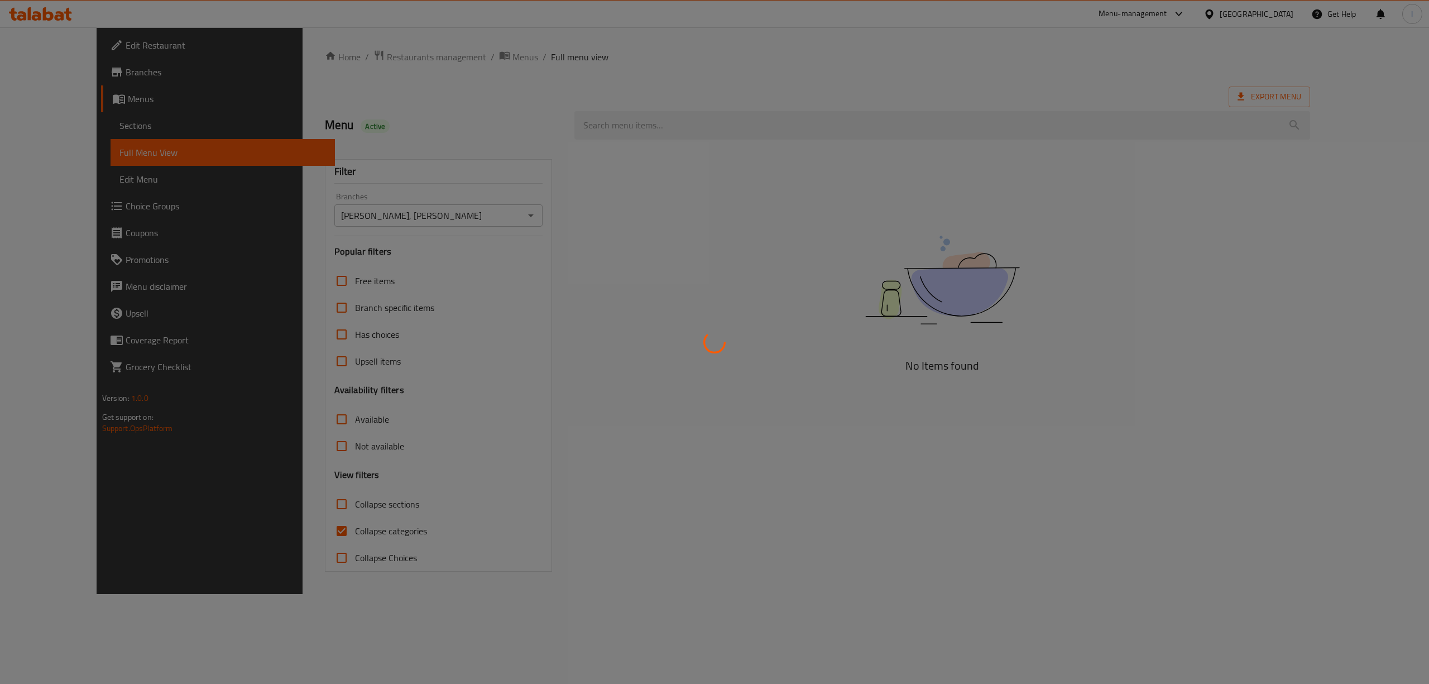
click at [275, 514] on div at bounding box center [714, 342] width 1429 height 684
click at [296, 546] on div at bounding box center [714, 342] width 1429 height 684
click at [308, 528] on div at bounding box center [714, 342] width 1429 height 684
click at [302, 528] on div at bounding box center [714, 342] width 1429 height 684
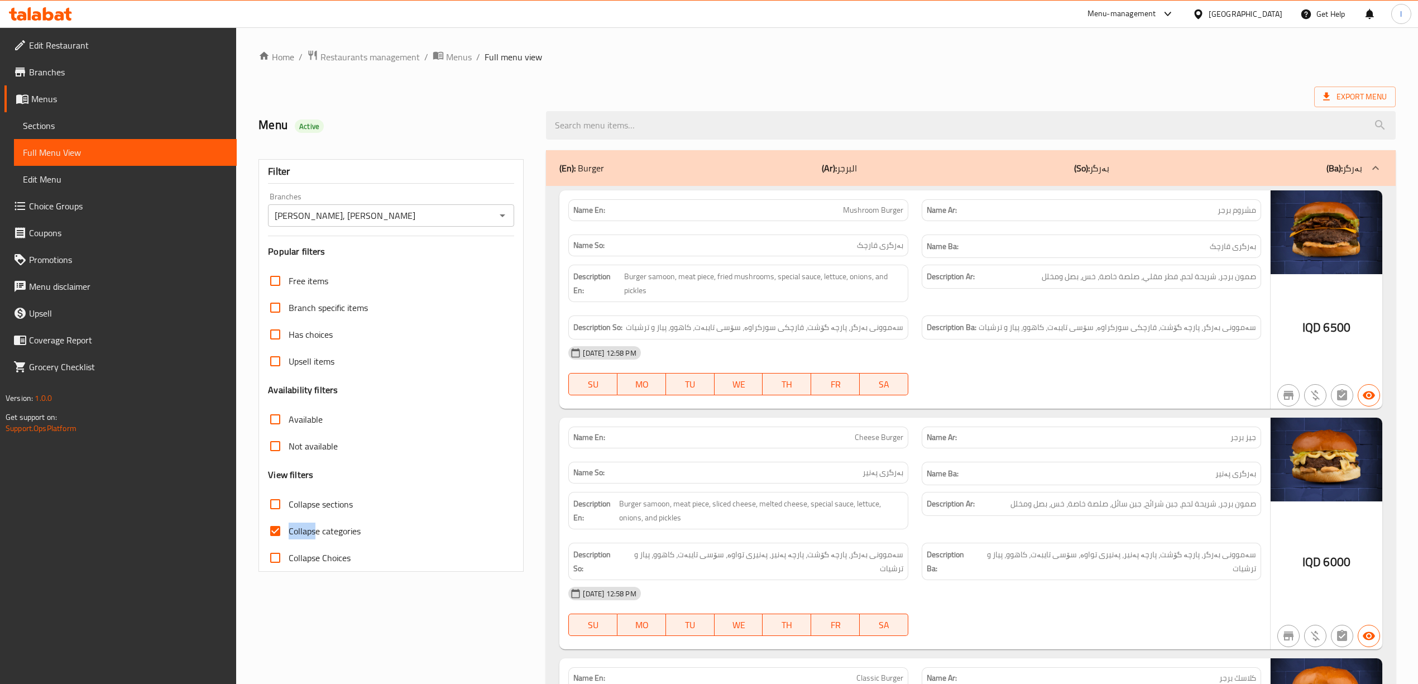
click at [314, 520] on label "Collapse categories" at bounding box center [311, 531] width 99 height 27
click at [317, 504] on span "Collapse sections" at bounding box center [321, 503] width 64 height 13
click at [289, 504] on input "Collapse sections" at bounding box center [275, 504] width 27 height 27
checkbox input "true"
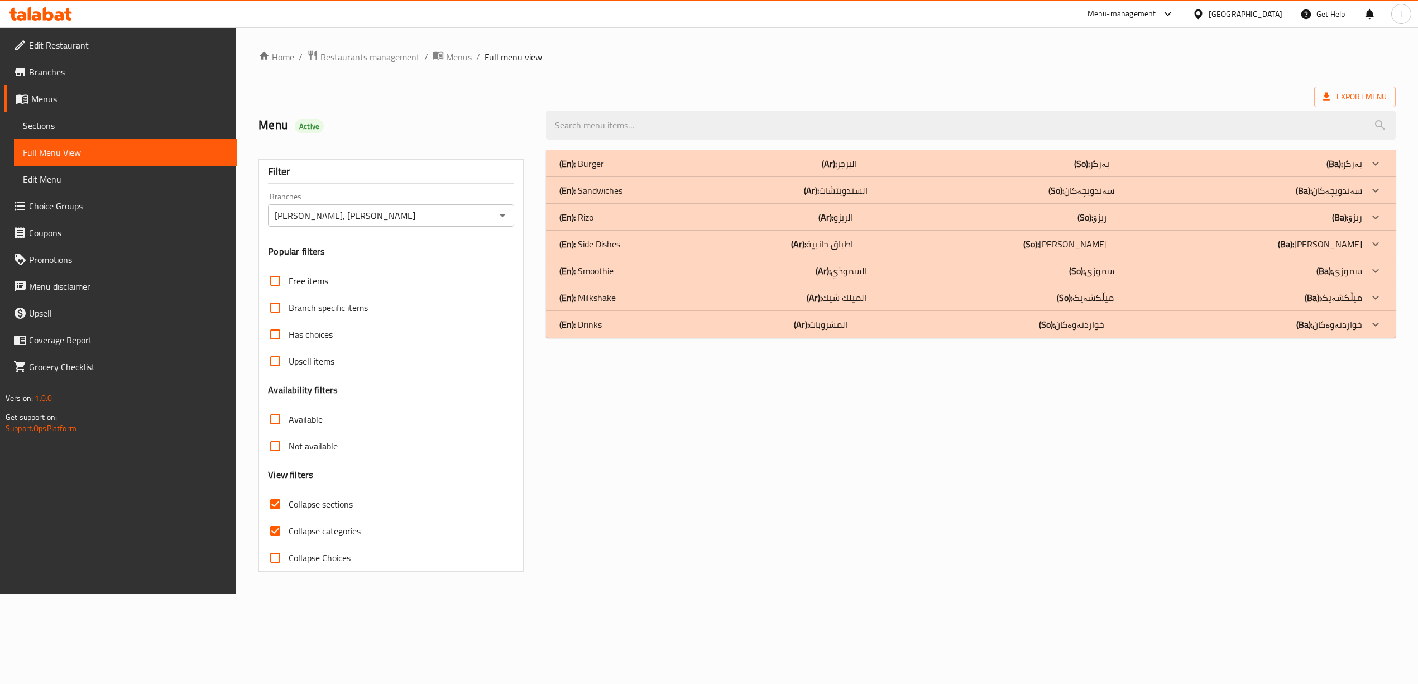
click at [306, 541] on label "Collapse categories" at bounding box center [311, 531] width 99 height 27
click at [289, 541] on input "Collapse categories" at bounding box center [275, 531] width 27 height 27
checkbox input "false"
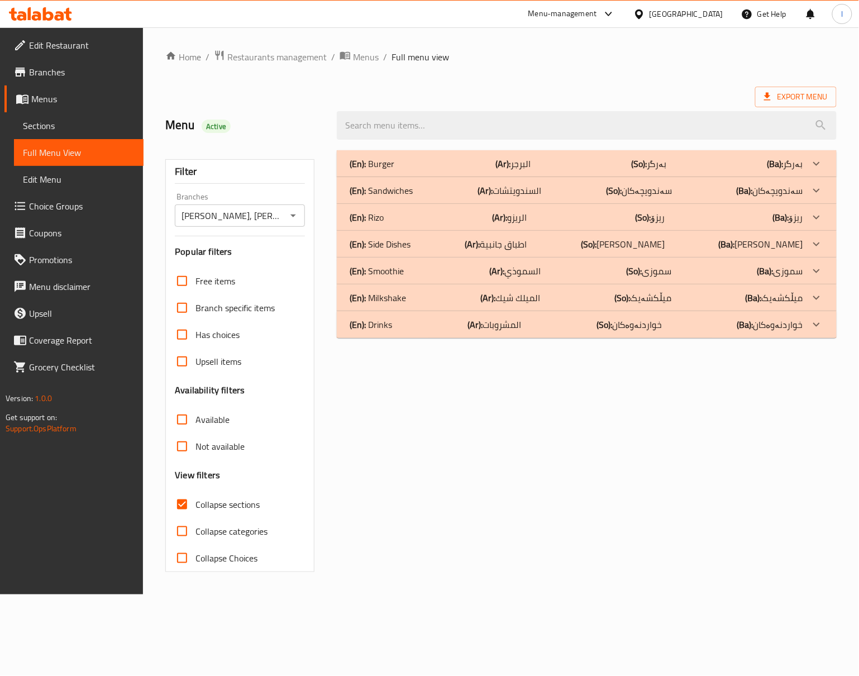
click at [607, 450] on div "(En): Burger (Ar): البرجر (So): بەرگر (Ba): بەرگر Name En: Mushroom Burger Name…" at bounding box center [586, 360] width 513 height 435
click at [400, 152] on div "(En): Burger (Ar): البرجر (So): بەرگر (Ba): بەرگر" at bounding box center [587, 163] width 500 height 27
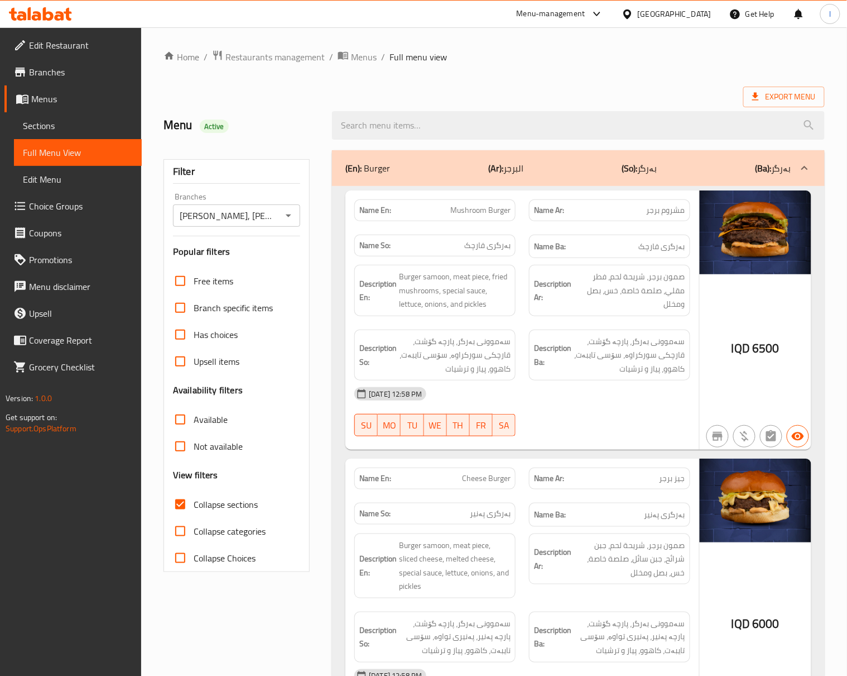
click at [543, 353] on strong "Description Ba:" at bounding box center [552, 354] width 37 height 27
click at [547, 381] on div "Description Ba: سەموونی بەرگر، پارچە گۆشت، قارچکی سورکراوە، سۆسی تایبەت، کاهوو،…" at bounding box center [609, 354] width 161 height 51
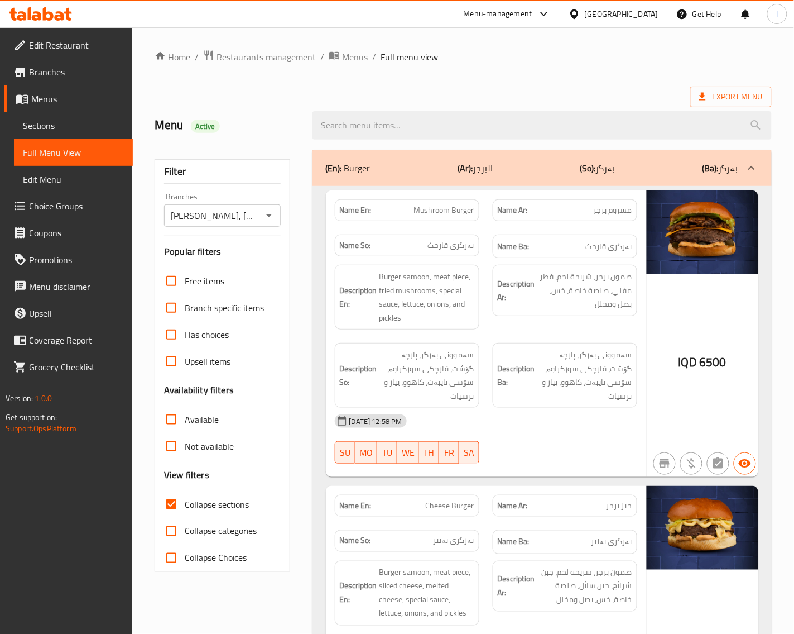
drag, startPoint x: 546, startPoint y: 452, endPoint x: 512, endPoint y: 423, distance: 44.4
click at [512, 423] on div "19-08-2025 12:58 PM SU MO TU WE TH FR SA" at bounding box center [486, 439] width 316 height 63
click at [543, 412] on div "[DATE] 12:58 PM" at bounding box center [486, 421] width 316 height 27
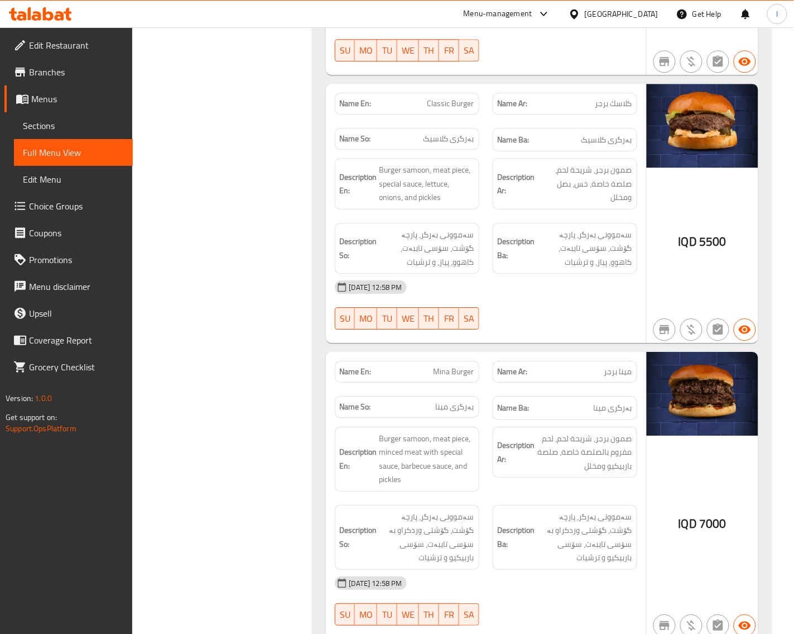
scroll to position [930, 0]
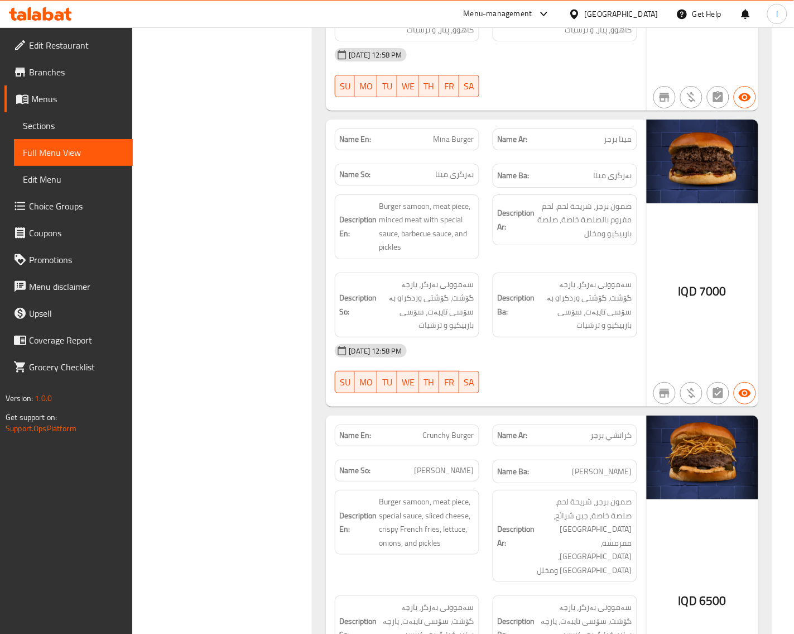
click at [286, 472] on div "Filter Branches Mina, Al jadreya Branches Popular filters Free items Branch spe…" at bounding box center [226, 359] width 157 height 2292
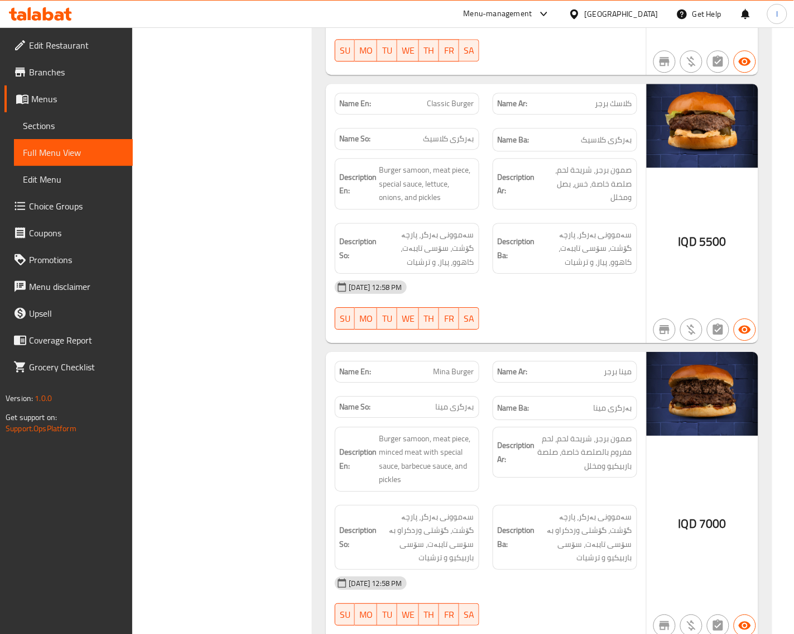
scroll to position [0, 0]
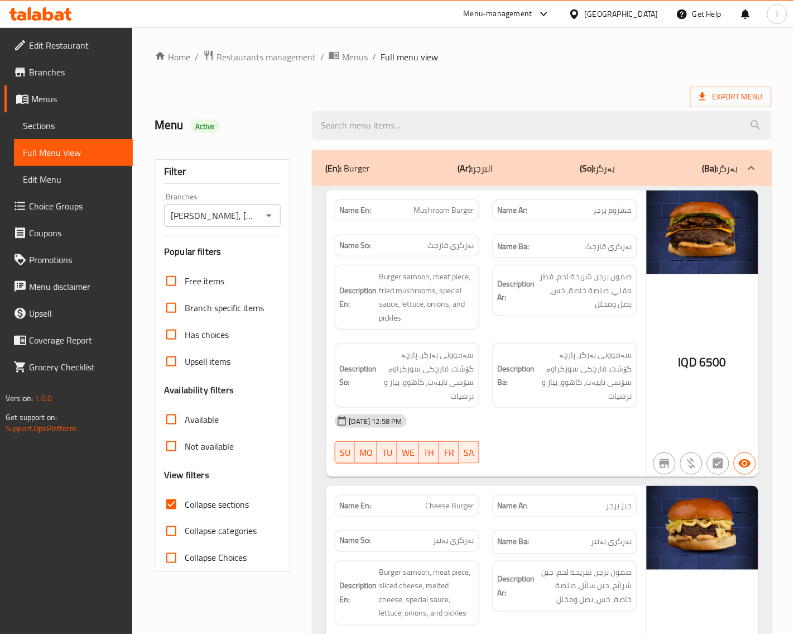
click at [525, 179] on div "(En): Burger (Ar): البرجر (So): بەرگر (Ba): بەرگر" at bounding box center [542, 168] width 459 height 36
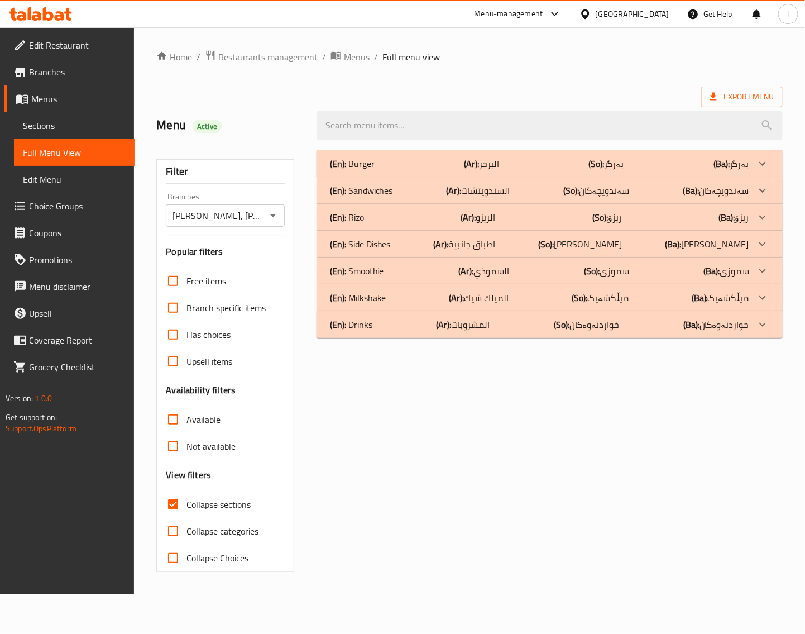
click at [443, 170] on div "(En): Sandwiches (Ar): السندويتشات (So): سەندویچەکان (Ba): سەندویچەکان" at bounding box center [539, 163] width 419 height 13
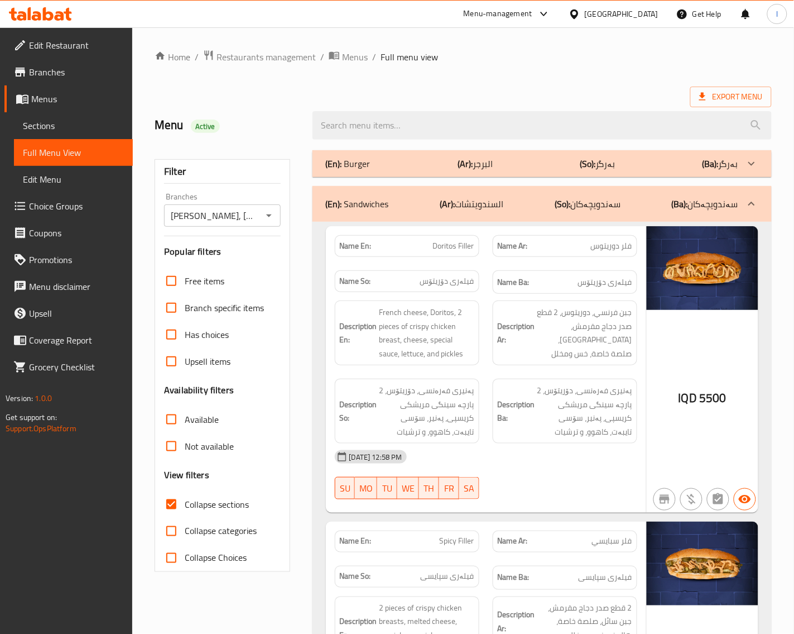
click at [486, 389] on div "Description En: French cheese, Doritos, 2 pieces of crispy chicken breast, chee…" at bounding box center [486, 372] width 316 height 156
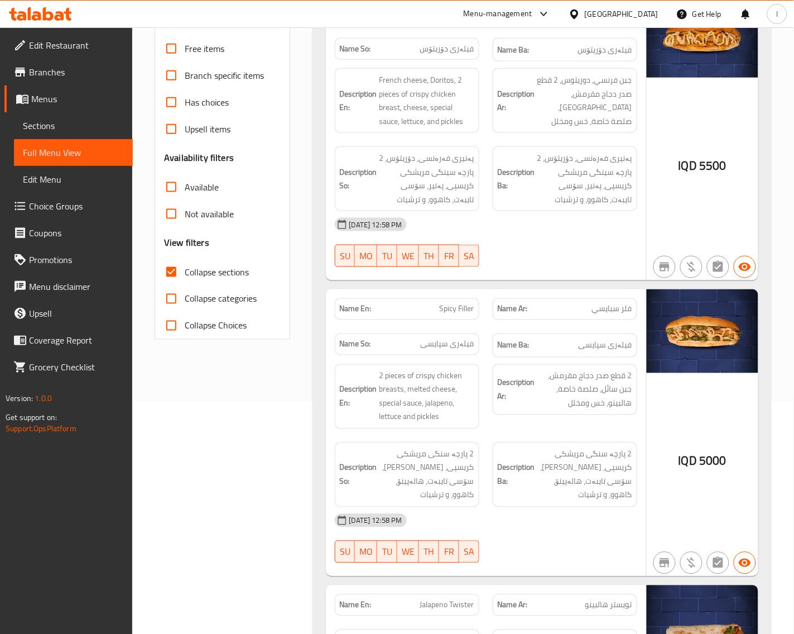
click at [533, 264] on div at bounding box center [565, 266] width 158 height 13
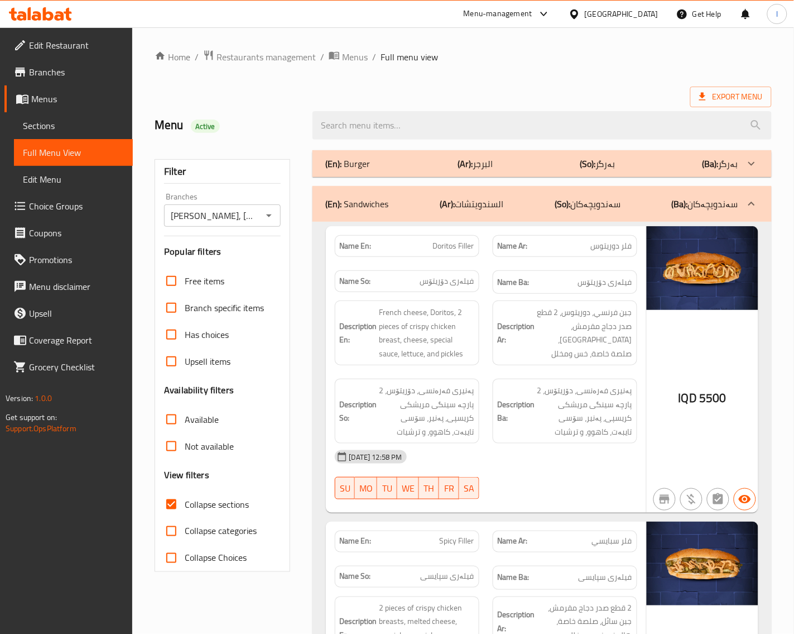
click at [533, 477] on div "19-08-2025 12:58 PM SU MO TU WE TH FR SA" at bounding box center [486, 474] width 316 height 63
click at [547, 479] on div "19-08-2025 12:58 PM SU MO TU WE TH FR SA" at bounding box center [486, 474] width 316 height 63
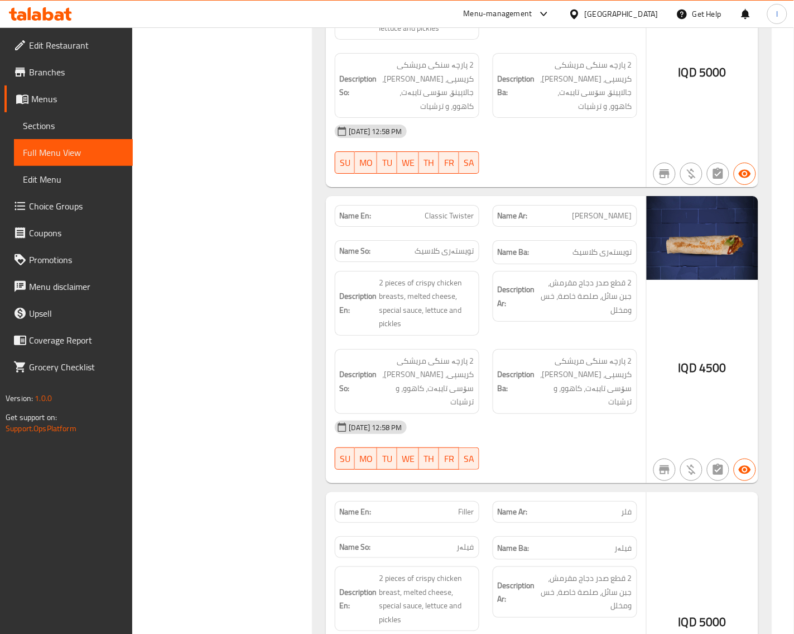
scroll to position [930, 0]
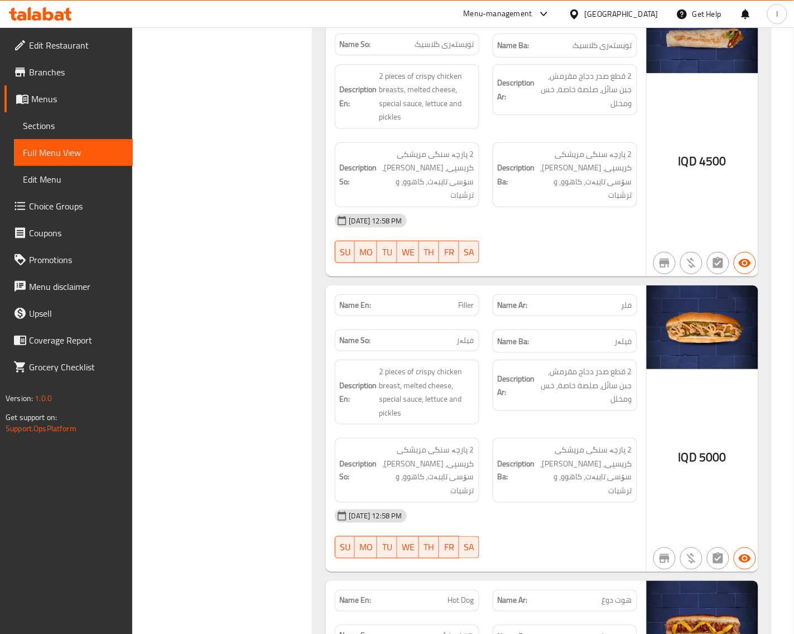
scroll to position [1163, 0]
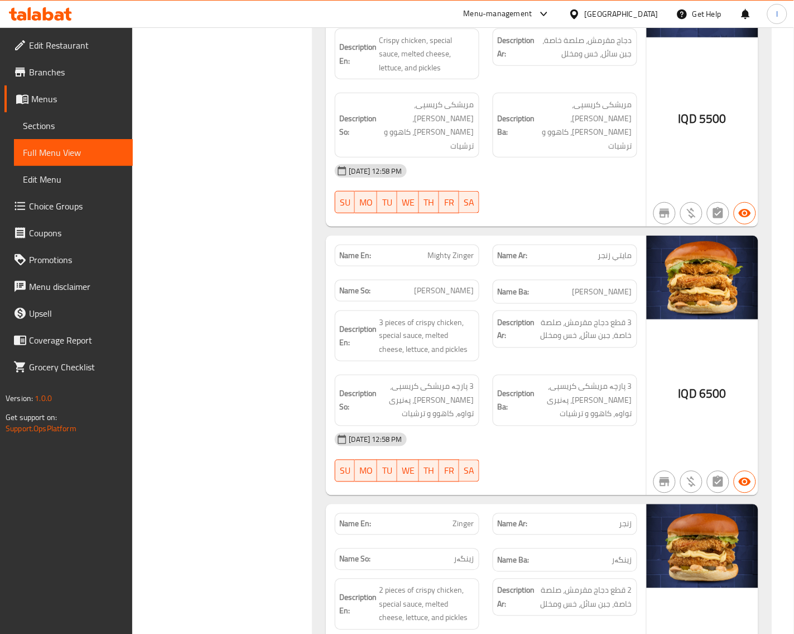
scroll to position [2326, 0]
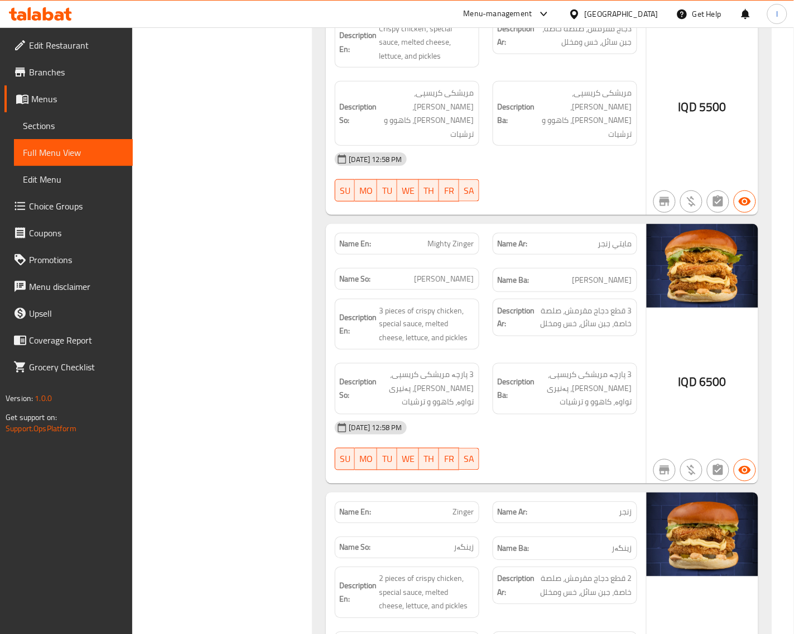
click at [240, 384] on div "Filter Branches Mina, Al jadreya Branches Popular filters Free items Branch spe…" at bounding box center [226, 202] width 157 height 4768
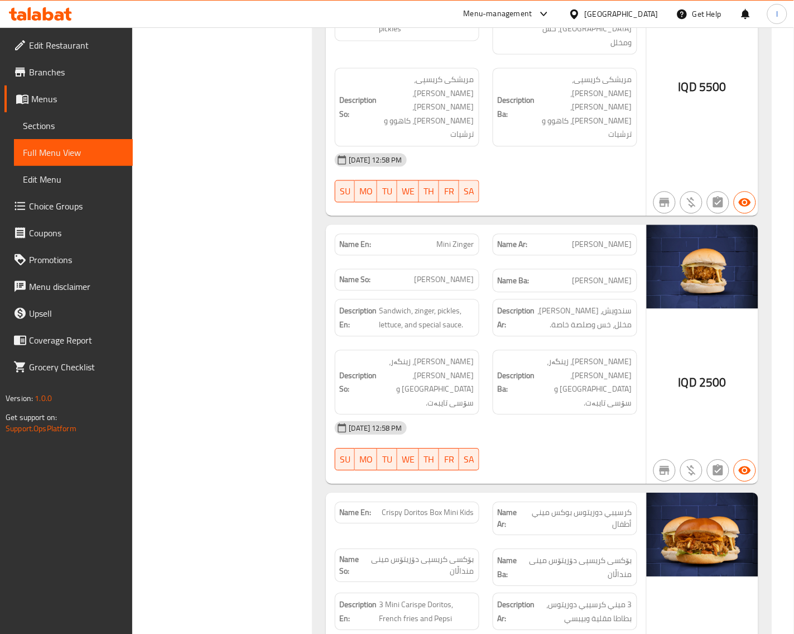
scroll to position [3954, 0]
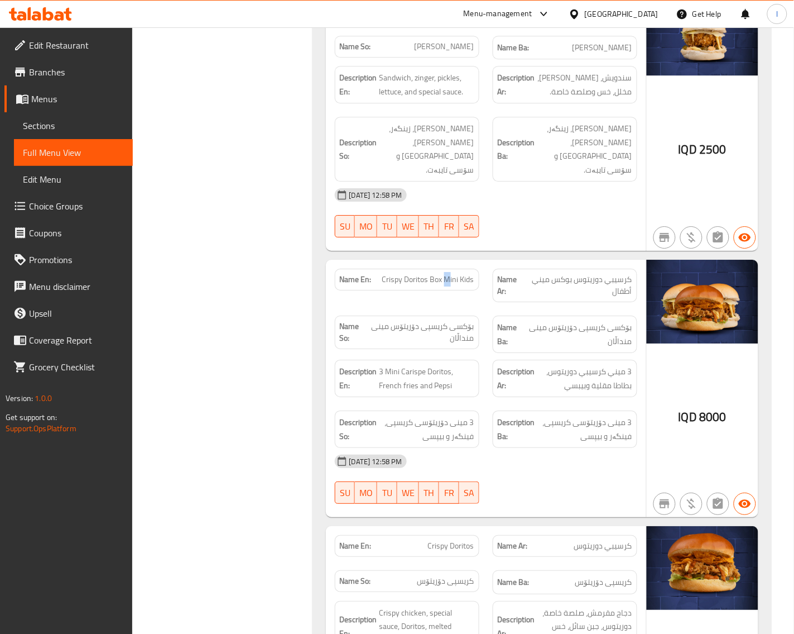
click at [448, 274] on span "Crispy Doritos Box Mini Kids" at bounding box center [428, 280] width 92 height 12
copy span "Crispy Doritos Box Mini Kids"
click at [482, 448] on div "19-08-2025 12:58 PM" at bounding box center [486, 461] width 316 height 27
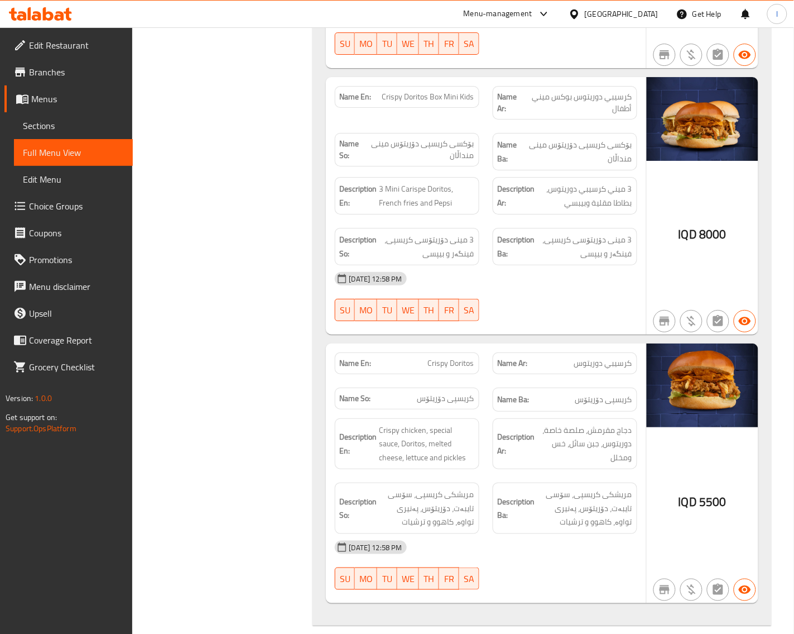
scroll to position [4173, 0]
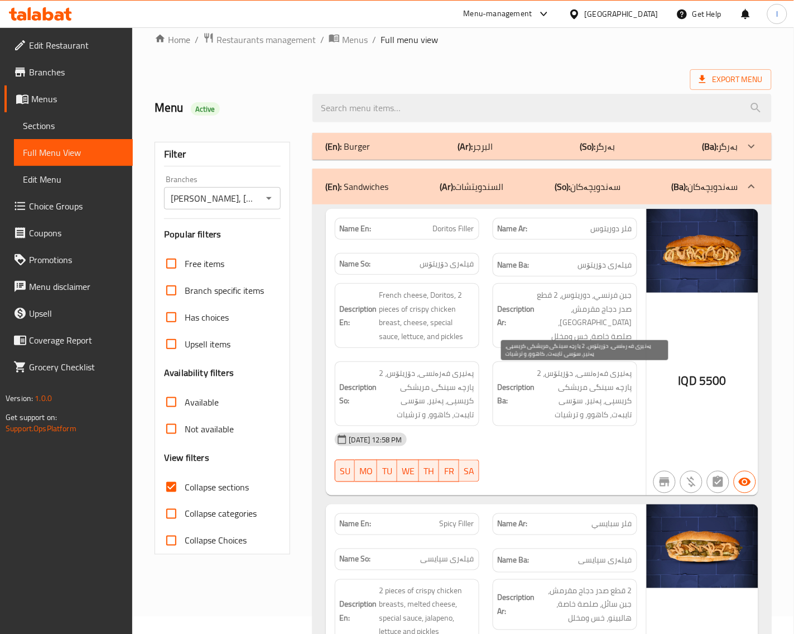
scroll to position [0, 0]
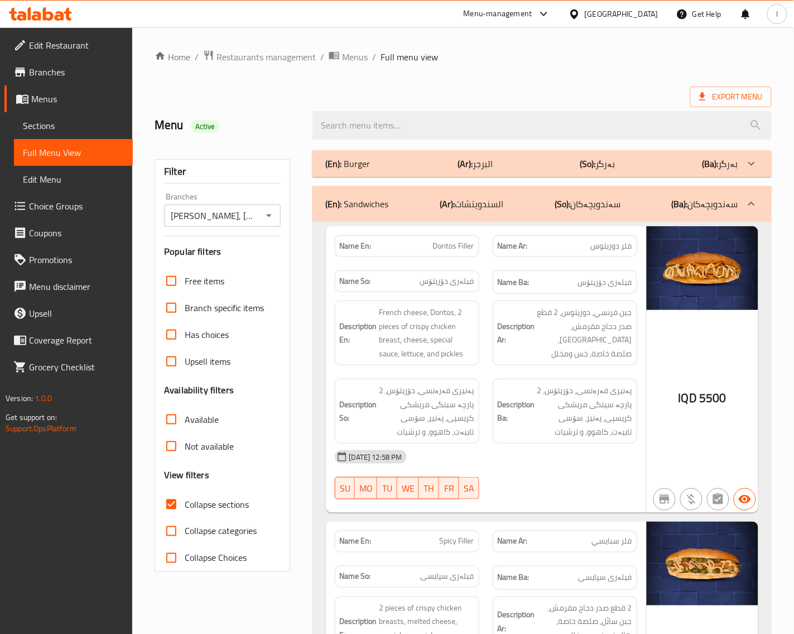
click at [585, 197] on p "(So): سەندویچەکان" at bounding box center [588, 203] width 66 height 13
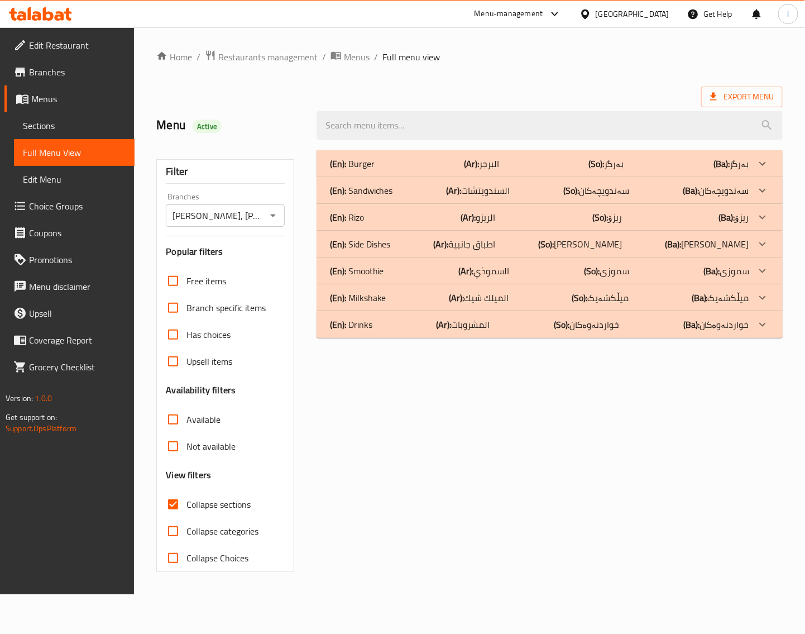
click at [372, 170] on div "(En): Rizo (Ar): الريزو (So): ریزۆ (Ba): ریزۆ" at bounding box center [539, 163] width 419 height 13
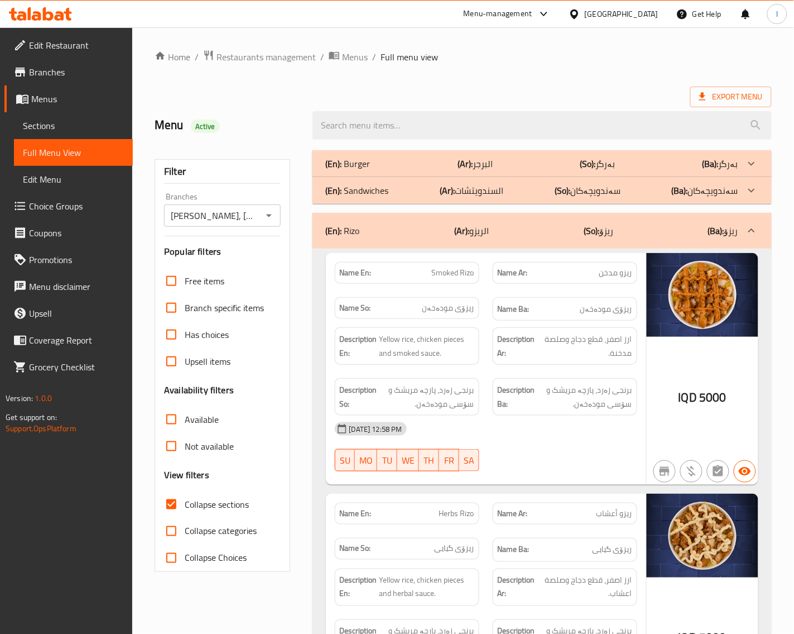
scroll to position [232, 0]
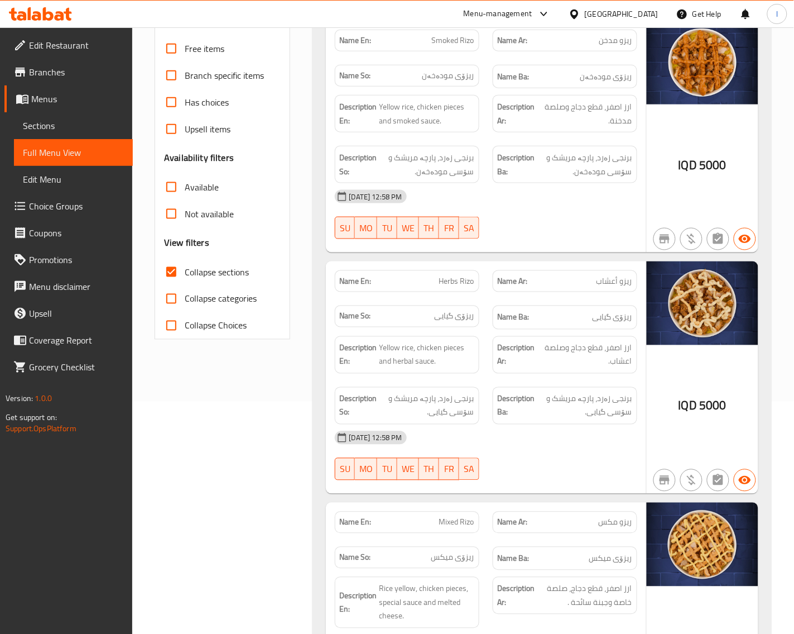
click at [574, 473] on div "19-08-2025 12:58 PM SU MO TU WE TH FR SA" at bounding box center [486, 455] width 316 height 63
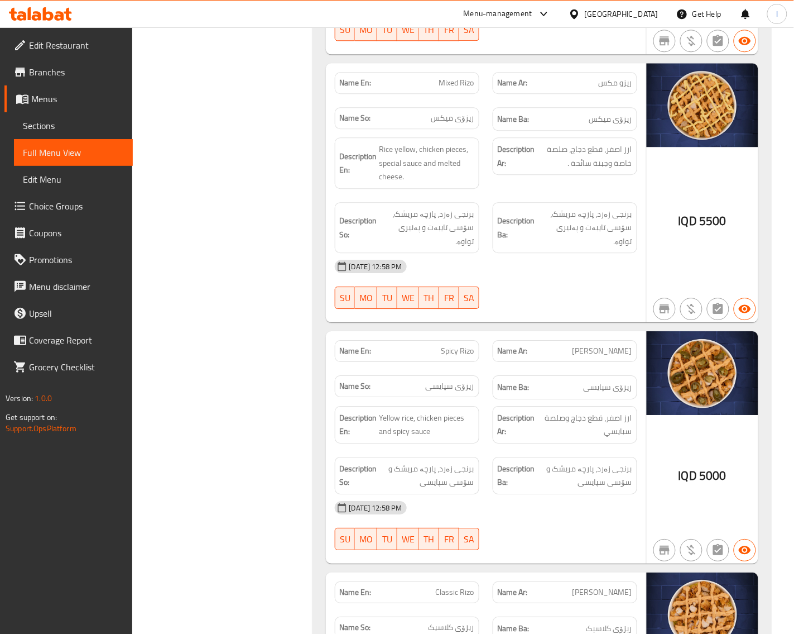
scroll to position [698, 0]
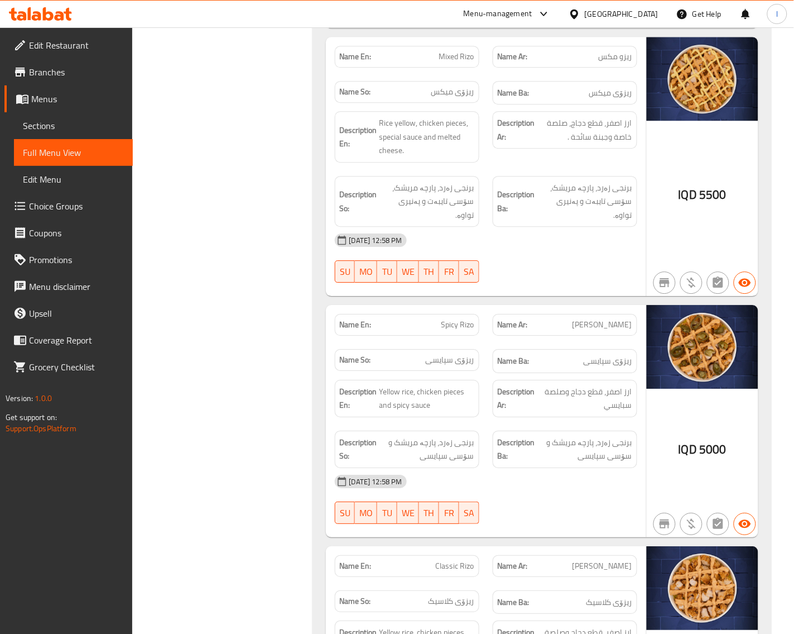
click at [257, 330] on div "Filter Branches Mina, Al jadreya Branches Popular filters Free items Branch spe…" at bounding box center [226, 185] width 157 height 1478
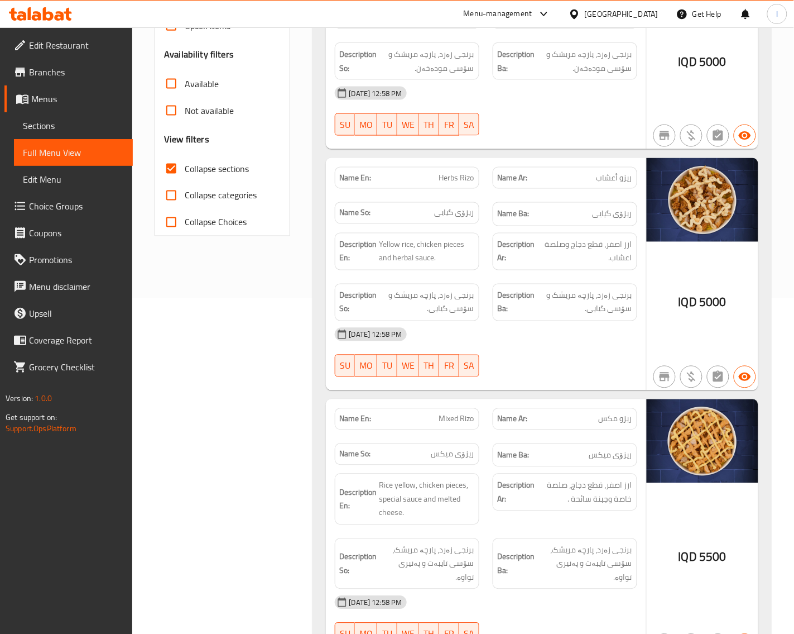
scroll to position [0, 0]
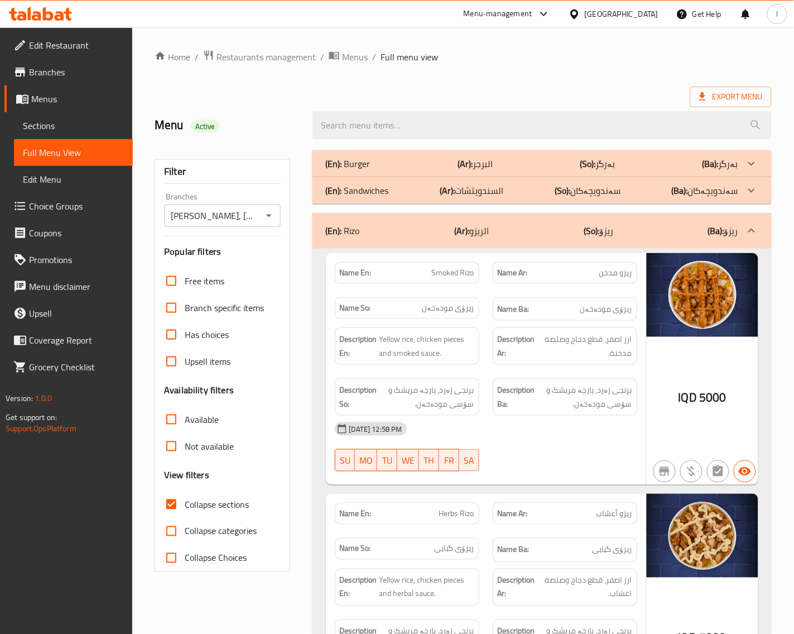
click at [623, 236] on div "(En): Rizo (Ar): الريزو (So): ریزۆ (Ba): ریزۆ" at bounding box center [532, 230] width 413 height 13
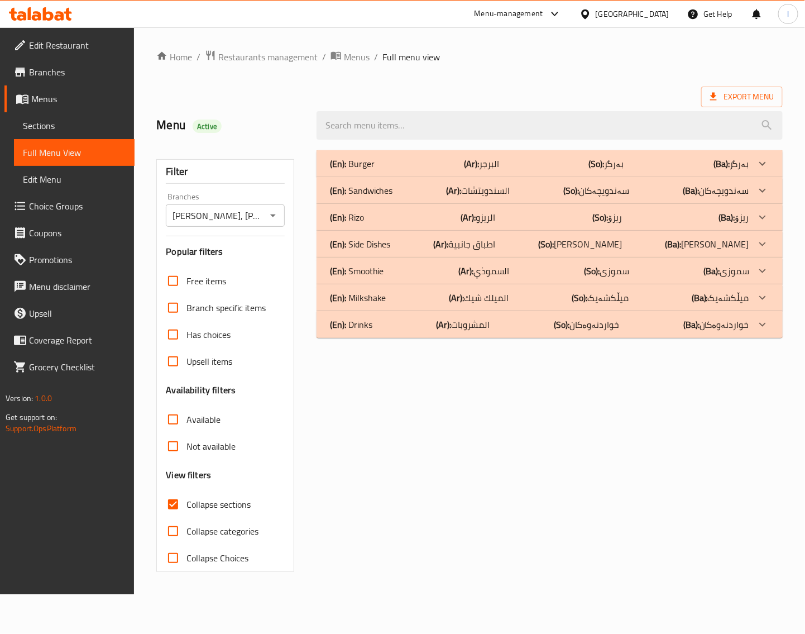
click at [416, 170] on div "(En): Side Dishes (Ar): اطباق جانبية (So): ژەمە لاوەکییەکان (Ba): ژەمە لاوەکییە…" at bounding box center [539, 163] width 419 height 13
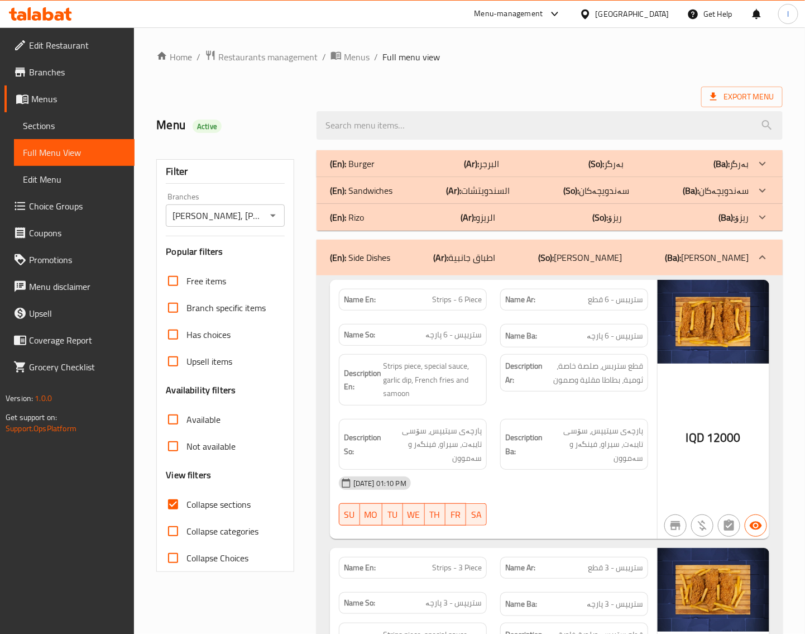
click at [509, 437] on strong "Description Ba:" at bounding box center [523, 443] width 37 height 27
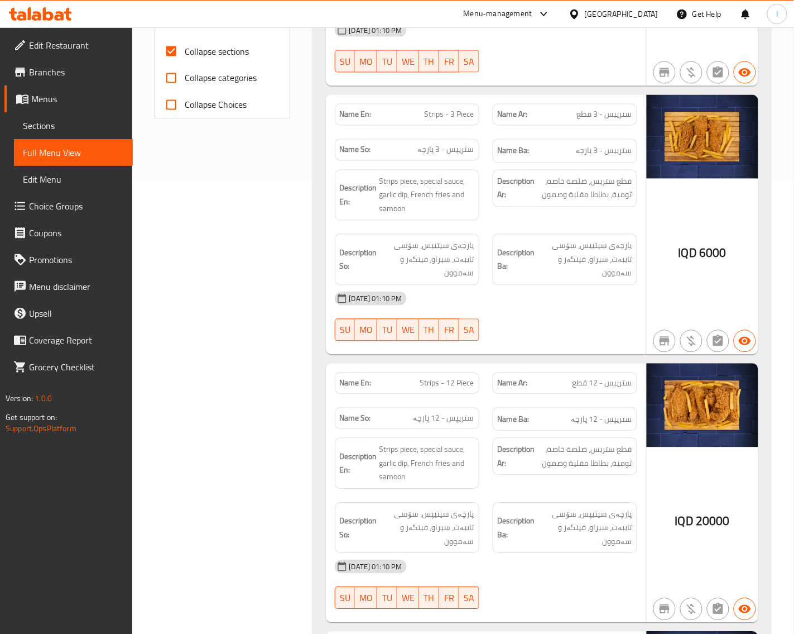
scroll to position [465, 0]
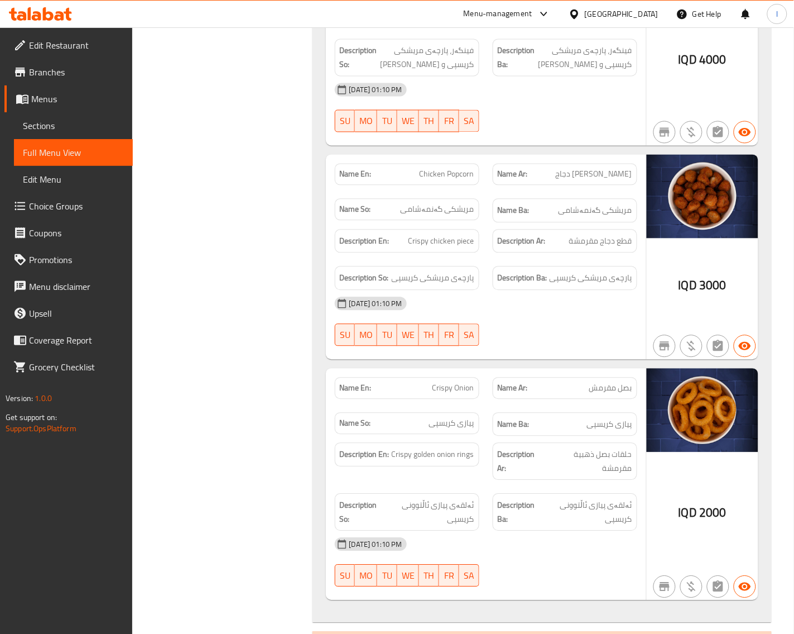
scroll to position [2701, 0]
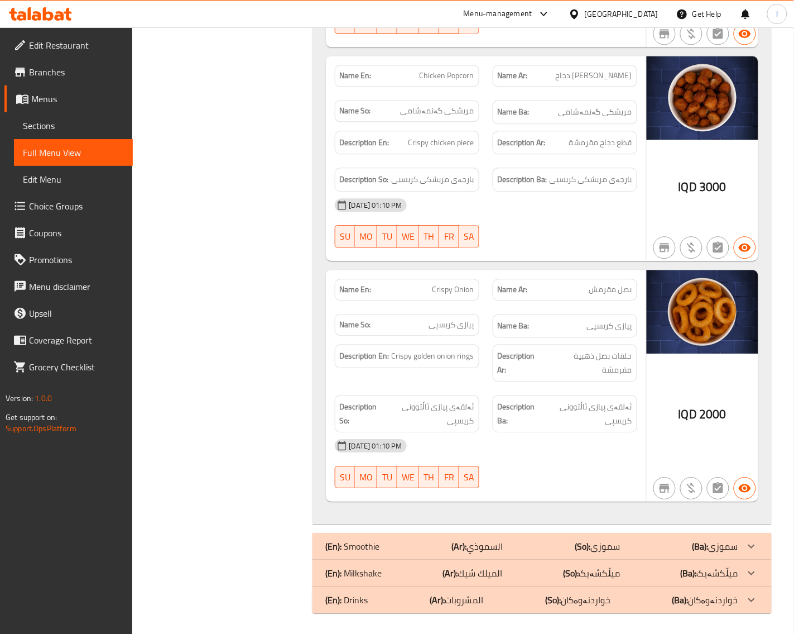
click at [559, 404] on span "ئەلقەی پیازی ئاڵتوونی کریسپی" at bounding box center [588, 413] width 89 height 27
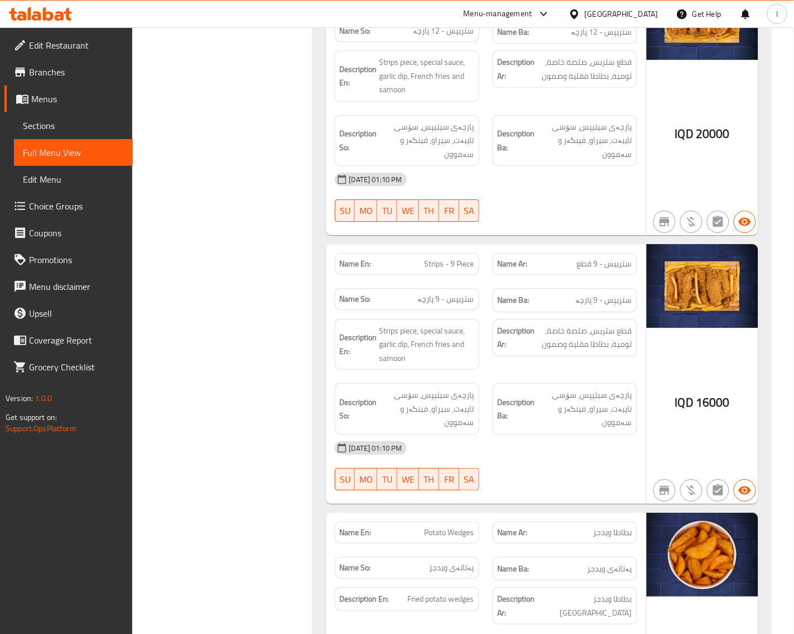
scroll to position [0, 0]
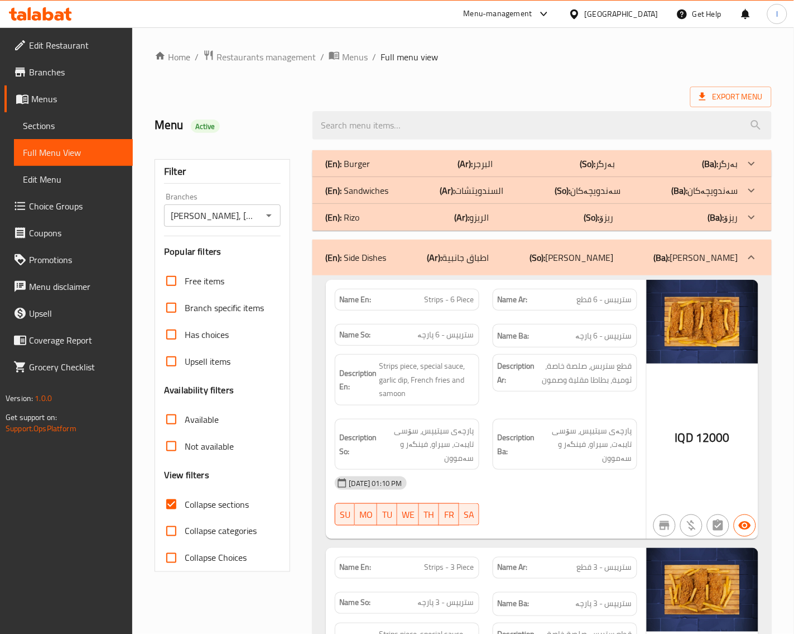
click at [592, 266] on div "(En): Side Dishes (Ar): اطباق جانبية (So): ژەمە لاوەکییەکان (Ba): ژەمە لاوەکییە…" at bounding box center [542, 258] width 459 height 36
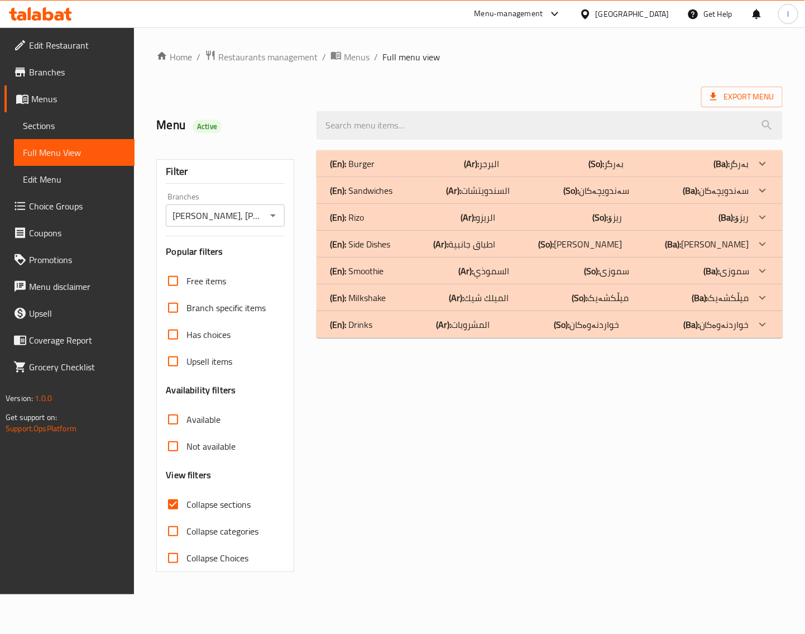
click at [401, 170] on div "(En): Smoothie (Ar): السموذي (So): سموزی (Ba): سموزی" at bounding box center [539, 163] width 419 height 13
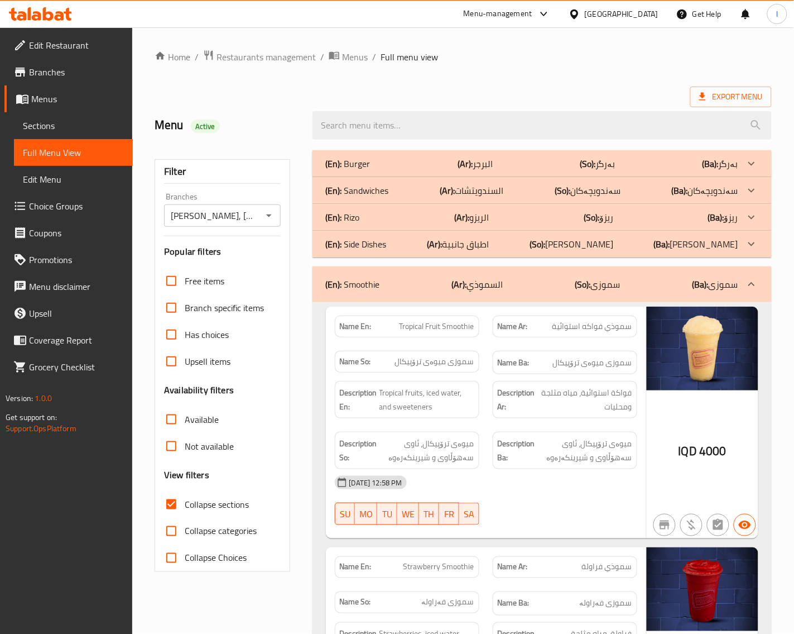
click at [554, 412] on span "فواكة استوائية، مياه مثلجة ومحليات" at bounding box center [585, 399] width 94 height 27
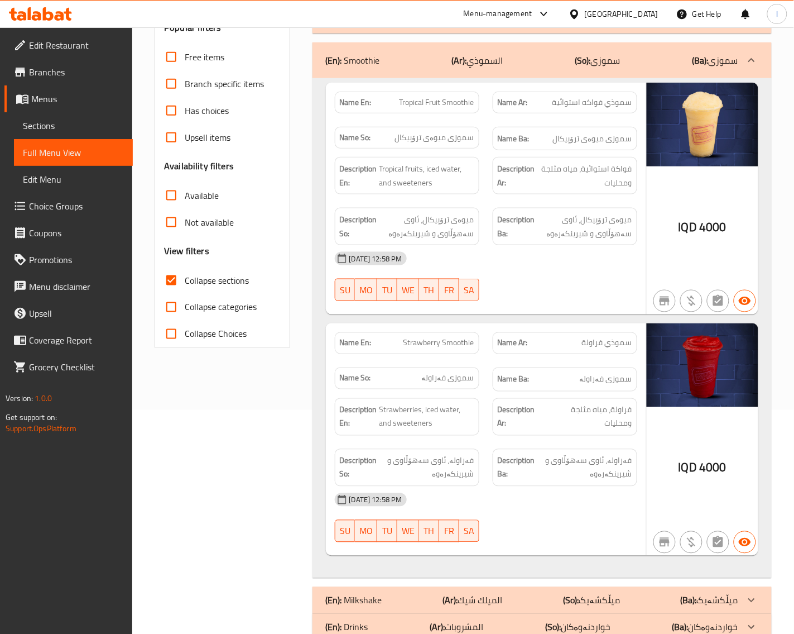
scroll to position [232, 0]
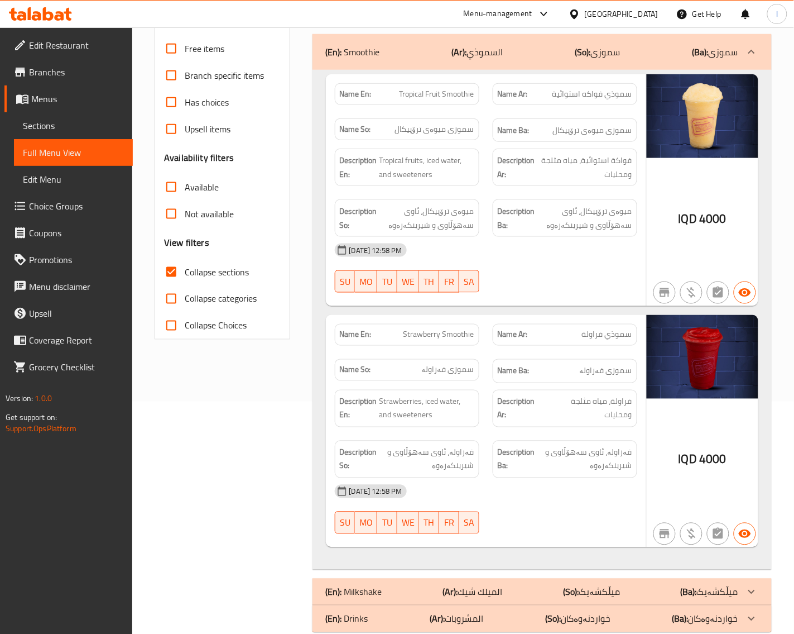
click at [570, 274] on div "19-08-2025 12:58 PM SU MO TU WE TH FR SA" at bounding box center [486, 268] width 316 height 63
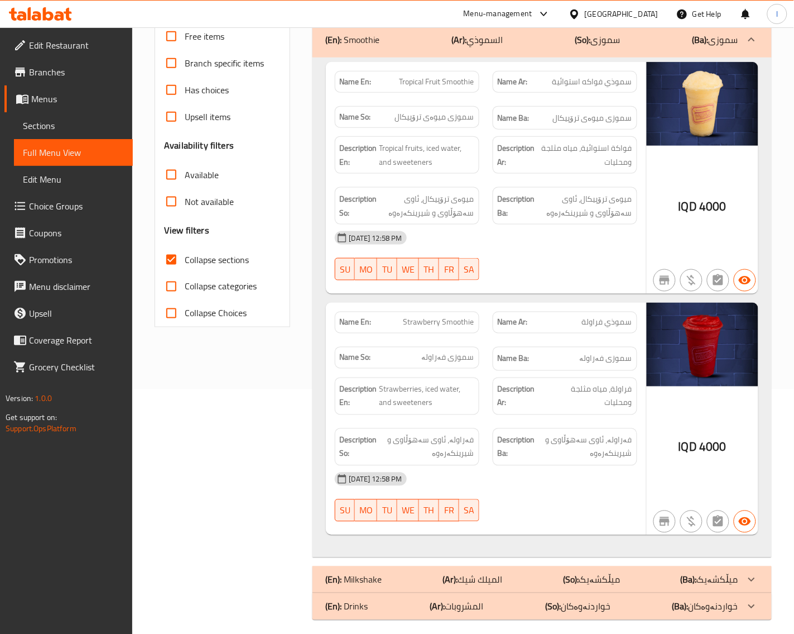
scroll to position [255, 0]
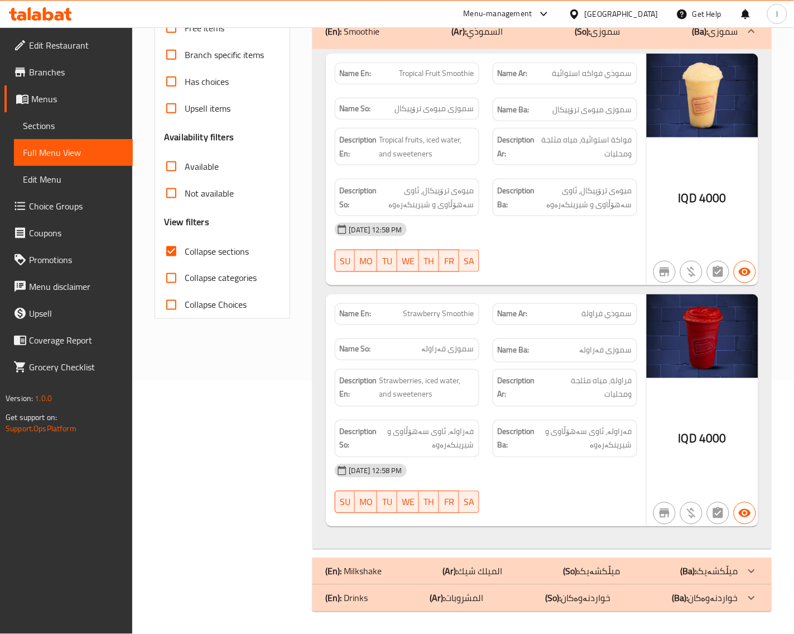
drag, startPoint x: 500, startPoint y: 571, endPoint x: 495, endPoint y: 567, distance: 5.9
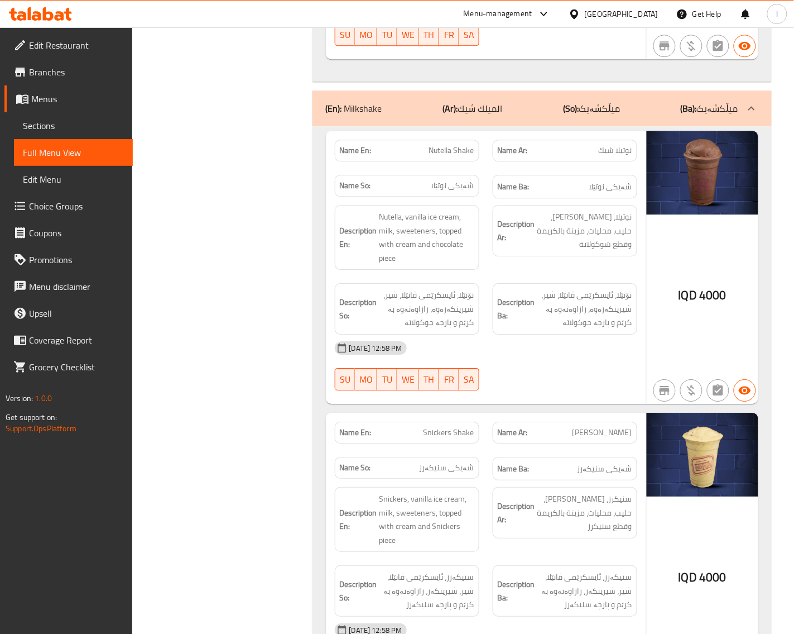
scroll to position [721, 0]
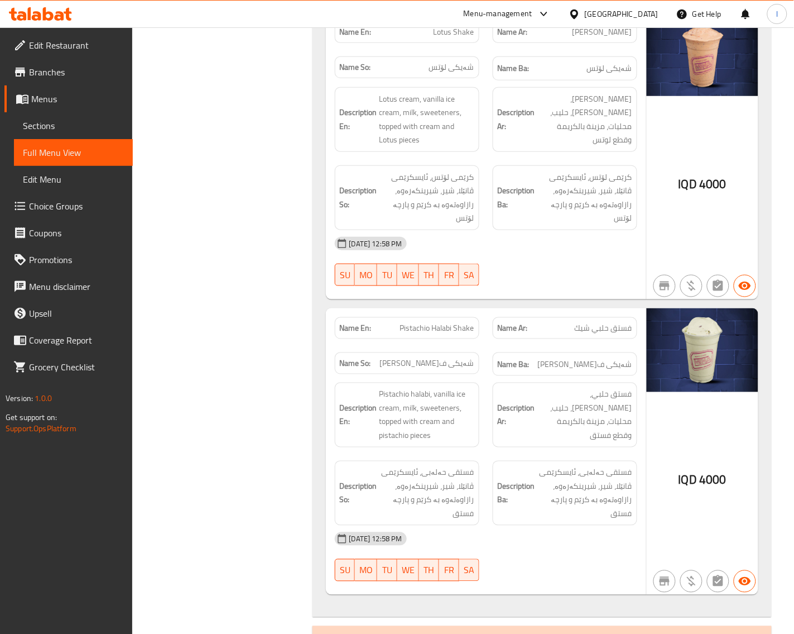
scroll to position [2285, 0]
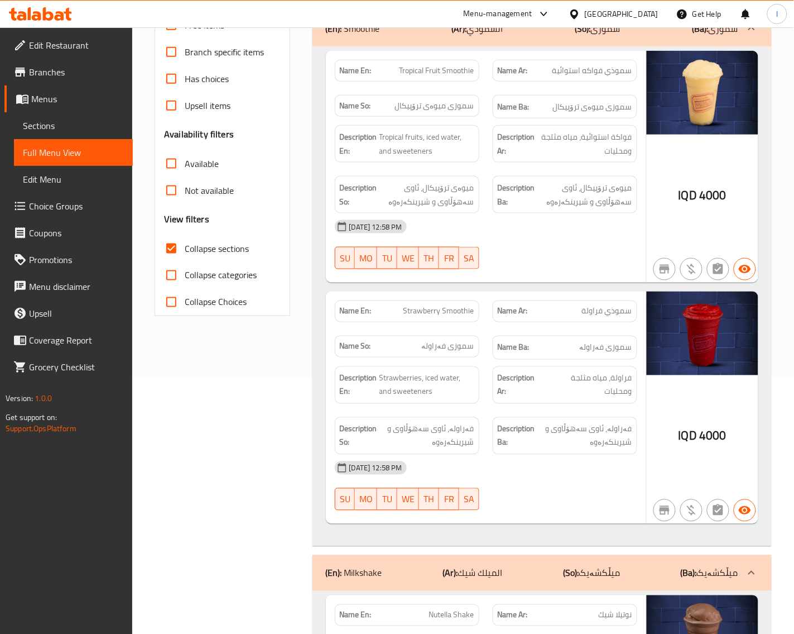
scroll to position [191, 0]
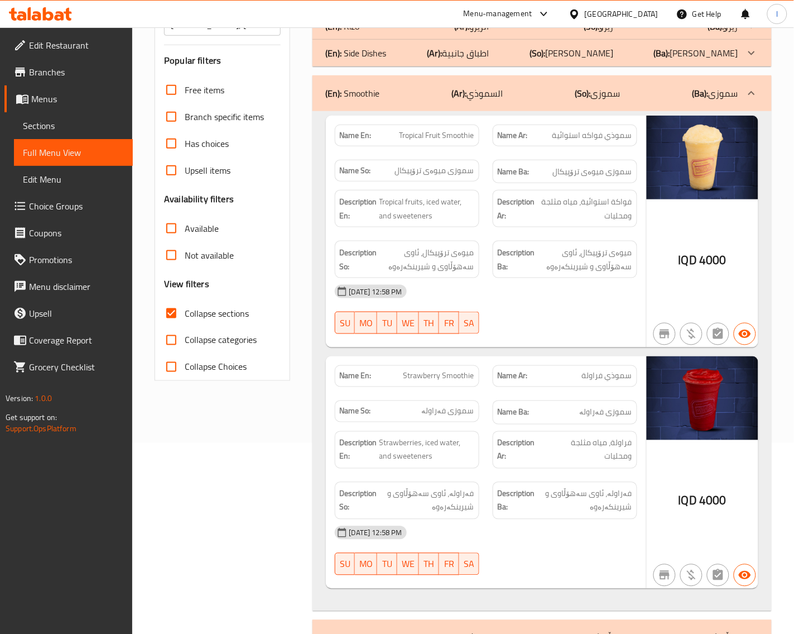
click at [528, 111] on div "(En): Smoothie (Ar): السموذي (So): سموزی (Ba): سموزی" at bounding box center [542, 93] width 459 height 36
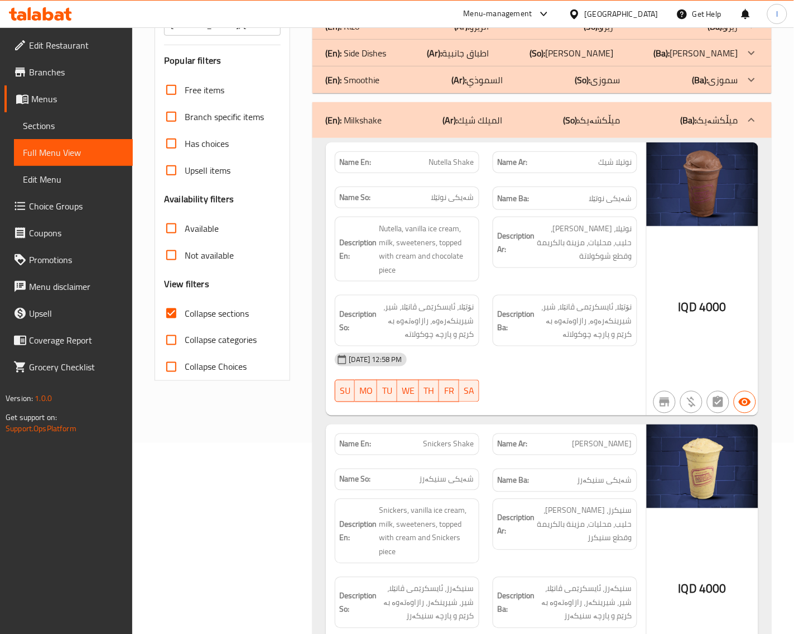
click at [512, 118] on div "(En): Milkshake (Ar): الميلك شيك (So): میڵکشەیک (Ba): میڵکشەیک" at bounding box center [532, 119] width 413 height 13
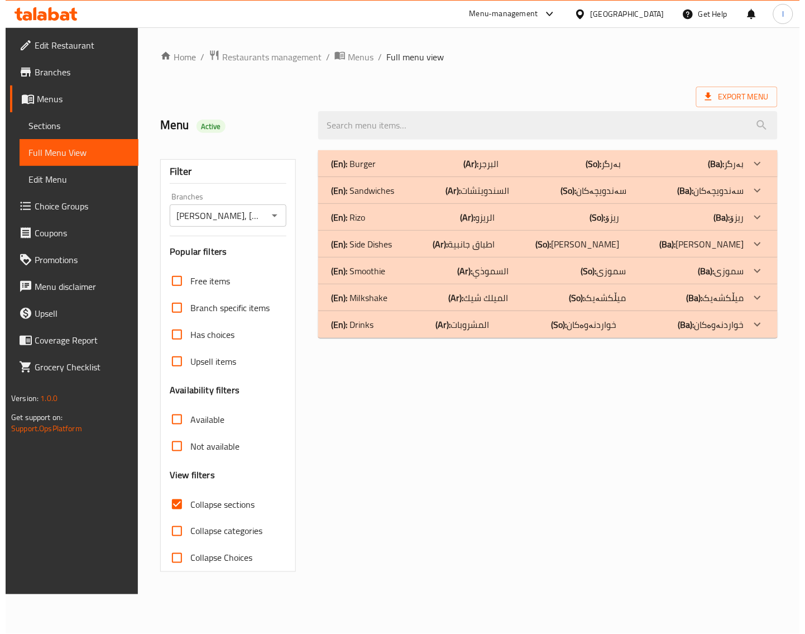
scroll to position [0, 0]
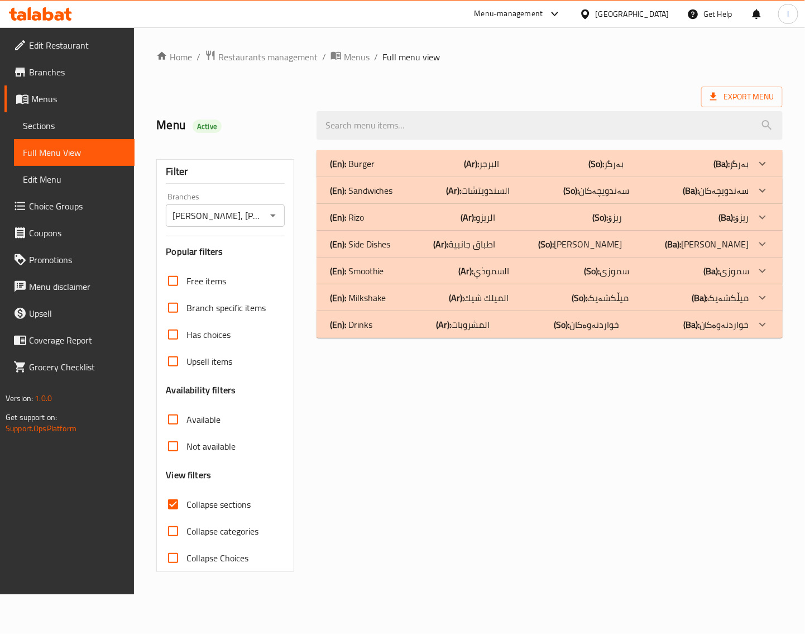
click at [520, 170] on div "(En): Drinks (Ar): المشروبات (So): خواردنەوەکان (Ba): خواردنەوەکان" at bounding box center [539, 163] width 419 height 13
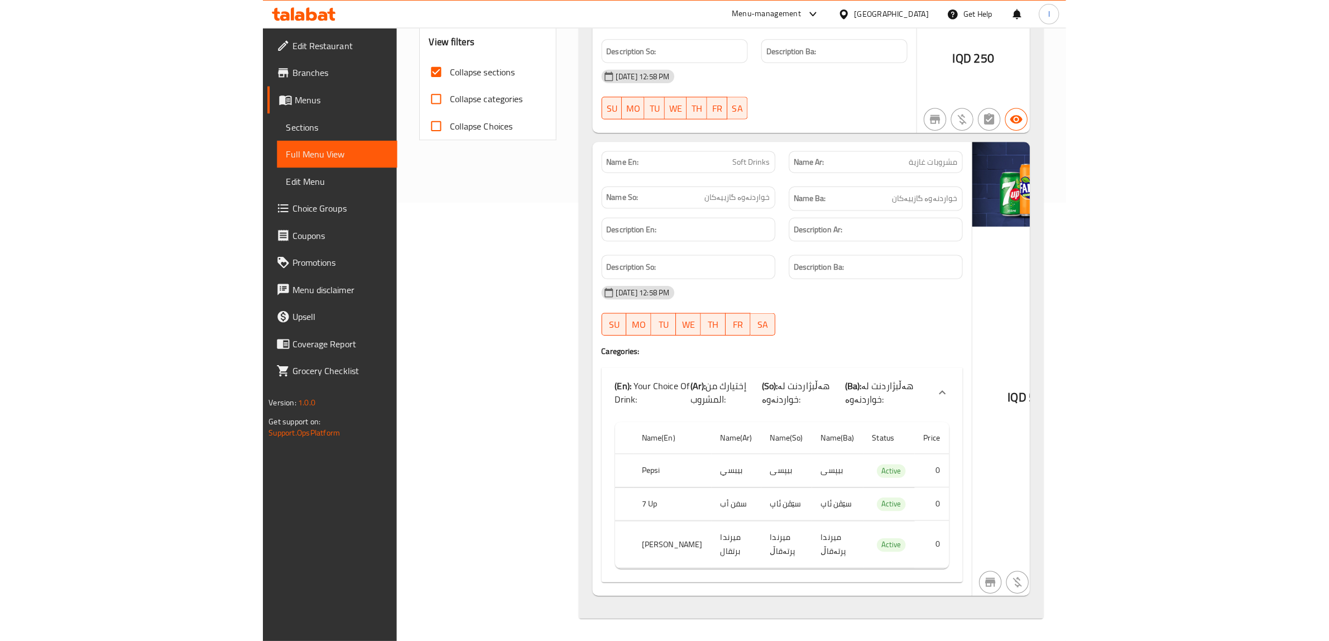
scroll to position [403, 0]
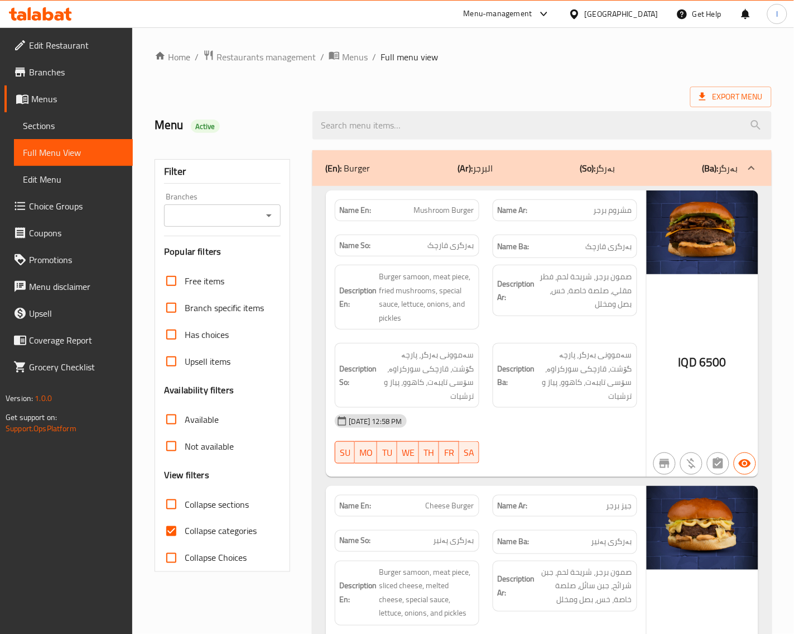
click at [70, 129] on span "Sections" at bounding box center [73, 125] width 101 height 13
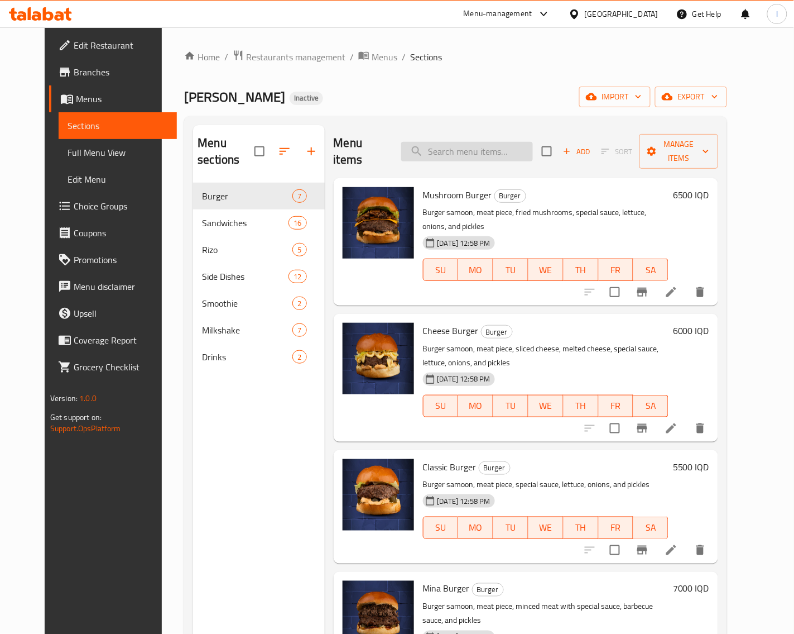
drag, startPoint x: 446, startPoint y: 132, endPoint x: 446, endPoint y: 145, distance: 13.4
click at [446, 142] on div "Menu items Add Sort Manage items" at bounding box center [526, 151] width 385 height 53
click at [446, 145] on input "search" at bounding box center [467, 152] width 132 height 20
paste input "Crispy Doritos Box Mini Kids"
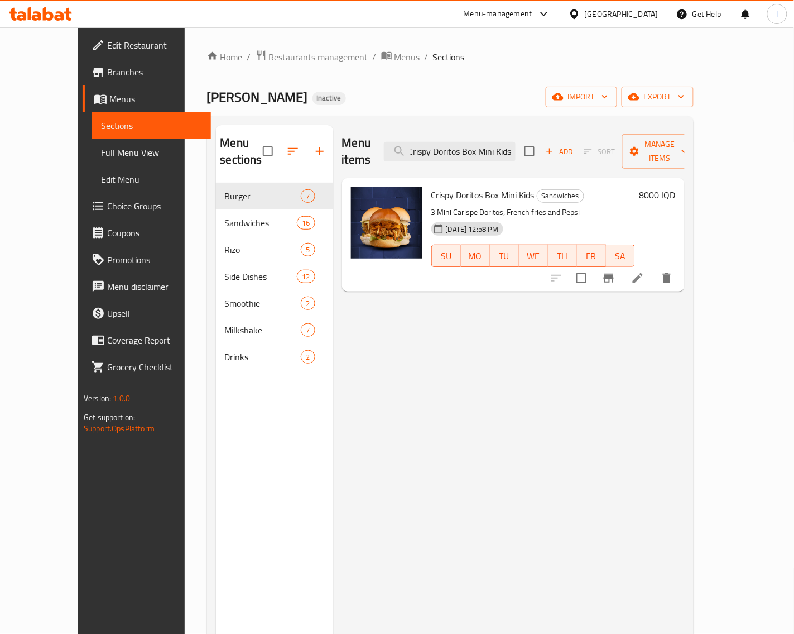
type input "Crispy Doritos Box Mini Kids"
click at [654, 268] on li at bounding box center [637, 278] width 31 height 20
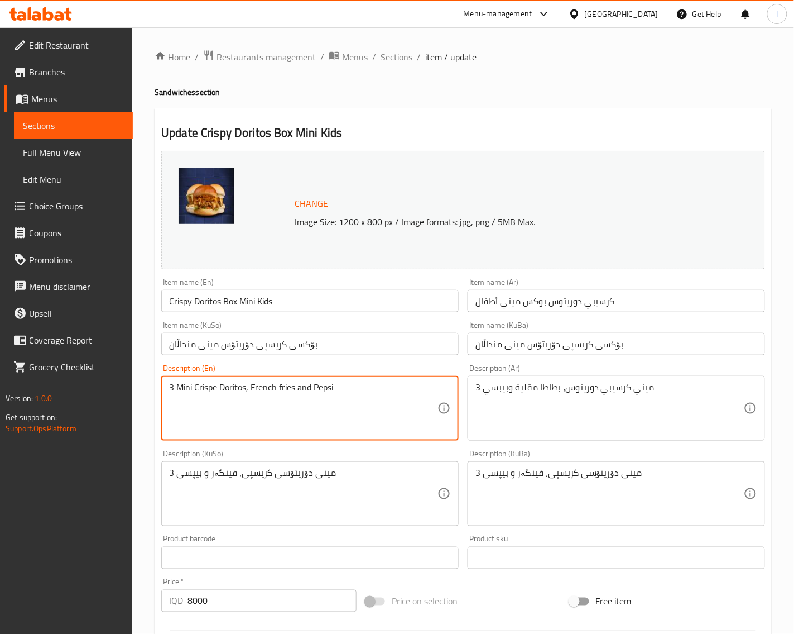
click at [203, 390] on textarea "3 Mini Crispe Doritos, French fries and Pepsi" at bounding box center [303, 408] width 269 height 53
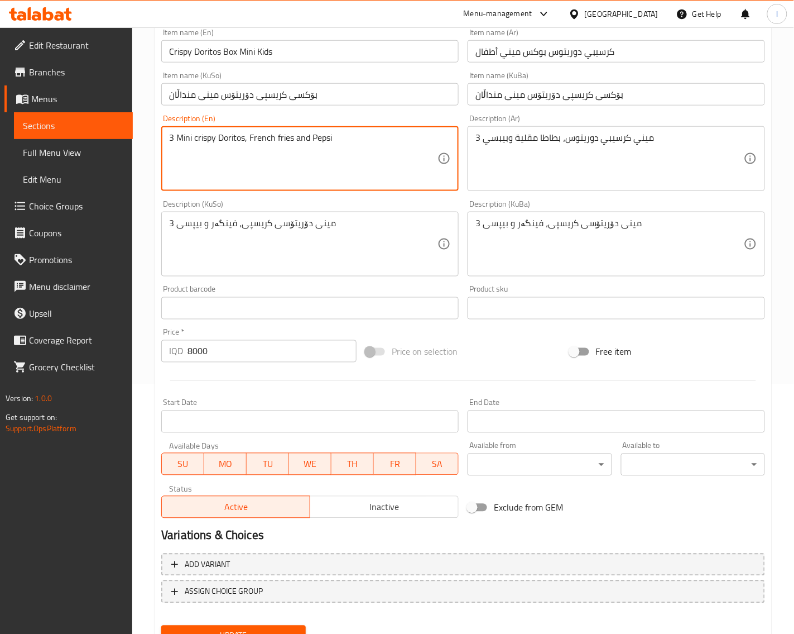
scroll to position [299, 0]
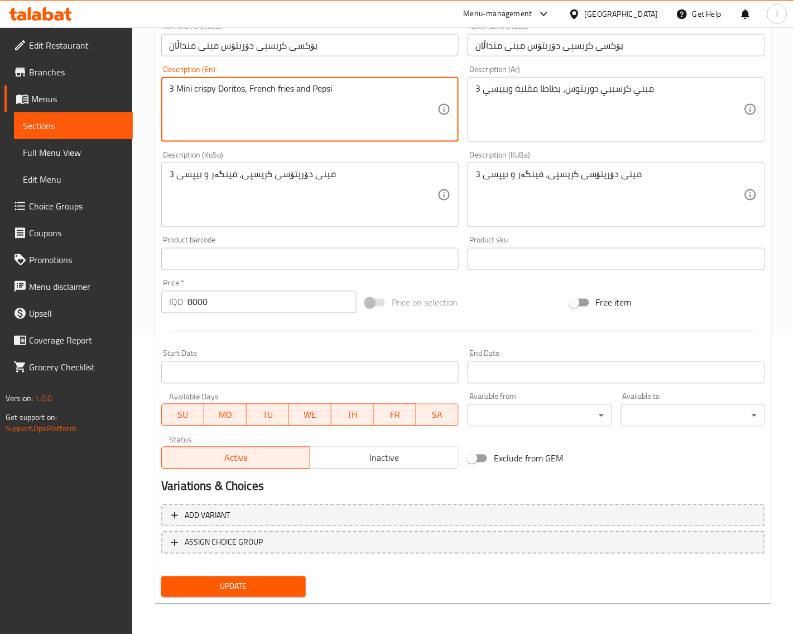
type textarea "3 Mini crispy Doritos, French fries and Pepsi"
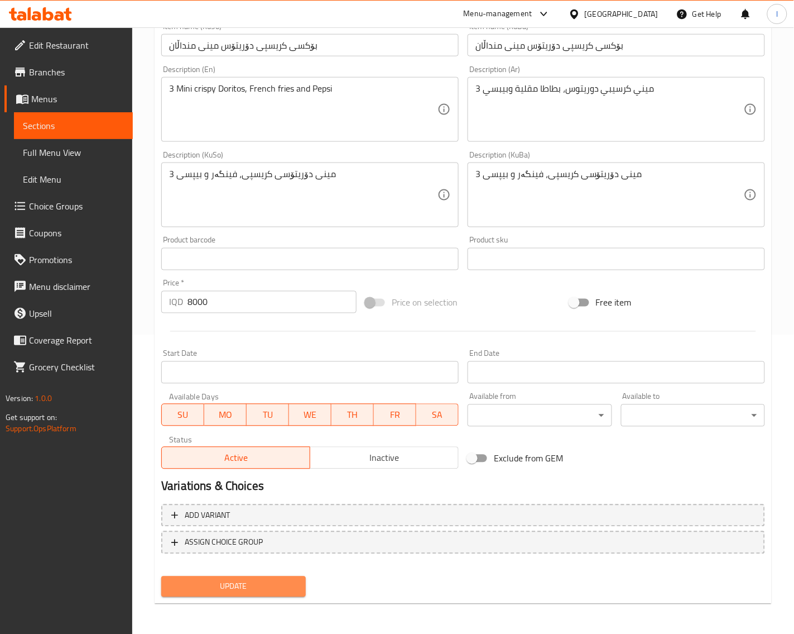
click at [271, 588] on span "Update" at bounding box center [233, 587] width 126 height 14
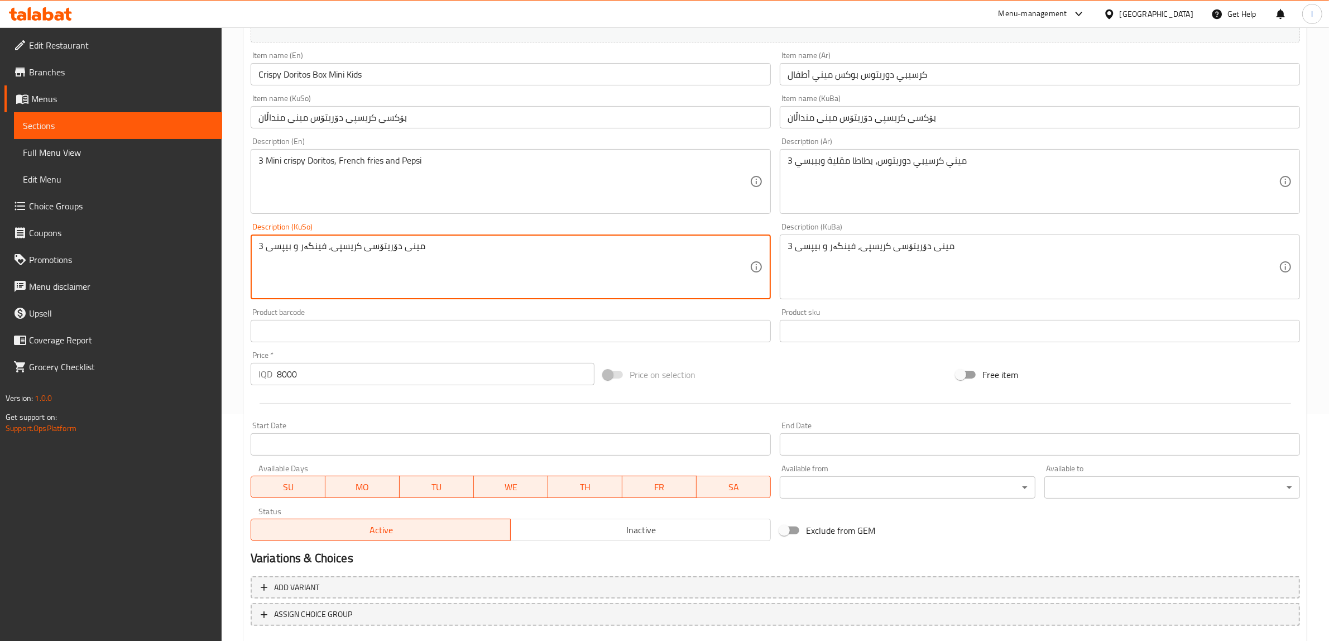
scroll to position [291, 0]
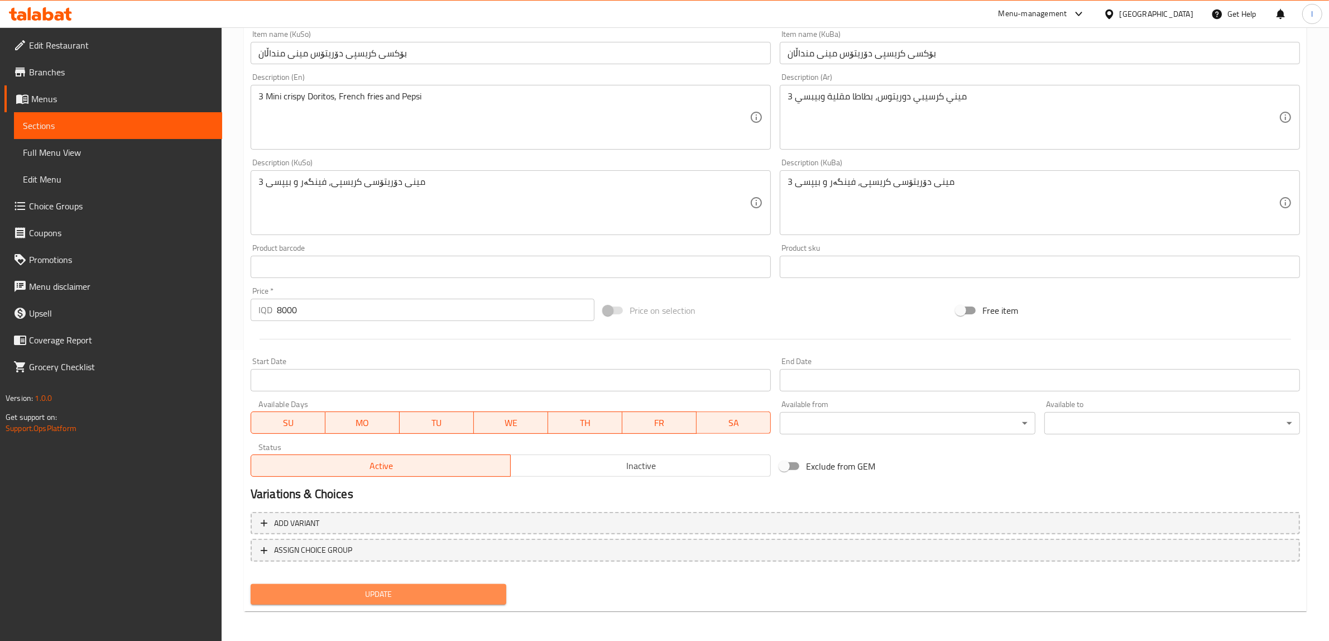
click at [499, 602] on button "Update" at bounding box center [379, 594] width 256 height 21
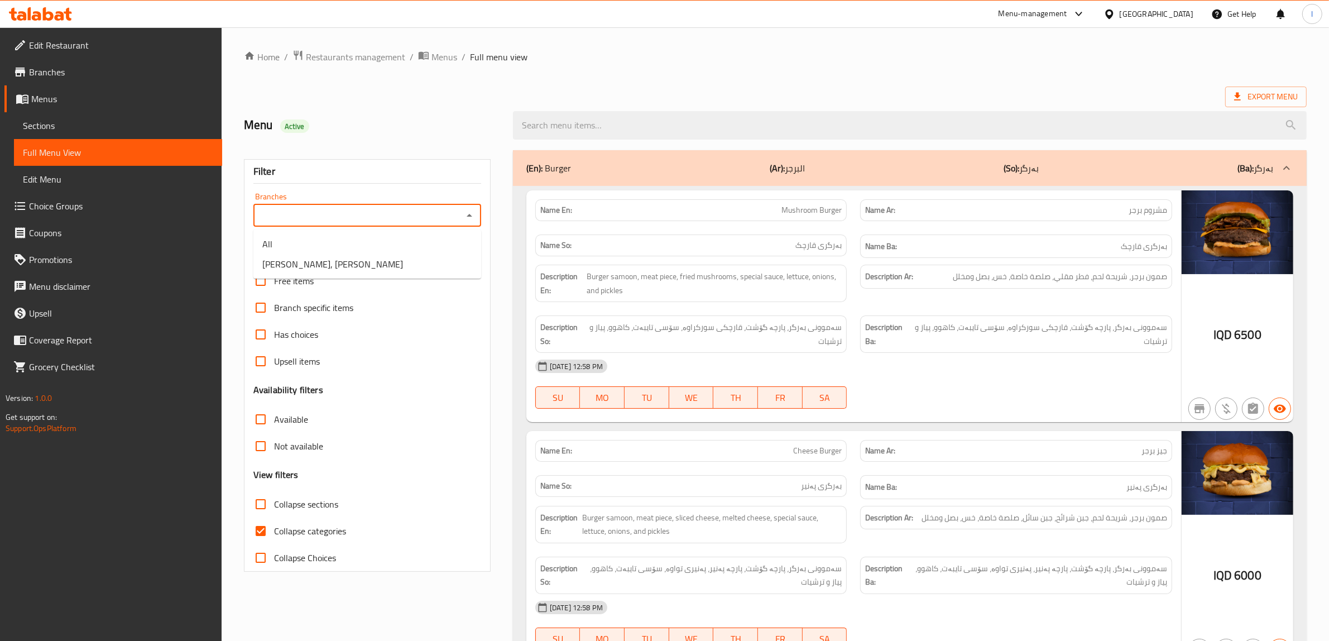
click at [414, 219] on input "Branches" at bounding box center [358, 216] width 203 height 16
click at [363, 255] on li "[PERSON_NAME], [PERSON_NAME]" at bounding box center [367, 264] width 228 height 20
type input "[PERSON_NAME], [PERSON_NAME]"
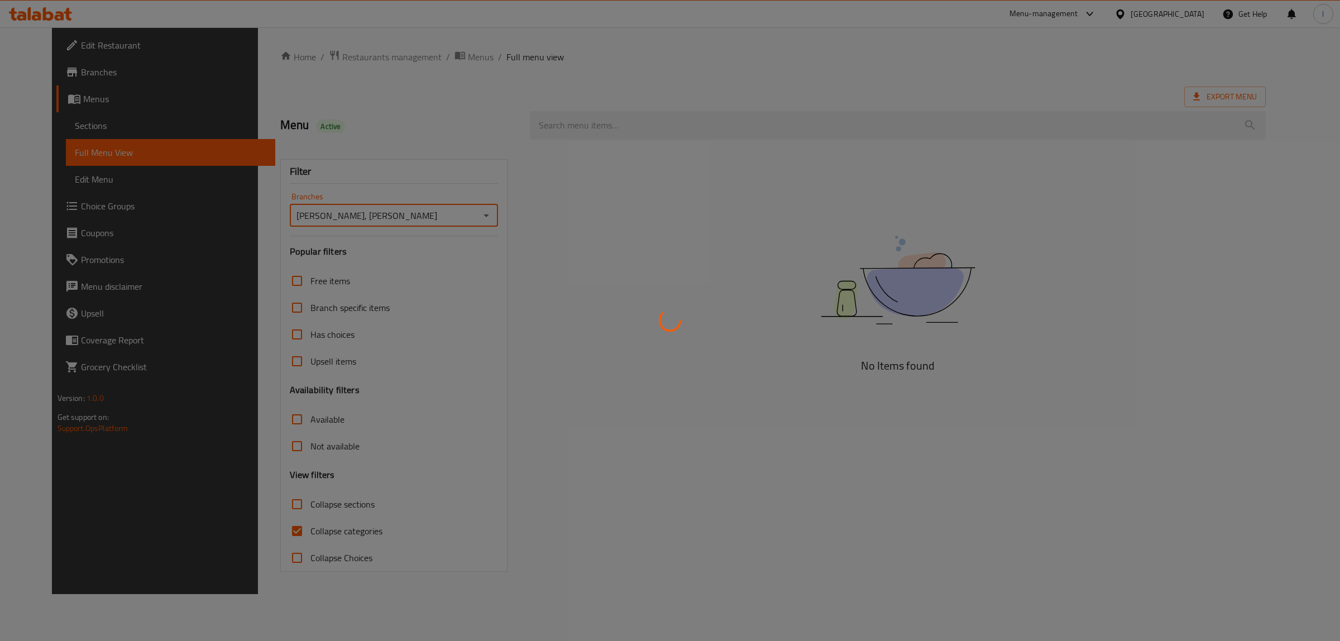
click at [264, 525] on div at bounding box center [670, 320] width 1340 height 641
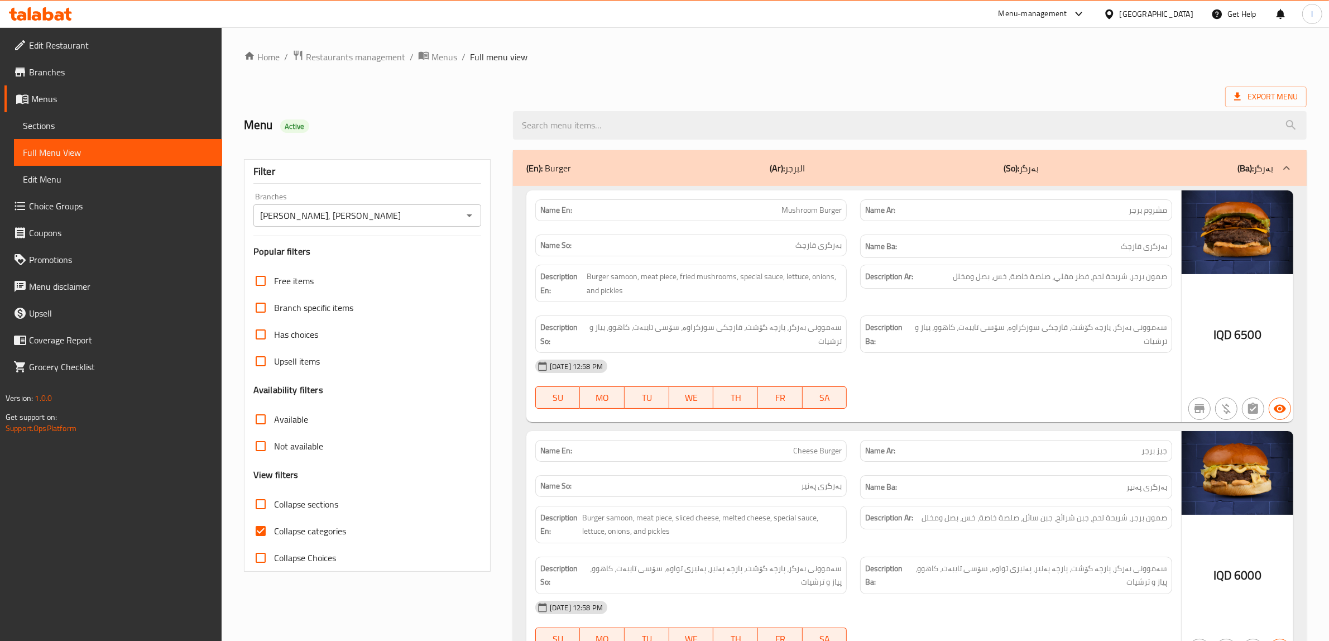
click at [280, 524] on span "Collapse categories" at bounding box center [310, 530] width 72 height 13
click at [274, 523] on input "Collapse categories" at bounding box center [260, 531] width 27 height 27
checkbox input "false"
click at [300, 490] on div "Free items Branch specific items Has choices Upsell items Availability filters …" at bounding box center [367, 419] width 228 height 304
click at [300, 500] on span "Collapse sections" at bounding box center [306, 503] width 64 height 13
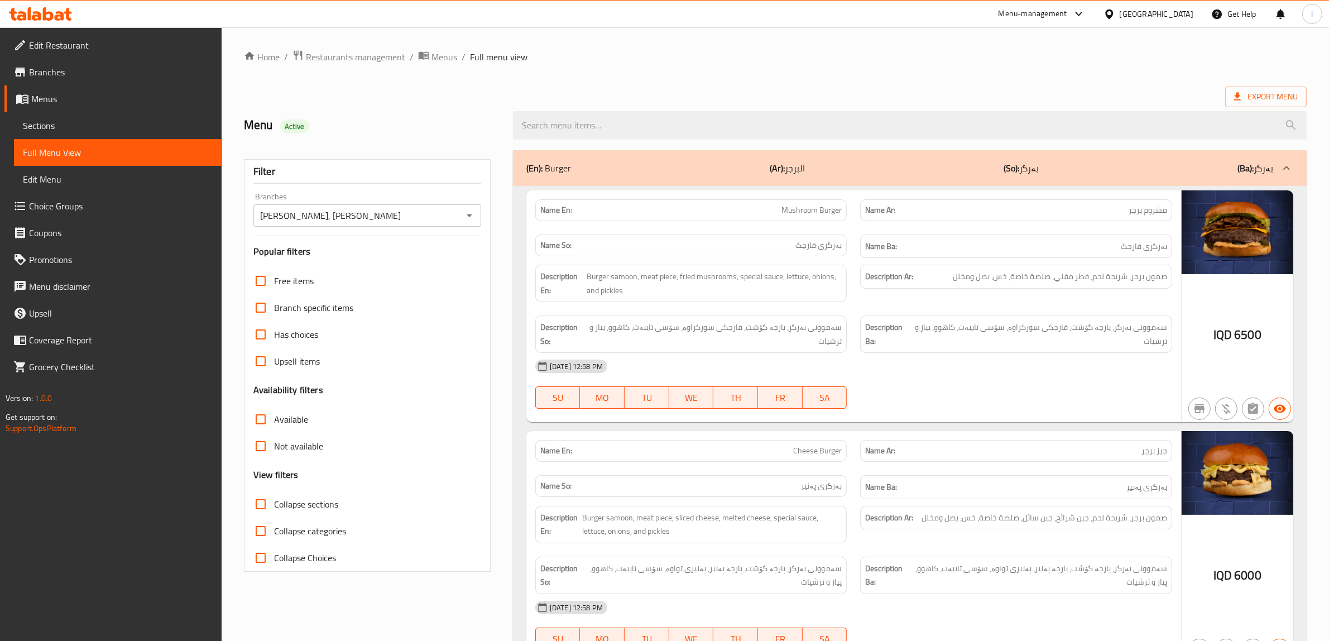
click at [274, 500] on input "Collapse sections" at bounding box center [260, 504] width 27 height 27
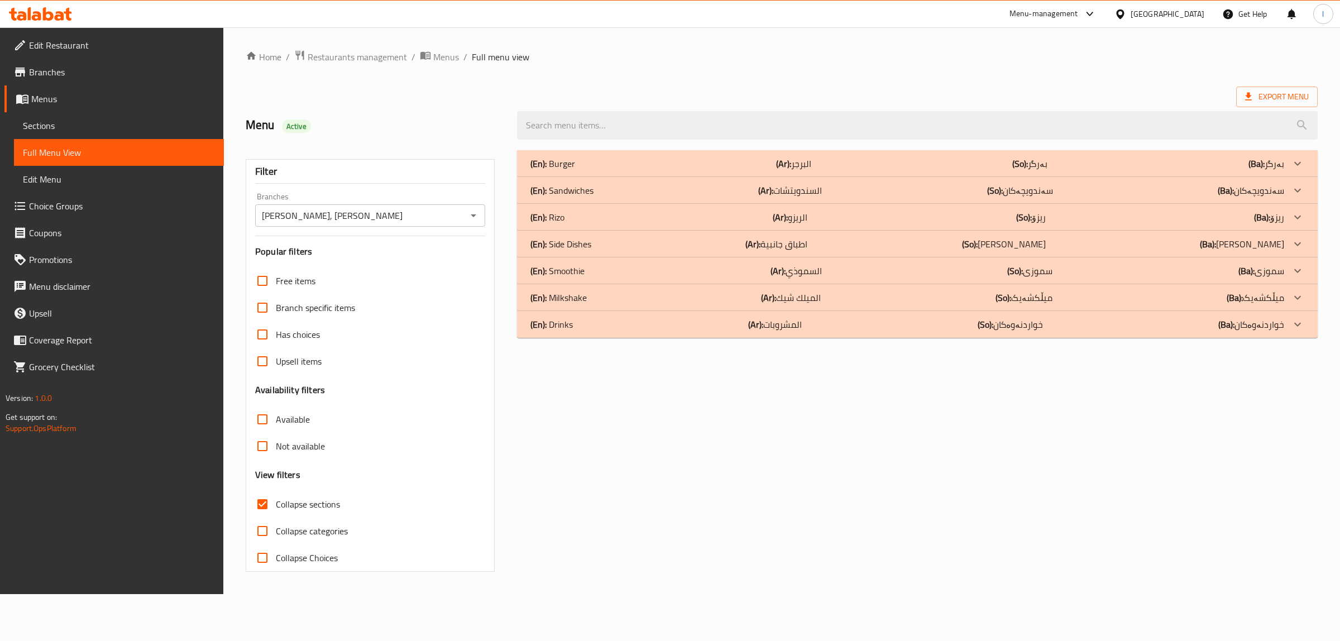
click at [297, 501] on span "Collapse sections" at bounding box center [308, 503] width 64 height 13
click at [276, 501] on input "Collapse sections" at bounding box center [262, 504] width 27 height 27
checkbox input "false"
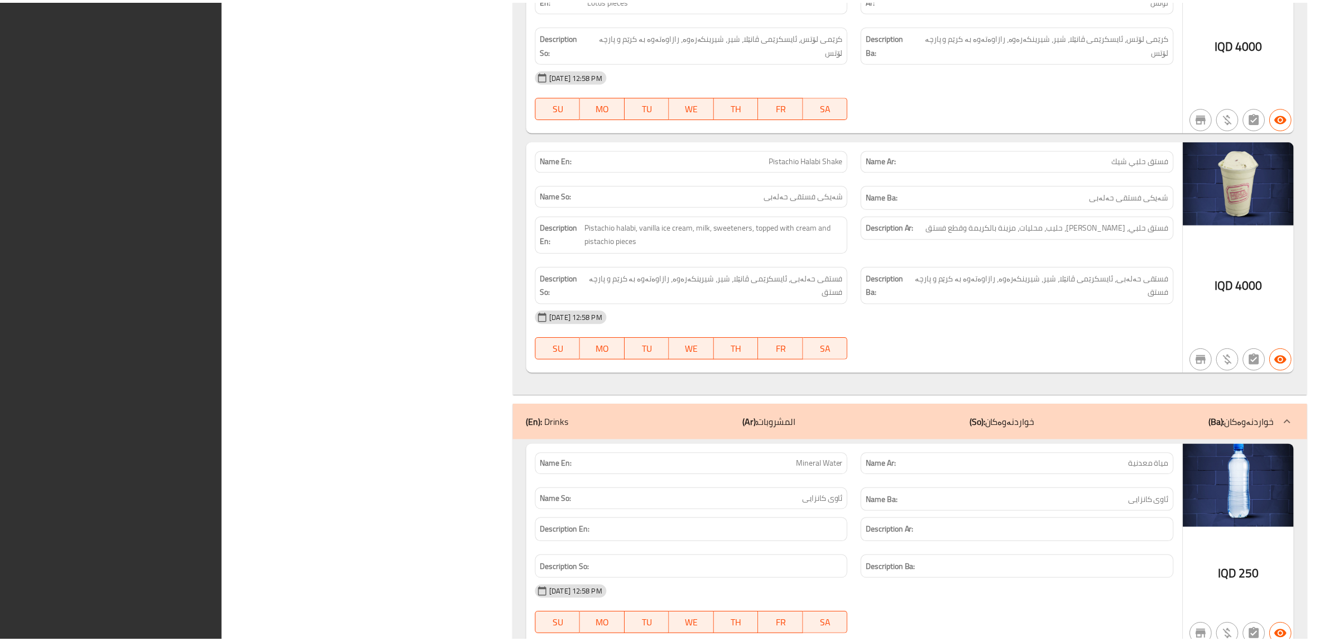
scroll to position [11544, 0]
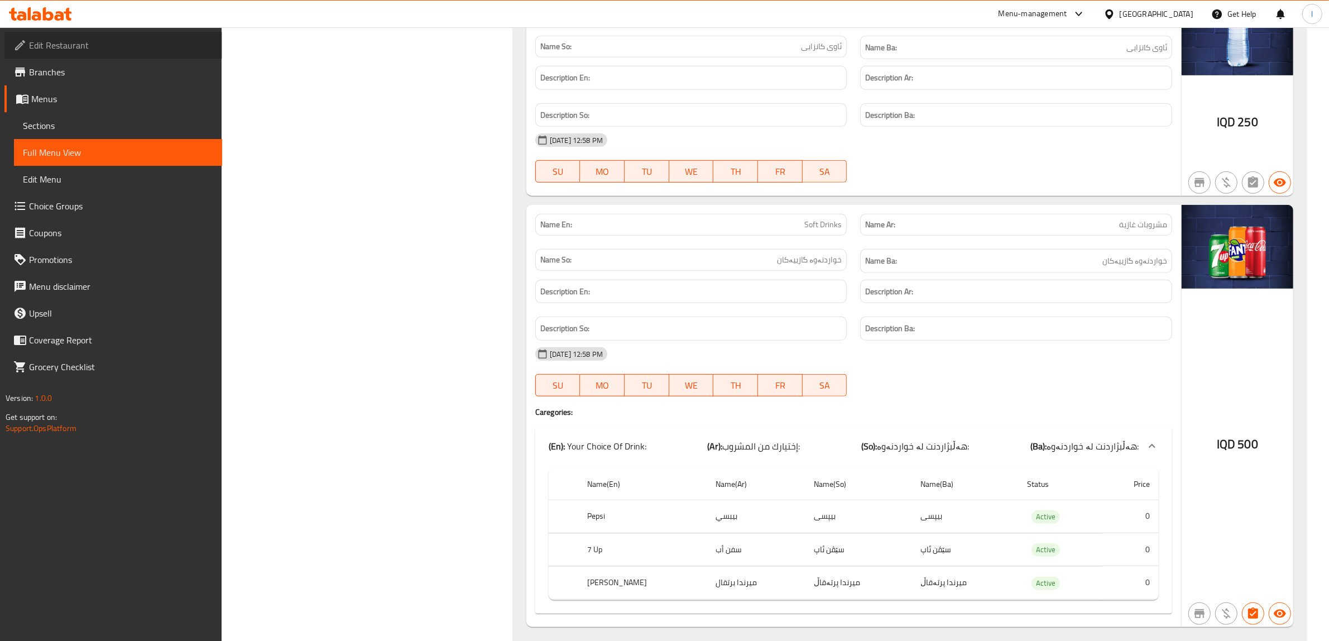
click at [67, 45] on span "Edit Restaurant" at bounding box center [121, 45] width 184 height 13
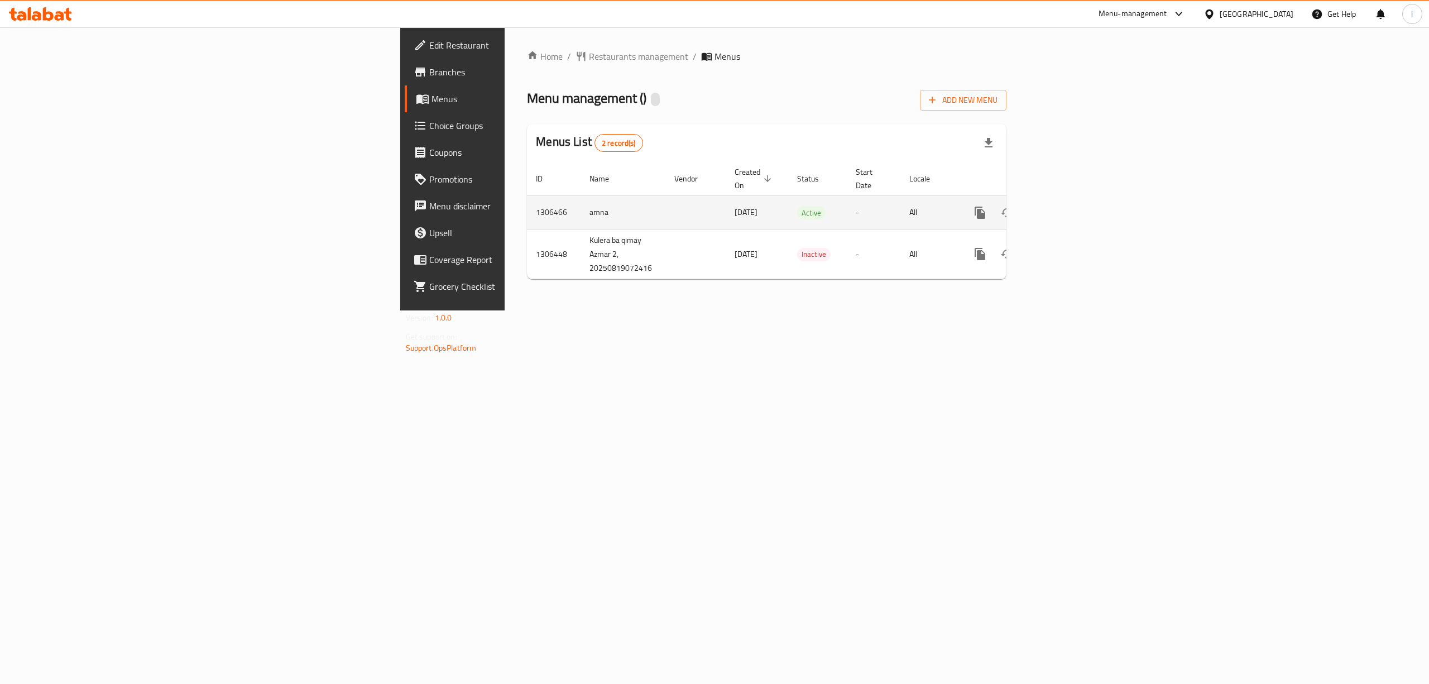
click at [1074, 199] on div "enhanced table" at bounding box center [1020, 212] width 107 height 27
click at [1067, 206] on icon "enhanced table" at bounding box center [1060, 212] width 13 height 13
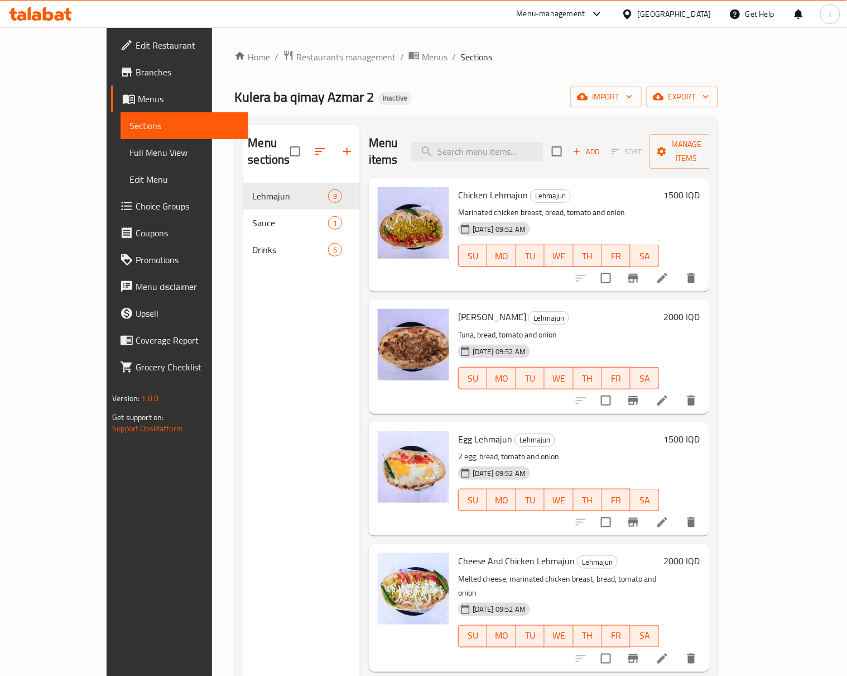
click at [130, 149] on span "Full Menu View" at bounding box center [185, 152] width 110 height 13
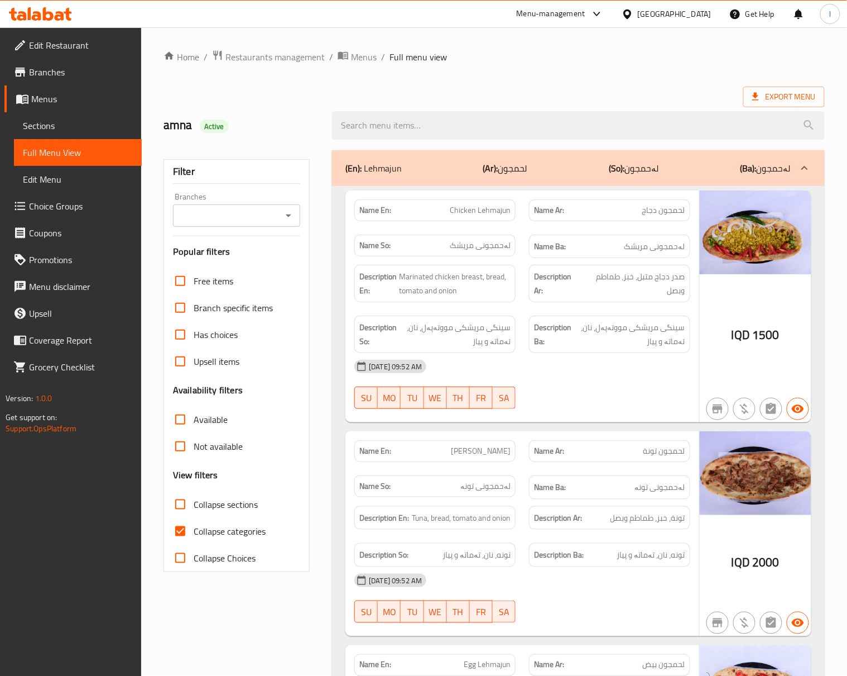
click at [233, 212] on input "Branches" at bounding box center [227, 216] width 102 height 16
click at [217, 275] on span "Kulera ba qimay Azmar 2, Bazar" at bounding box center [236, 271] width 109 height 27
type input "Kulera ba qimay Azmar 2, Bazar"
click at [181, 540] on input "Collapse categories" at bounding box center [180, 531] width 27 height 27
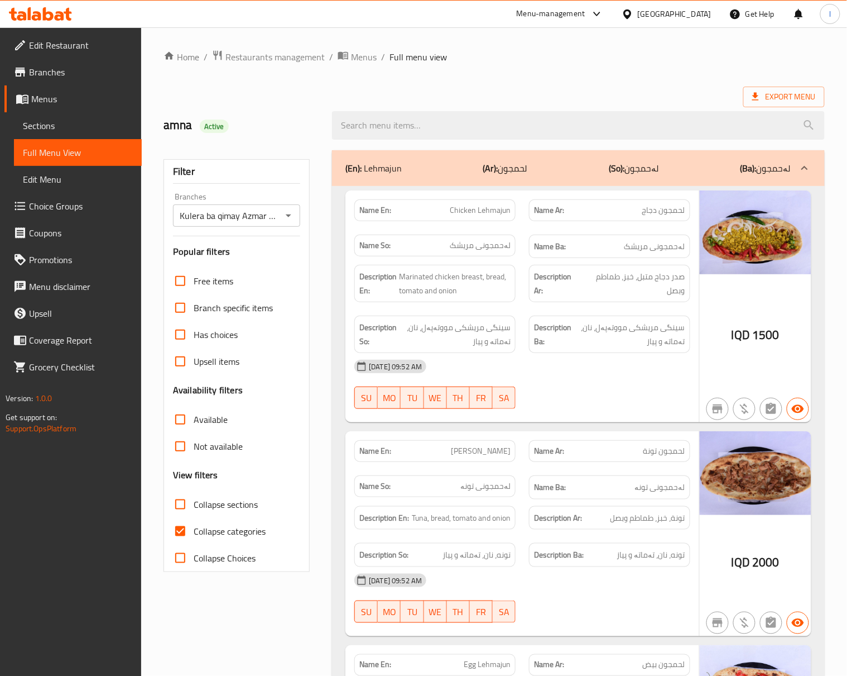
checkbox input "false"
click at [190, 505] on input "Collapse sections" at bounding box center [180, 504] width 27 height 27
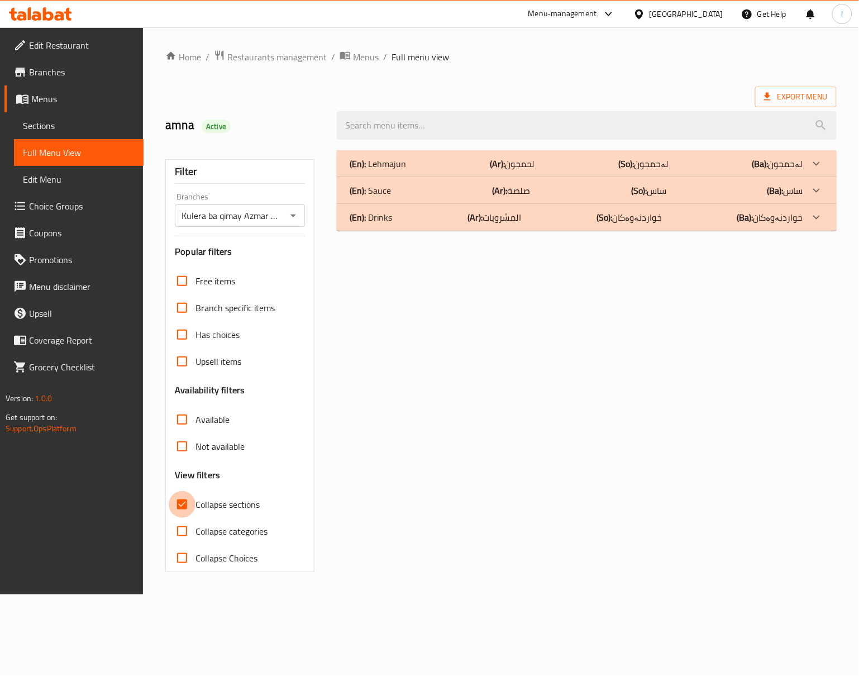
click at [188, 507] on input "Collapse sections" at bounding box center [182, 504] width 27 height 27
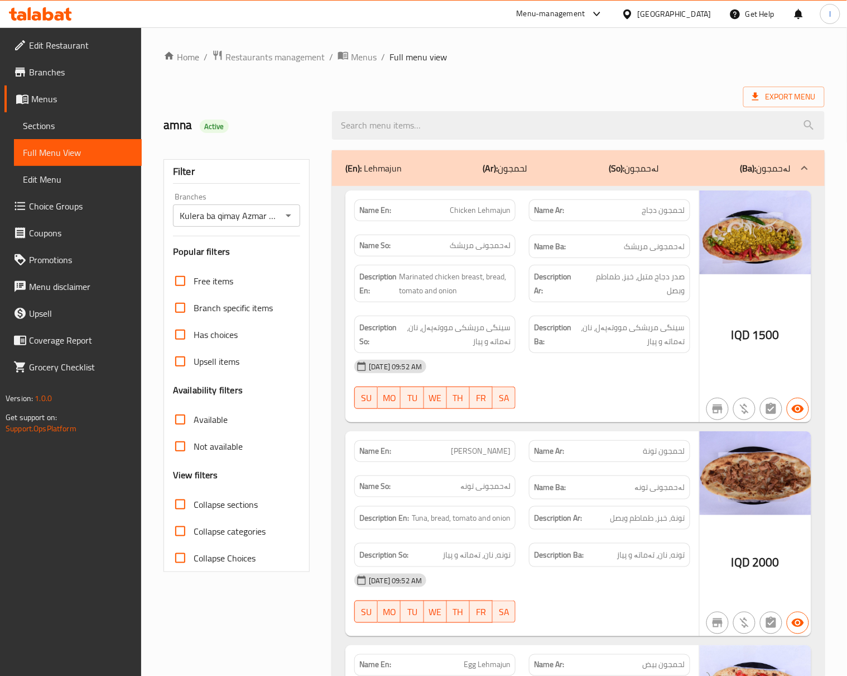
click at [188, 512] on input "Collapse sections" at bounding box center [180, 504] width 27 height 27
checkbox input "true"
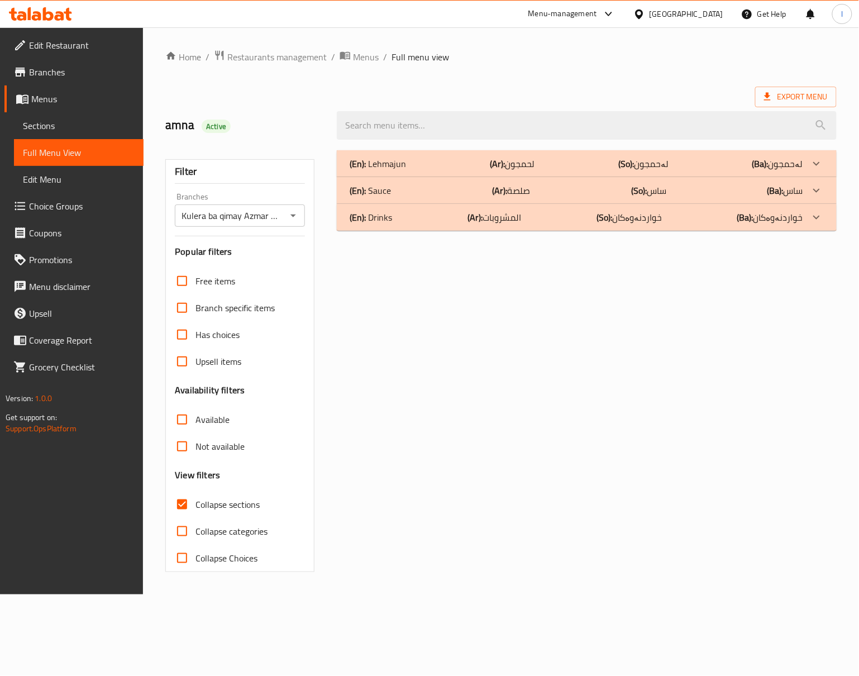
click at [569, 325] on div "(En): Lehmajun (Ar): لحمجون (So): لەحمجون (Ba): لەحمجون Name En: Chicken Lehmaj…" at bounding box center [586, 360] width 513 height 435
click at [559, 233] on div "(En): Lehmajun (Ar): لحمجون (So): لەحمجون (Ba): لەحمجون Name En: Chicken Lehmaj…" at bounding box center [586, 360] width 513 height 435
click at [563, 177] on div "(En): Drinks (Ar): المشروبات (So): خواردنەوەکان (Ba): خواردنەوەکان" at bounding box center [587, 163] width 500 height 27
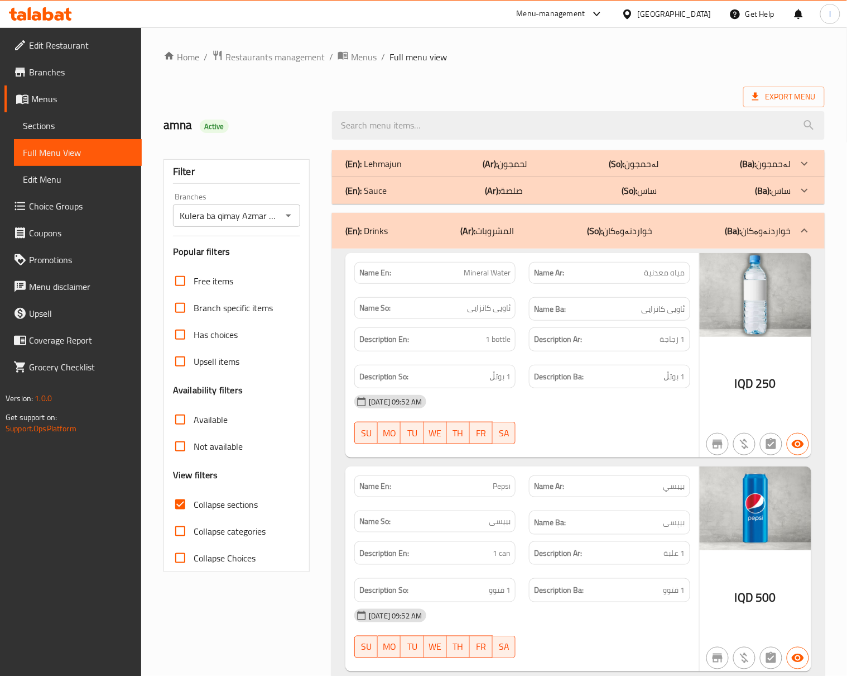
click at [643, 439] on div "19-08-2025 09:52 AM SU MO TU WE TH FR SA" at bounding box center [522, 419] width 349 height 63
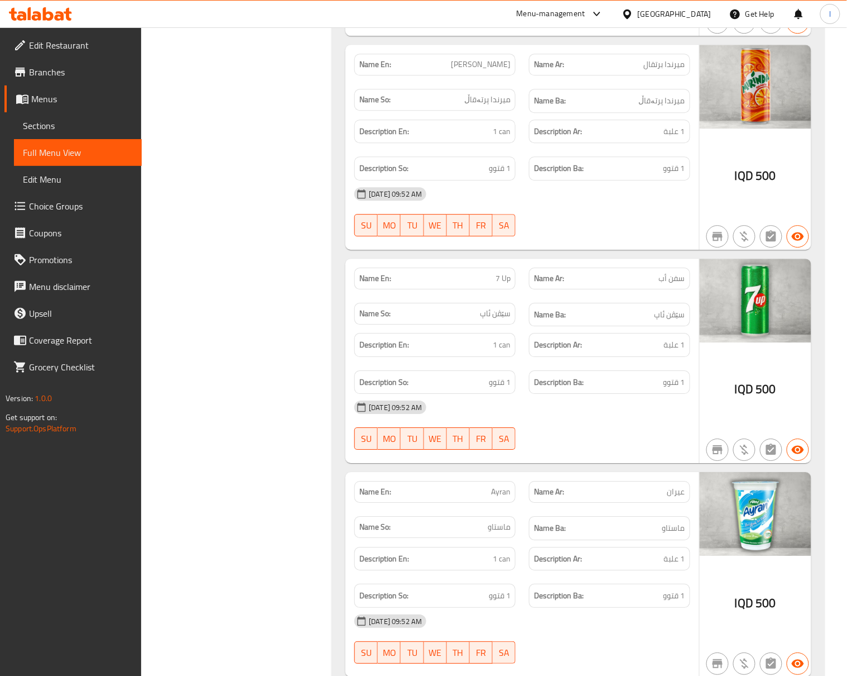
scroll to position [903, 0]
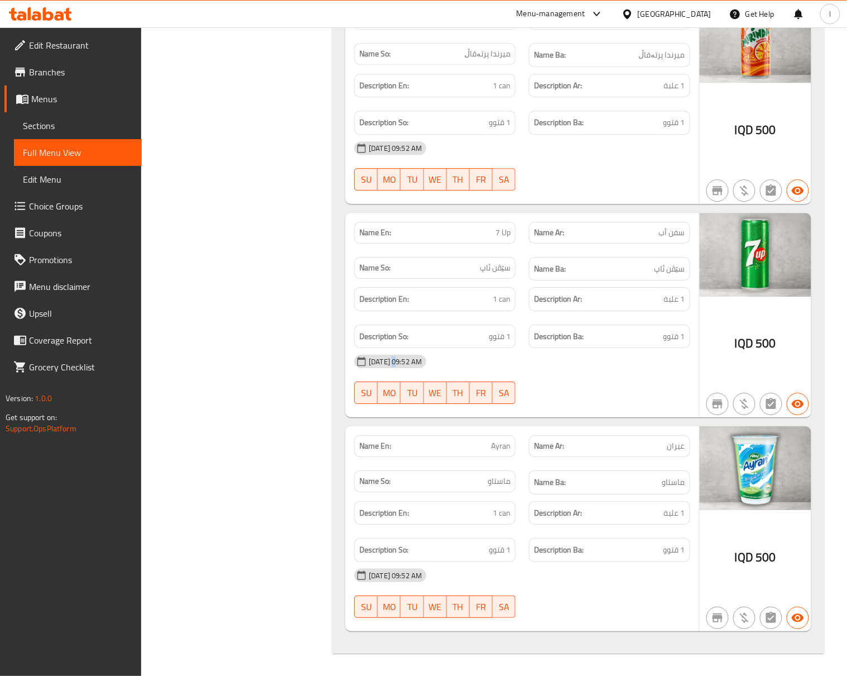
click at [399, 358] on span "[DATE] 09:52 AM" at bounding box center [396, 361] width 62 height 11
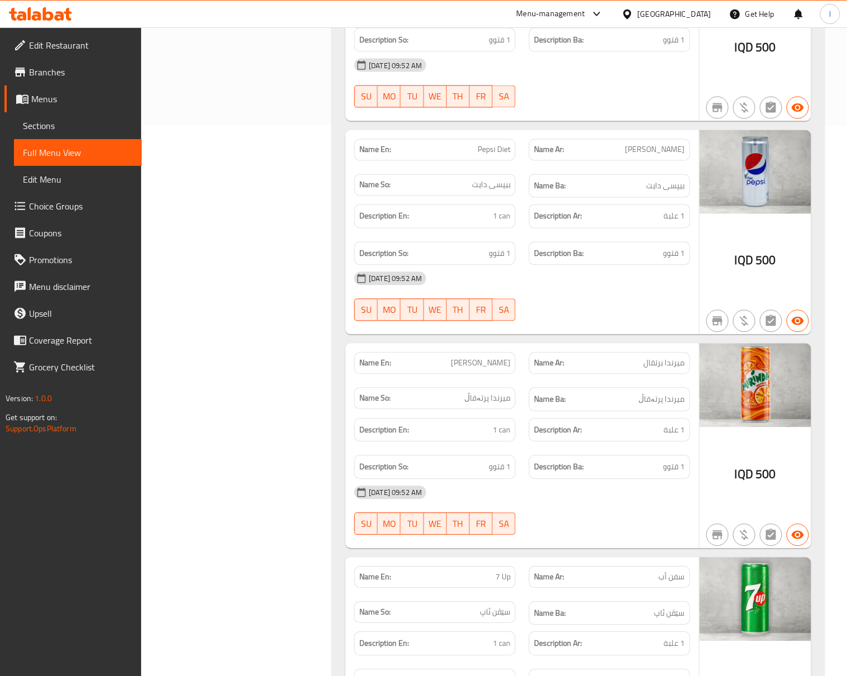
scroll to position [0, 0]
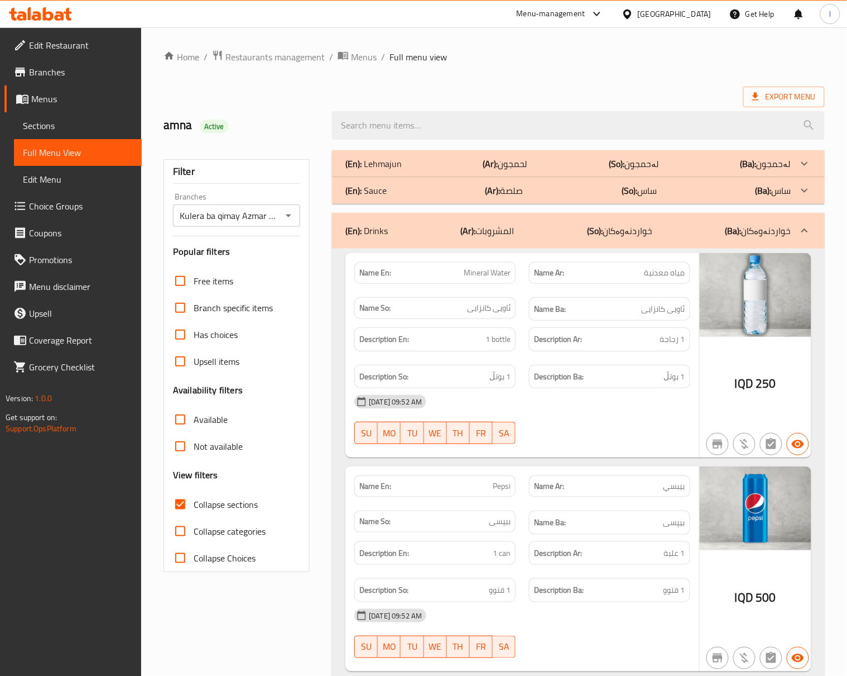
click at [572, 228] on div "(En): Drinks (Ar): المشروبات (So): خواردنەوەکان (Ba): خواردنەوەکان" at bounding box center [569, 230] width 446 height 13
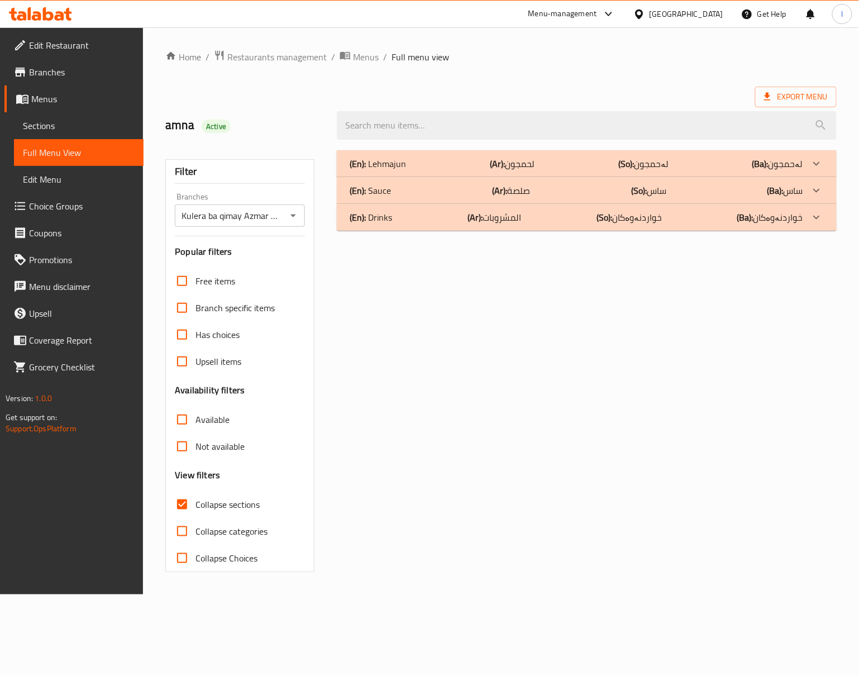
click at [573, 170] on div "(En): Sauce (Ar): صلصة (So): ساس (Ba): ساس" at bounding box center [576, 163] width 453 height 13
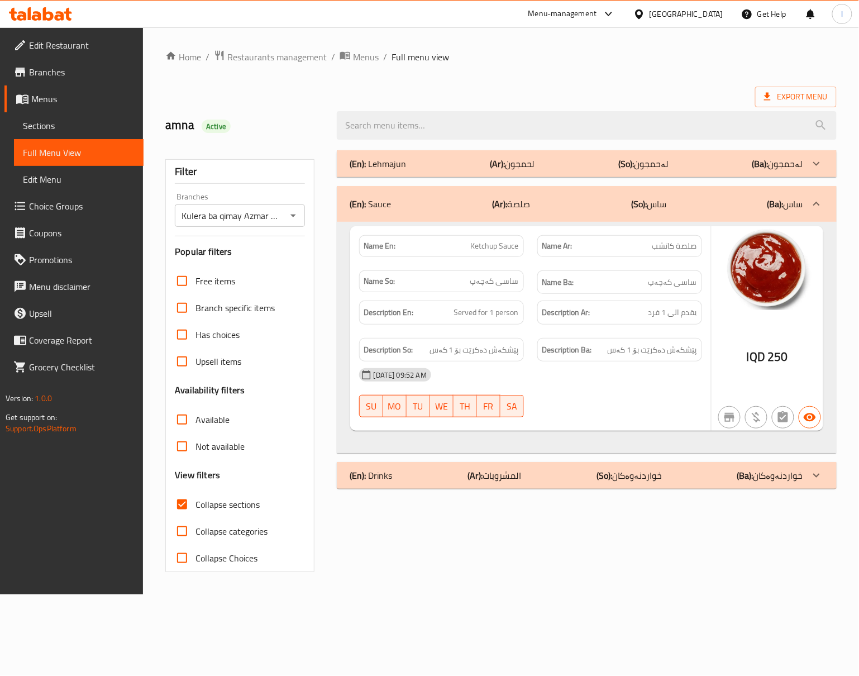
click at [588, 388] on div "[DATE] 09:52 AM" at bounding box center [530, 374] width 356 height 27
click at [641, 199] on b "(So):" at bounding box center [639, 203] width 16 height 17
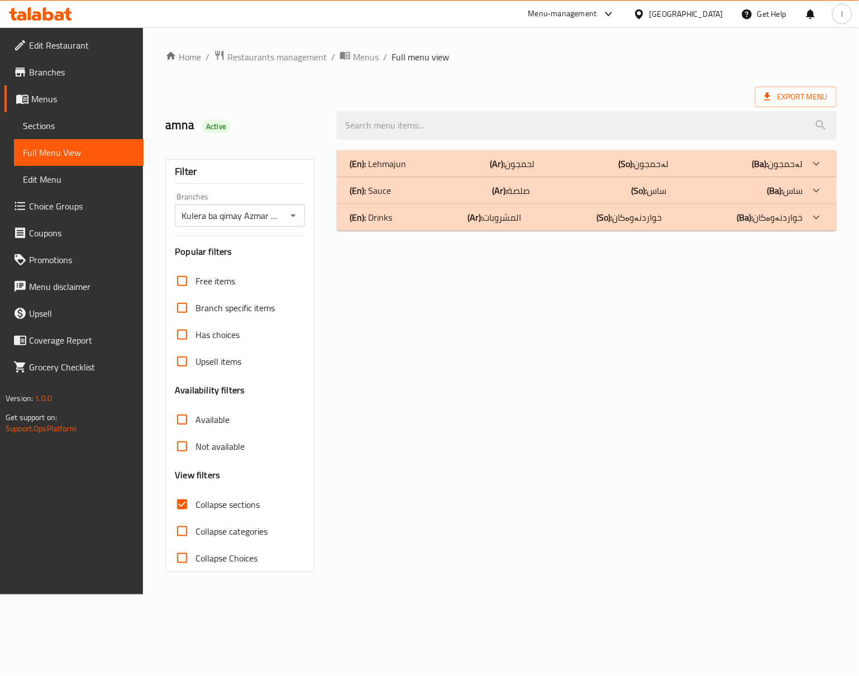
click at [652, 167] on p "(So): لەحمجون" at bounding box center [643, 163] width 50 height 13
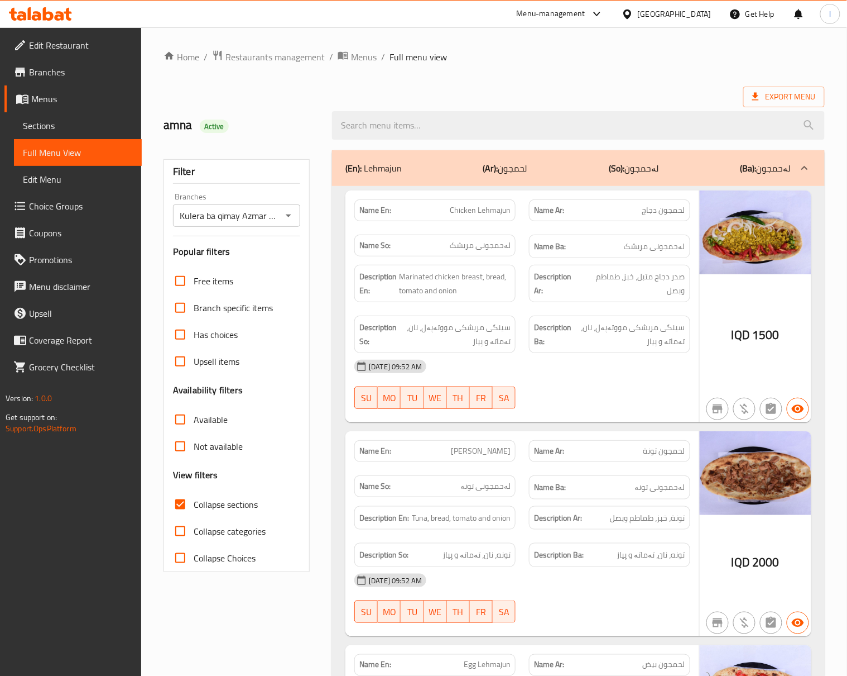
click at [616, 372] on div "[DATE] 09:52 AM" at bounding box center [522, 366] width 349 height 27
click at [599, 401] on div "19-08-2025 09:52 AM SU MO TU WE TH FR SA" at bounding box center [522, 384] width 349 height 63
click at [597, 398] on div "19-08-2025 09:52 AM SU MO TU WE TH FR SA" at bounding box center [522, 384] width 349 height 63
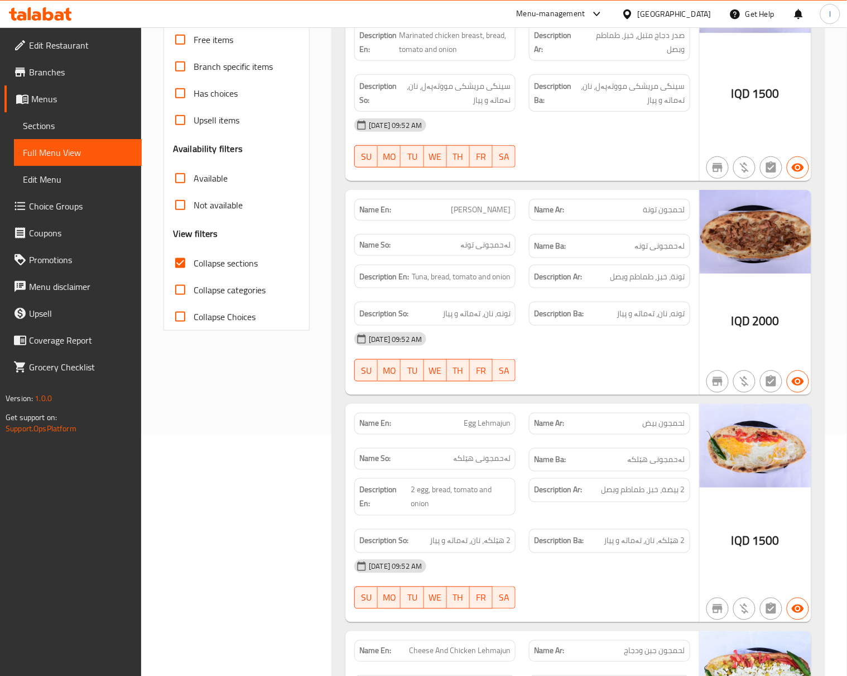
scroll to position [248, 0]
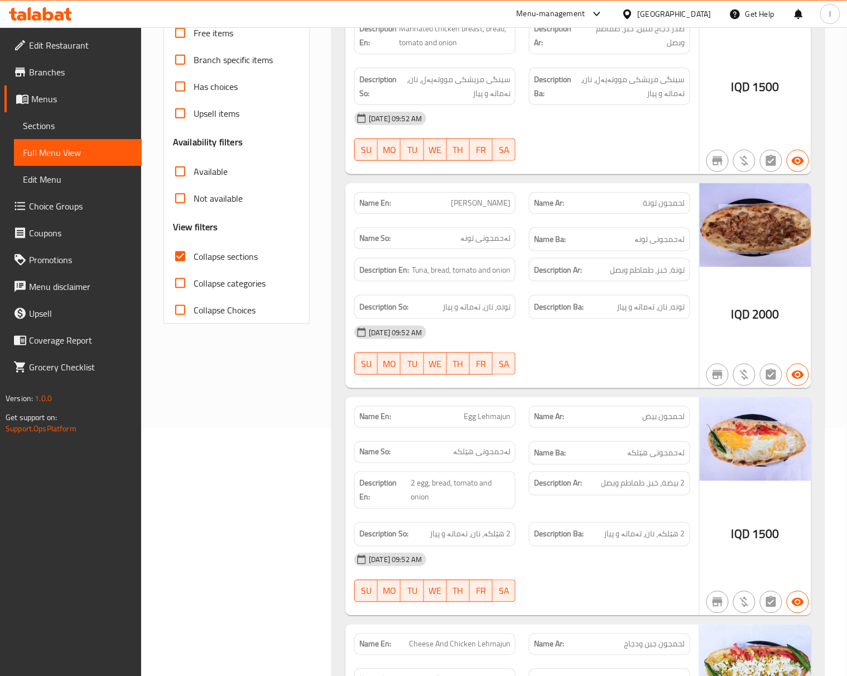
click at [610, 356] on div "19-08-2025 09:52 AM SU MO TU WE TH FR SA" at bounding box center [522, 350] width 349 height 63
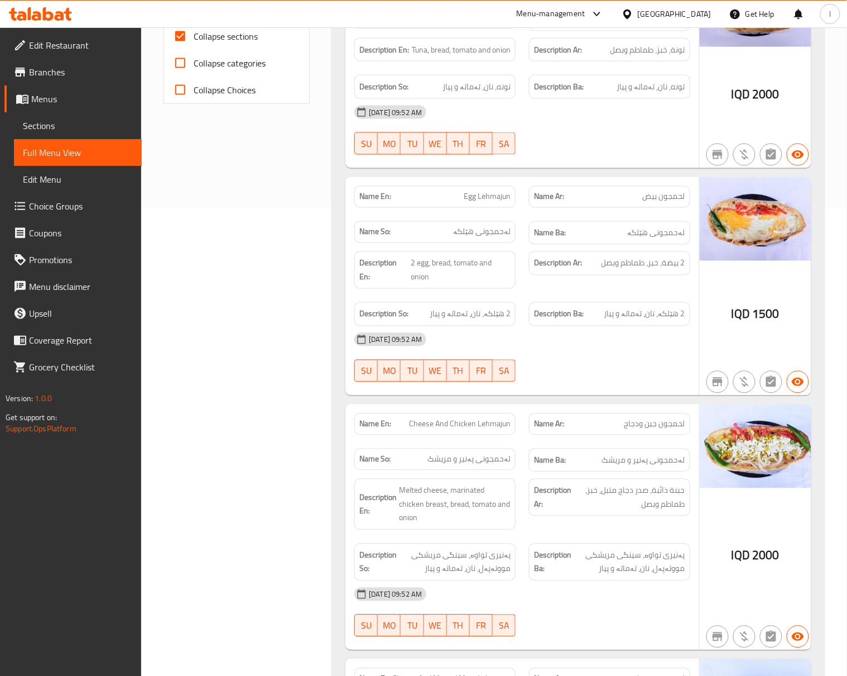
scroll to position [496, 0]
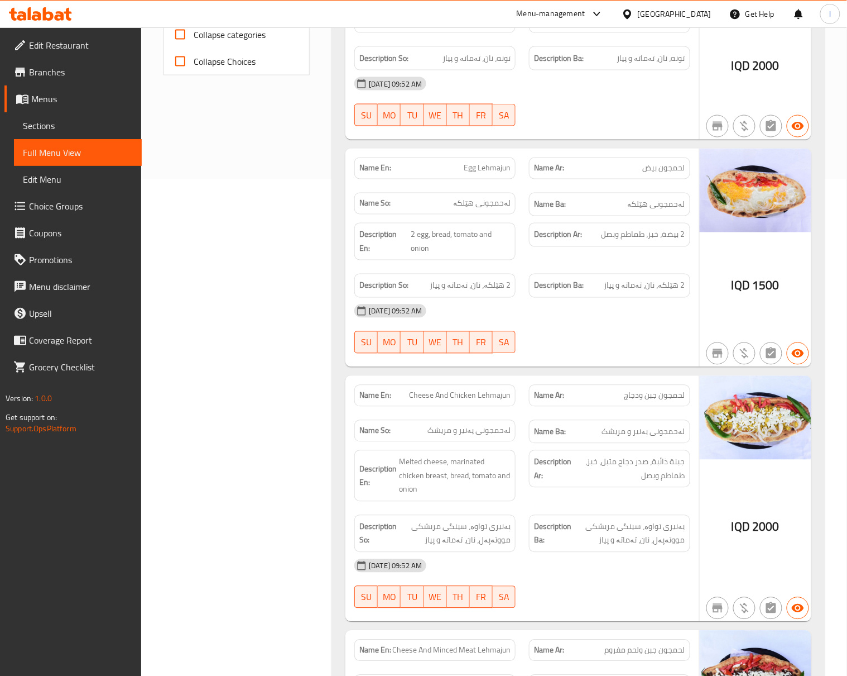
click at [650, 358] on div at bounding box center [610, 353] width 175 height 13
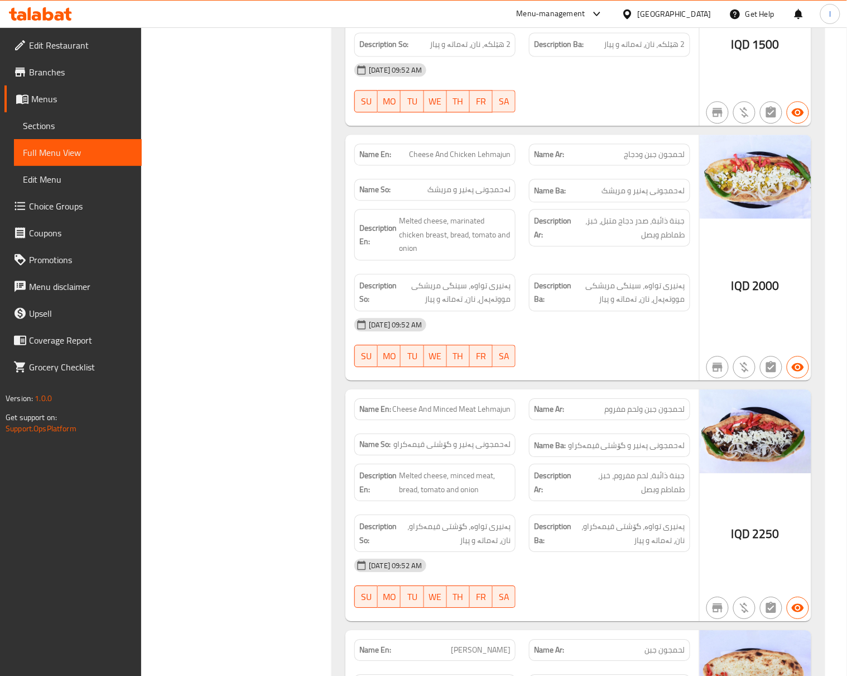
scroll to position [744, 0]
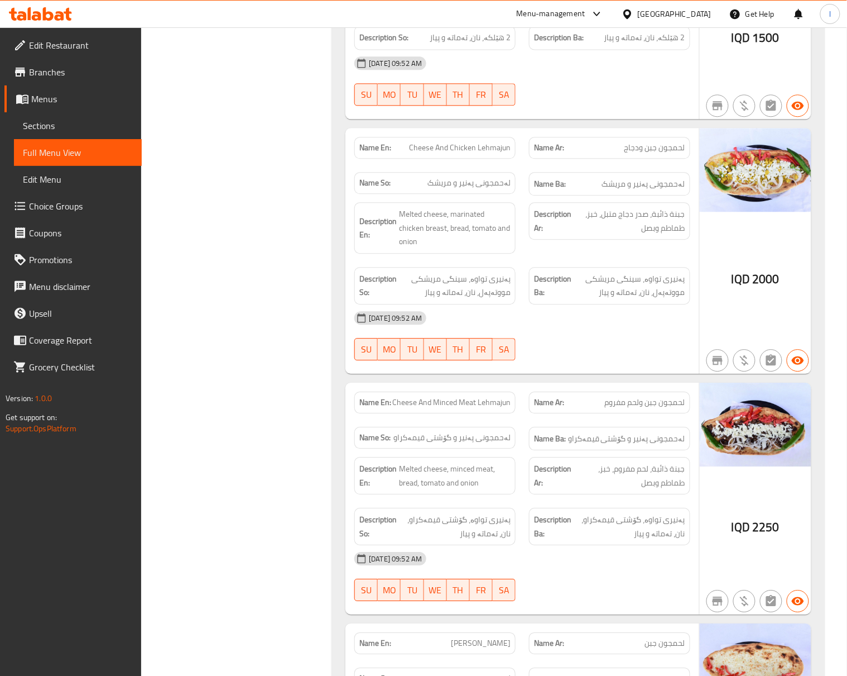
click at [583, 306] on div "[DATE] 09:52 AM" at bounding box center [522, 317] width 349 height 27
click at [491, 244] on div "Description En: Melted cheese, marinated chicken breast, bread, tomato and onion" at bounding box center [435, 227] width 161 height 51
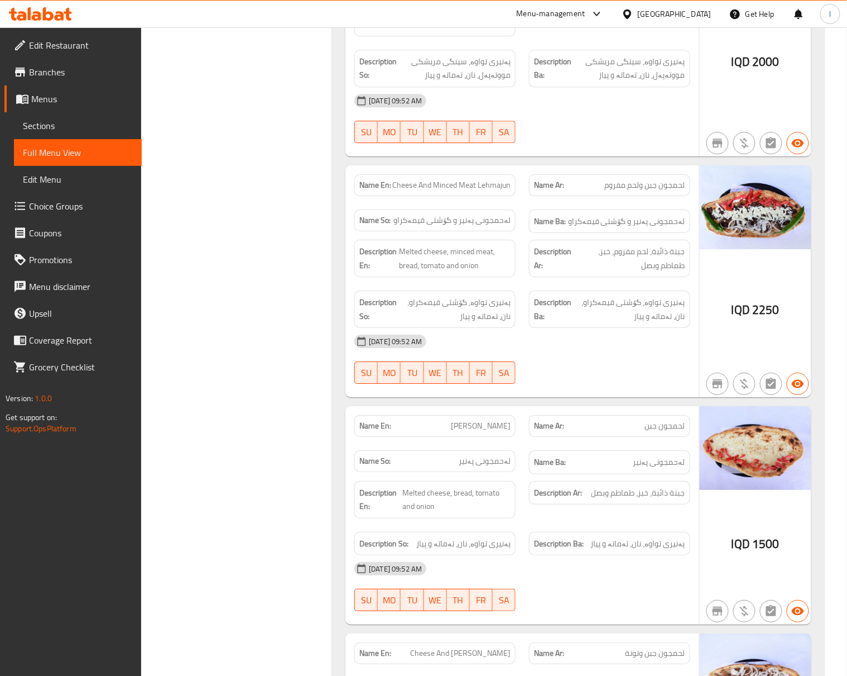
scroll to position [992, 0]
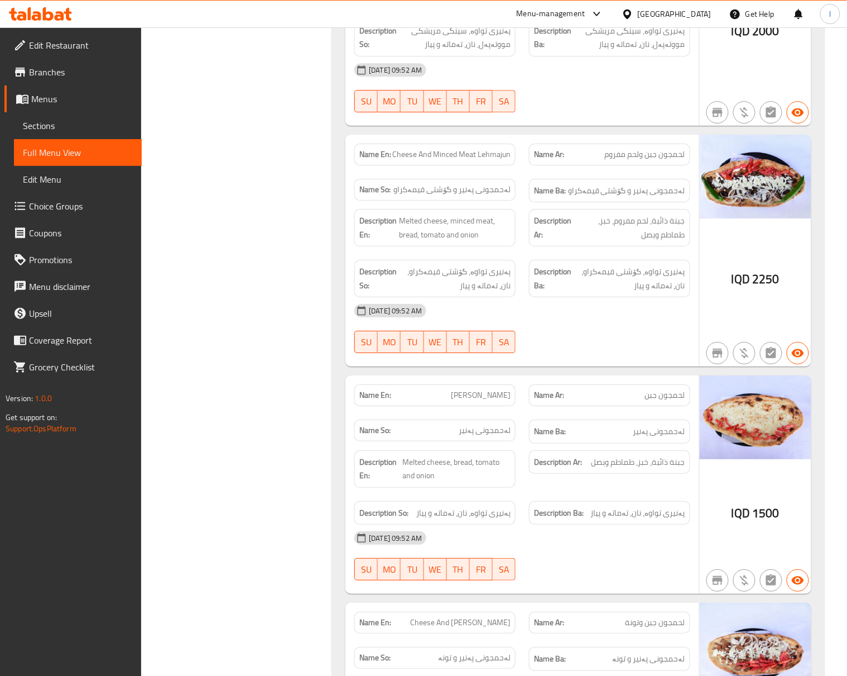
click at [605, 297] on div "[DATE] 09:52 AM" at bounding box center [522, 310] width 349 height 27
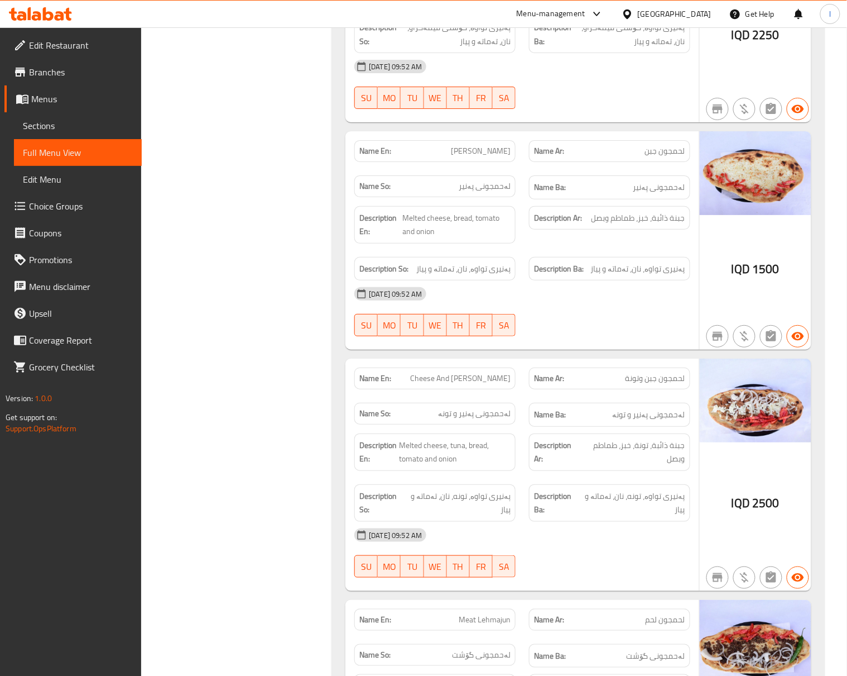
scroll to position [1241, 0]
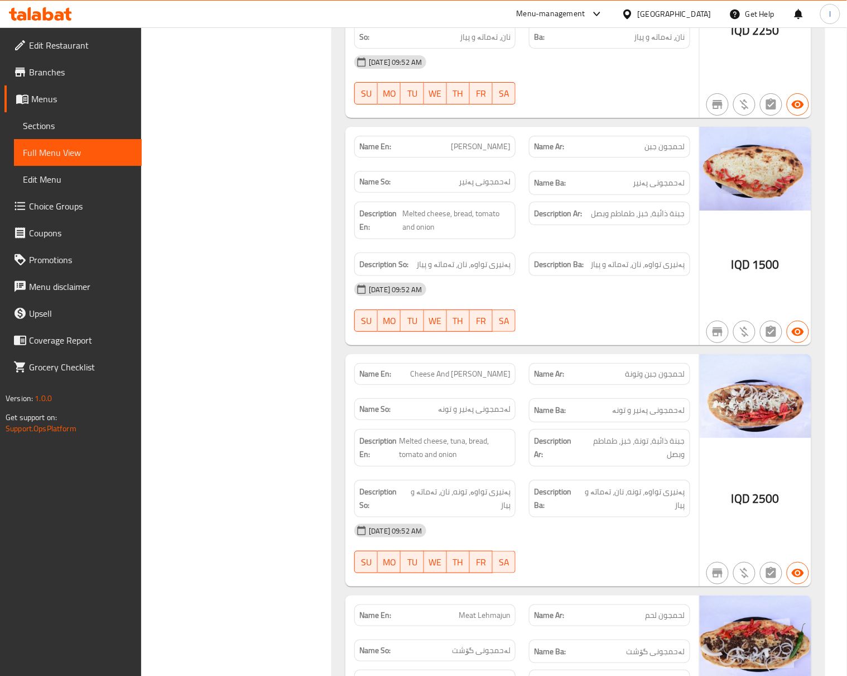
click at [505, 429] on div "Description En: Melted cheese, tuna, bread, tomato and onion" at bounding box center [435, 447] width 161 height 37
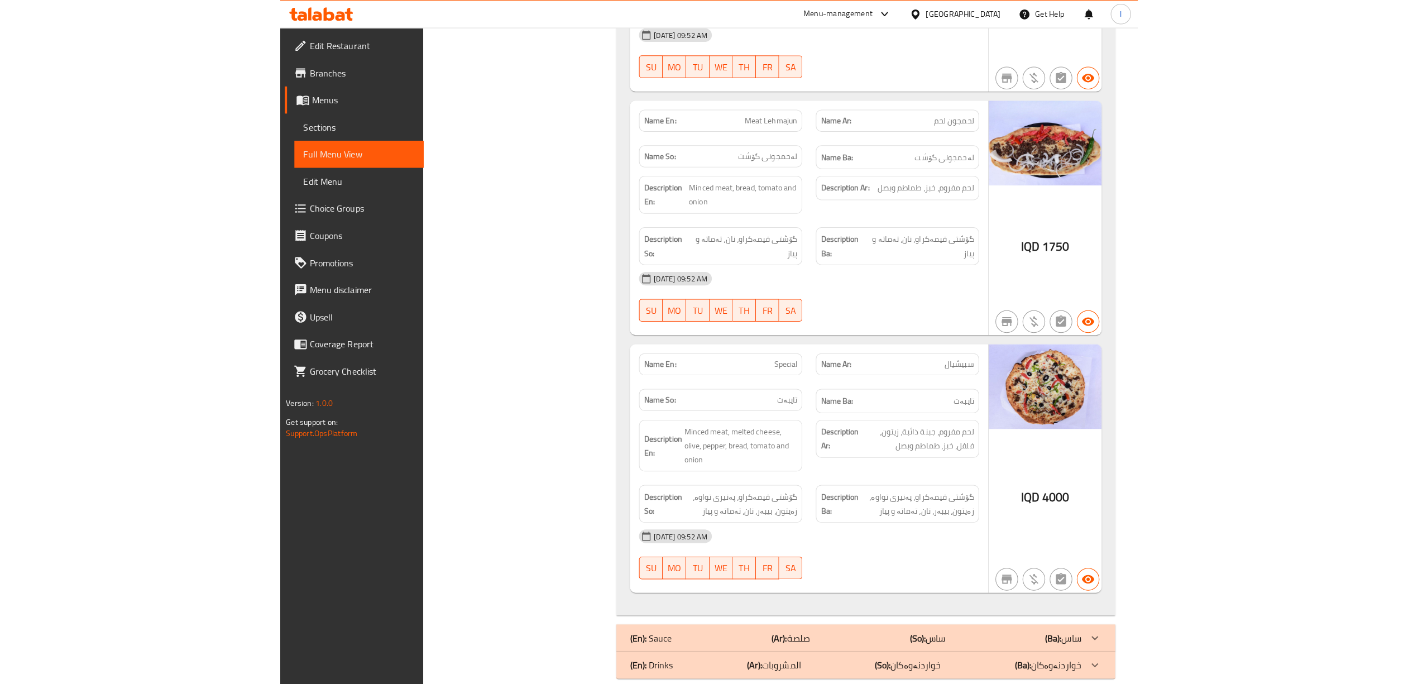
scroll to position [1541, 0]
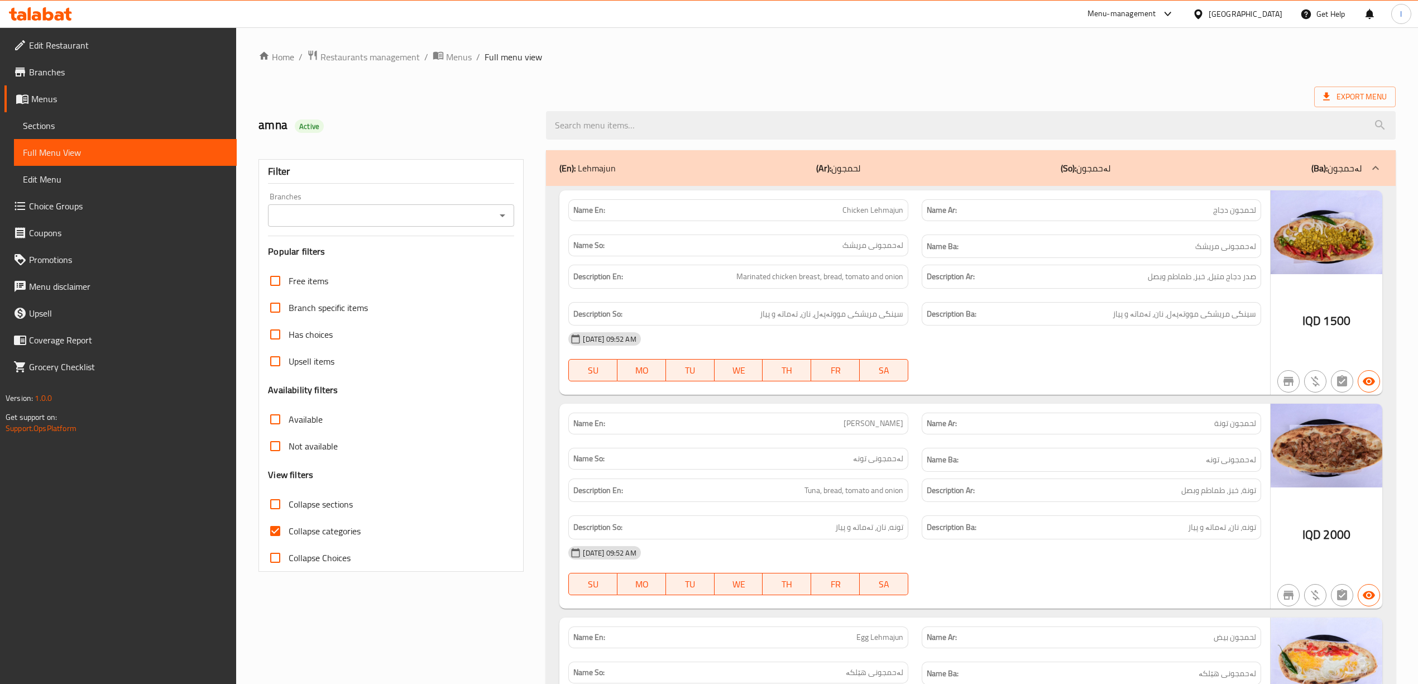
click at [1091, 206] on p "Name Ar: لحمجون دجاج" at bounding box center [1091, 210] width 329 height 12
click at [476, 213] on input "Branches" at bounding box center [381, 216] width 221 height 16
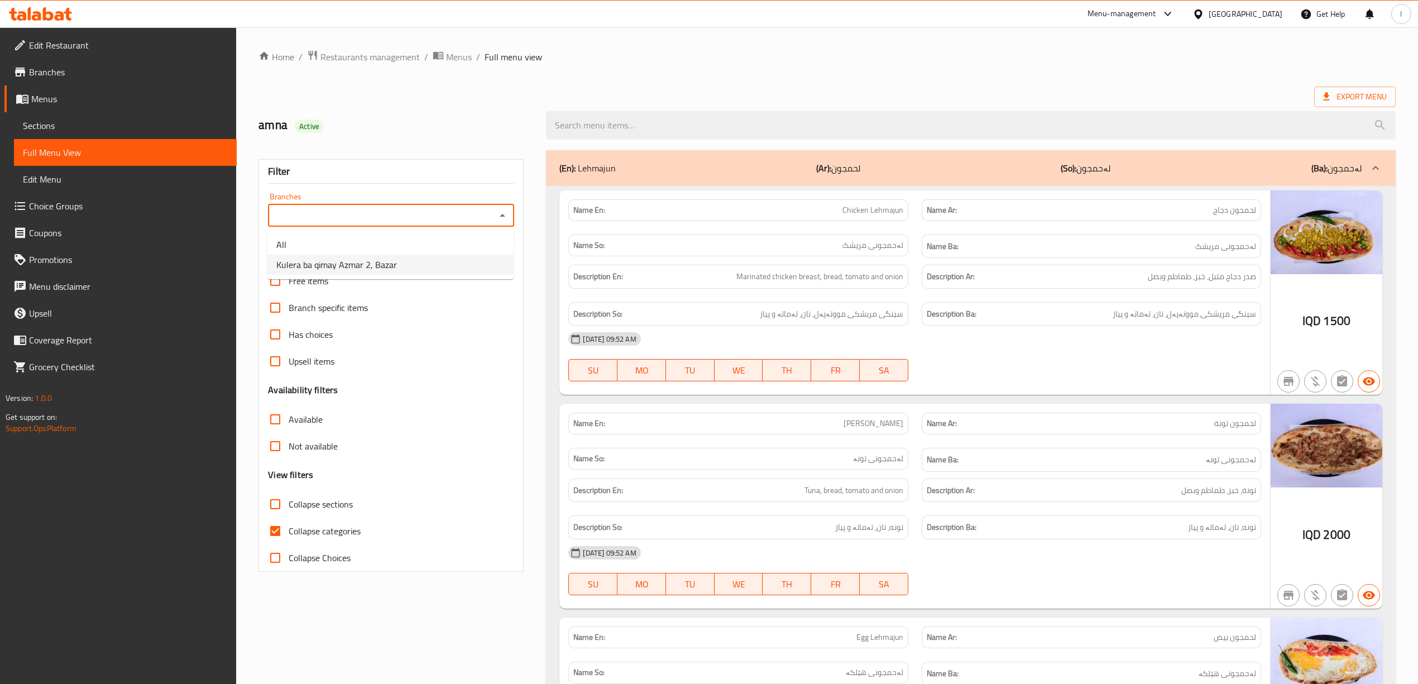
drag, startPoint x: 433, startPoint y: 252, endPoint x: 431, endPoint y: 261, distance: 9.2
click at [431, 261] on ul "All Kulera ba qimay Azmar 2, Bazar" at bounding box center [390, 254] width 246 height 49
click at [424, 262] on li "Kulera ba qimay Azmar 2, Bazar" at bounding box center [390, 265] width 246 height 20
type input "Kulera ba qimay Azmar 2, Bazar"
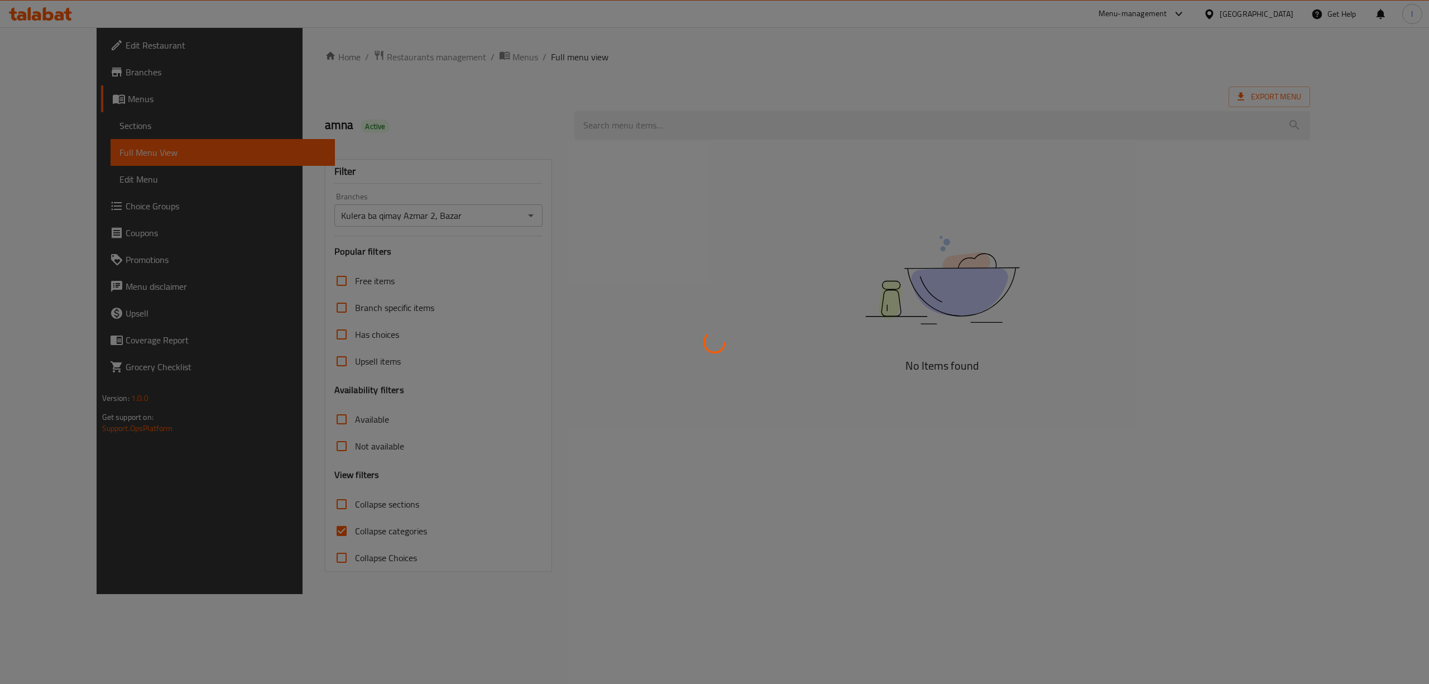
drag, startPoint x: 301, startPoint y: 520, endPoint x: 293, endPoint y: 540, distance: 21.8
click at [298, 528] on div at bounding box center [714, 342] width 1429 height 684
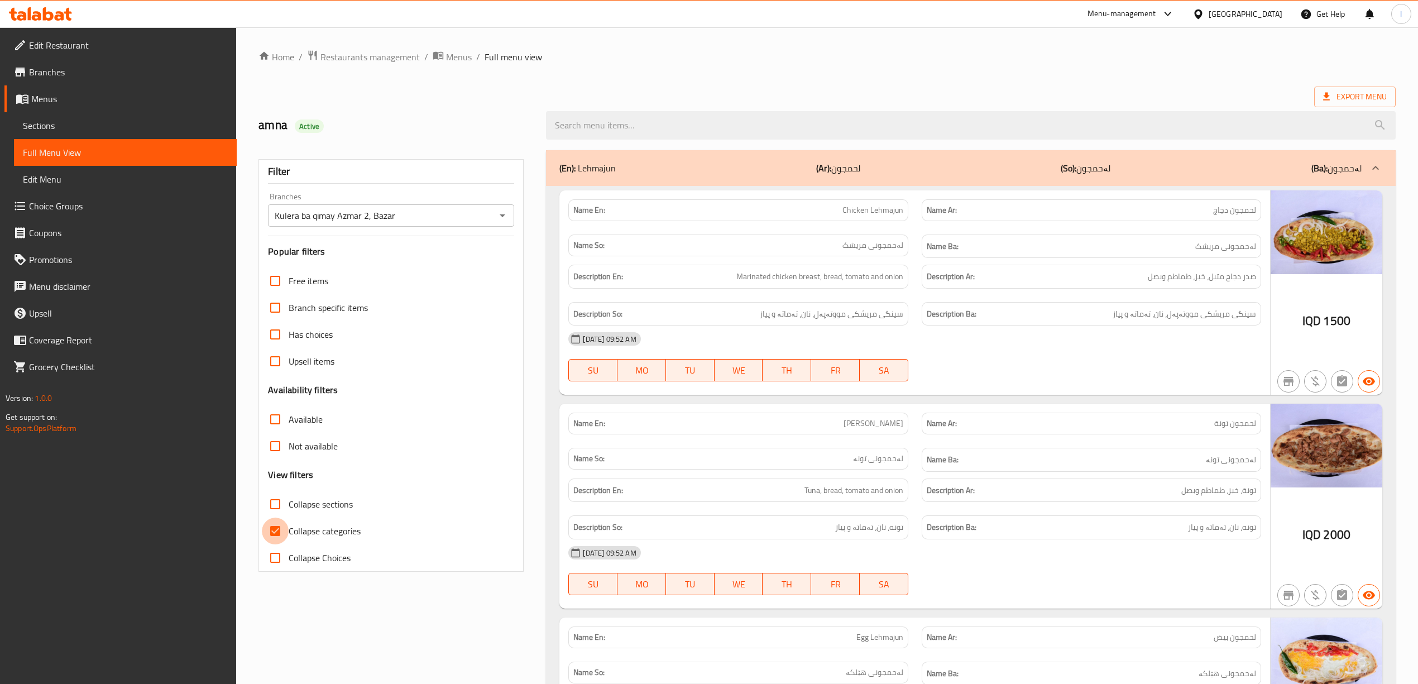
click at [288, 539] on input "Collapse categories" at bounding box center [275, 531] width 27 height 27
checkbox input "false"
click at [308, 511] on span "Collapse sections" at bounding box center [321, 503] width 64 height 13
click at [289, 511] on input "Collapse sections" at bounding box center [275, 504] width 27 height 27
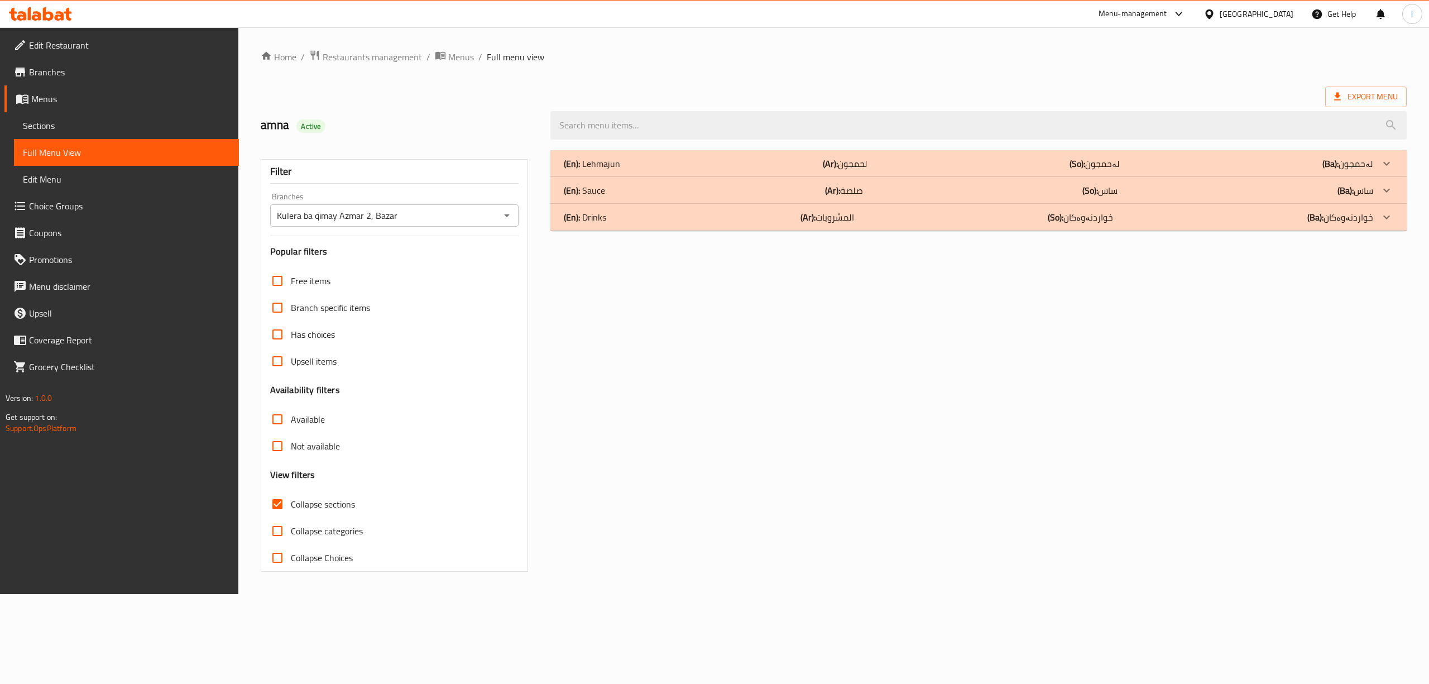
click at [308, 508] on span "Collapse sections" at bounding box center [323, 503] width 64 height 13
click at [291, 508] on input "Collapse sections" at bounding box center [277, 504] width 27 height 27
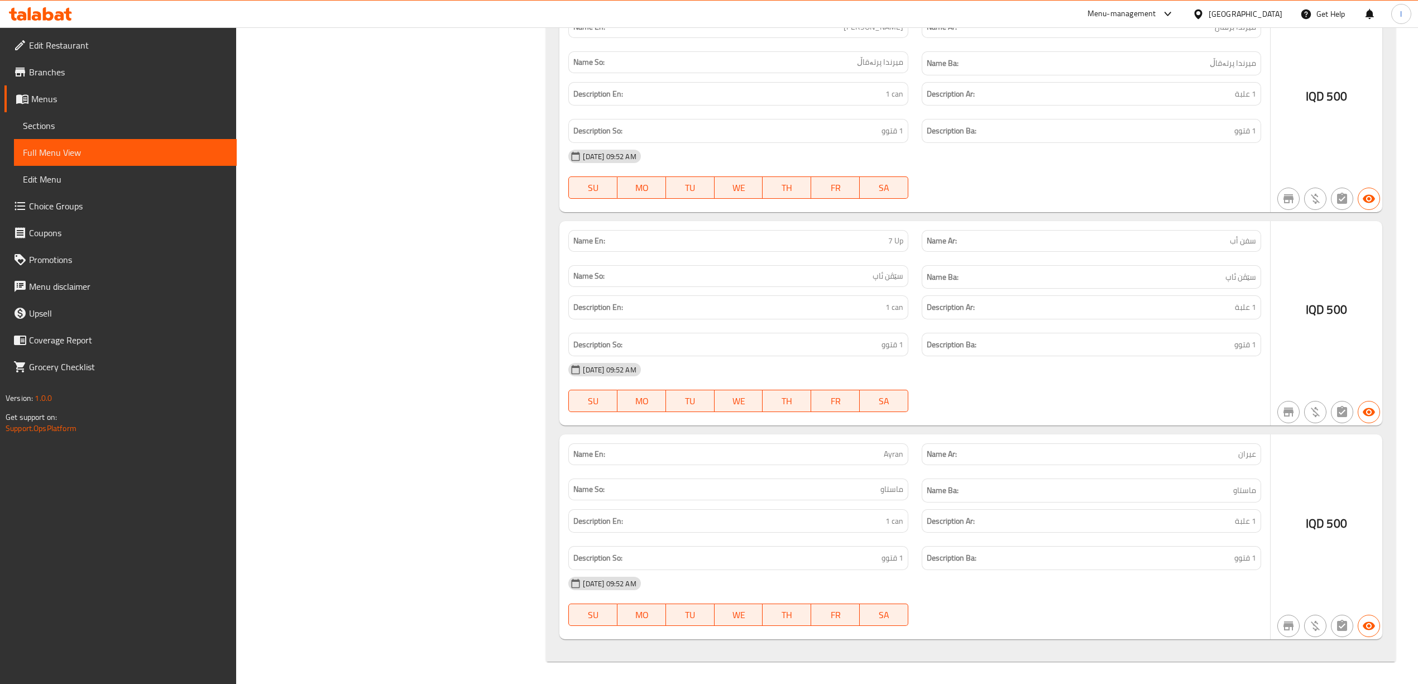
scroll to position [2116, 0]
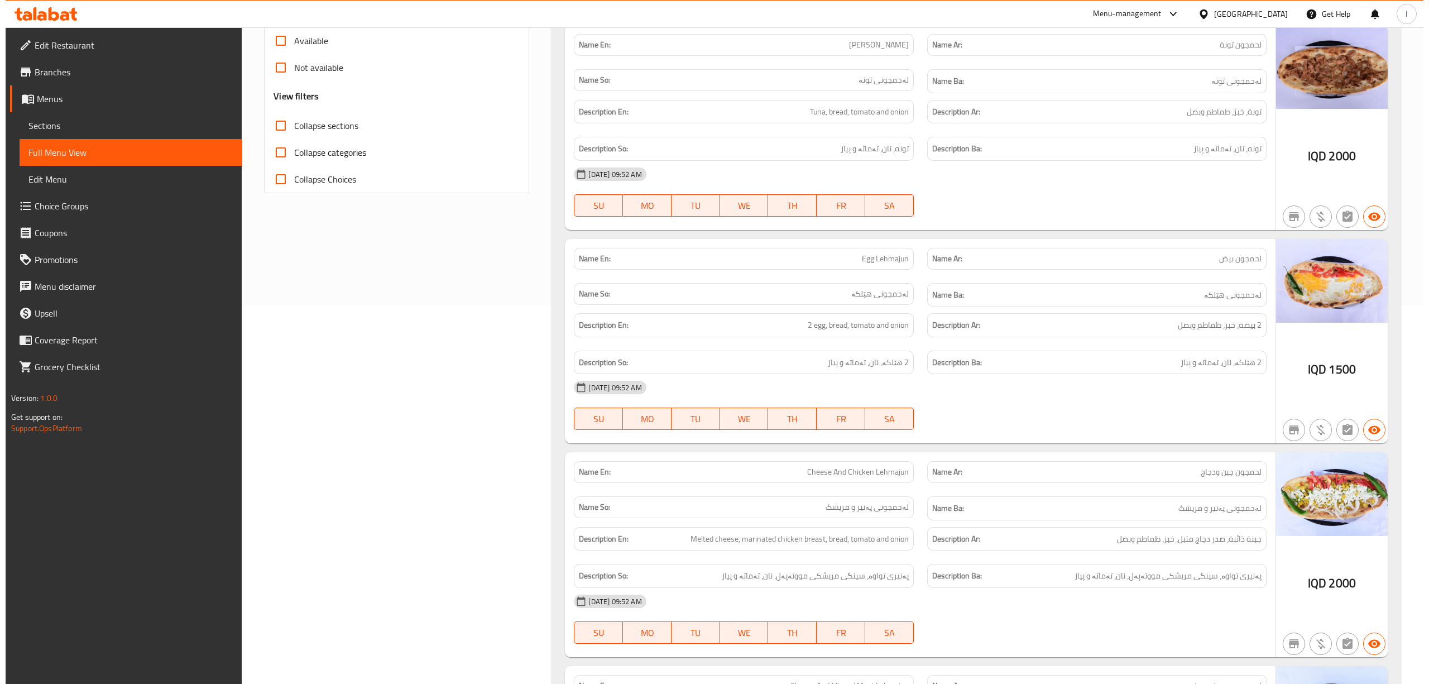
scroll to position [0, 0]
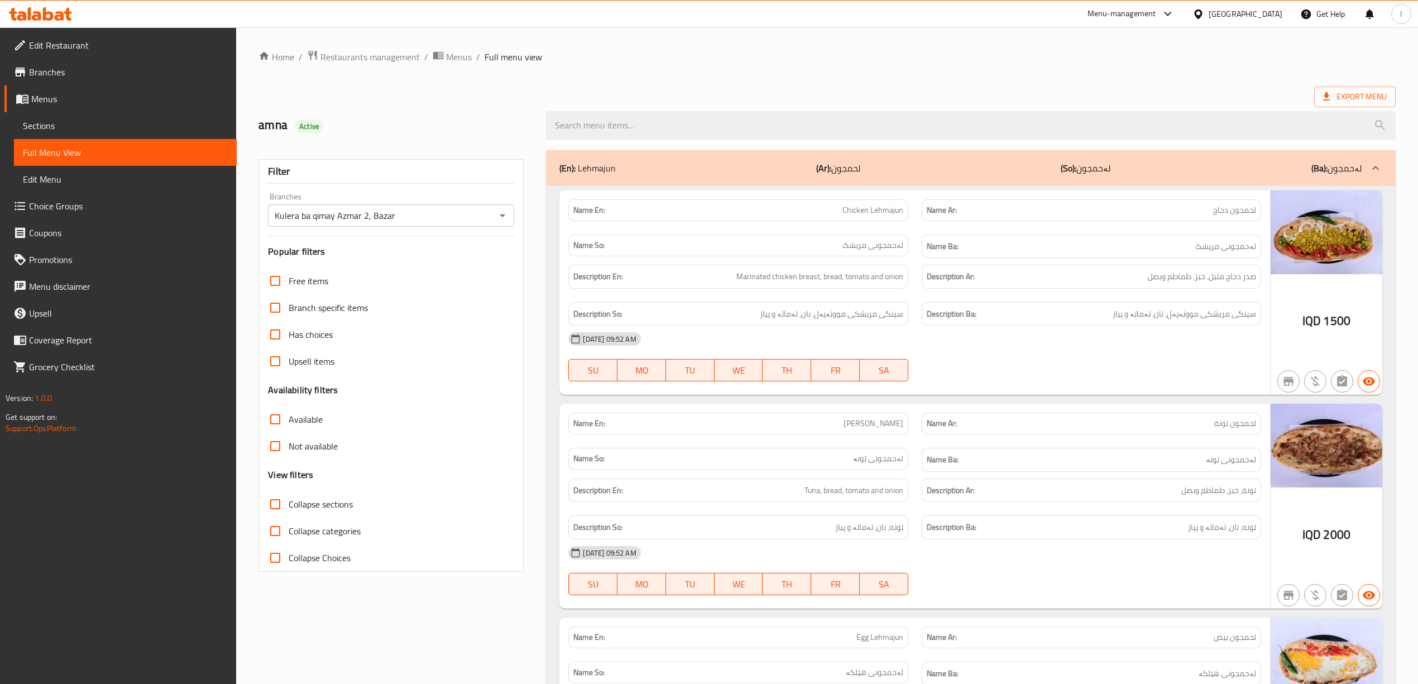
click at [313, 506] on span "Collapse sections" at bounding box center [321, 503] width 64 height 13
click at [289, 506] on input "Collapse sections" at bounding box center [275, 504] width 27 height 27
checkbox input "true"
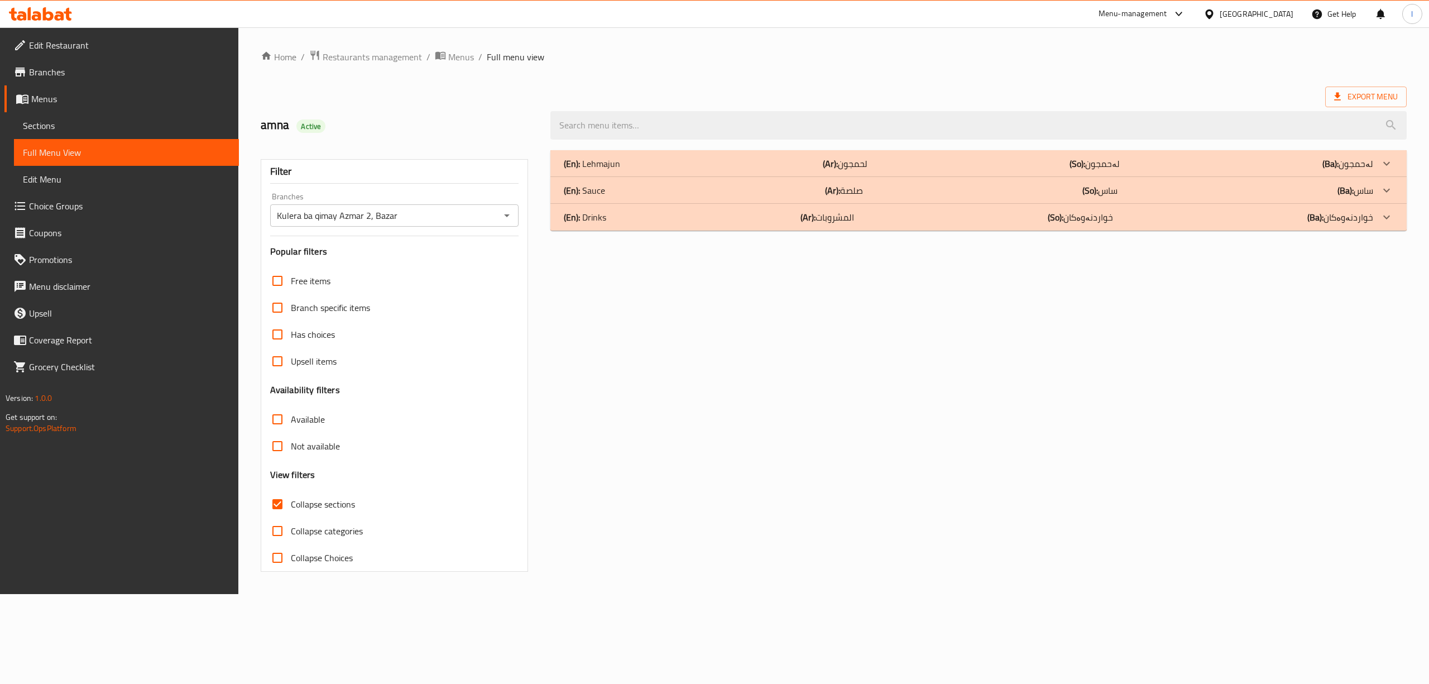
click at [38, 16] on icon at bounding box center [36, 15] width 9 height 9
